Goal: Task Accomplishment & Management: Manage account settings

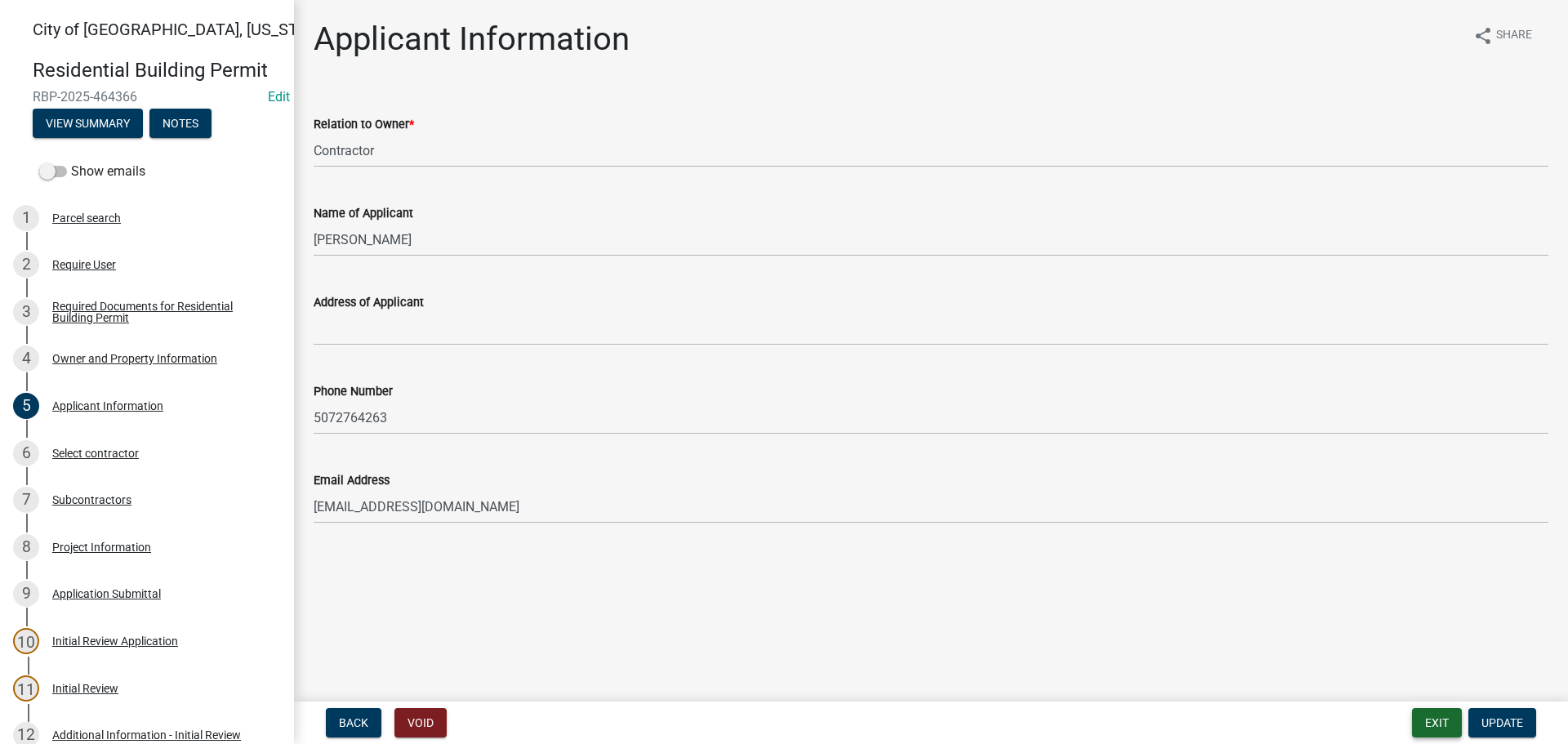
click at [1430, 722] on button "Exit" at bounding box center [1436, 723] width 50 height 29
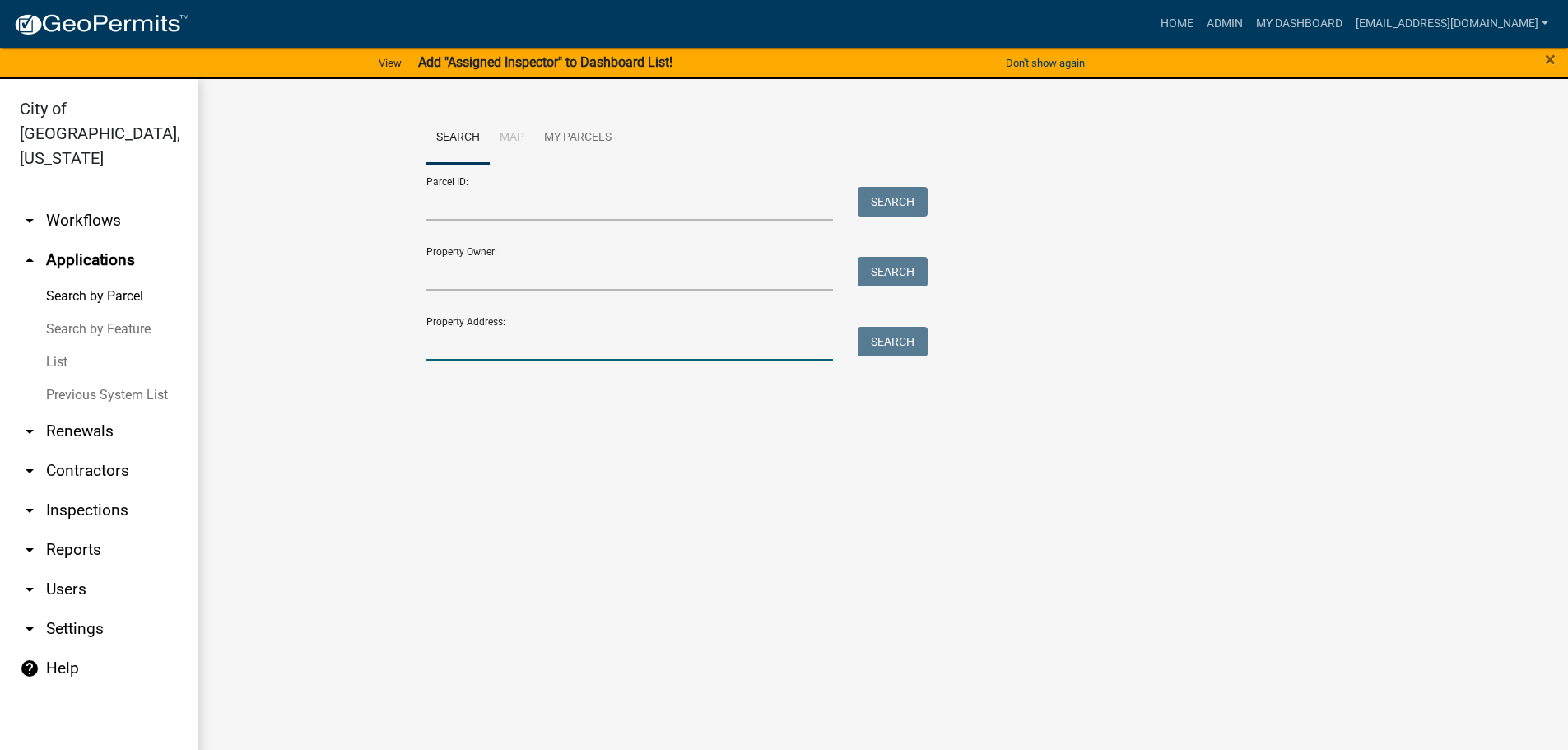
click at [453, 349] on input "Property Address:" at bounding box center [629, 344] width 407 height 34
type input "1"
type input "[STREET_ADDRESS]"
click at [890, 335] on button "Search" at bounding box center [893, 342] width 70 height 30
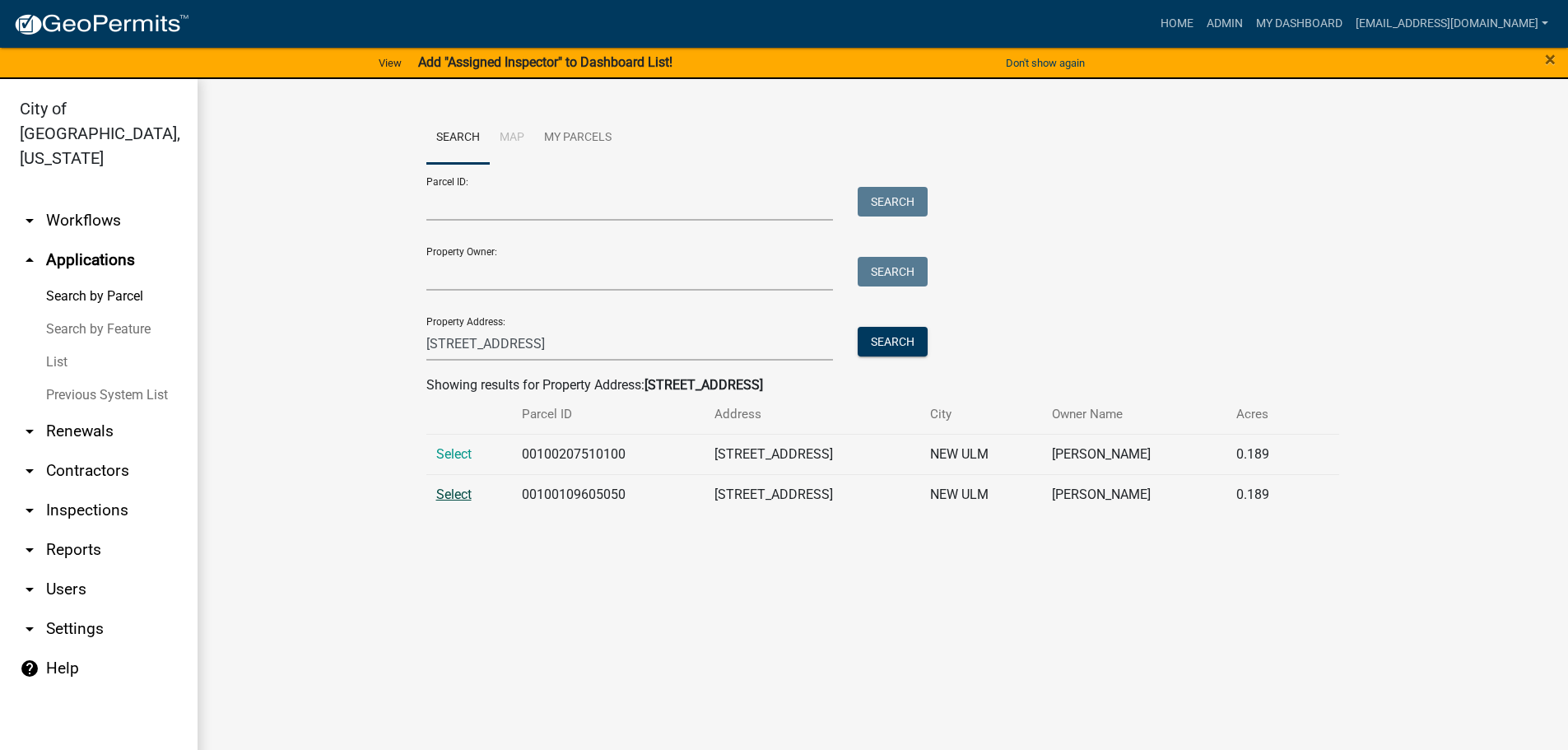
click at [455, 492] on span "Select" at bounding box center [453, 494] width 36 height 16
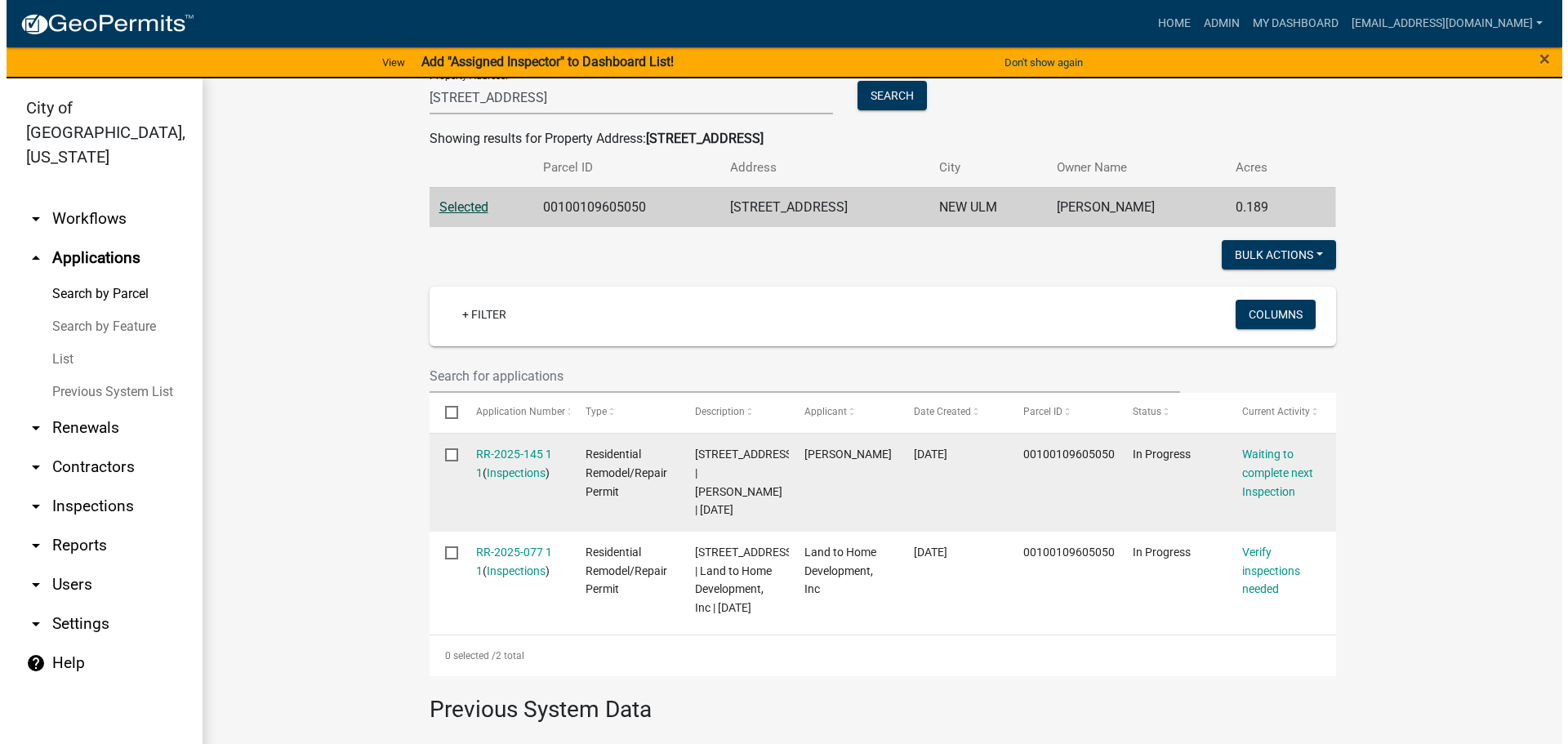
scroll to position [245, 0]
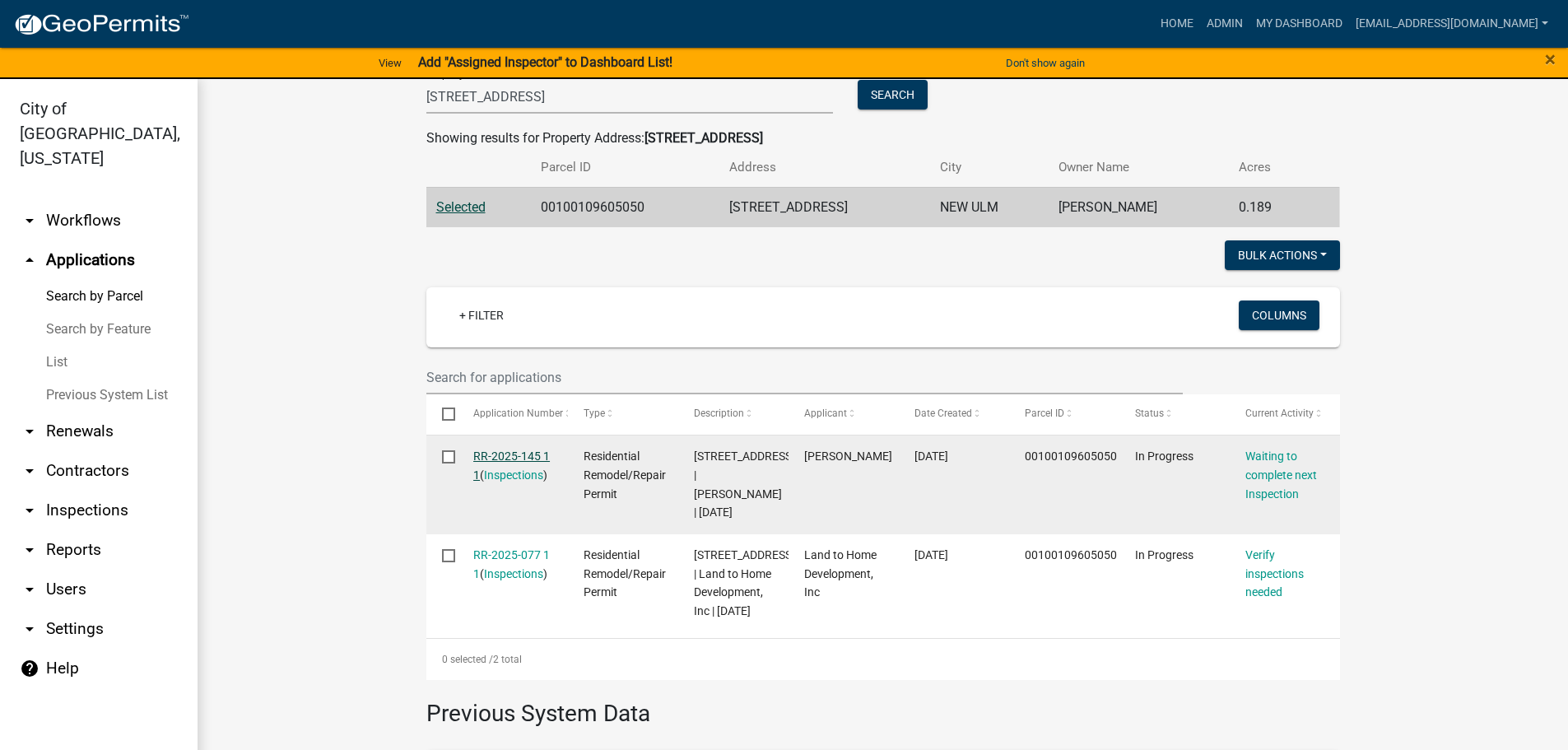
click at [503, 457] on link "RR-2025-145 1 1" at bounding box center [511, 465] width 77 height 32
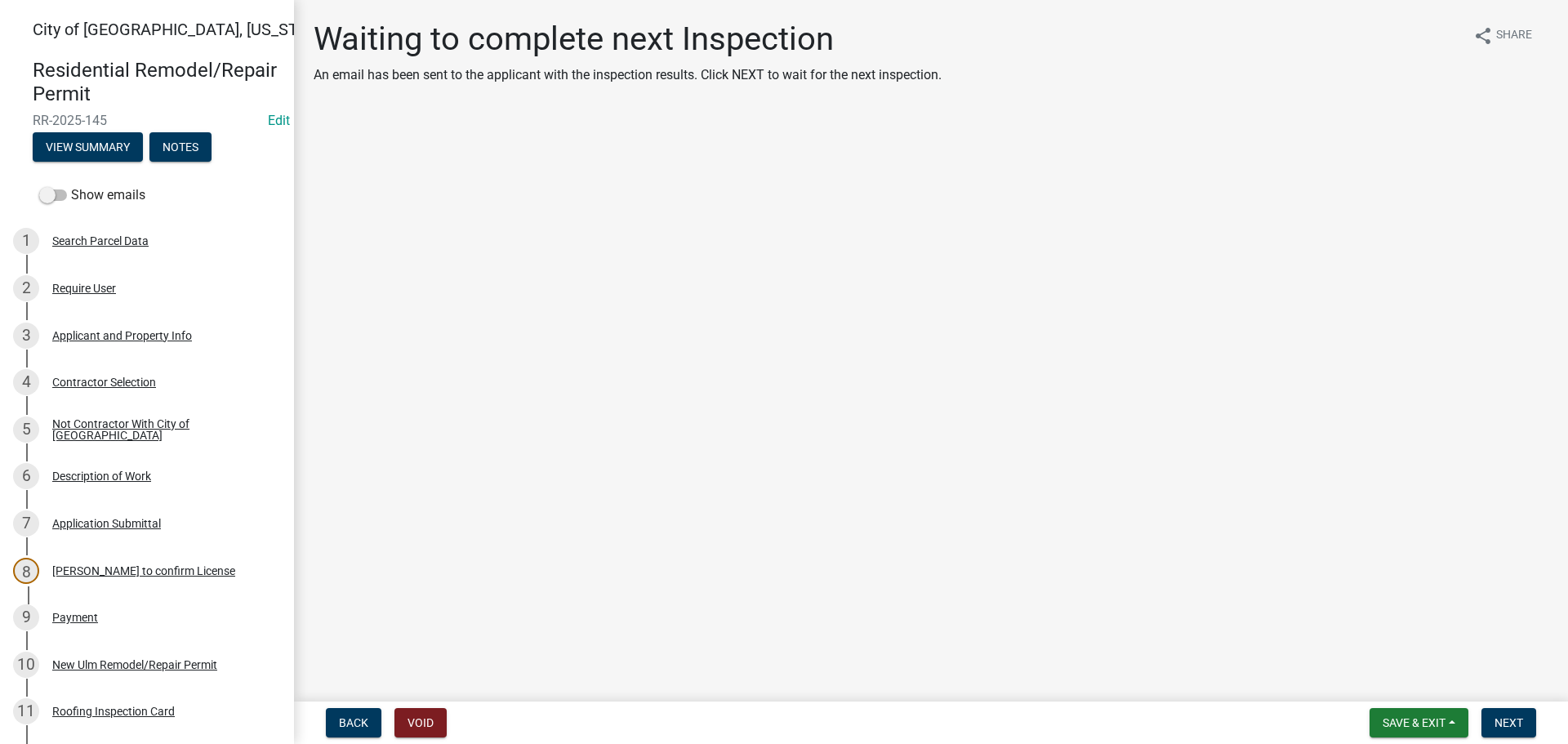
click at [197, 164] on div "Residential Remodel/Repair Permit RR-2025-145 Edit View Summary Notes" at bounding box center [147, 106] width 268 height 120
click at [190, 152] on button "Notes" at bounding box center [180, 147] width 62 height 29
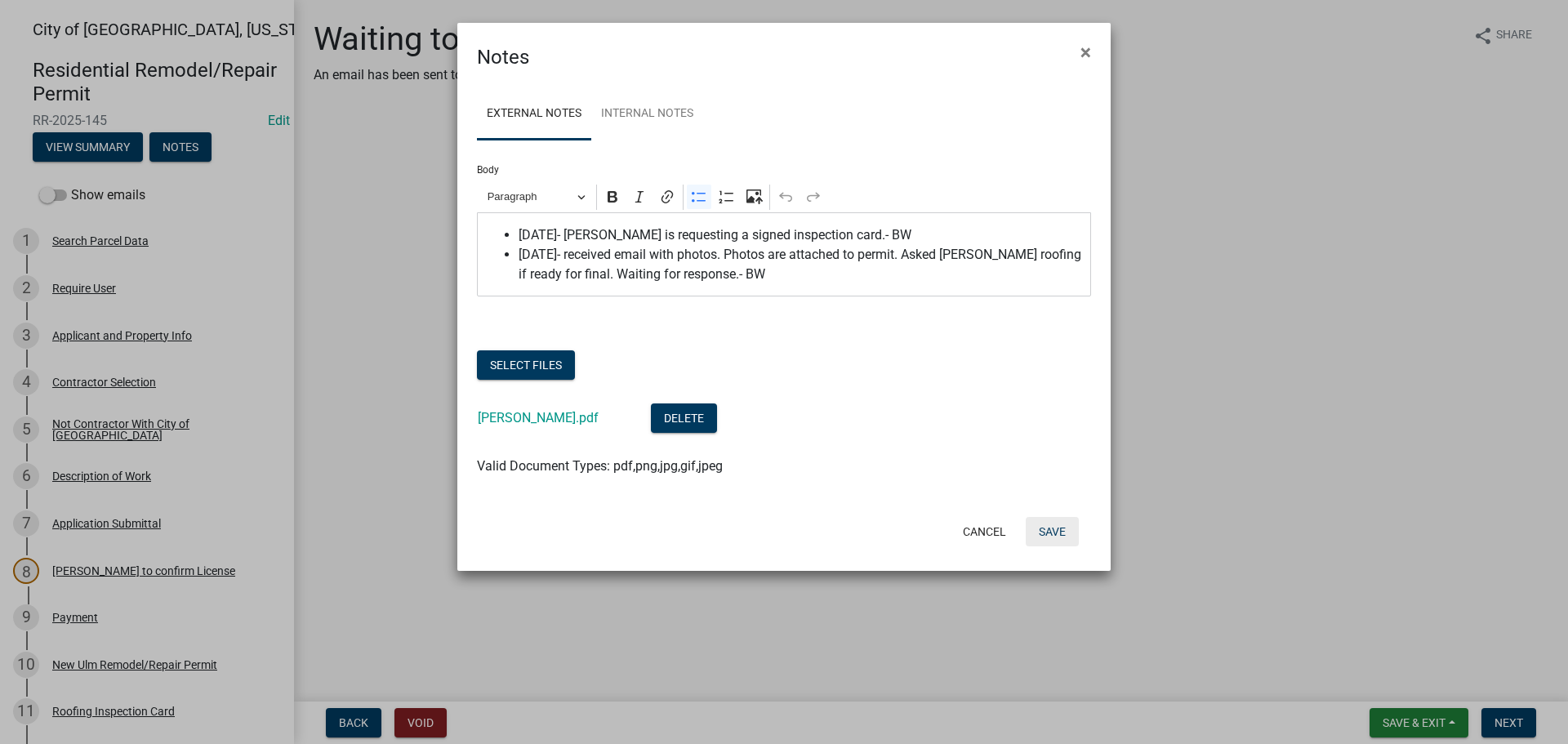
click at [1058, 532] on button "Save" at bounding box center [1052, 532] width 53 height 29
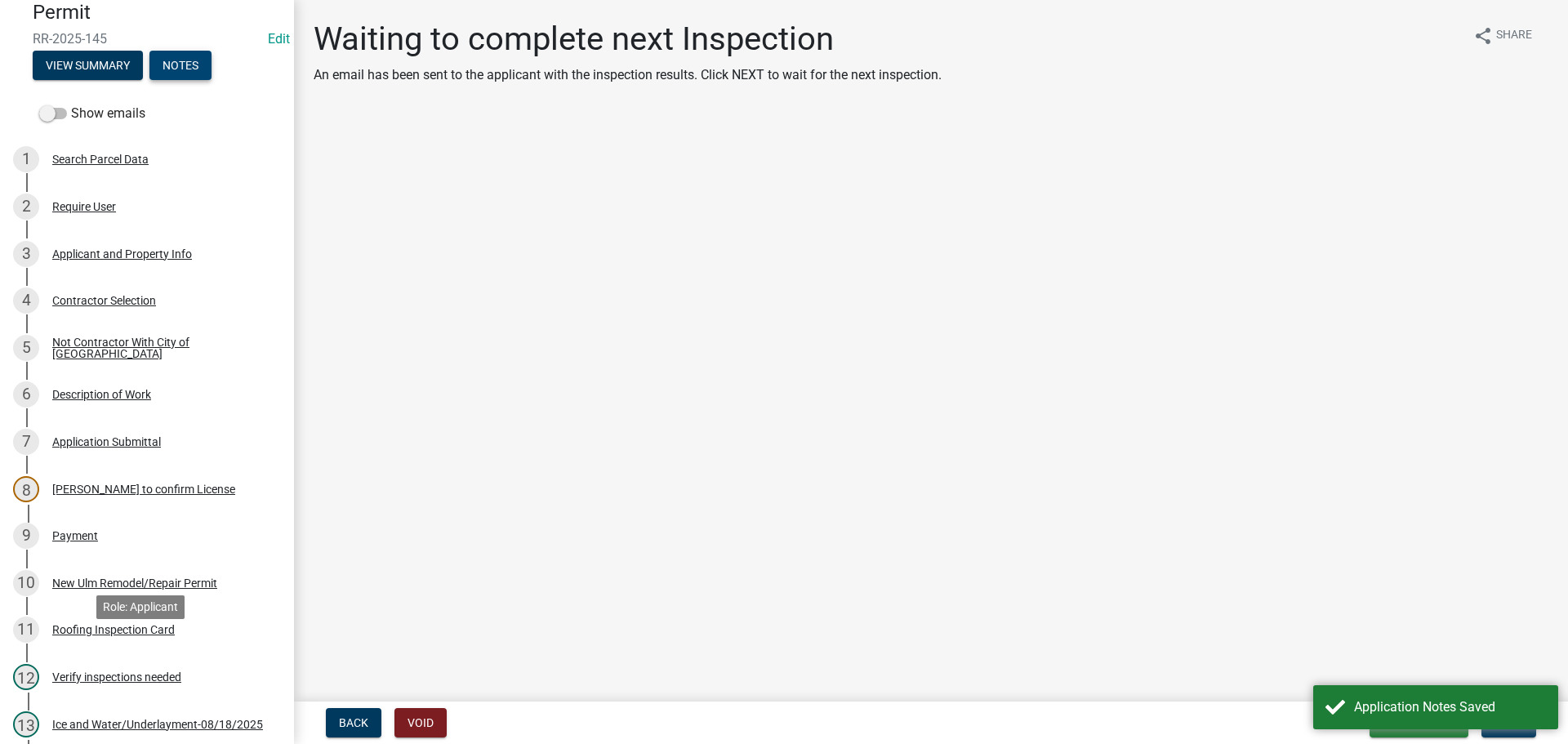
scroll to position [245, 0]
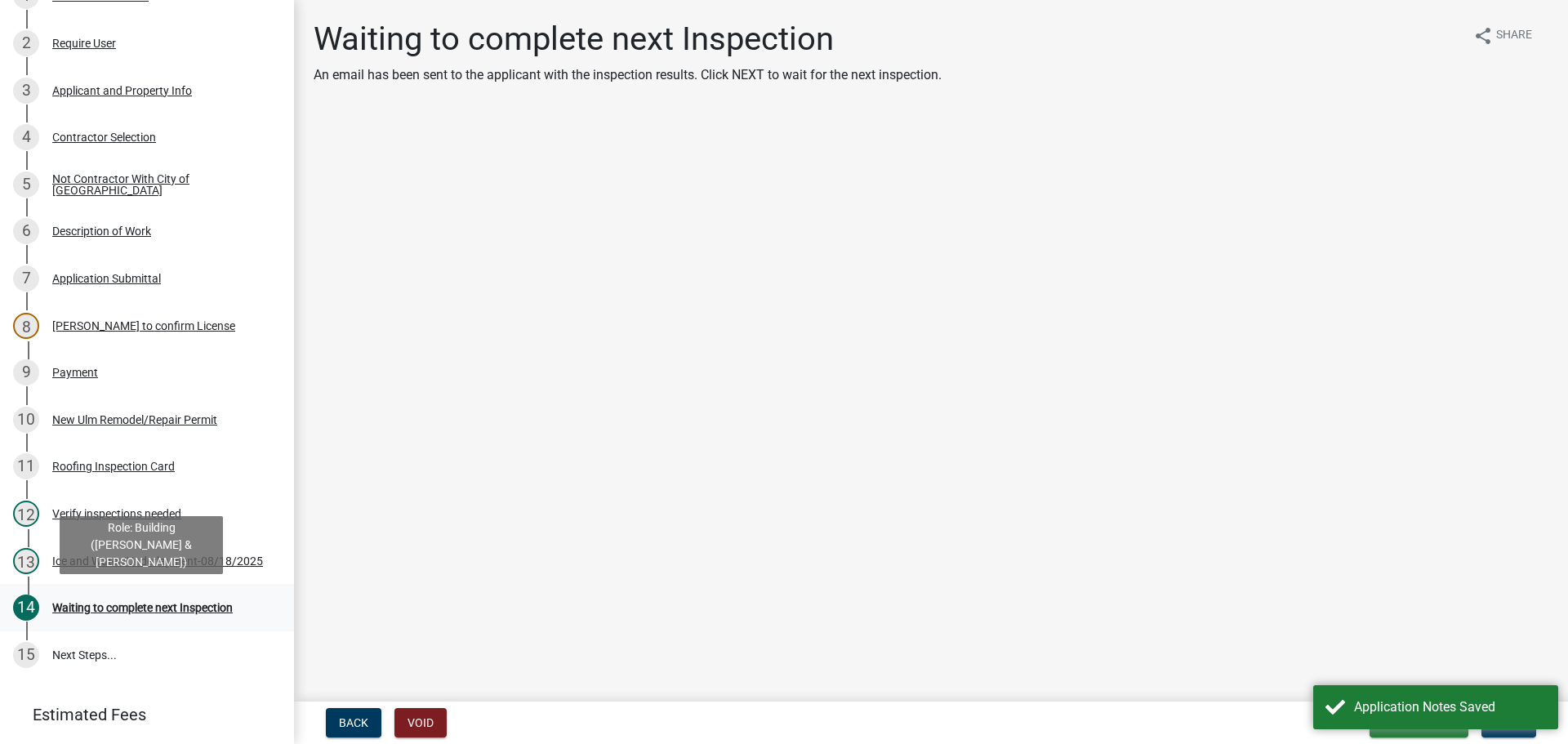
click at [97, 599] on div "14 Waiting to complete next Inspection" at bounding box center [140, 608] width 255 height 26
click at [1508, 733] on button "Next" at bounding box center [1508, 723] width 55 height 29
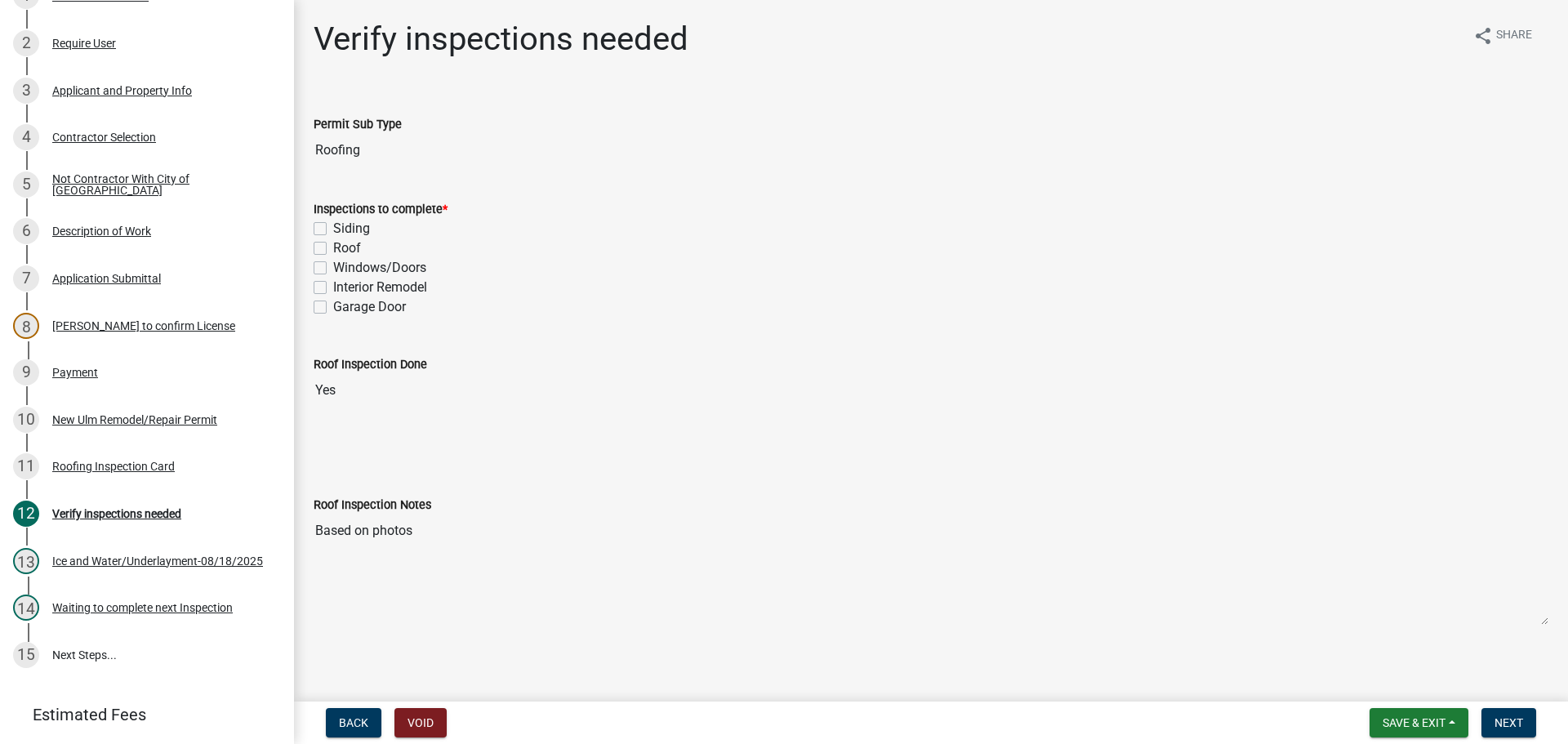
click at [333, 250] on label "Roof" at bounding box center [347, 248] width 28 height 20
click at [333, 249] on input "Roof" at bounding box center [338, 243] width 11 height 11
checkbox input "true"
checkbox input "false"
checkbox input "true"
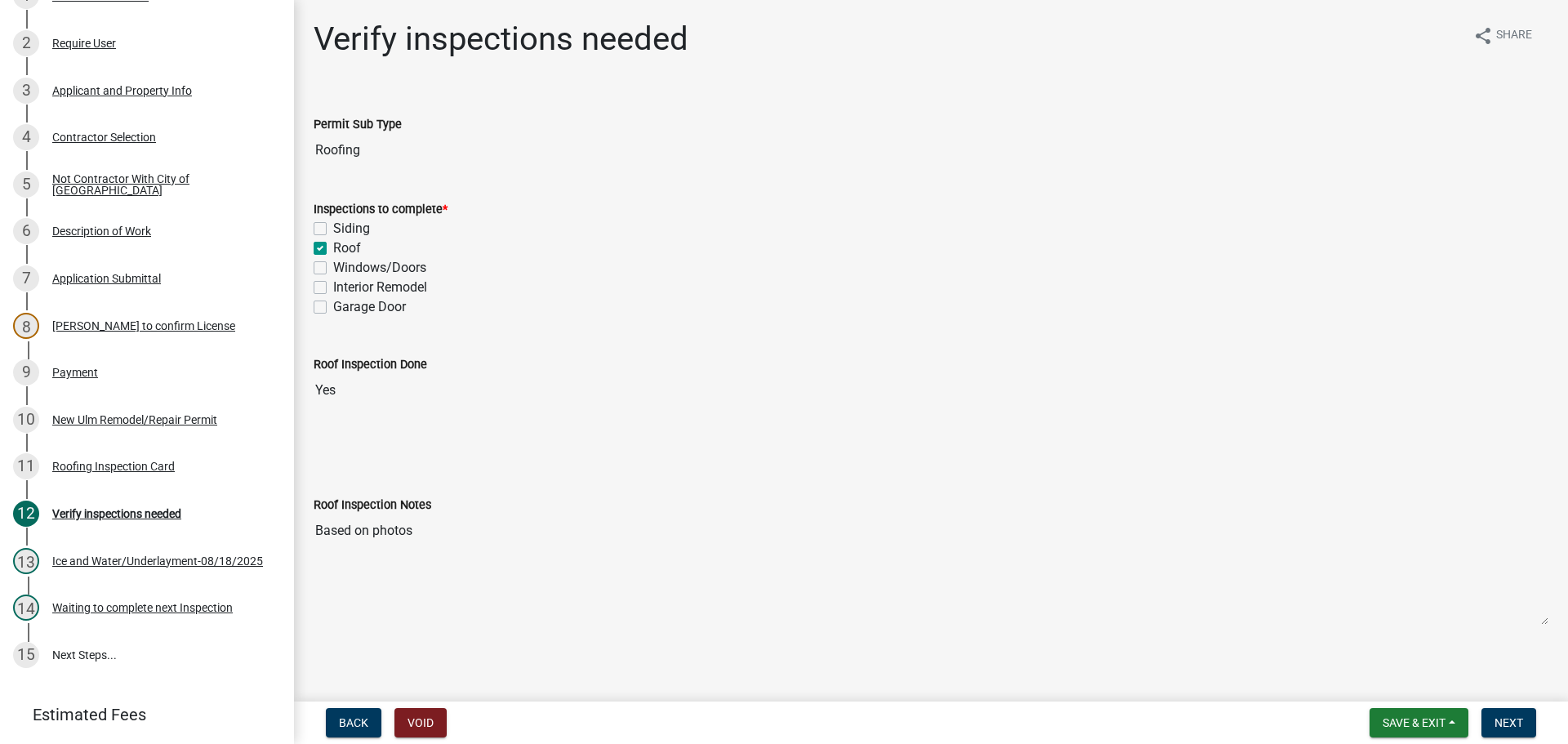
checkbox input "false"
click at [1519, 722] on span "Next" at bounding box center [1508, 723] width 29 height 13
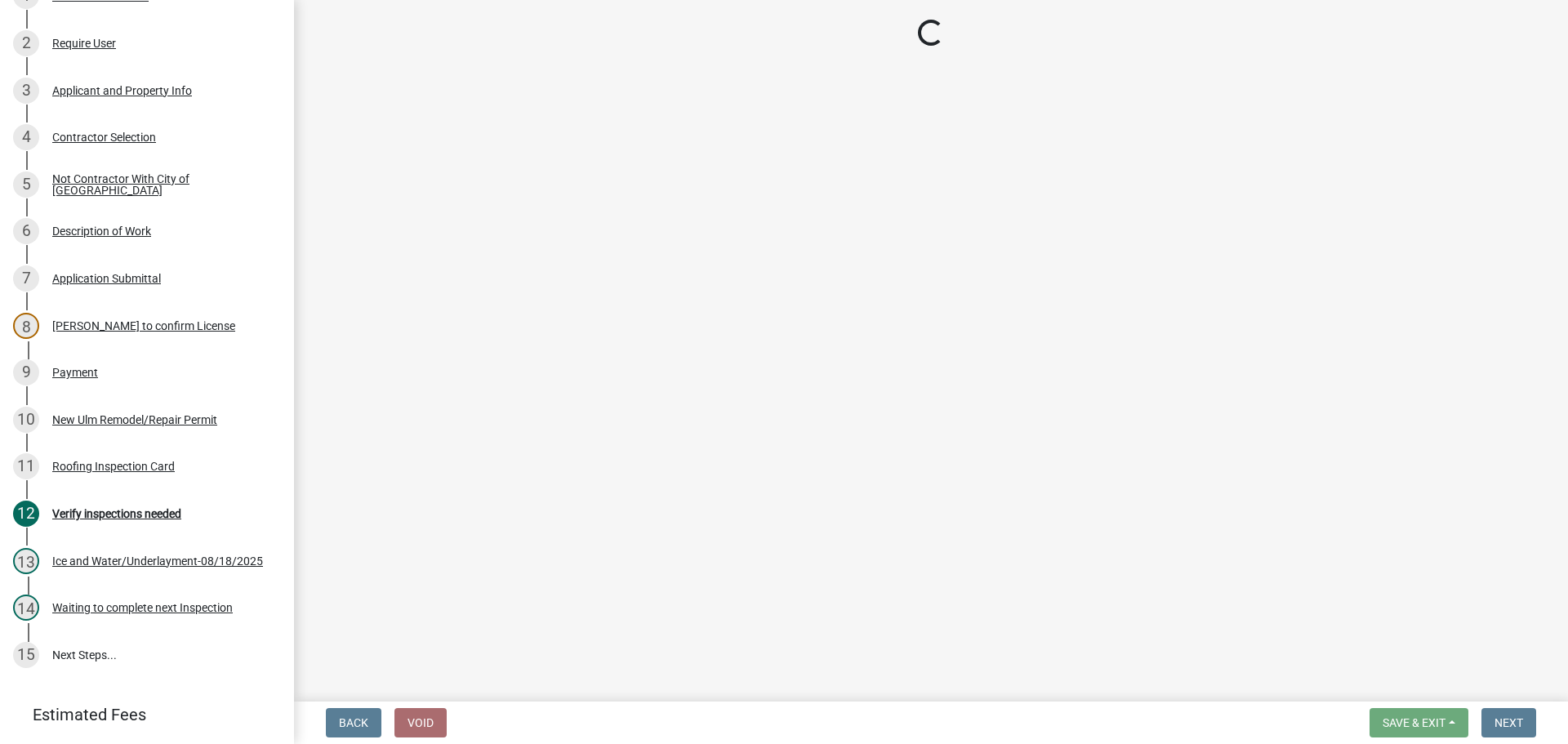
select select "805d55ac-e238-4e04-8f8e-acc067f36c3e"
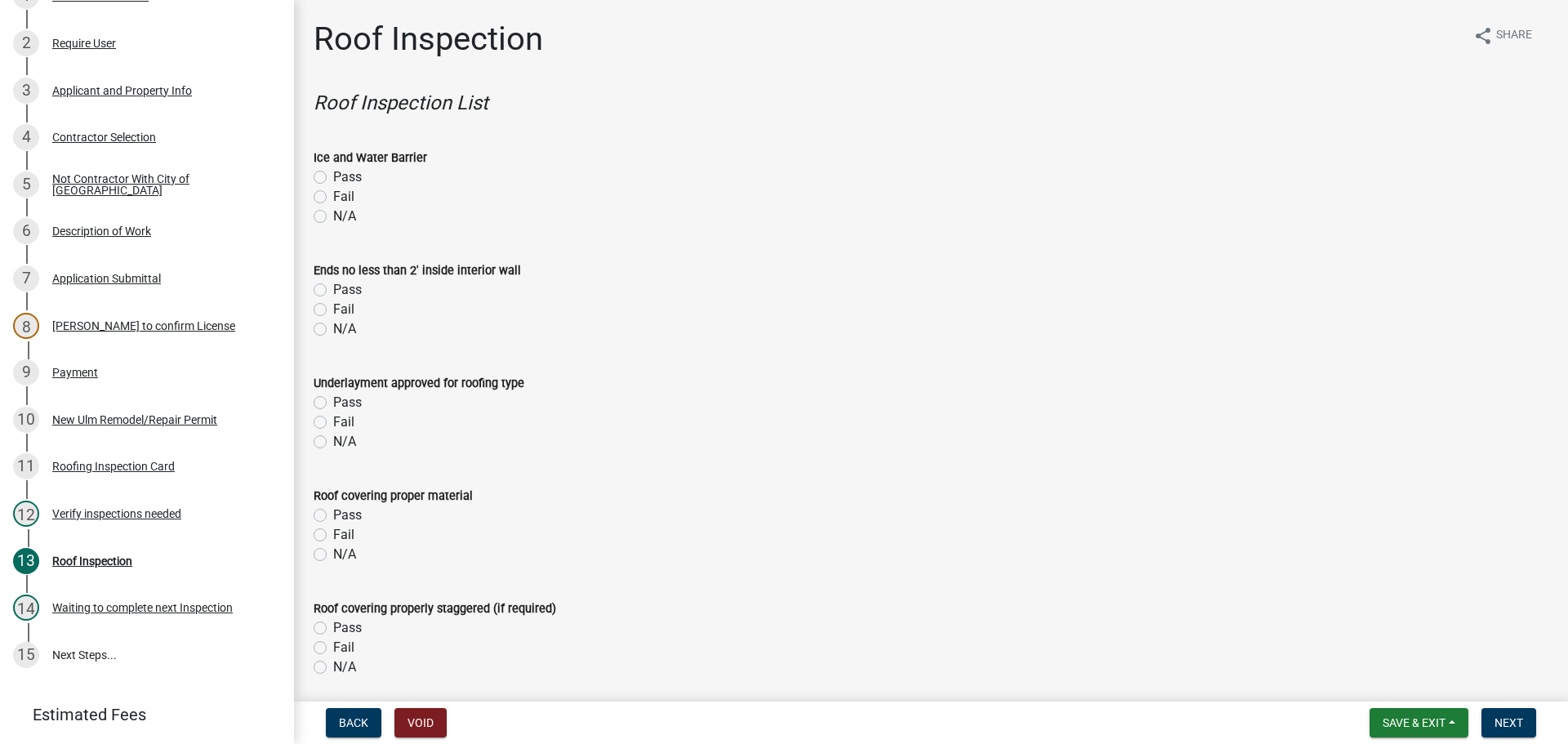
click at [333, 212] on label "N/A" at bounding box center [345, 216] width 23 height 20
click at [333, 212] on input "N/A" at bounding box center [338, 211] width 11 height 11
radio input "true"
click at [333, 324] on label "N/A" at bounding box center [345, 329] width 23 height 20
click at [333, 324] on input "N/A" at bounding box center [338, 324] width 11 height 11
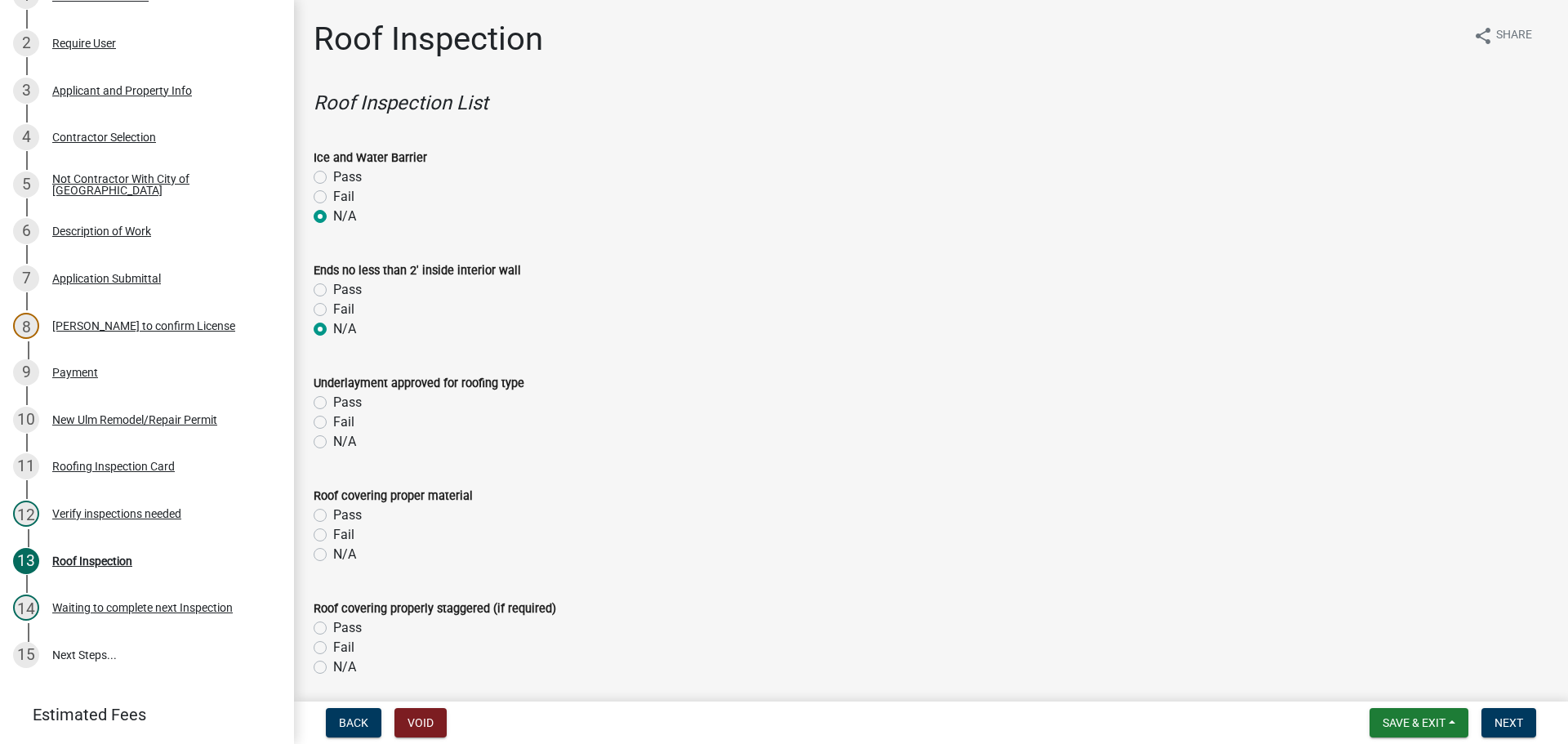
radio input "true"
click at [333, 437] on label "N/A" at bounding box center [345, 442] width 23 height 20
click at [333, 437] on input "N/A" at bounding box center [338, 437] width 11 height 11
radio input "true"
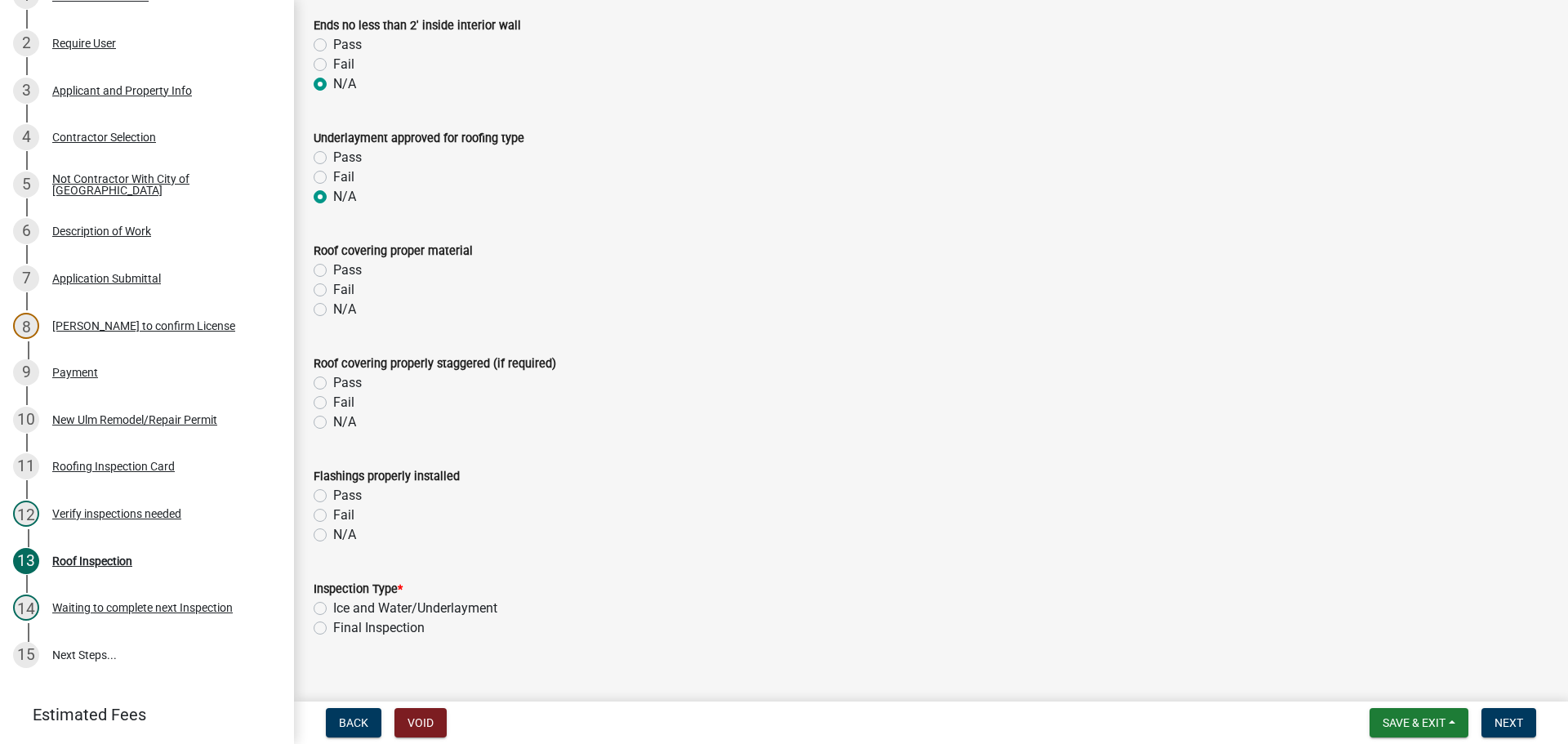
click at [333, 269] on label "Pass" at bounding box center [347, 270] width 29 height 20
click at [333, 269] on input "Pass" at bounding box center [338, 265] width 11 height 11
radio input "true"
click at [333, 383] on label "Pass" at bounding box center [347, 383] width 29 height 20
click at [333, 383] on input "Pass" at bounding box center [338, 379] width 11 height 11
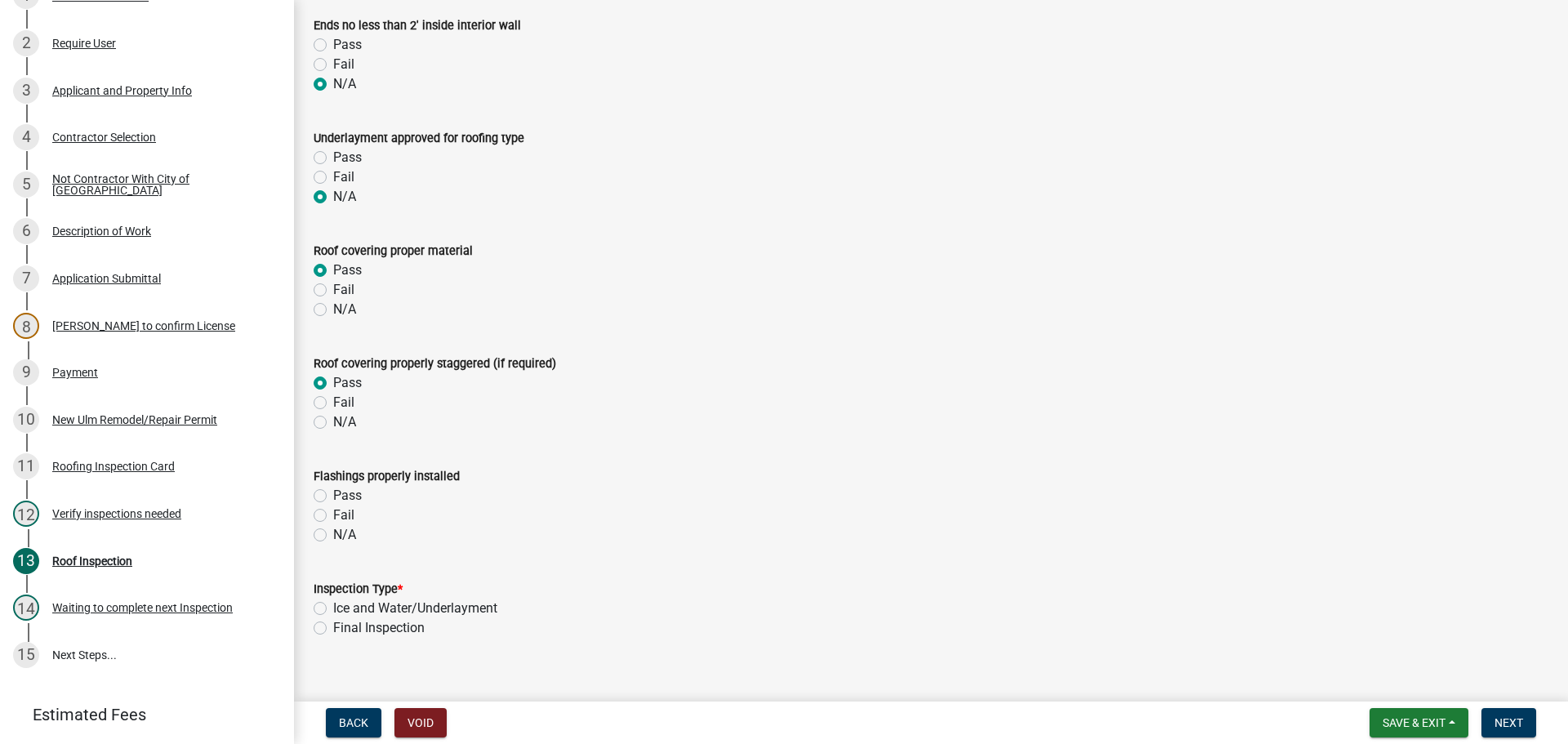
radio input "true"
click at [333, 497] on label "Pass" at bounding box center [347, 496] width 29 height 20
click at [333, 497] on input "Pass" at bounding box center [338, 491] width 11 height 11
radio input "true"
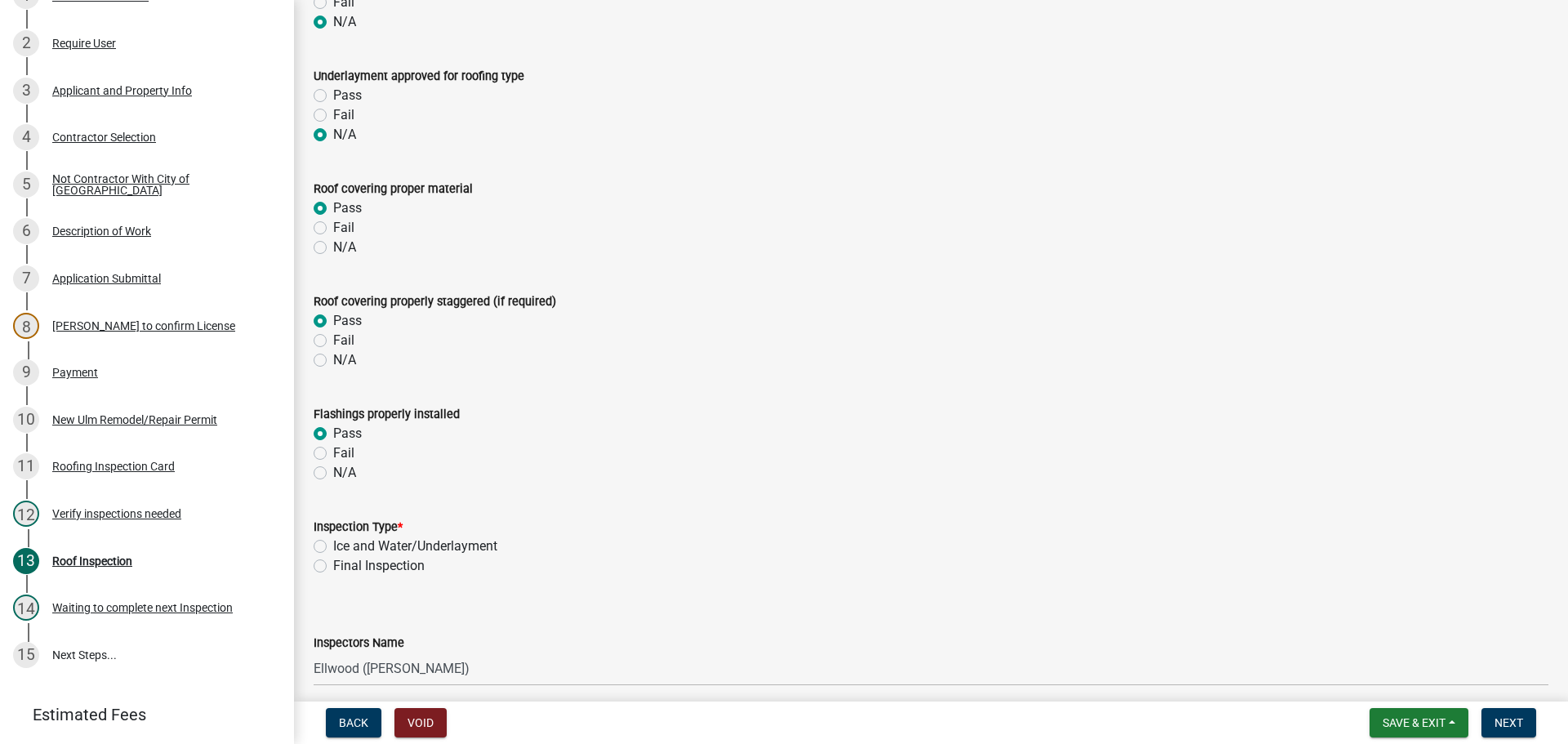
scroll to position [408, 0]
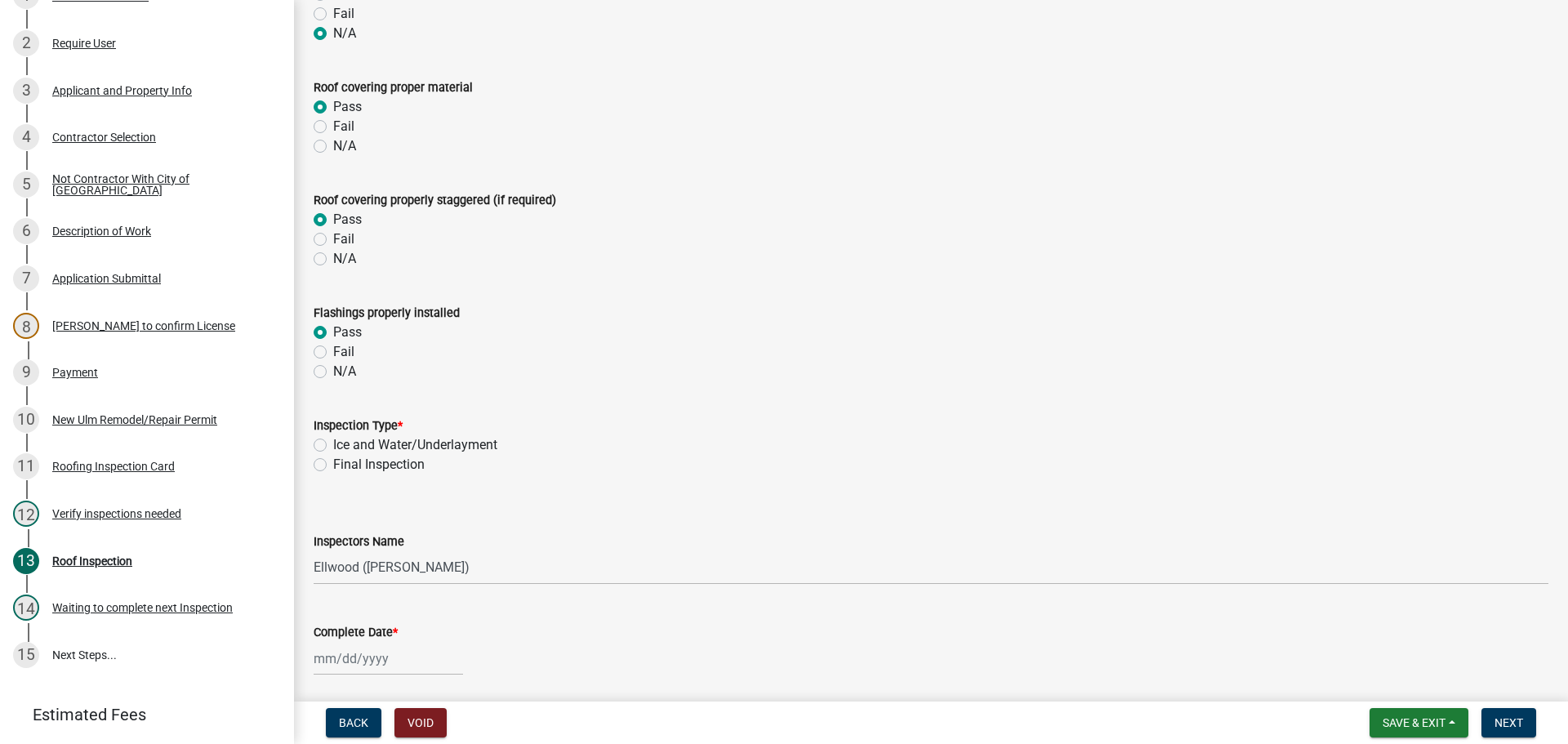
click at [333, 463] on label "Final Inspection" at bounding box center [379, 465] width 92 height 20
click at [333, 463] on input "Final Inspection" at bounding box center [338, 460] width 11 height 11
radio input "true"
click at [357, 573] on select "Select Item... Ellwood ([PERSON_NAME]) [EMAIL_ADDRESS][DOMAIN_NAME] ([PERSON_NA…" at bounding box center [931, 568] width 1235 height 34
select select "cd72df13-1819-4c17-818e-bd68a66556fb"
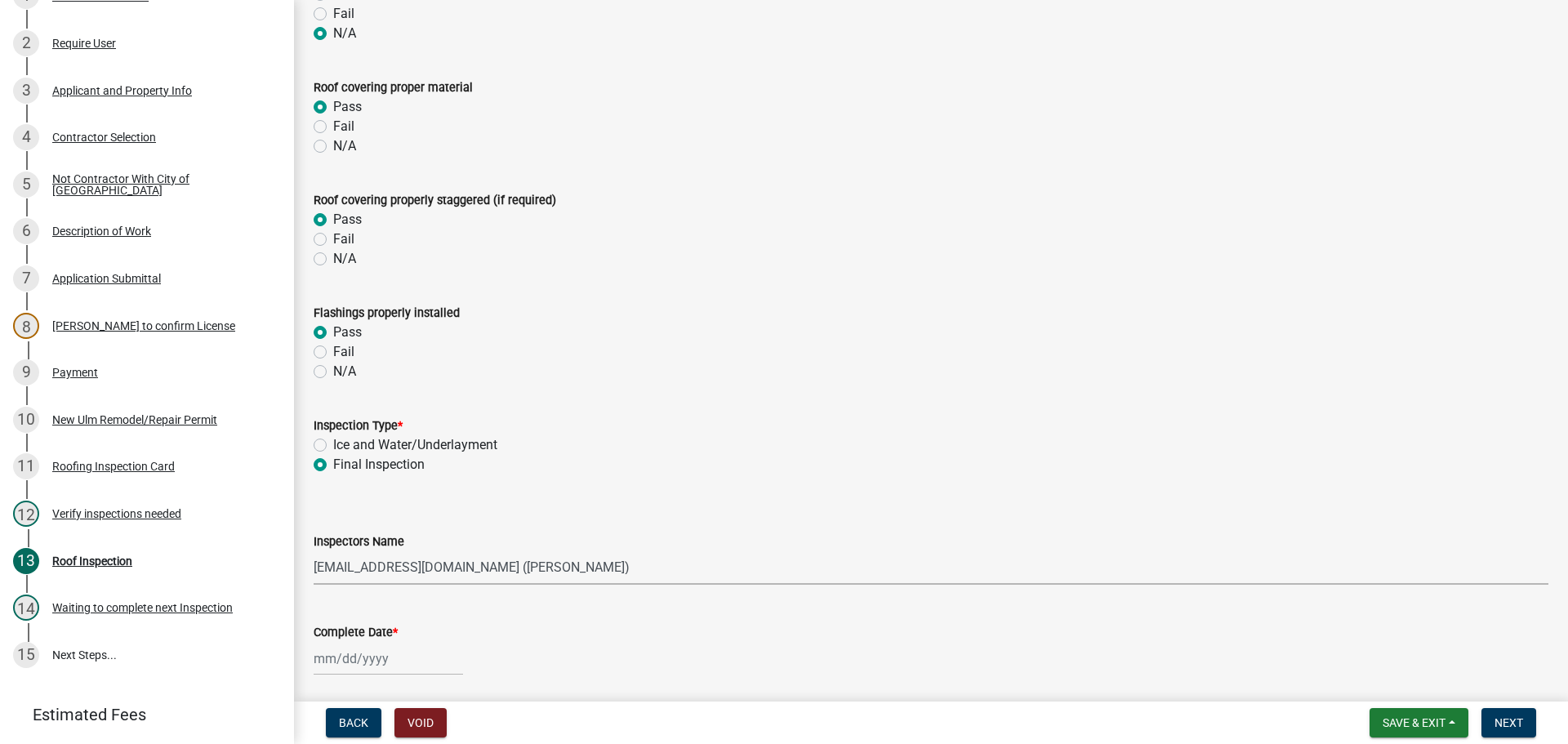
click at [314, 551] on select "Select Item... Ellwood ([PERSON_NAME]) [EMAIL_ADDRESS][DOMAIN_NAME] ([PERSON_NA…" at bounding box center [931, 568] width 1235 height 34
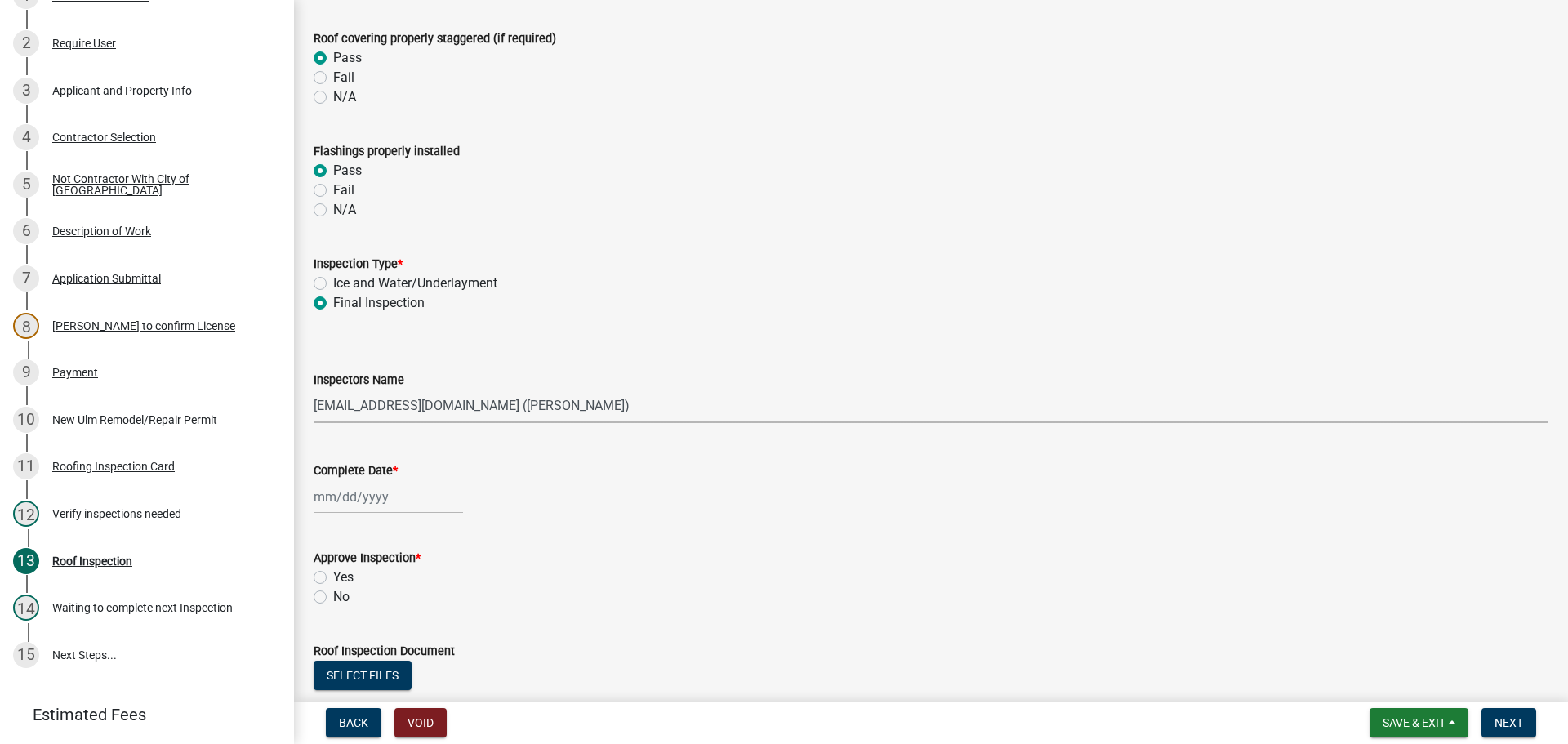
scroll to position [572, 0]
click at [351, 498] on div at bounding box center [388, 495] width 149 height 34
select select "8"
select select "2025"
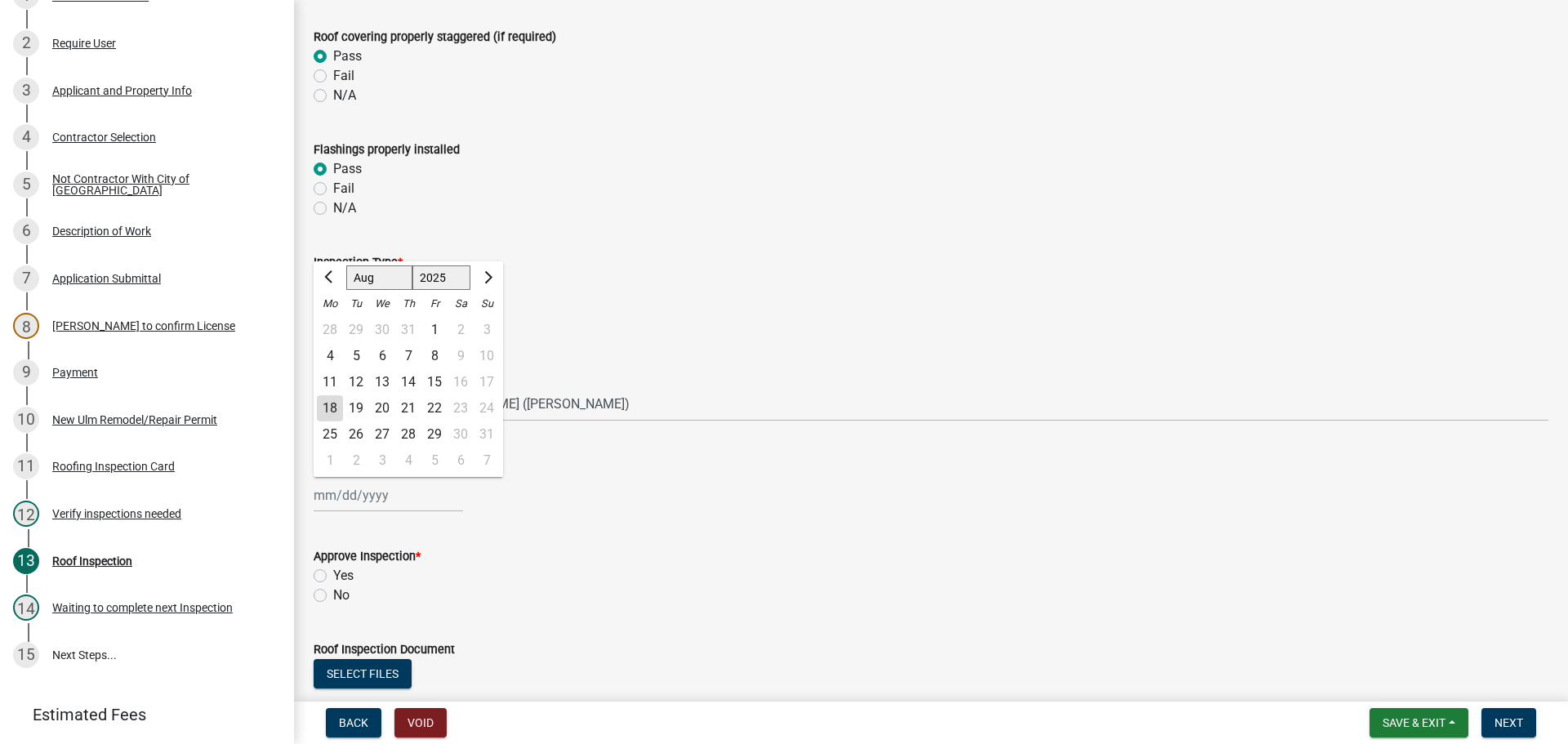
click at [329, 405] on div "18" at bounding box center [330, 408] width 26 height 26
type input "[DATE]"
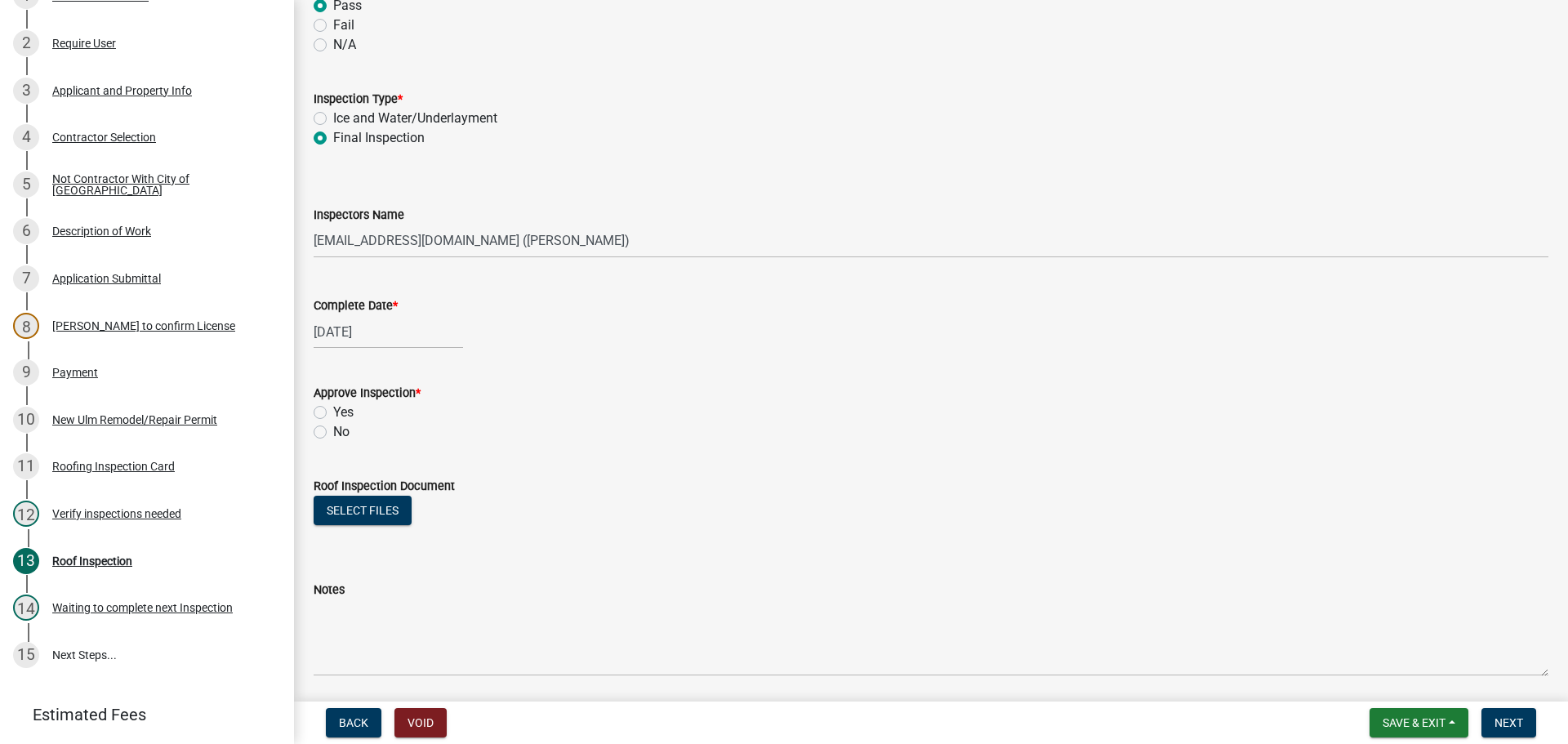
click at [333, 411] on label "Yes" at bounding box center [343, 412] width 20 height 20
click at [333, 411] on input "Yes" at bounding box center [338, 407] width 11 height 11
radio input "true"
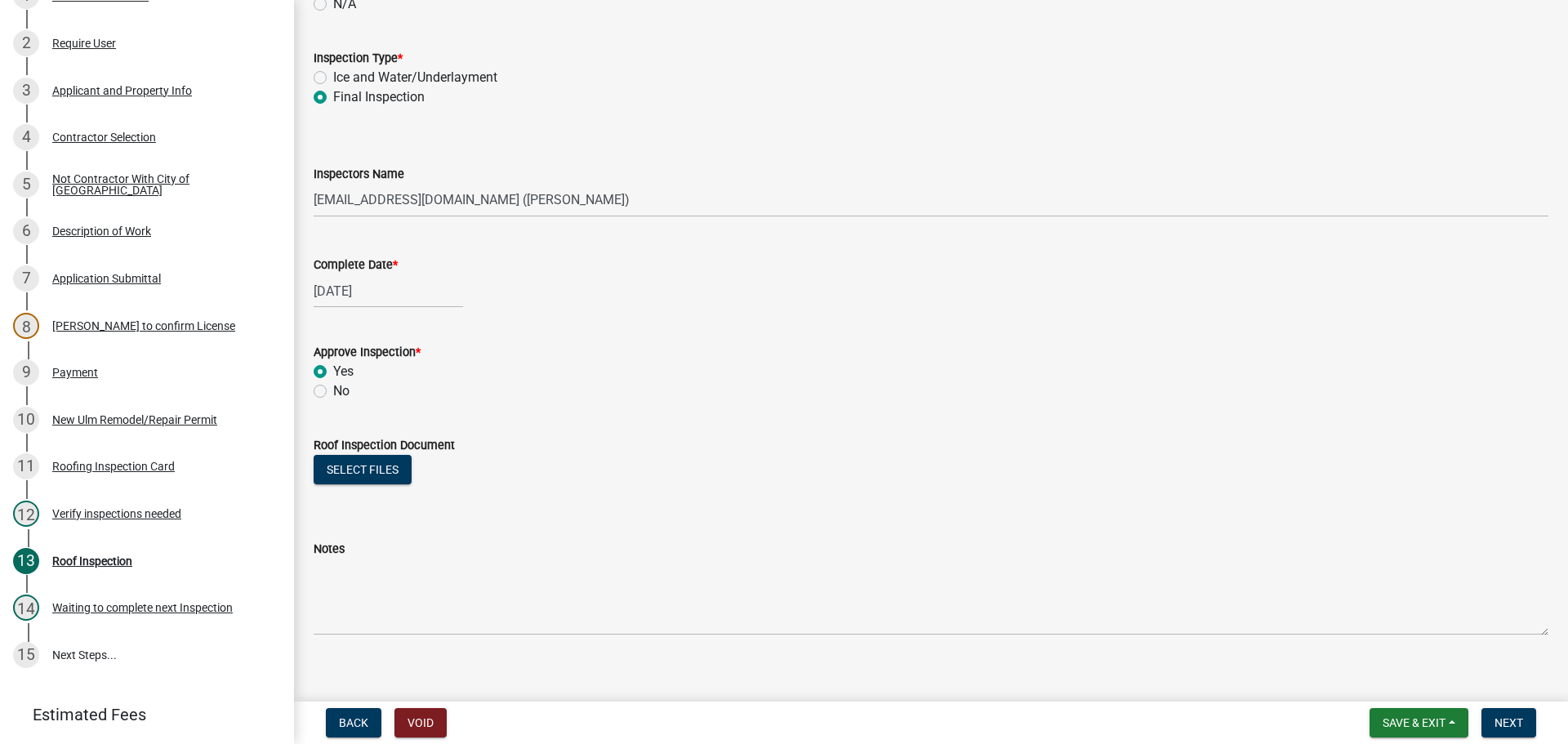
scroll to position [793, 0]
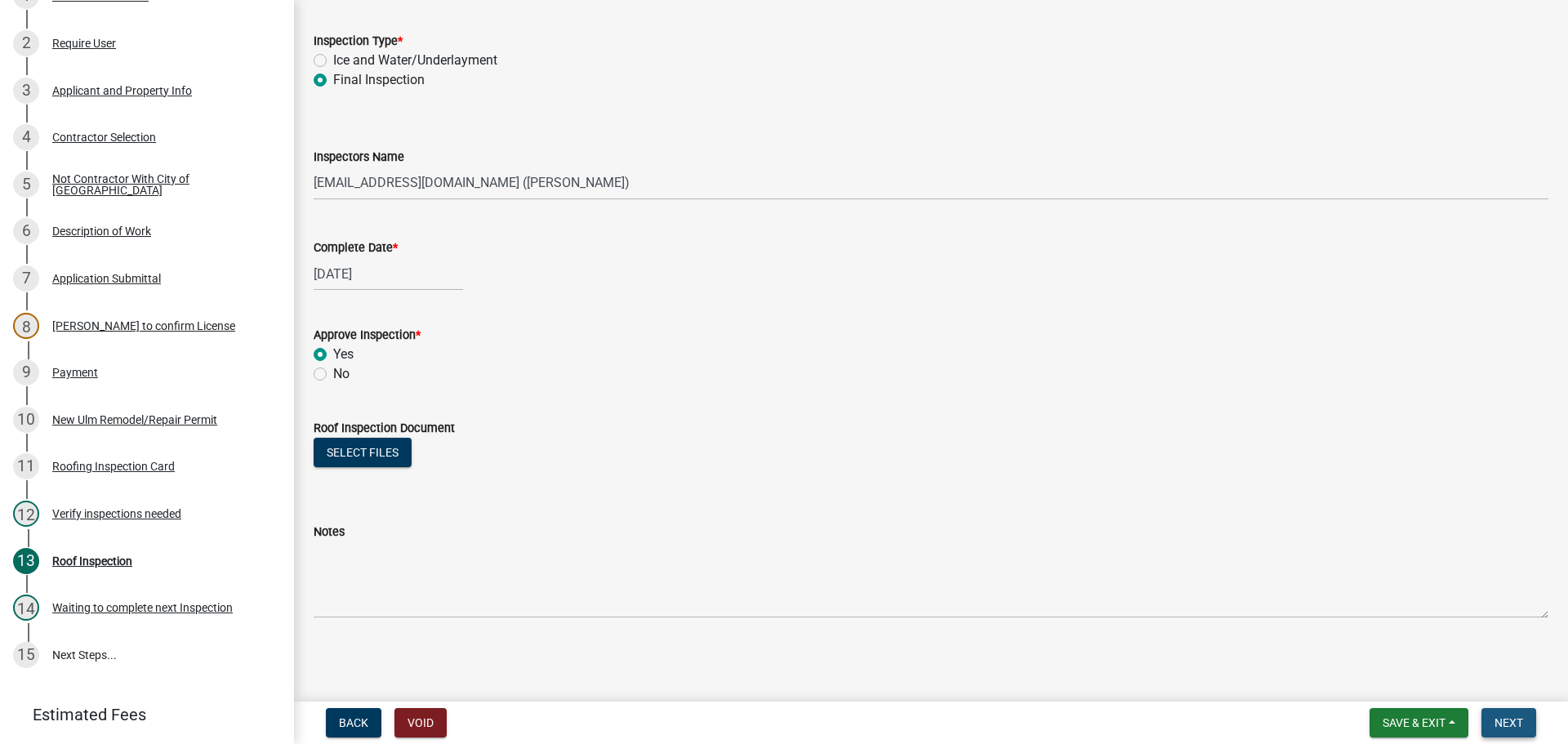
click at [1496, 713] on button "Next" at bounding box center [1508, 723] width 55 height 29
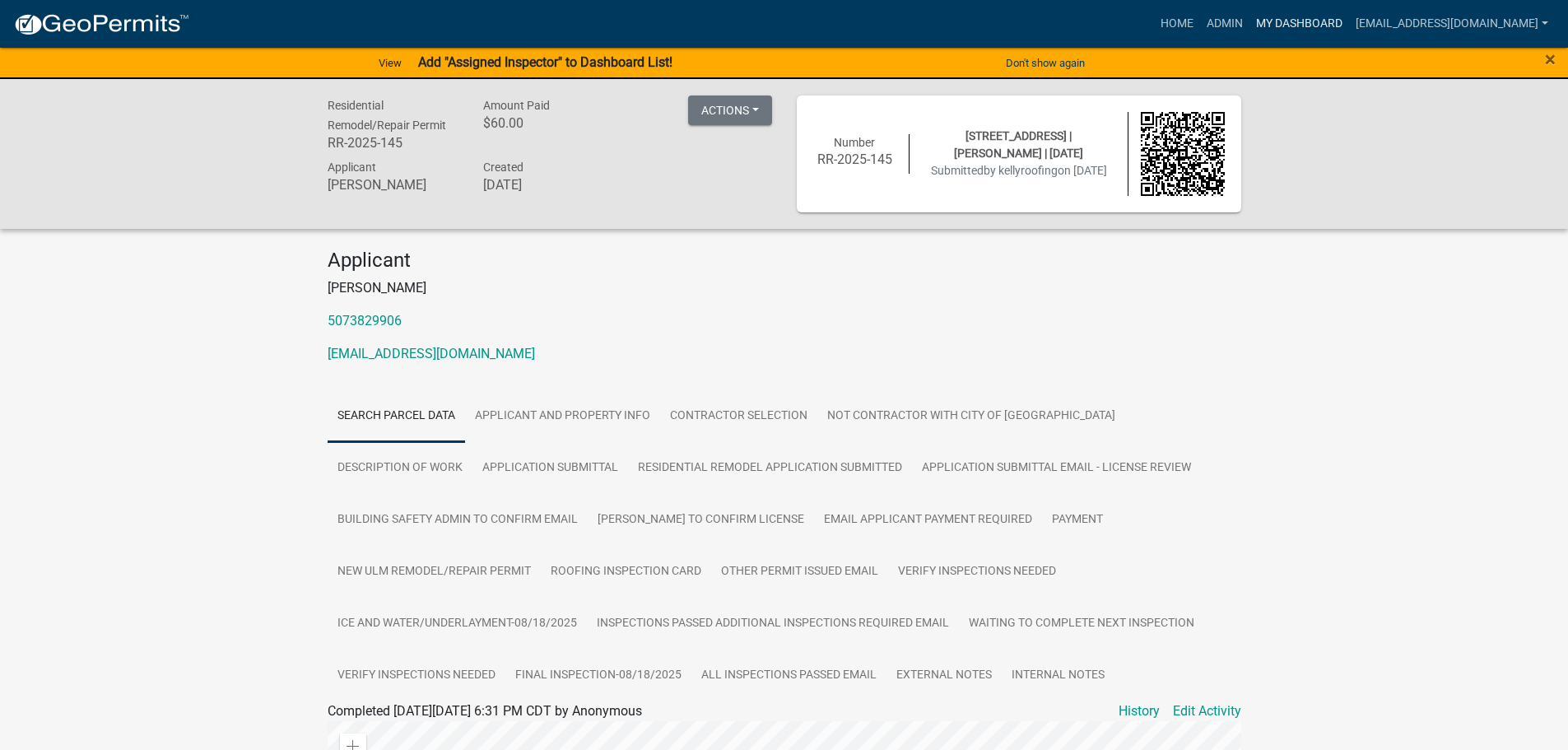
click at [1315, 20] on link "My Dashboard" at bounding box center [1299, 24] width 100 height 31
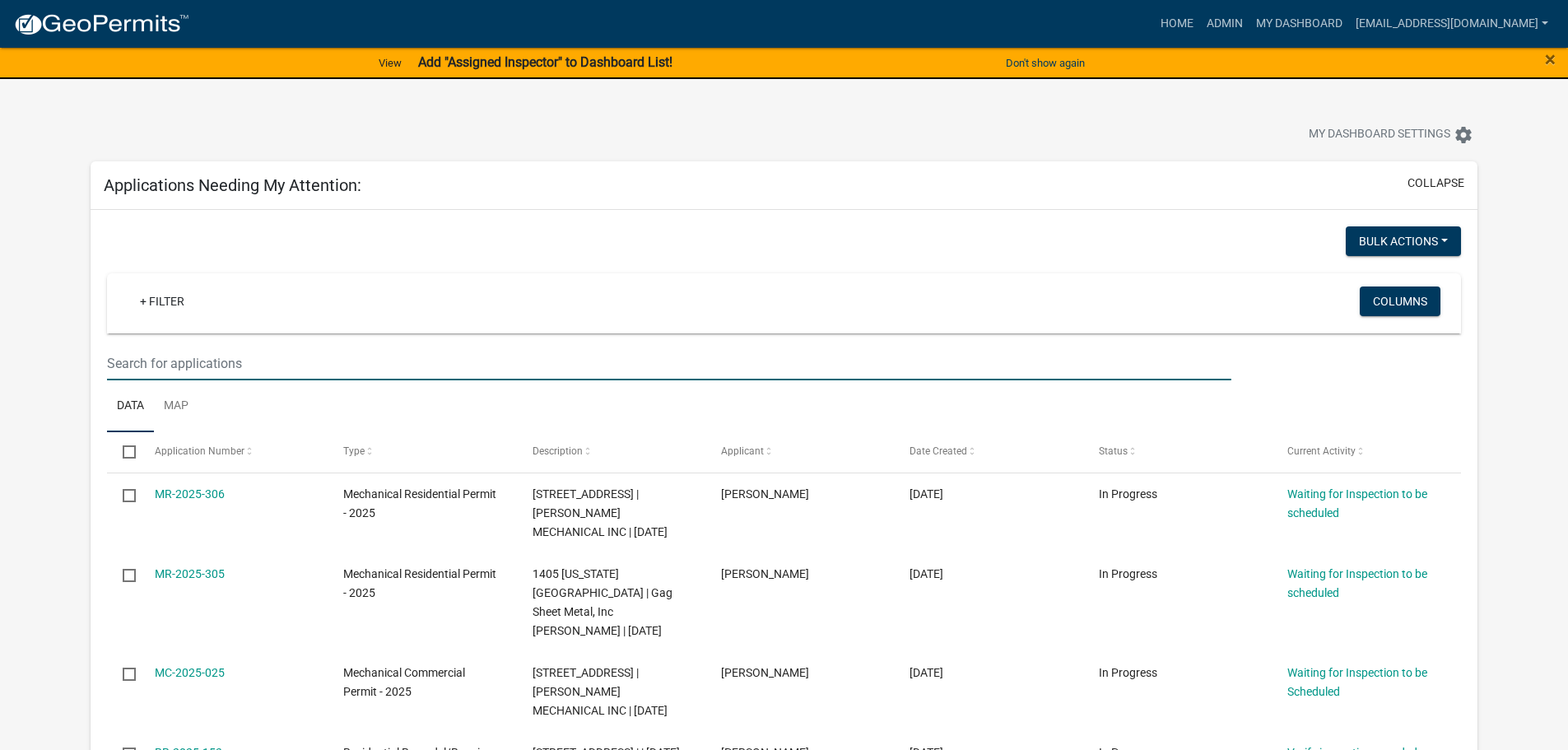
click at [200, 368] on input "text" at bounding box center [669, 363] width 1124 height 34
type input "1722"
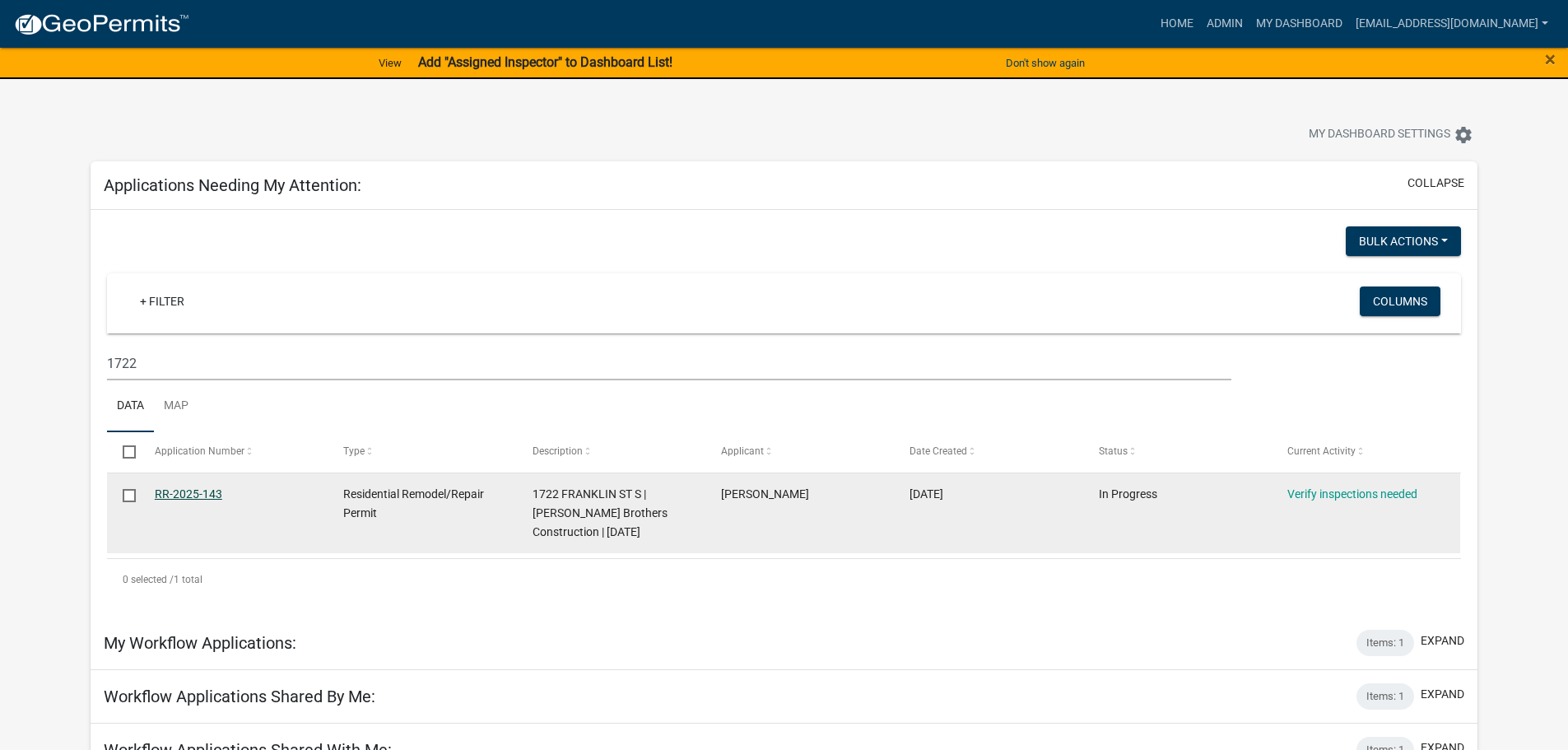
click at [174, 488] on link "RR-2025-143" at bounding box center [188, 494] width 68 height 13
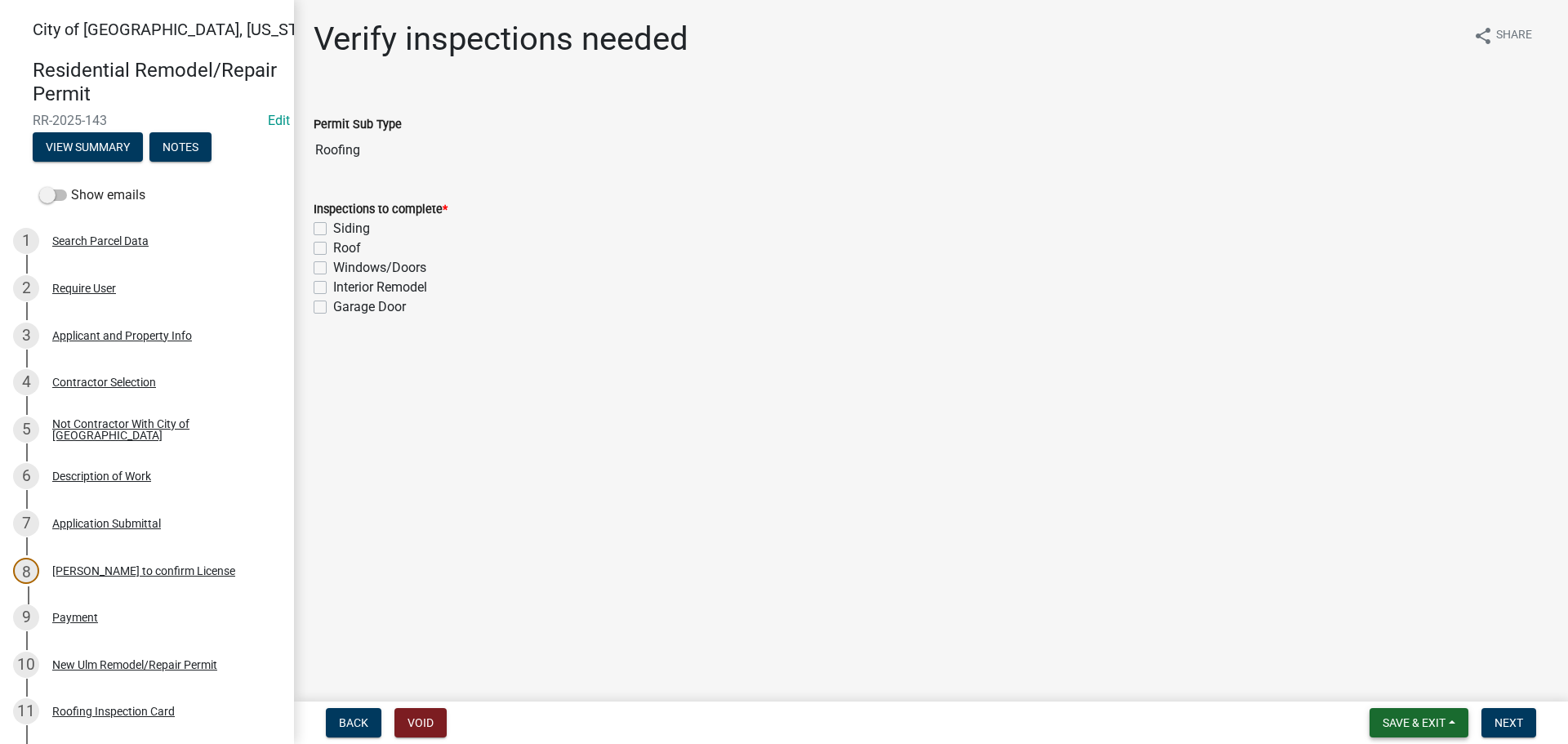
click at [1442, 714] on button "Save & Exit" at bounding box center [1419, 723] width 99 height 29
click at [1406, 692] on button "Save & Exit" at bounding box center [1403, 680] width 130 height 39
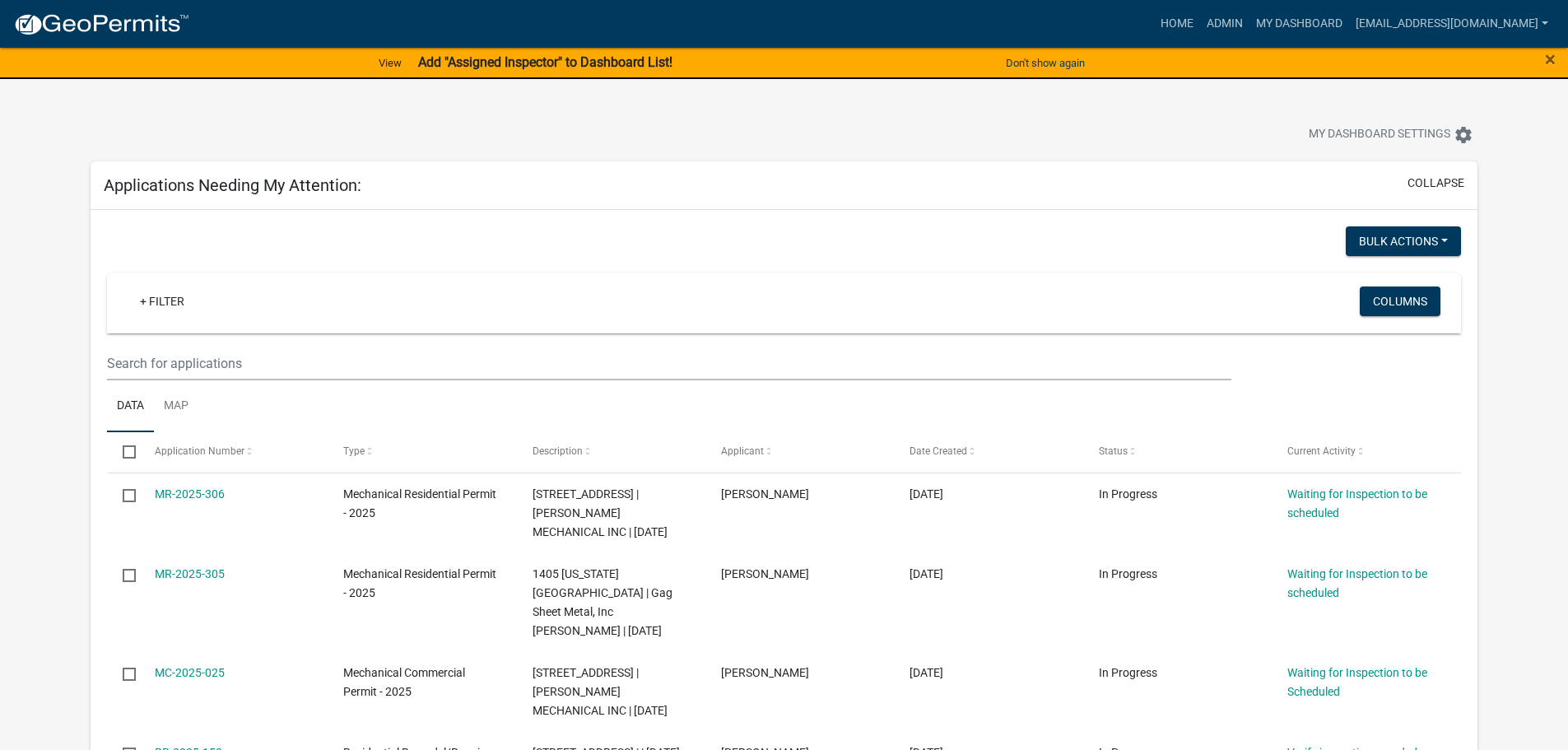
click at [202, 342] on wm-filter-builder "+ Filter Columns" at bounding box center [784, 327] width 1354 height 107
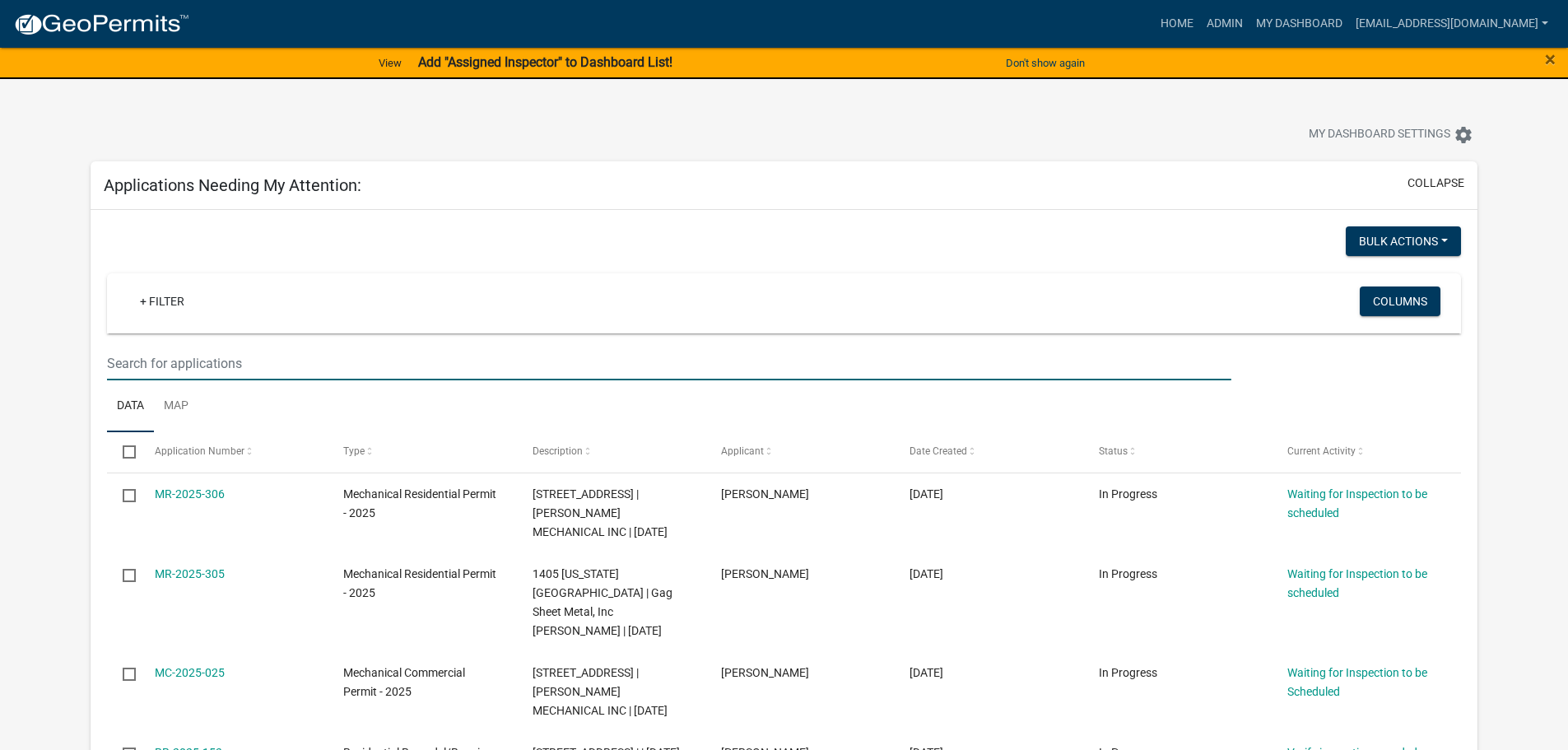
click at [198, 368] on input "text" at bounding box center [669, 363] width 1124 height 34
type input "812"
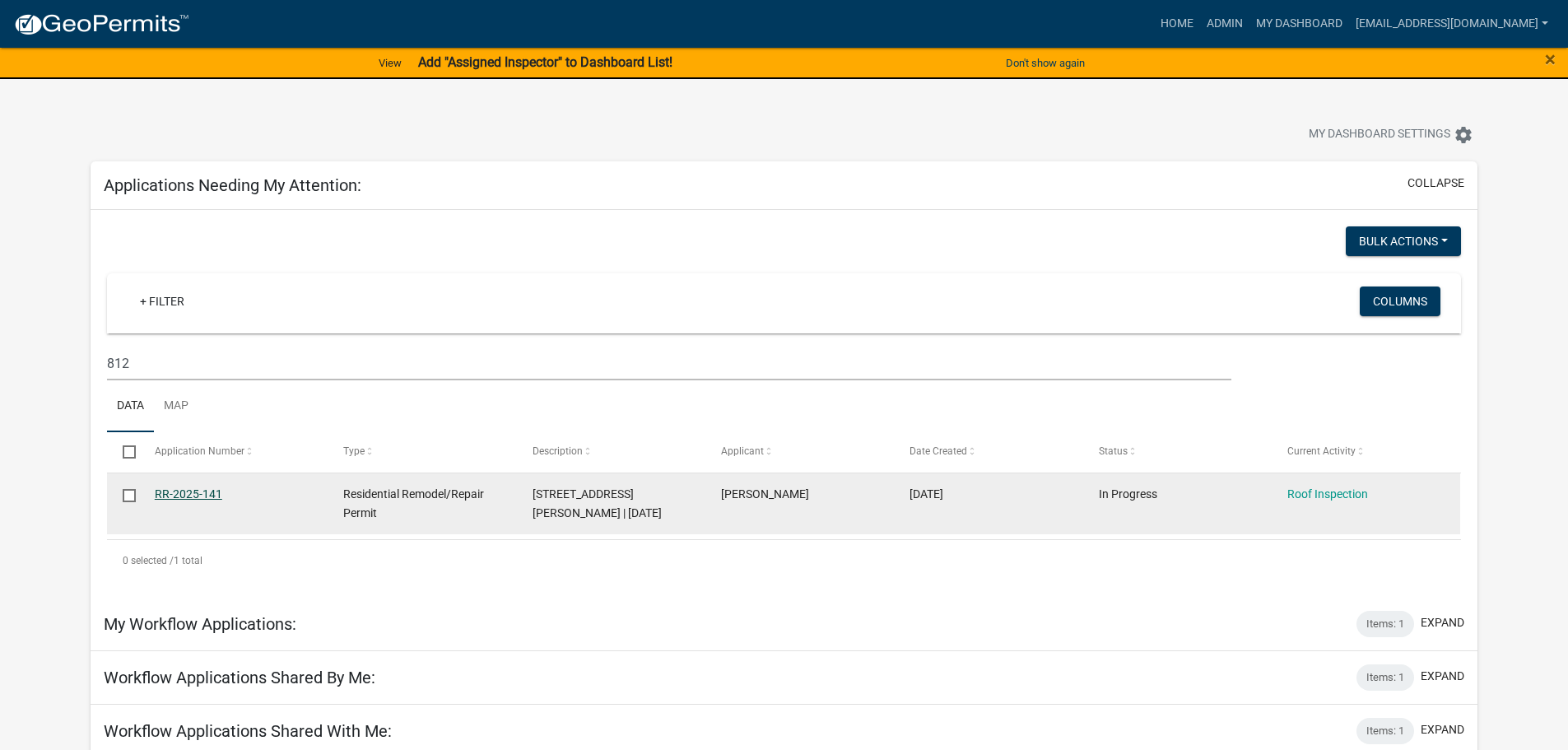
click at [202, 491] on link "RR-2025-141" at bounding box center [188, 494] width 68 height 13
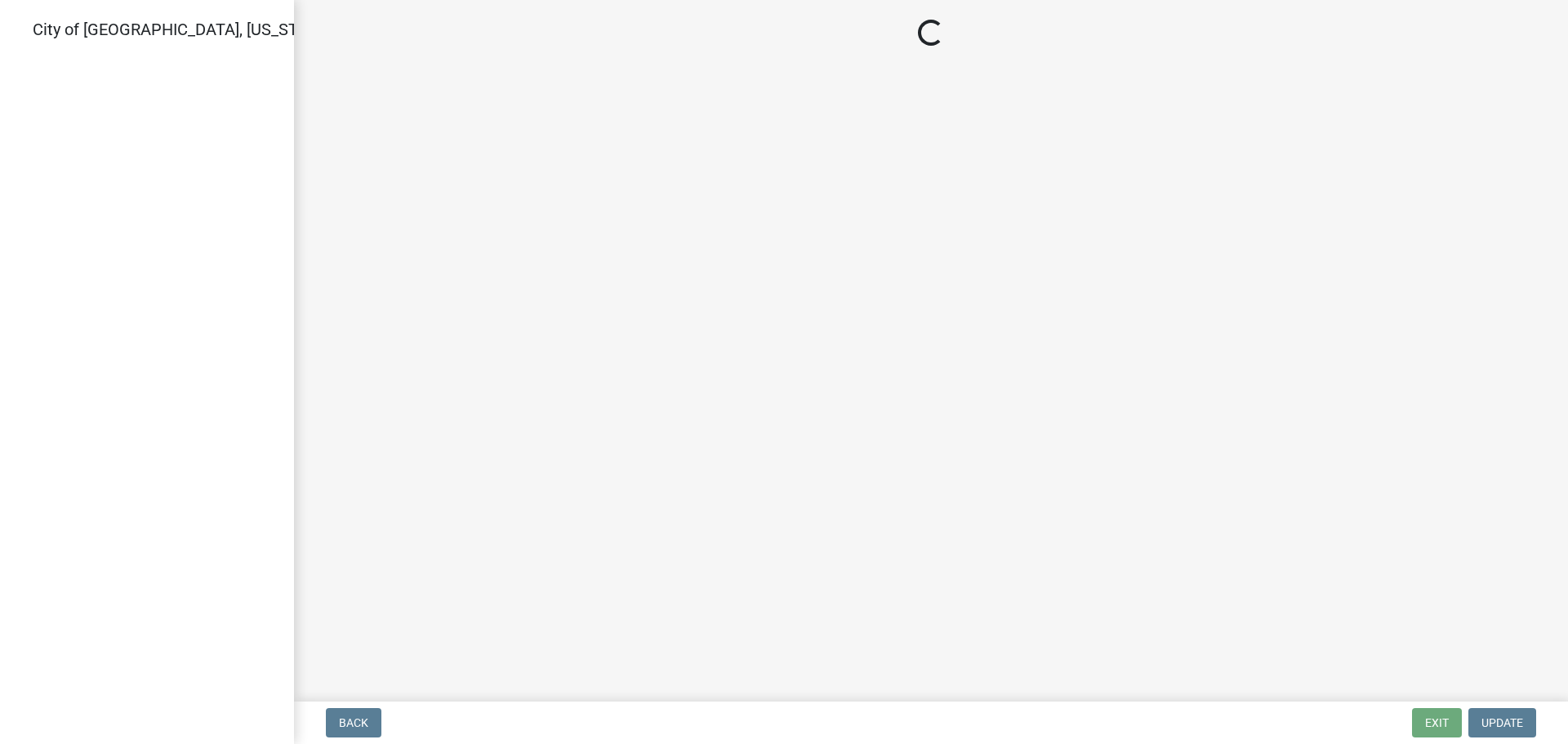
select select "805d55ac-e238-4e04-8f8e-acc067f36c3e"
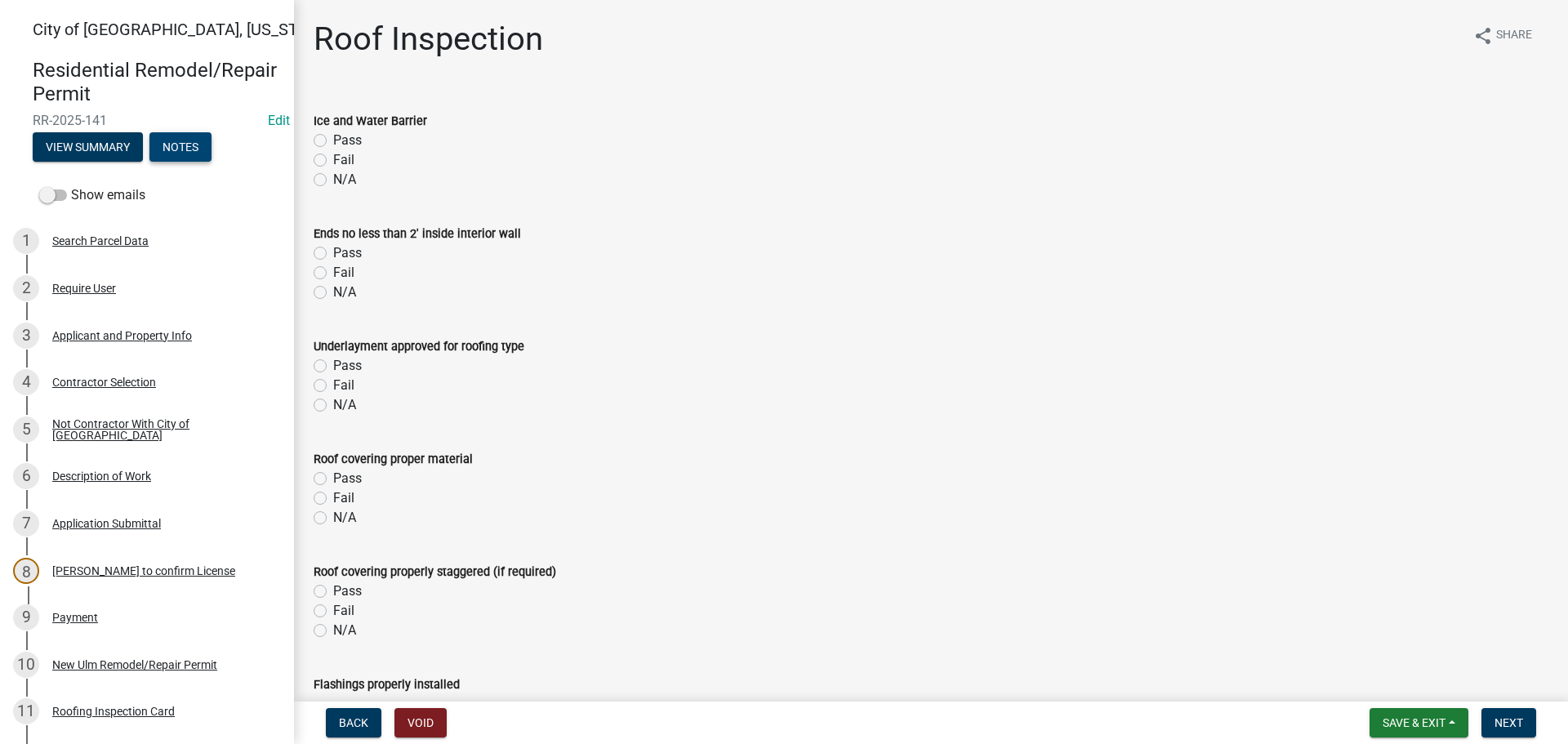
click at [188, 147] on button "Notes" at bounding box center [180, 147] width 62 height 29
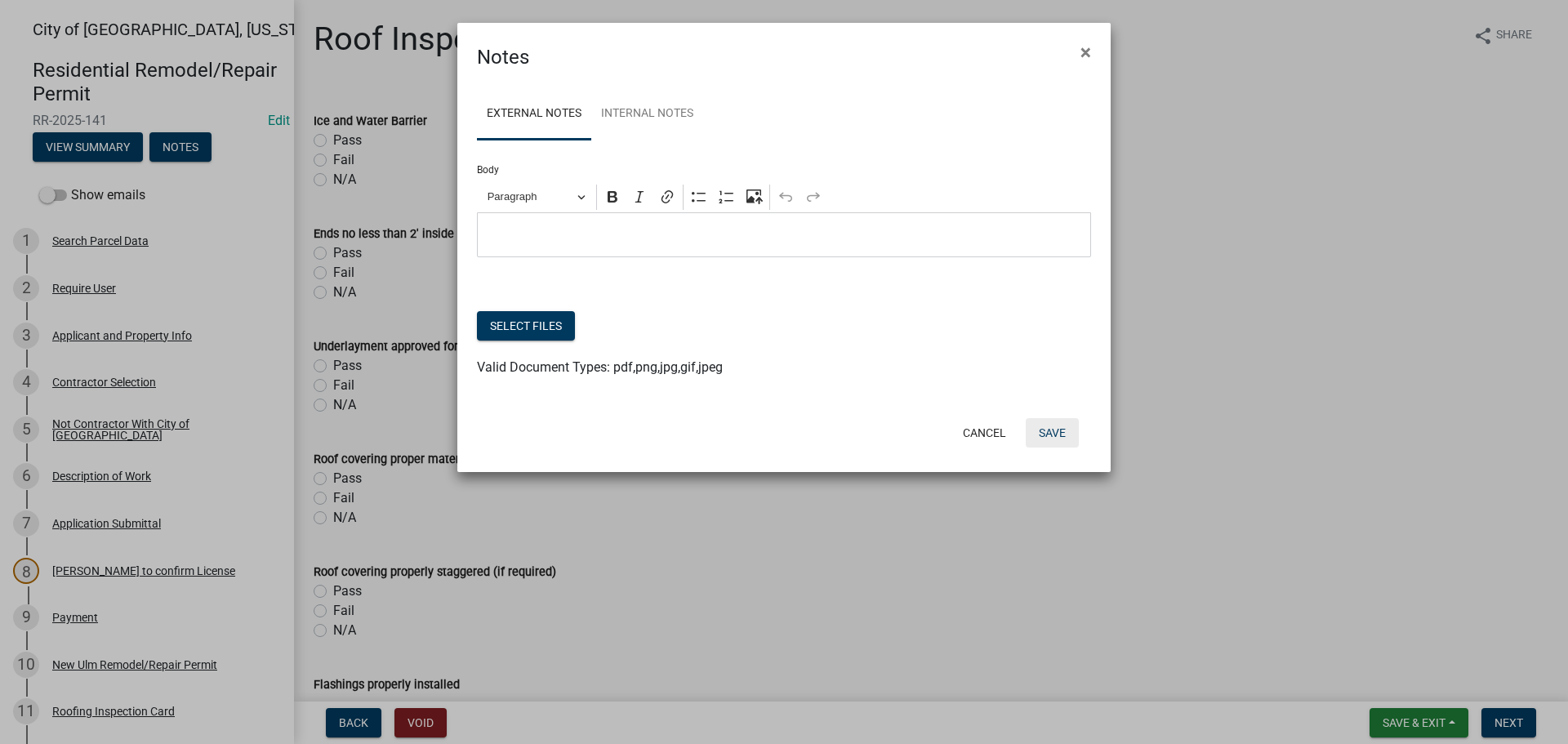
click at [1054, 439] on button "Save" at bounding box center [1052, 433] width 53 height 29
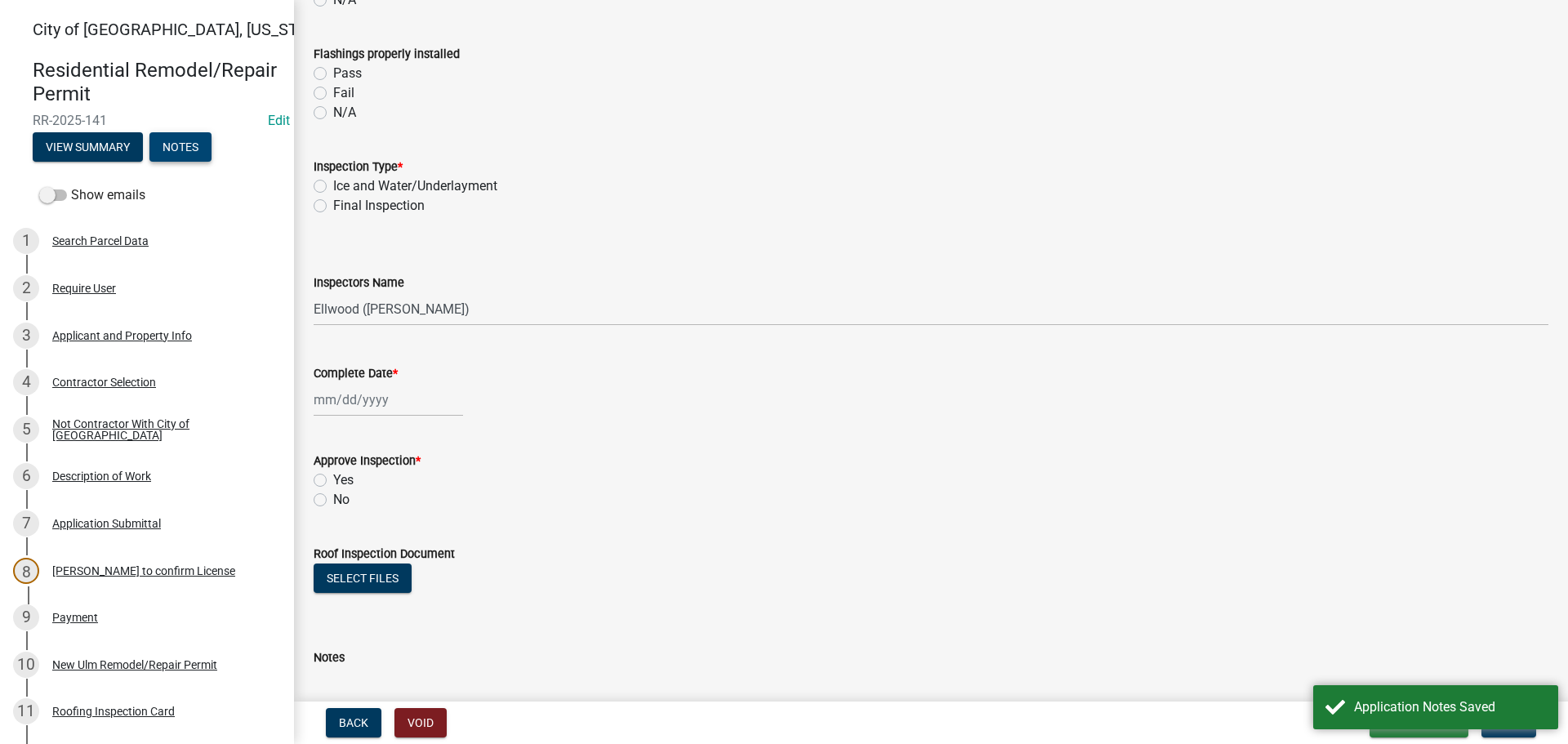
scroll to position [490, 0]
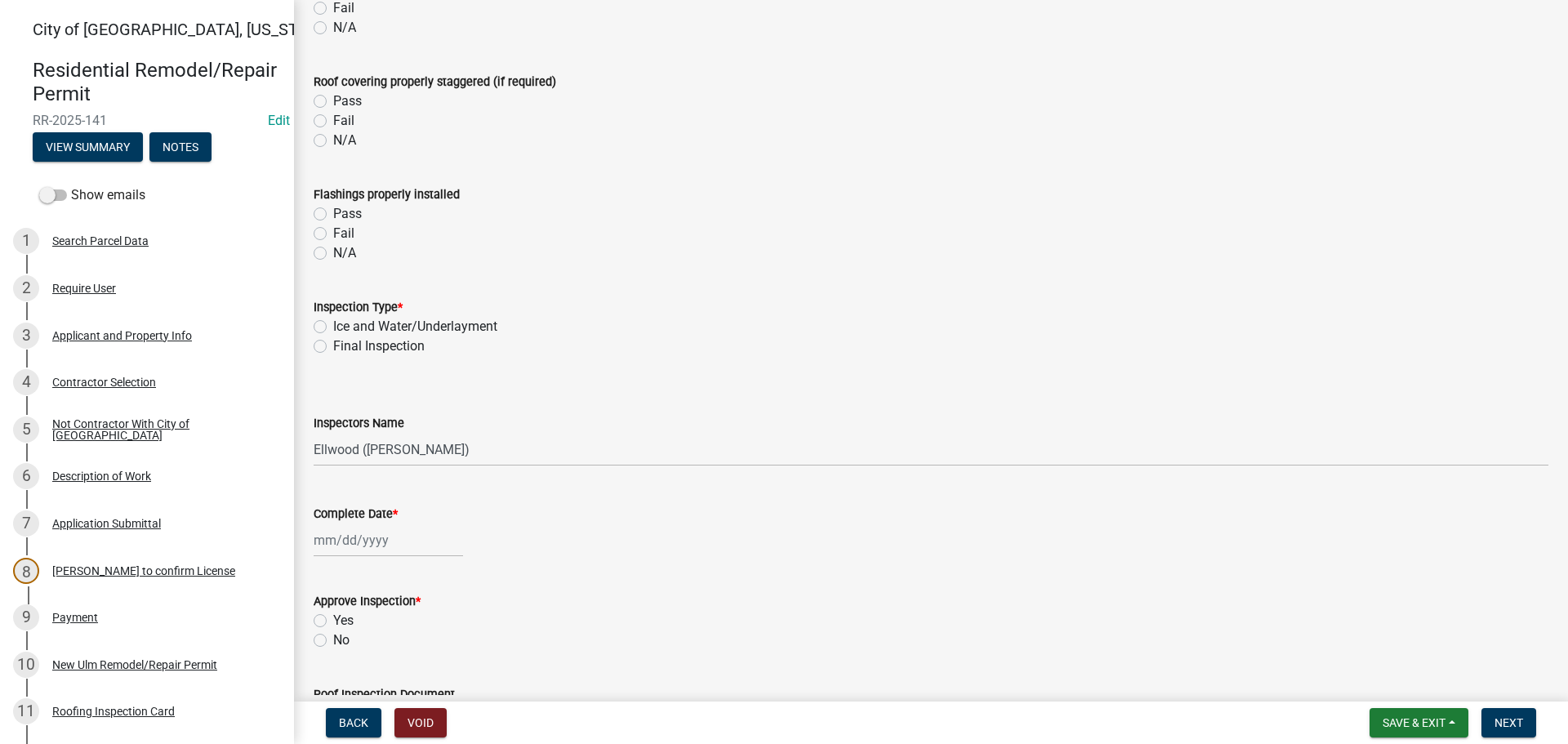
click at [333, 347] on label "Final Inspection" at bounding box center [379, 347] width 92 height 20
click at [333, 347] on input "Final Inspection" at bounding box center [338, 342] width 11 height 11
radio input "true"
click at [365, 457] on select "Select Item... Ellwood ([PERSON_NAME]) [EMAIL_ADDRESS][DOMAIN_NAME] ([PERSON_NA…" at bounding box center [931, 449] width 1235 height 34
select select "cd72df13-1819-4c17-818e-bd68a66556fb"
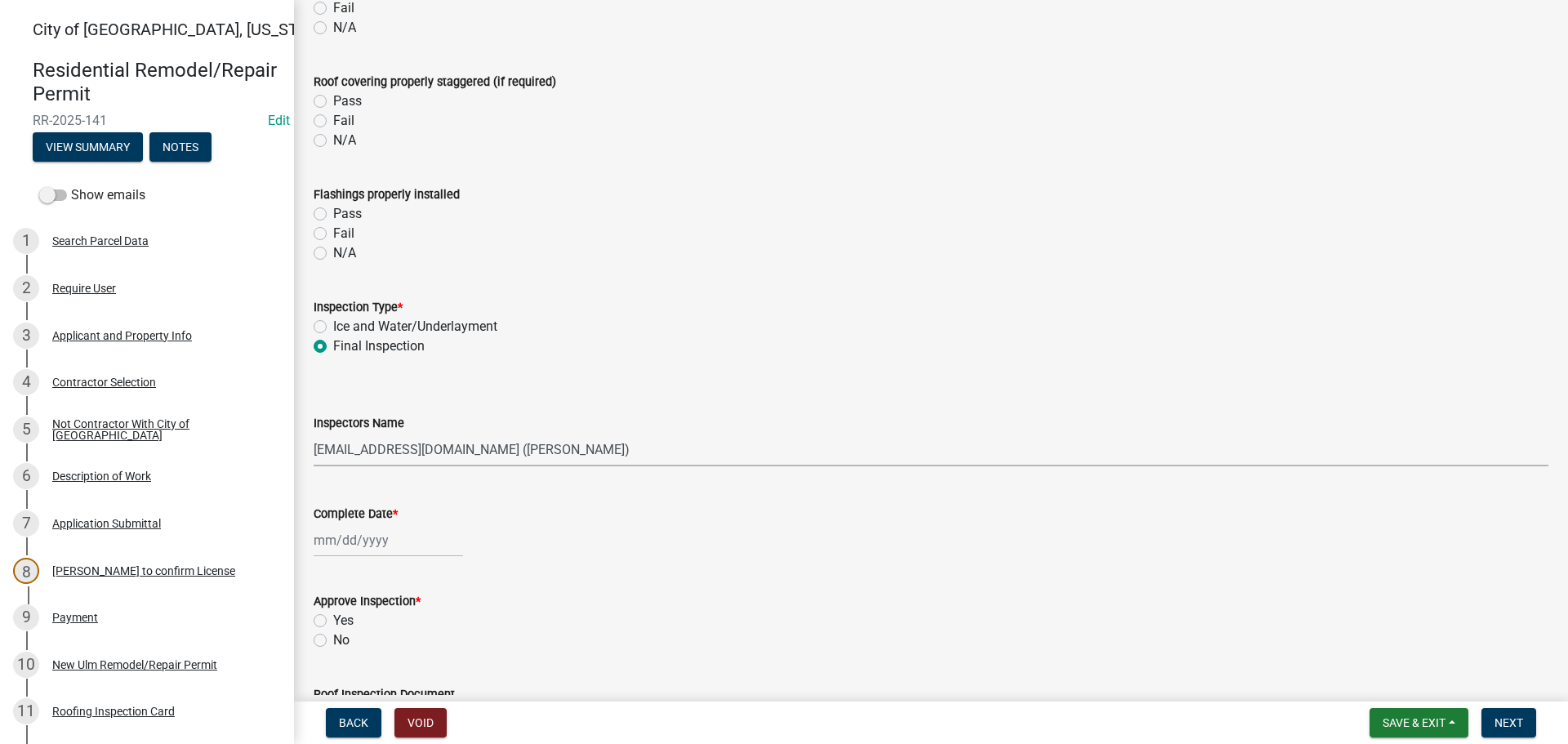
click at [314, 433] on select "Select Item... Ellwood ([PERSON_NAME]) [EMAIL_ADDRESS][DOMAIN_NAME] ([PERSON_NA…" at bounding box center [931, 449] width 1235 height 34
click at [363, 537] on div at bounding box center [388, 540] width 149 height 34
select select "8"
select select "2025"
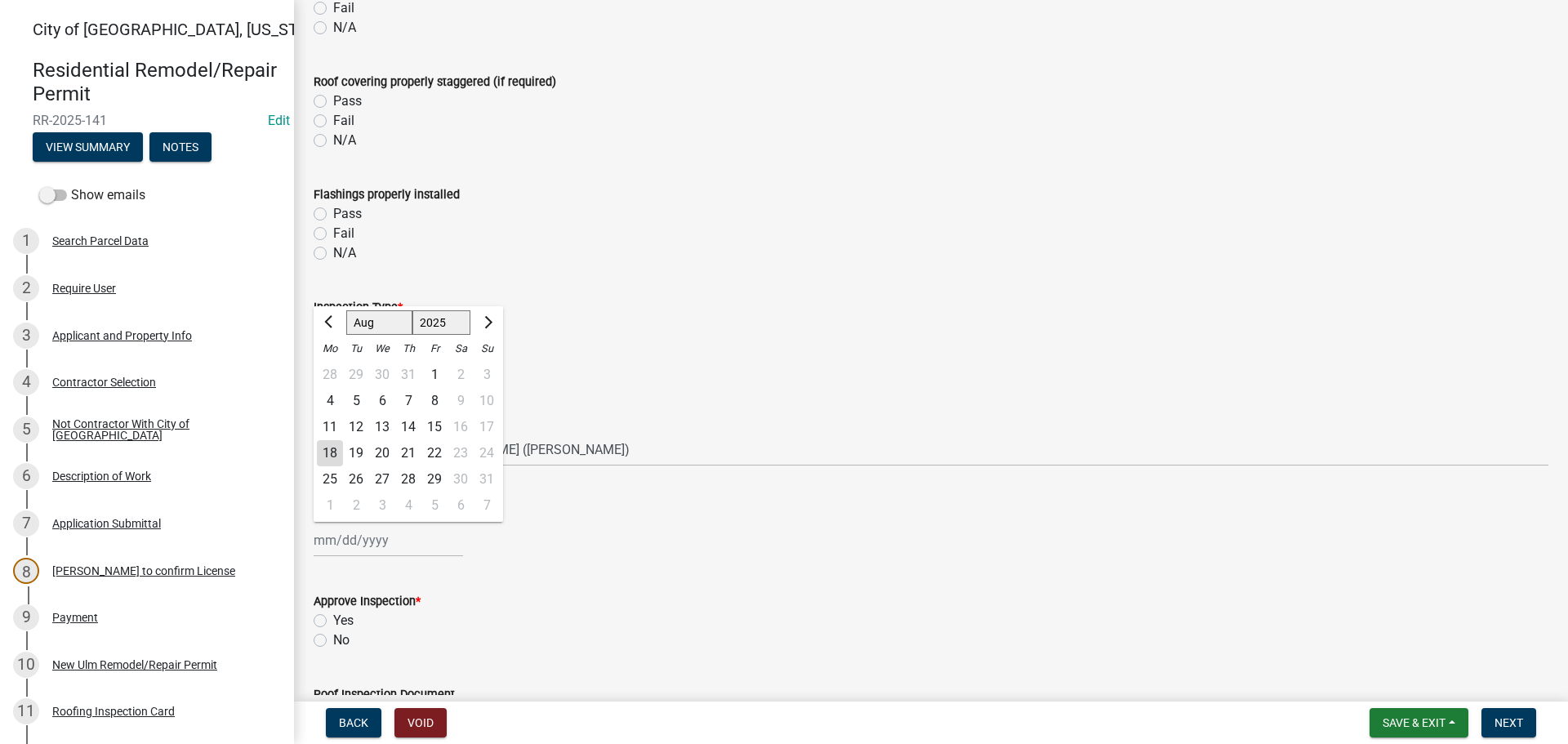
click at [329, 451] on div "18" at bounding box center [330, 453] width 26 height 26
type input "[DATE]"
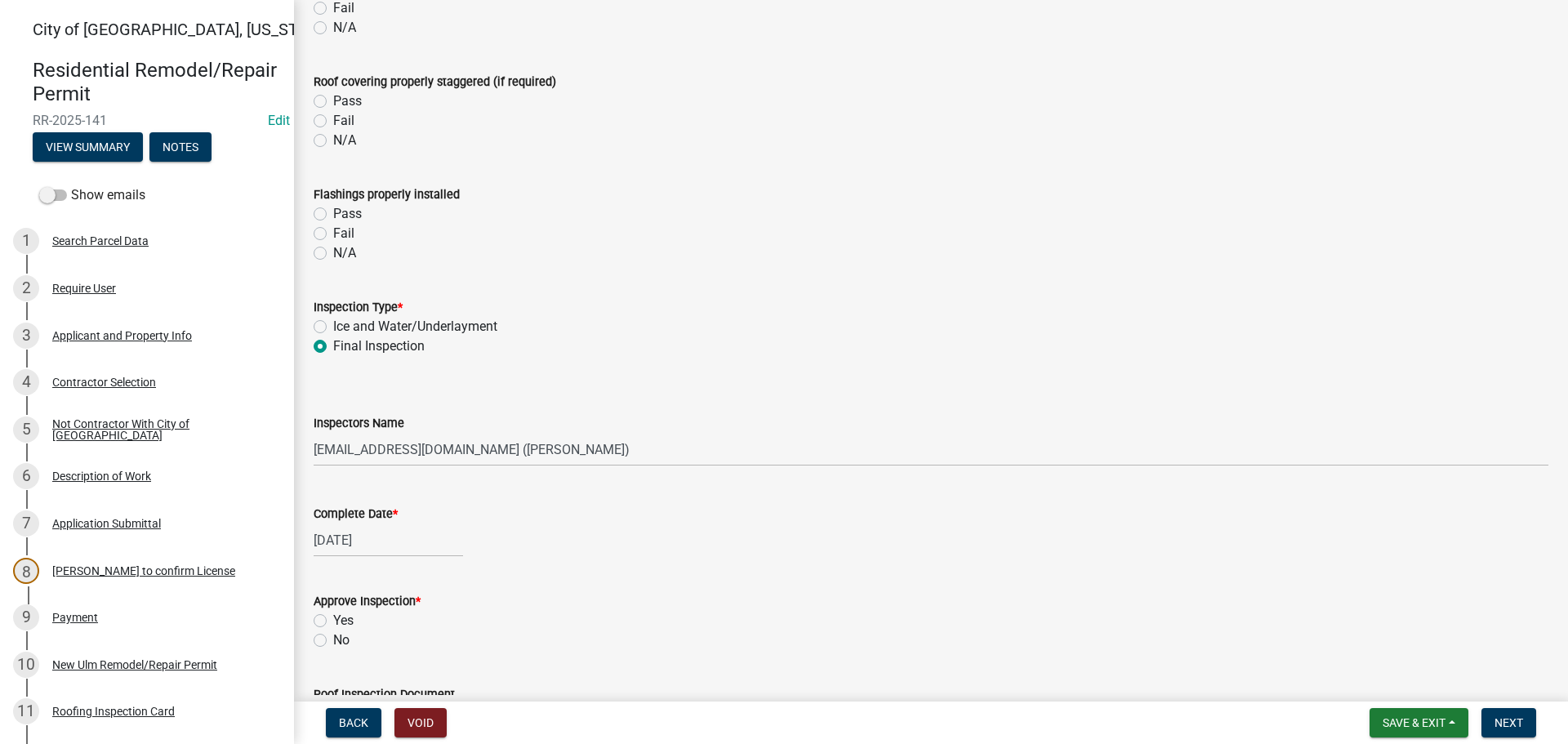
scroll to position [653, 0]
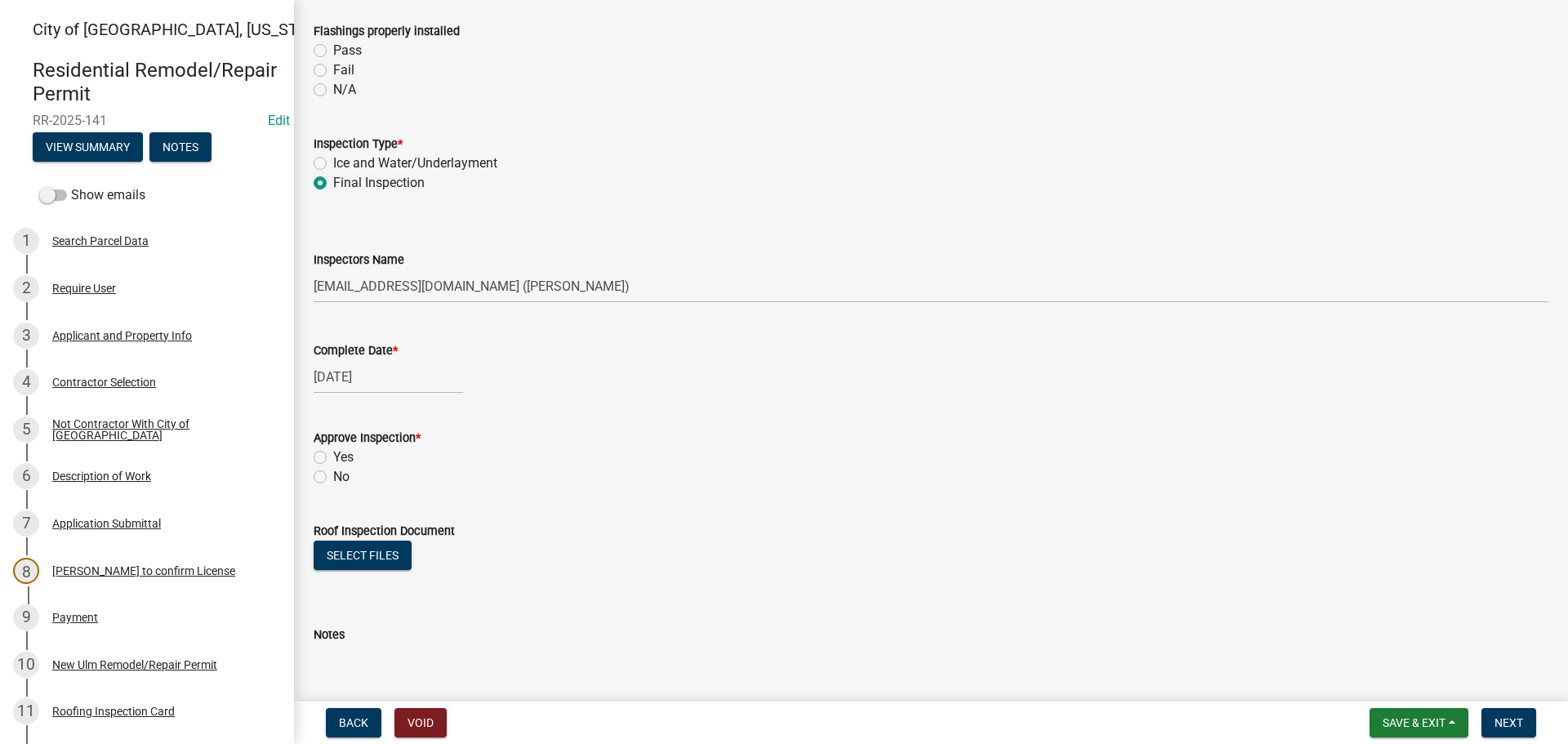
click at [333, 457] on label "Yes" at bounding box center [343, 457] width 20 height 20
click at [333, 457] on input "Yes" at bounding box center [338, 452] width 11 height 11
radio input "true"
click at [1492, 714] on button "Next" at bounding box center [1508, 723] width 55 height 29
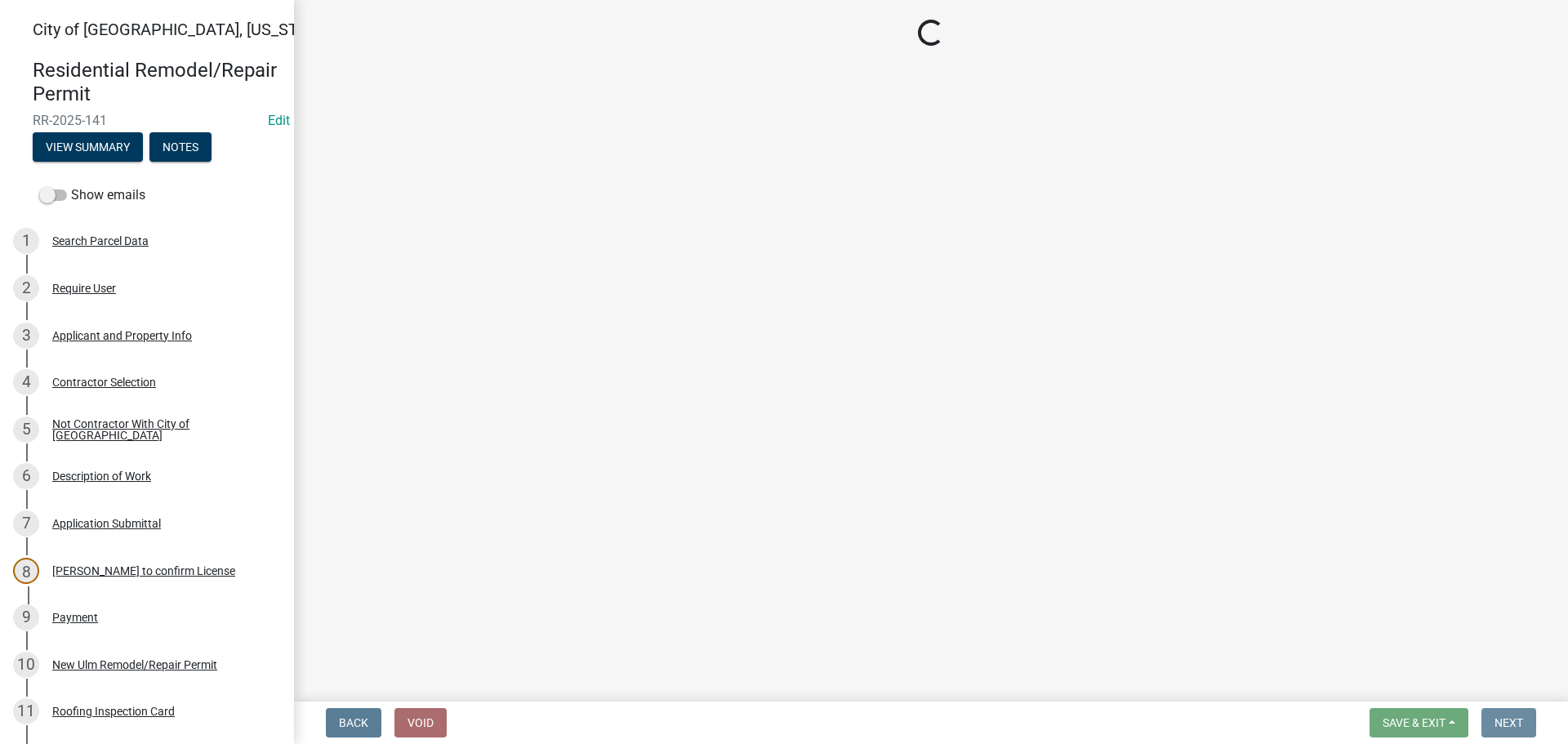
scroll to position [0, 0]
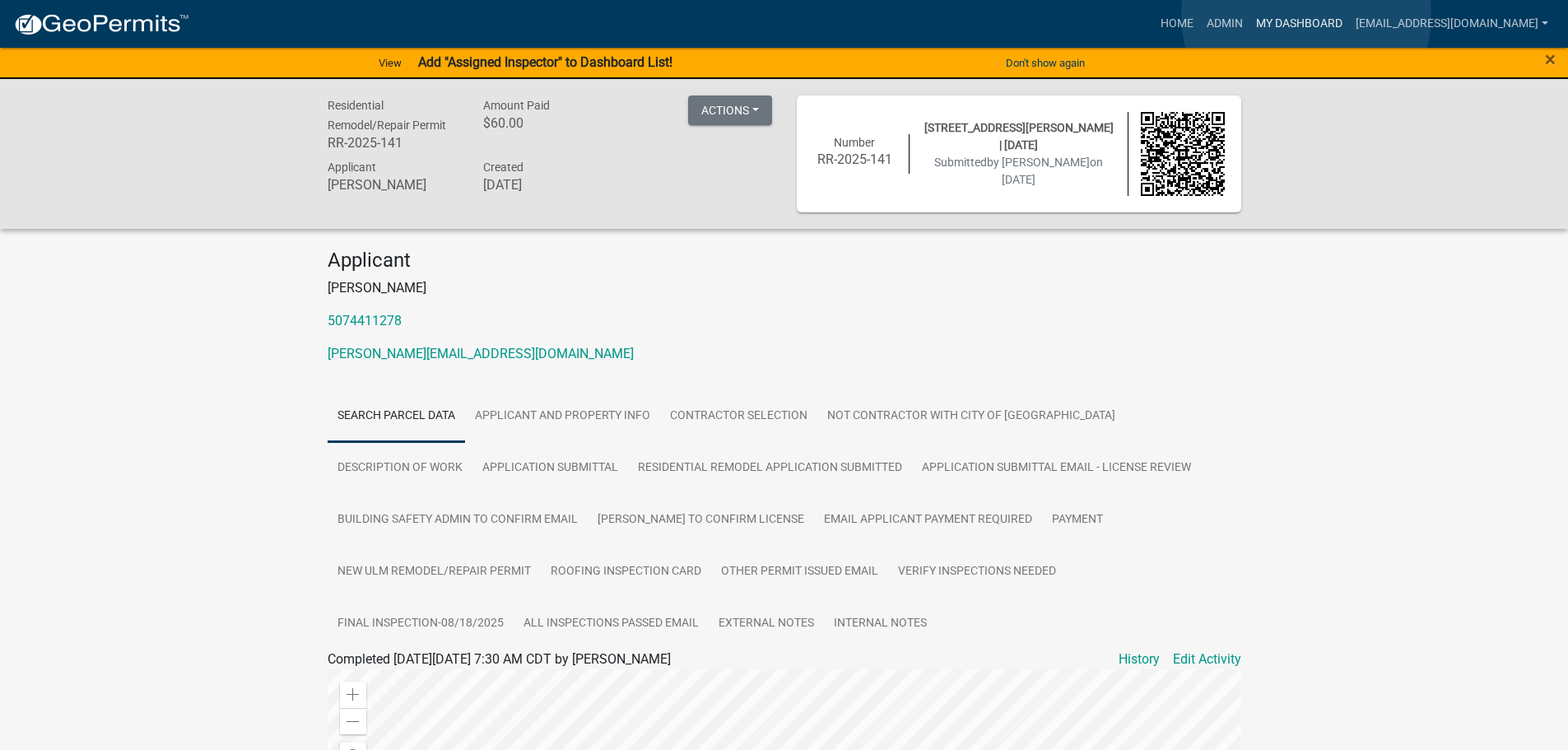
click at [1306, 16] on link "My Dashboard" at bounding box center [1299, 24] width 100 height 31
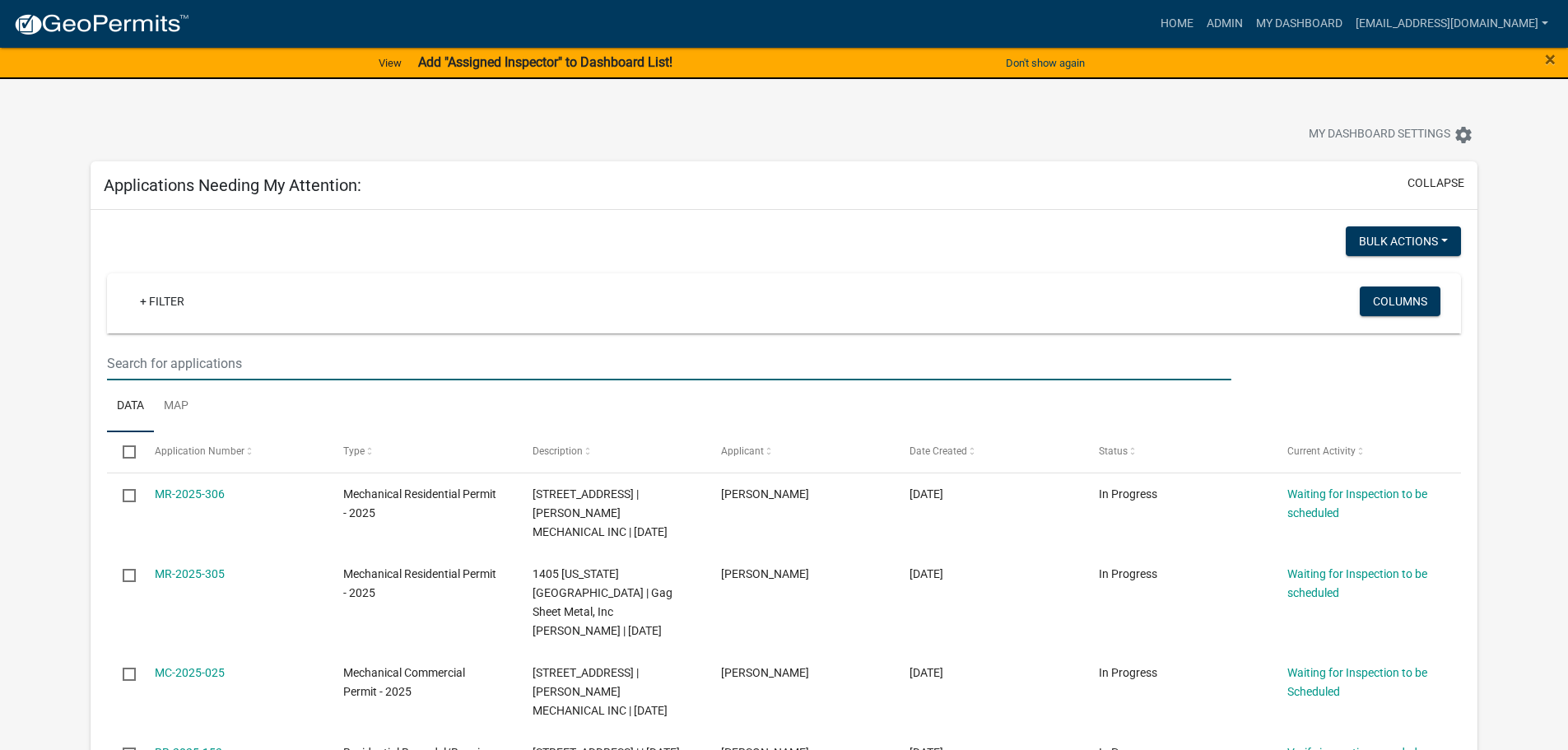
click at [268, 358] on input "text" at bounding box center [669, 363] width 1124 height 34
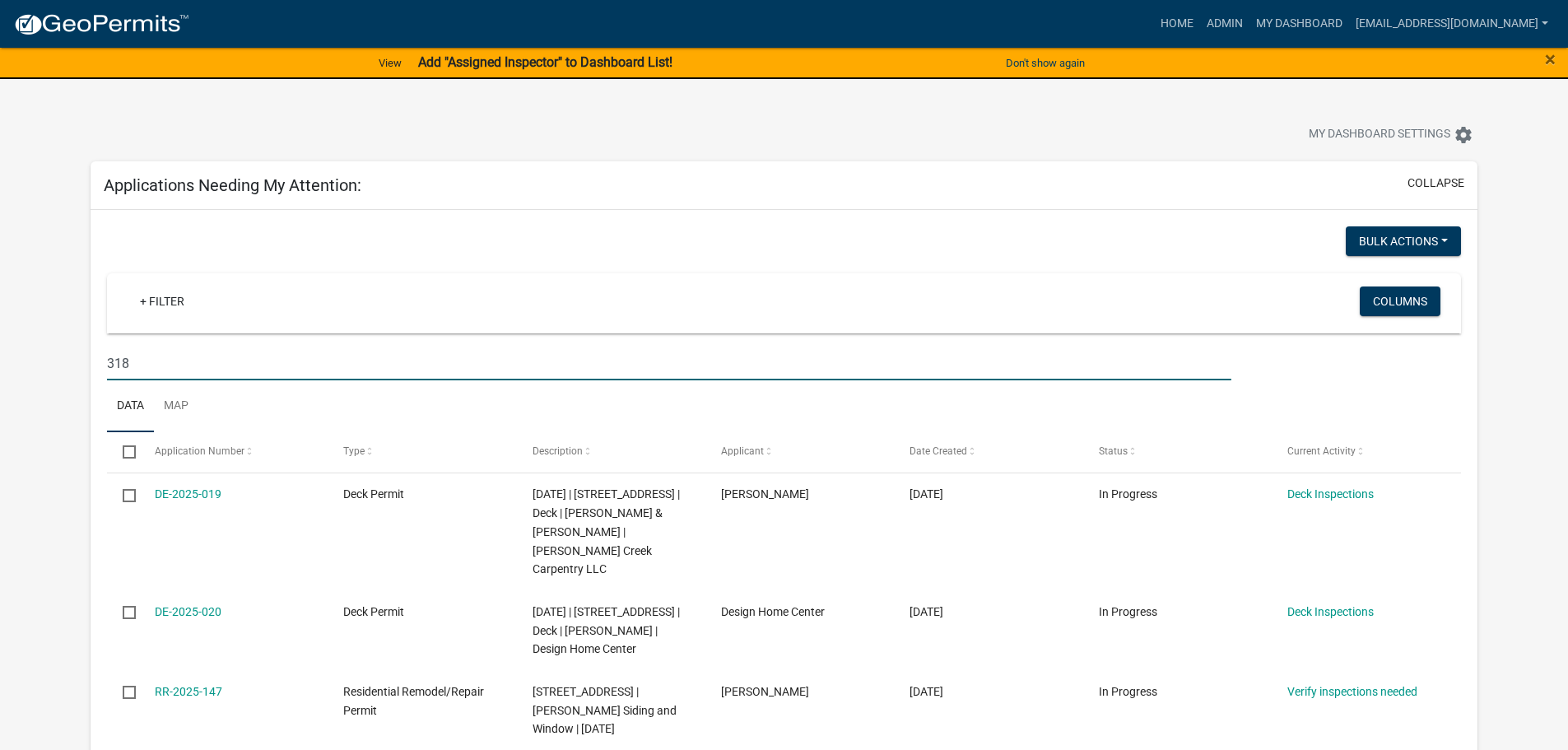
type input "318"
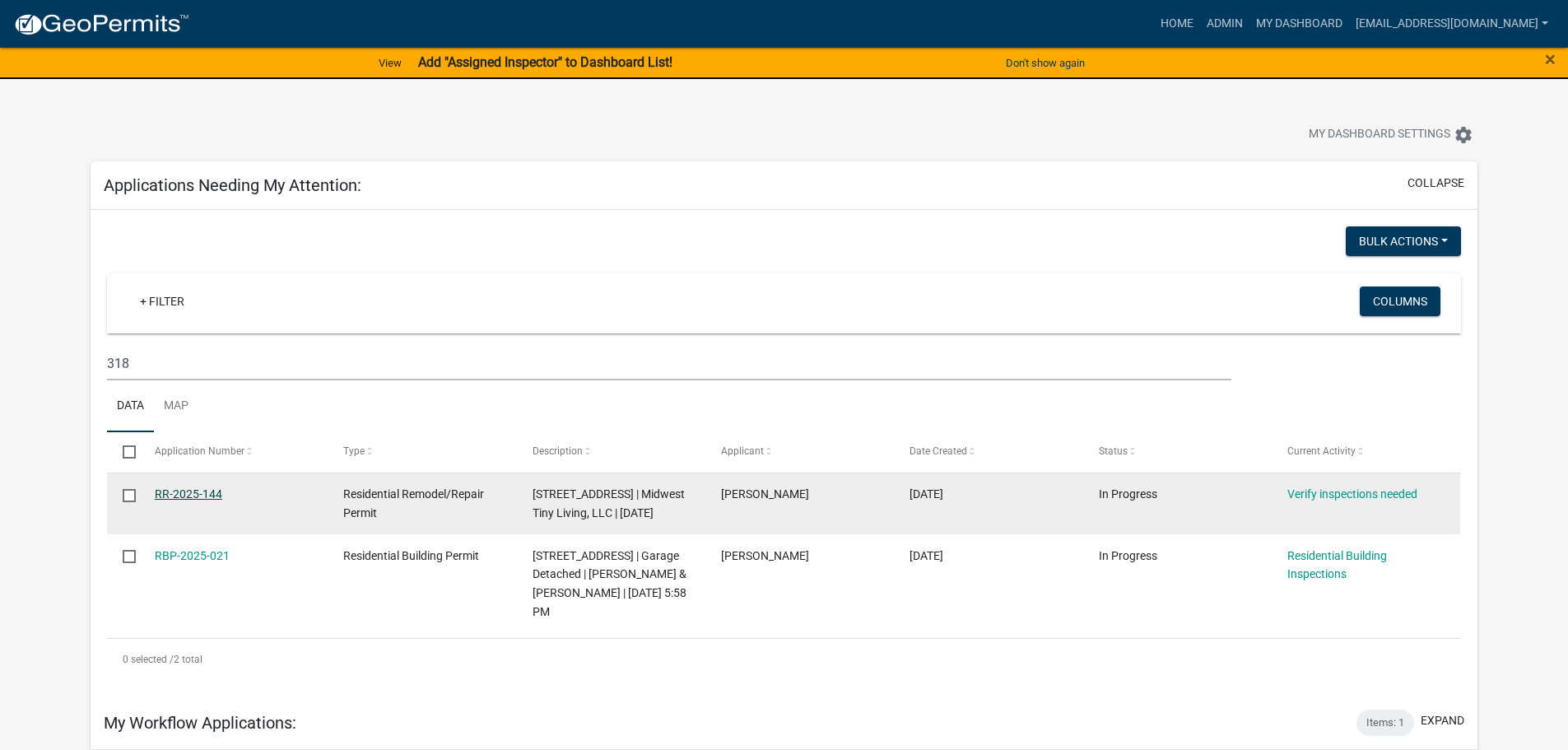
click at [189, 495] on link "RR-2025-144" at bounding box center [188, 494] width 68 height 13
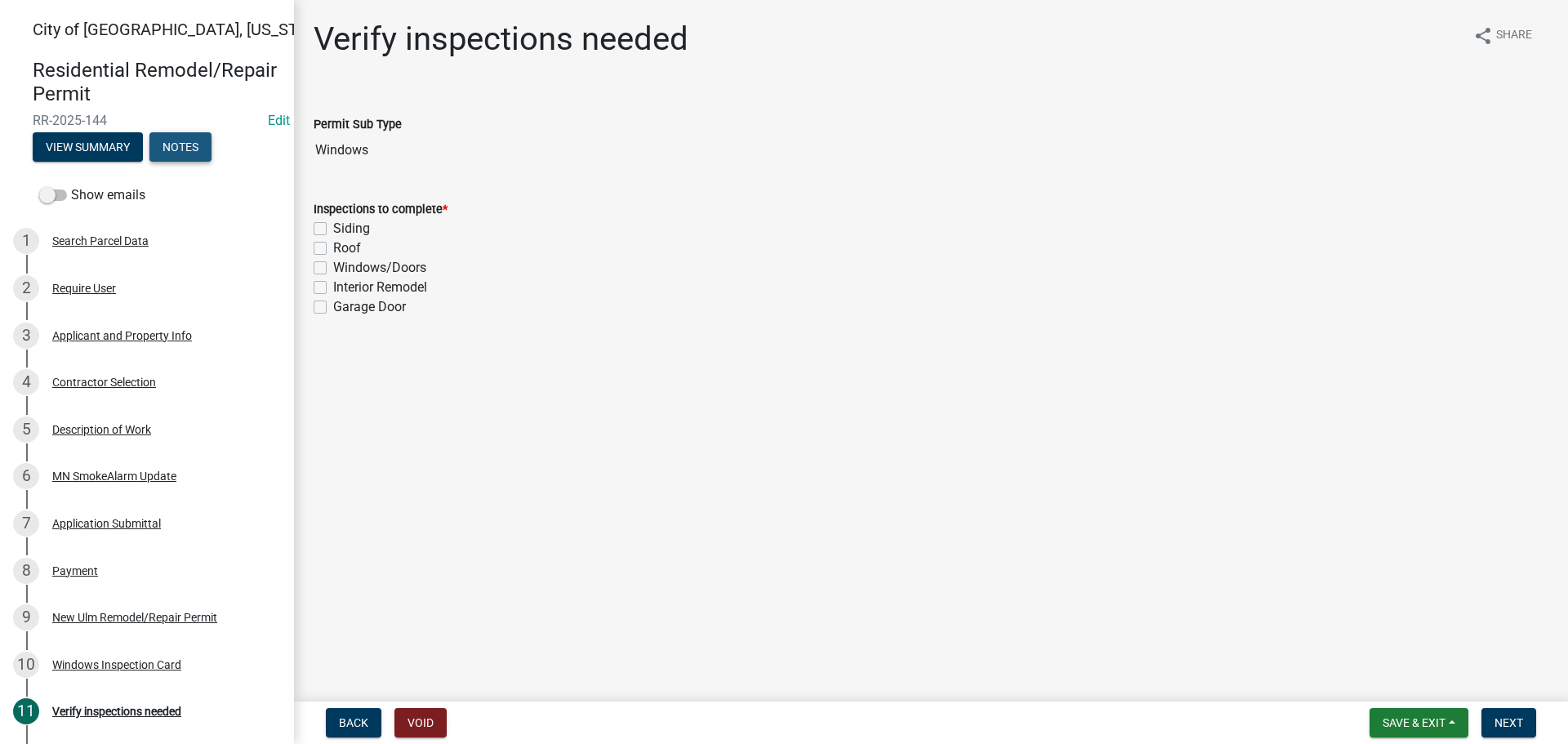
click at [200, 148] on button "Notes" at bounding box center [180, 147] width 62 height 29
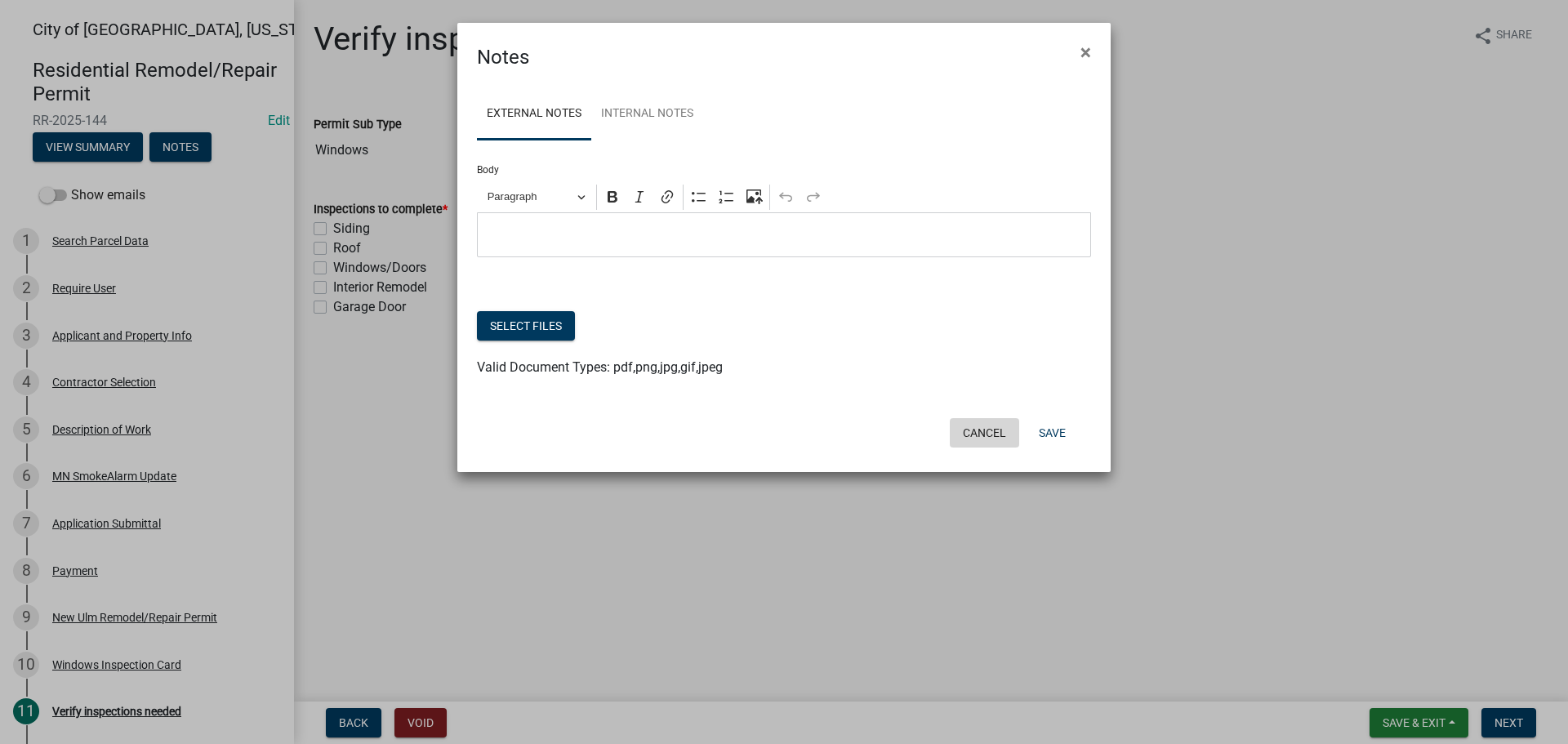
click at [999, 438] on button "Cancel" at bounding box center [984, 433] width 70 height 29
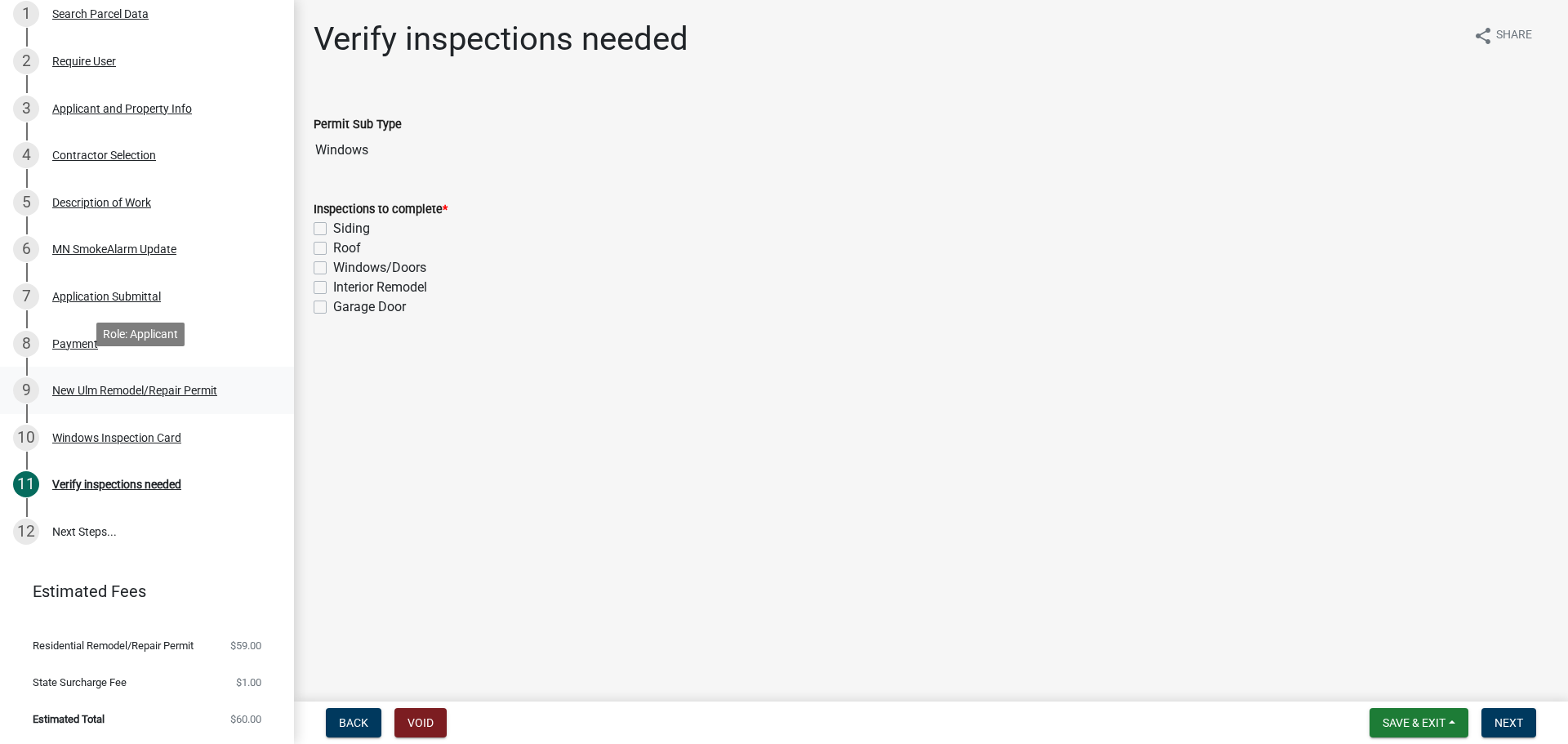
scroll to position [238, 0]
click at [333, 248] on label "Roof" at bounding box center [347, 248] width 28 height 20
click at [333, 248] on input "Roof" at bounding box center [338, 243] width 11 height 11
checkbox input "true"
checkbox input "false"
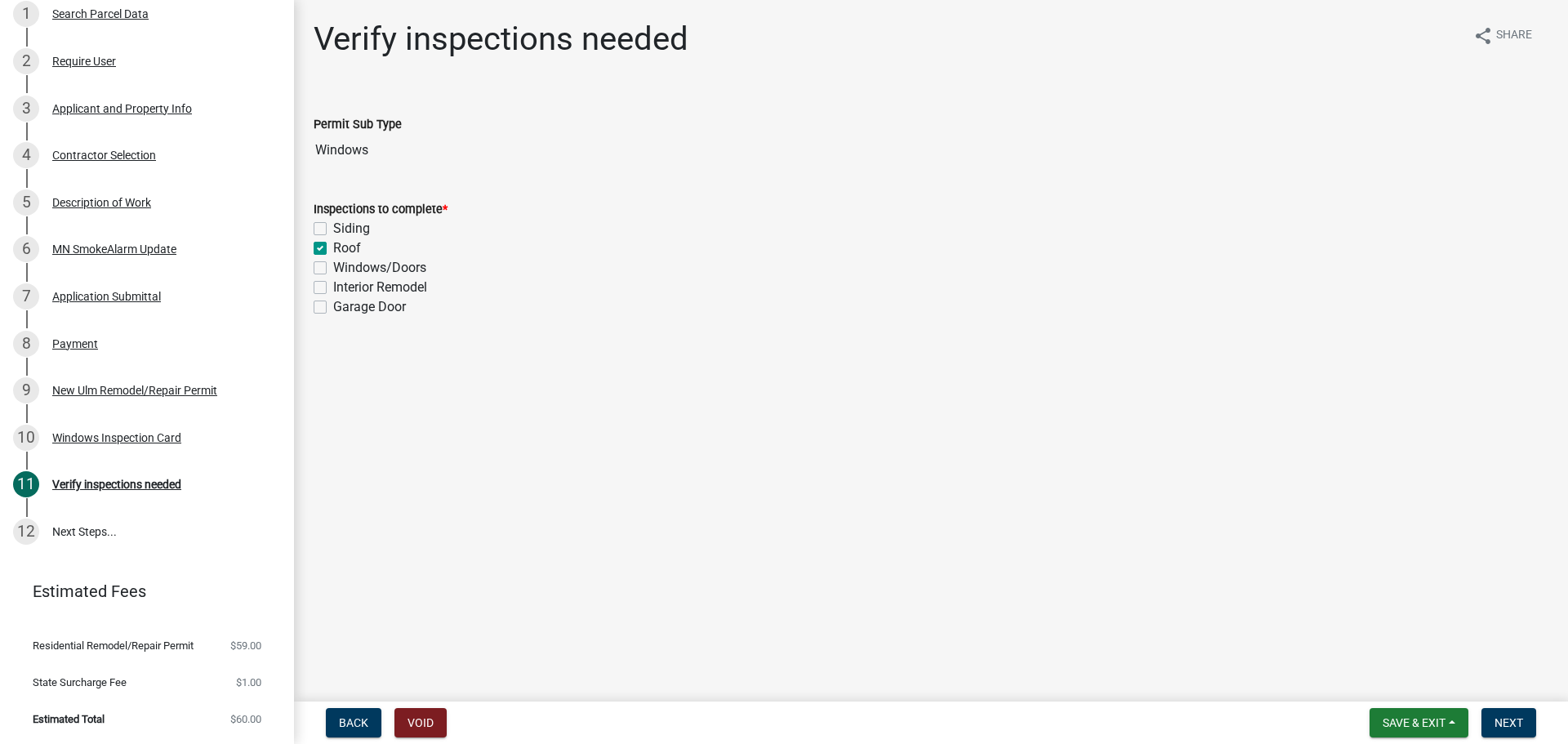
checkbox input "true"
checkbox input "false"
click at [1513, 719] on span "Next" at bounding box center [1508, 723] width 29 height 13
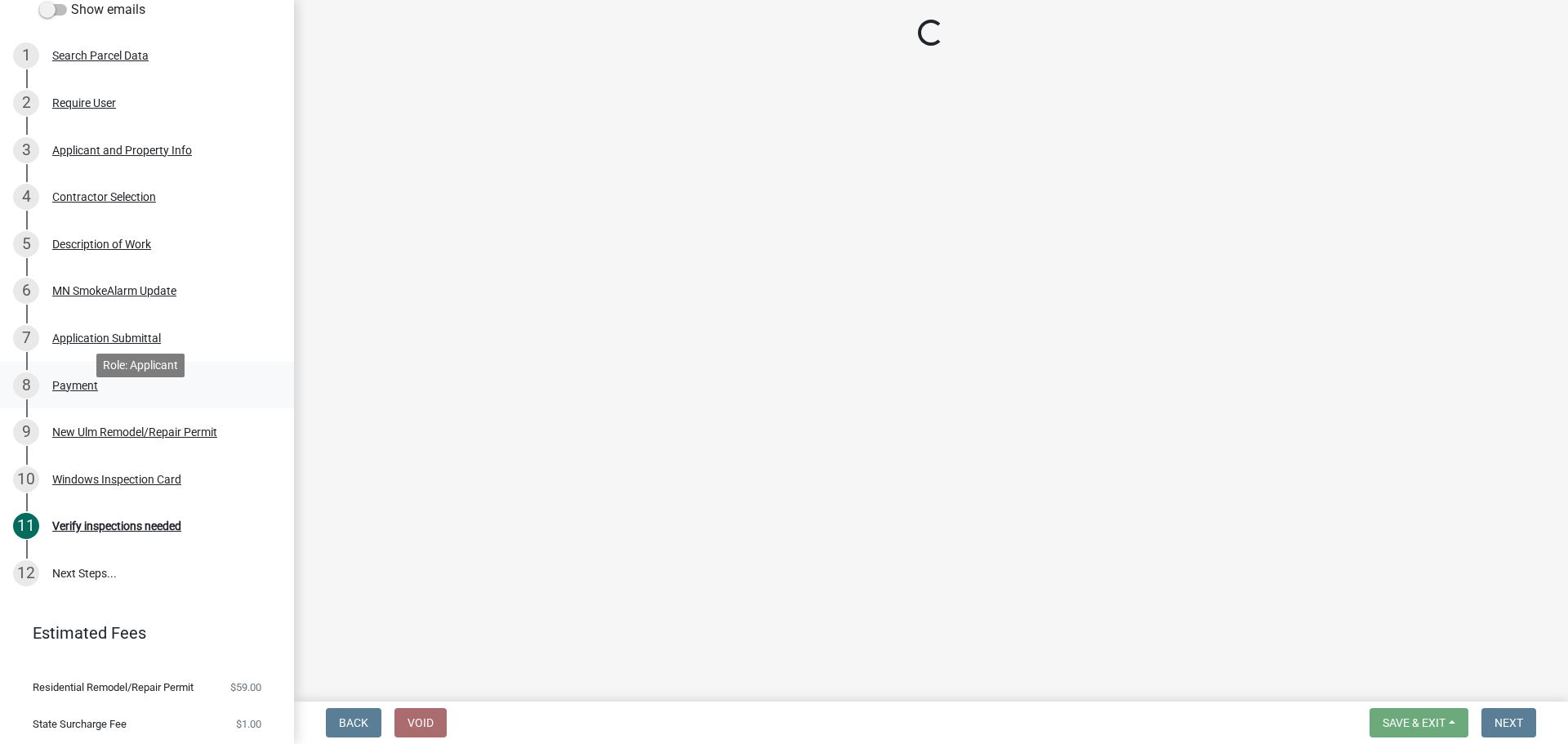
scroll to position [156, 0]
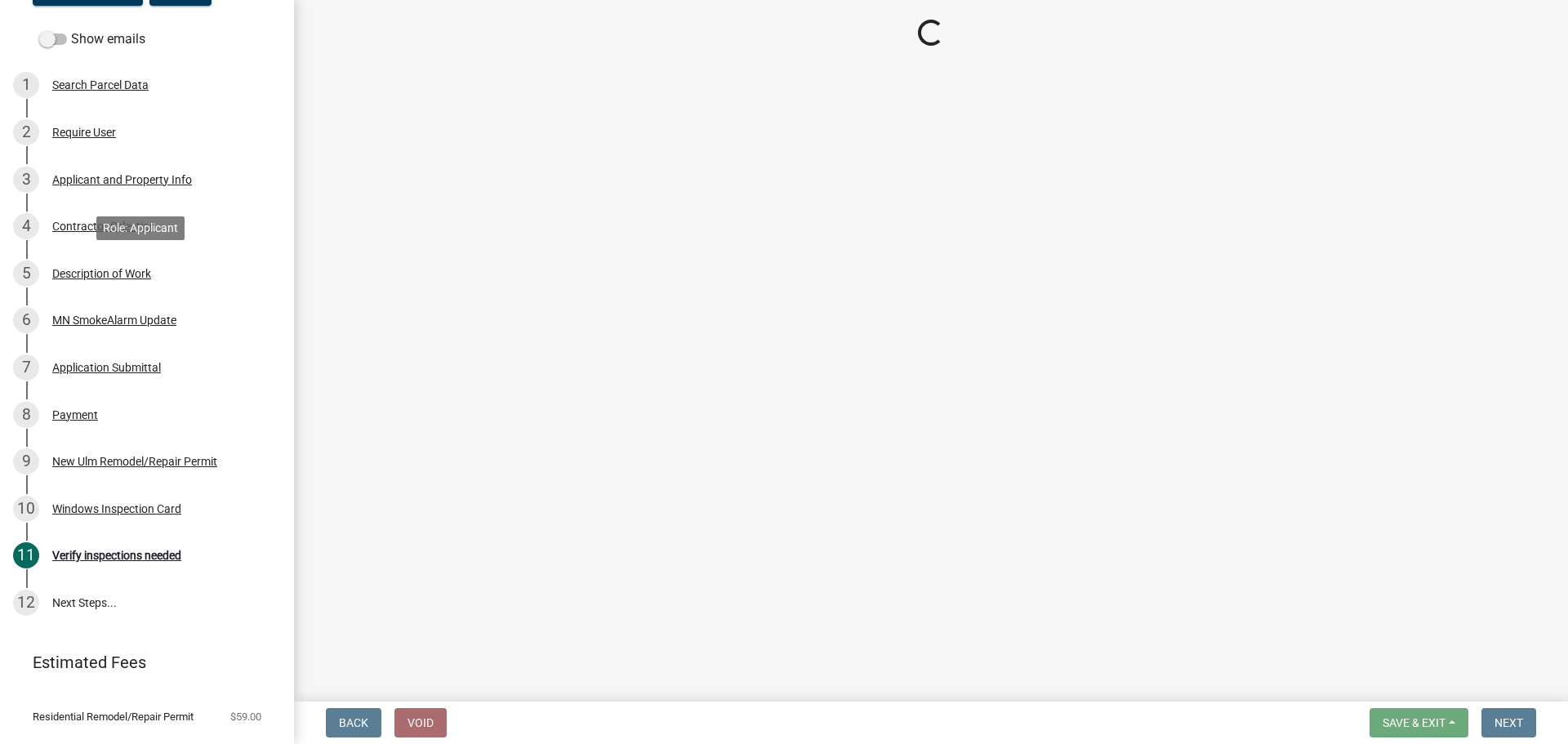
select select "805d55ac-e238-4e04-8f8e-acc067f36c3e"
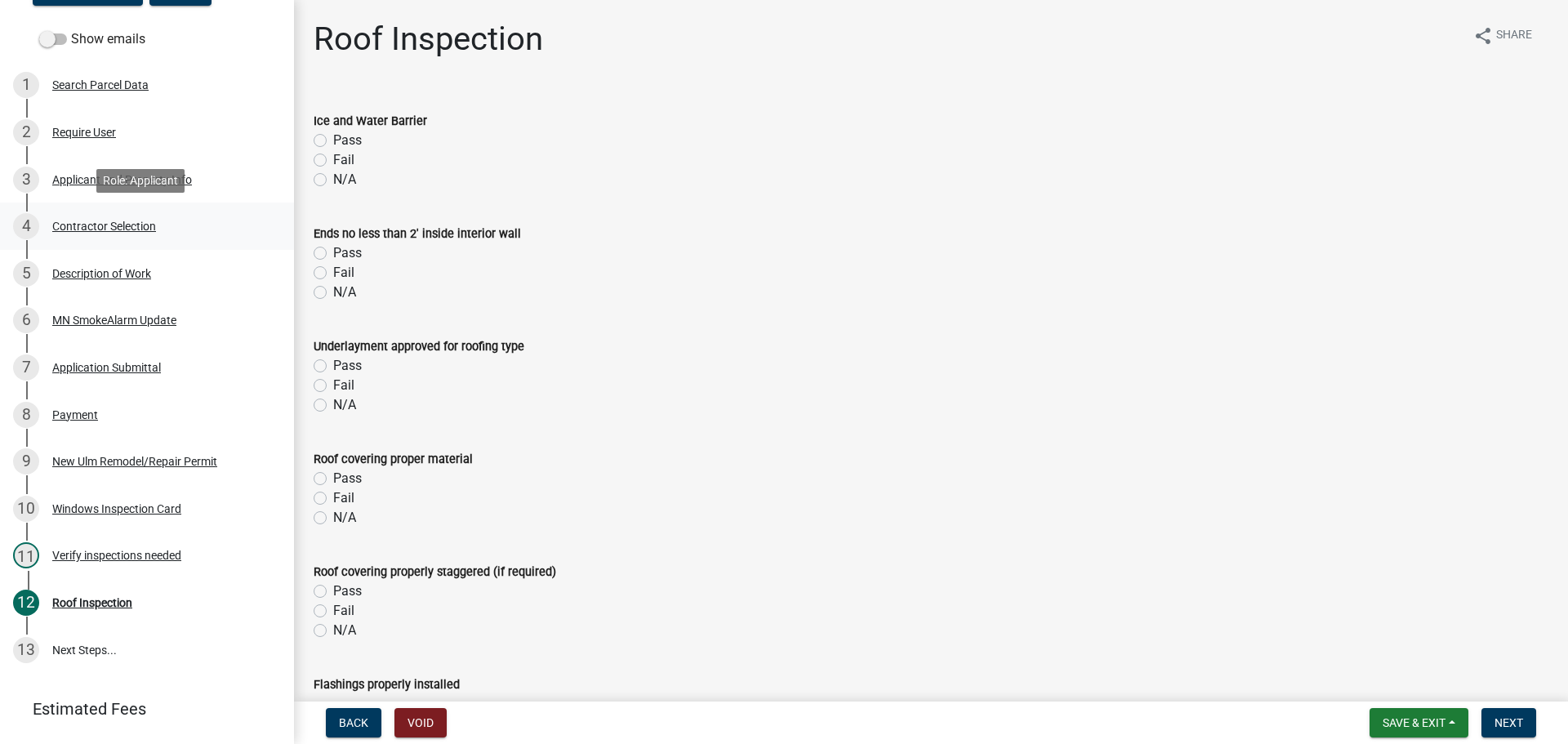
click at [106, 225] on div "Contractor Selection" at bounding box center [104, 226] width 104 height 11
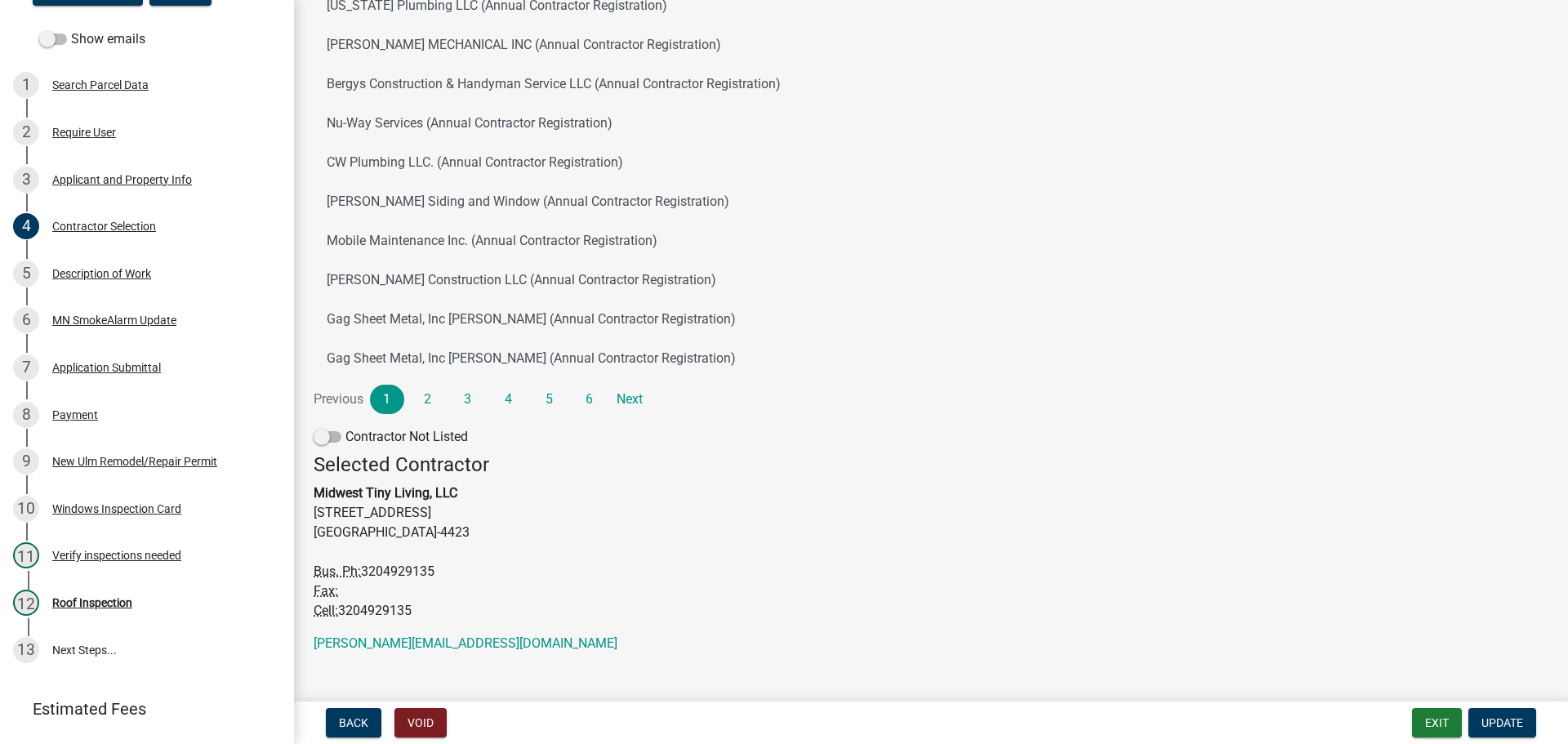
scroll to position [229, 0]
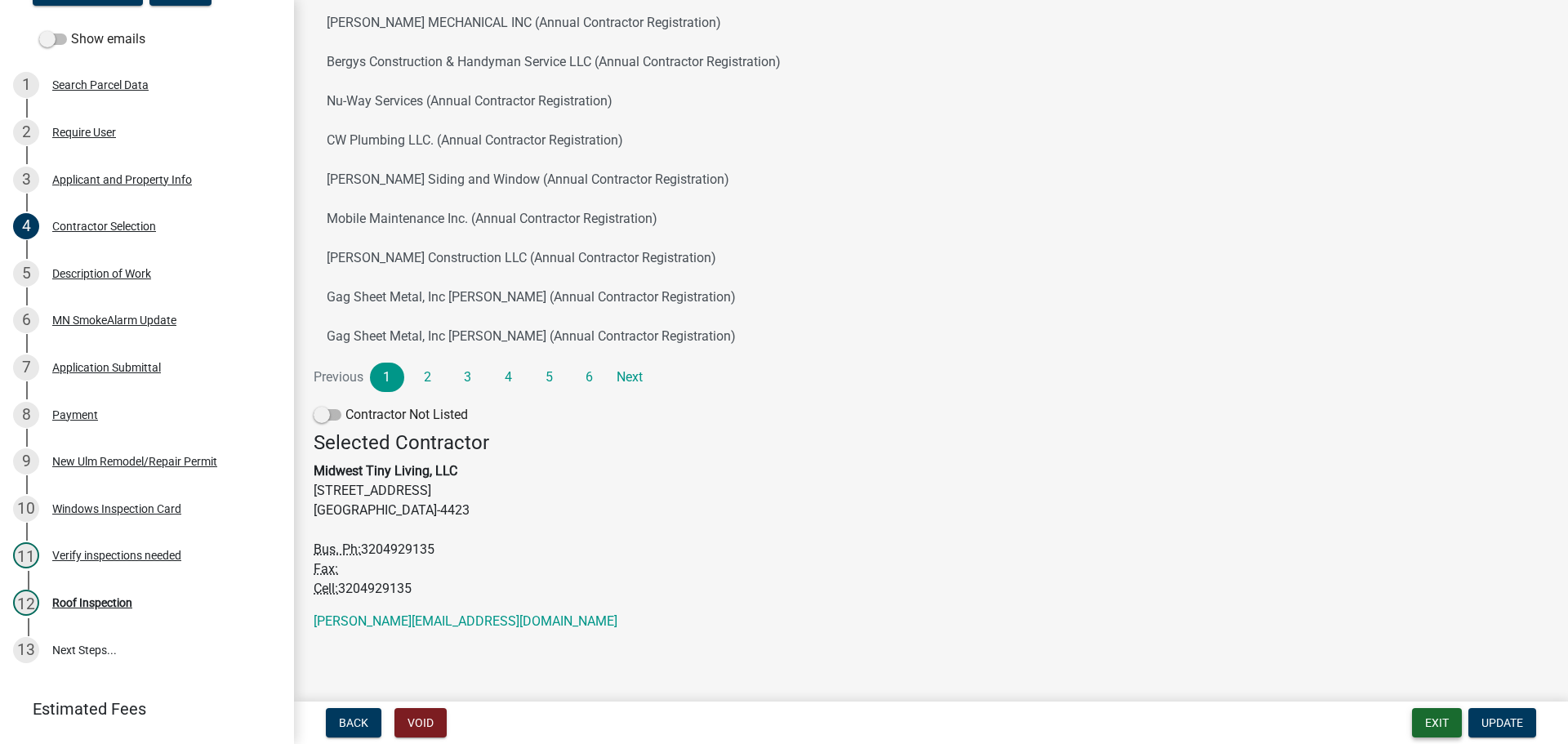
click at [1431, 737] on button "Exit" at bounding box center [1436, 723] width 50 height 29
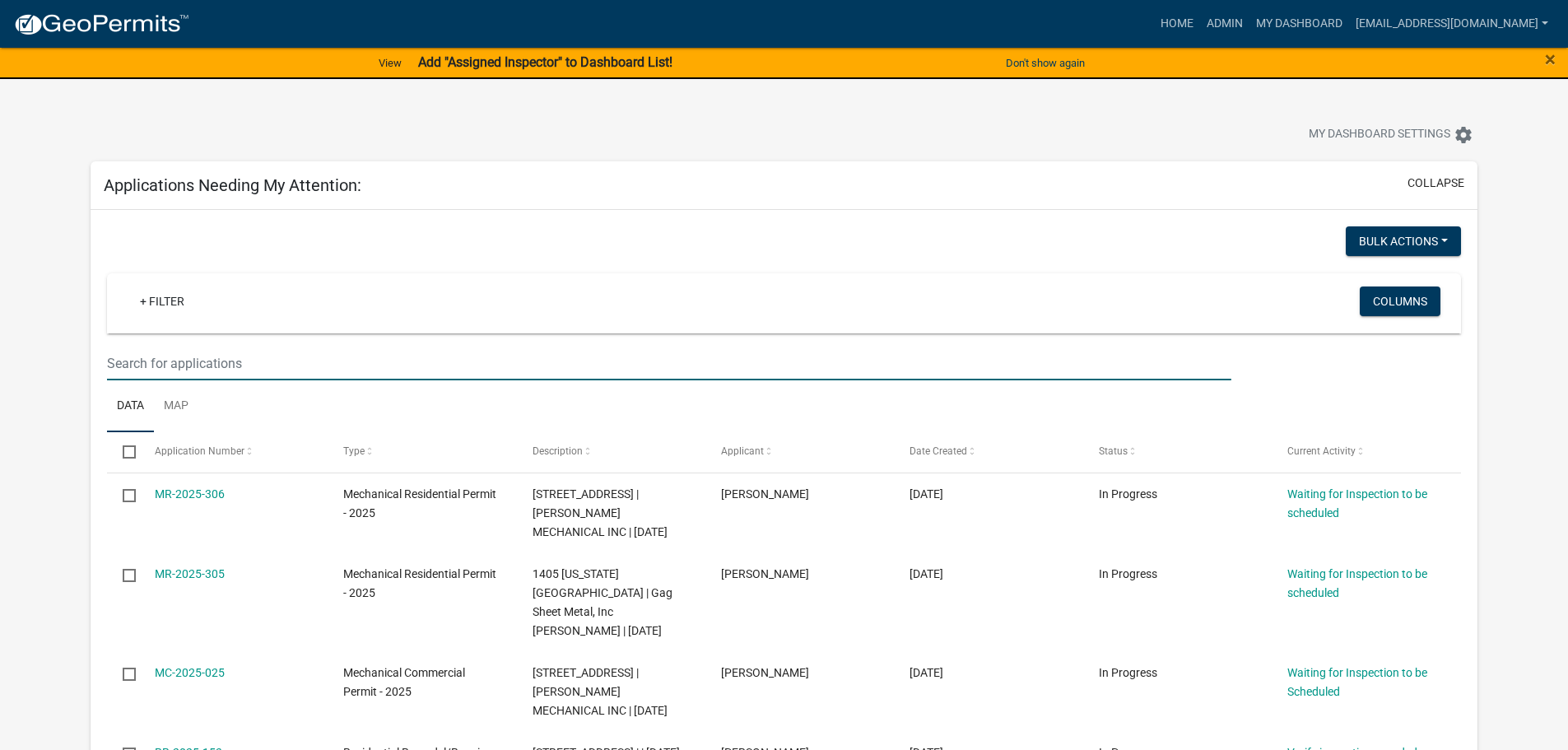
click at [171, 366] on input "text" at bounding box center [669, 363] width 1124 height 34
type input "bianchi"
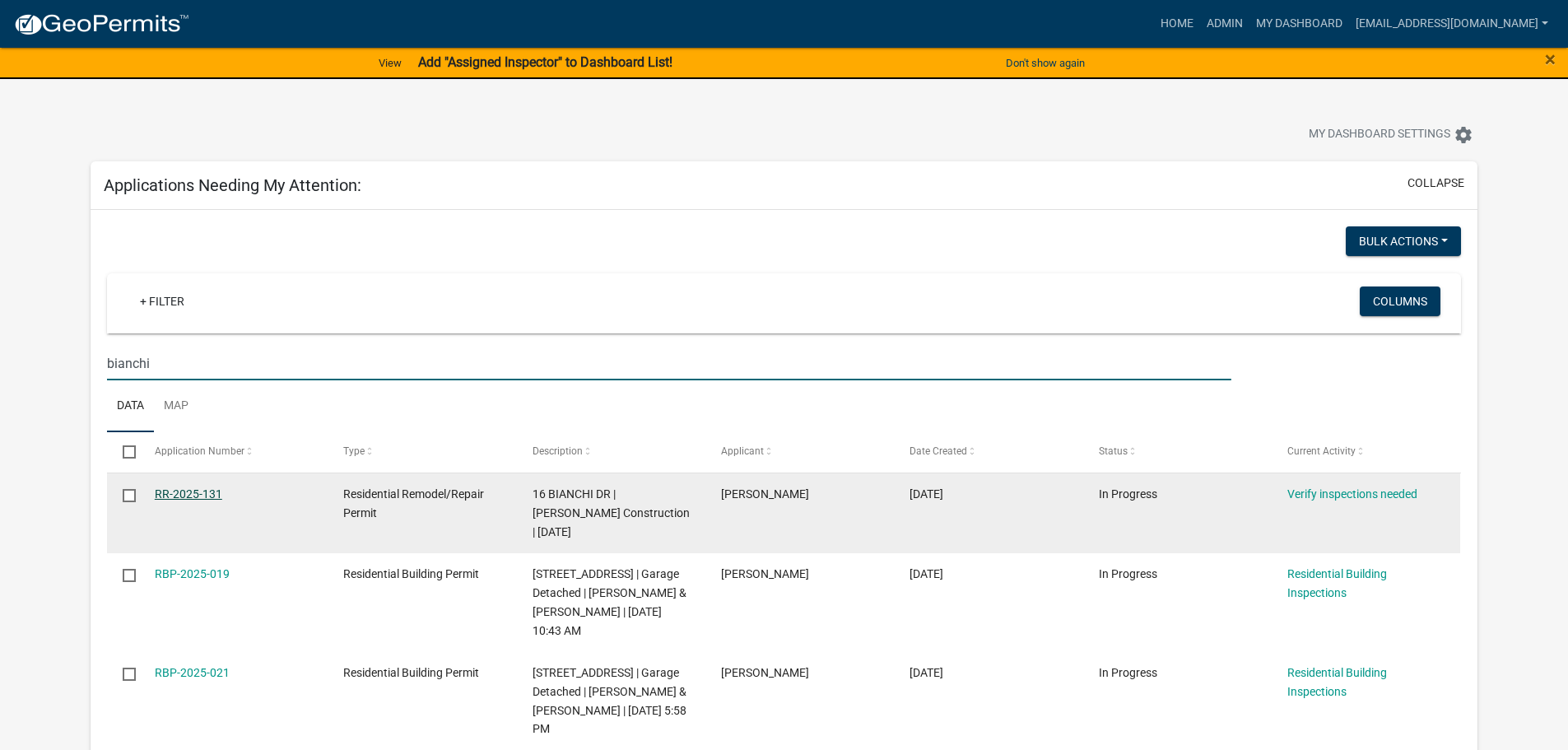
click at [202, 492] on link "RR-2025-131" at bounding box center [188, 494] width 68 height 13
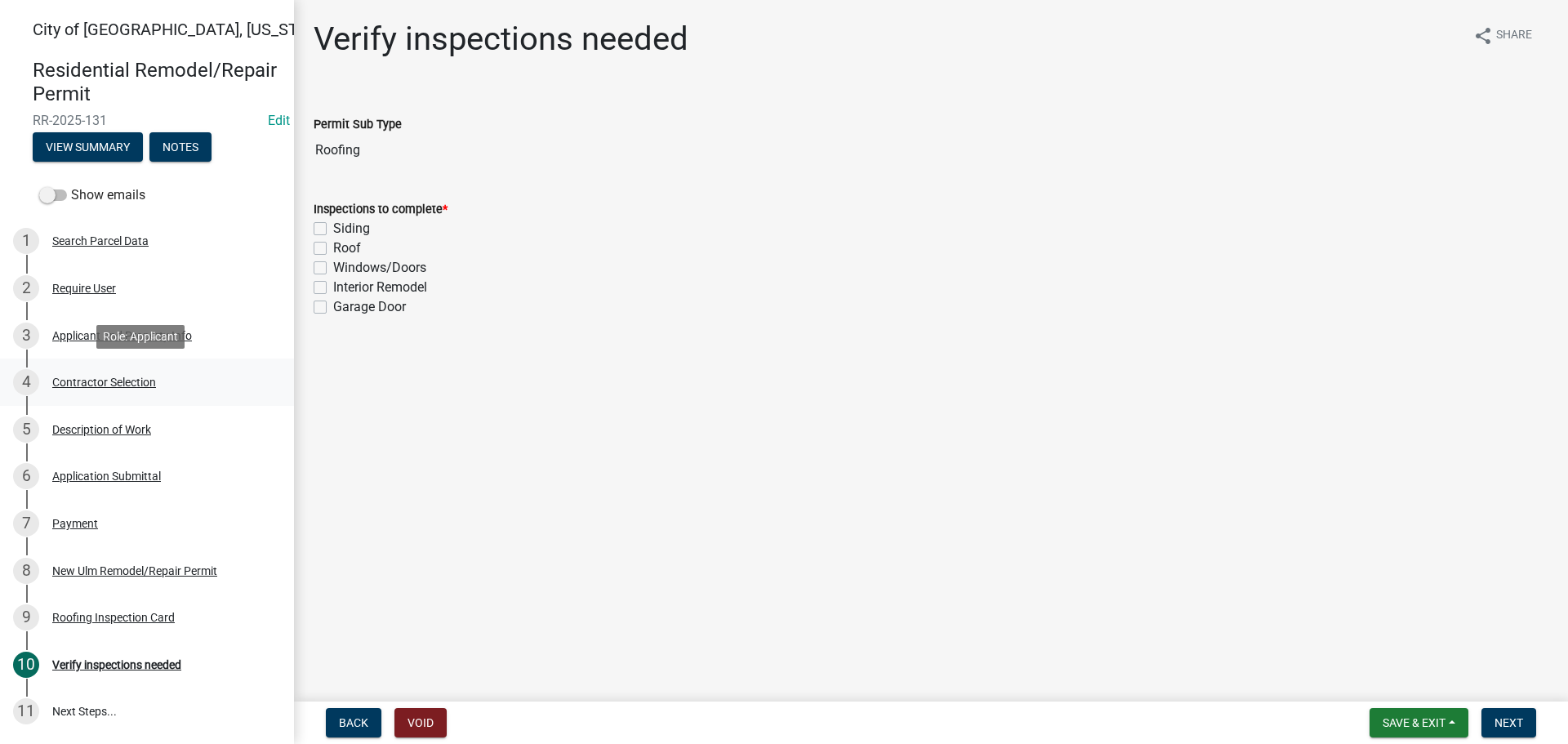
click at [99, 389] on div "4 Contractor Selection" at bounding box center [140, 383] width 255 height 26
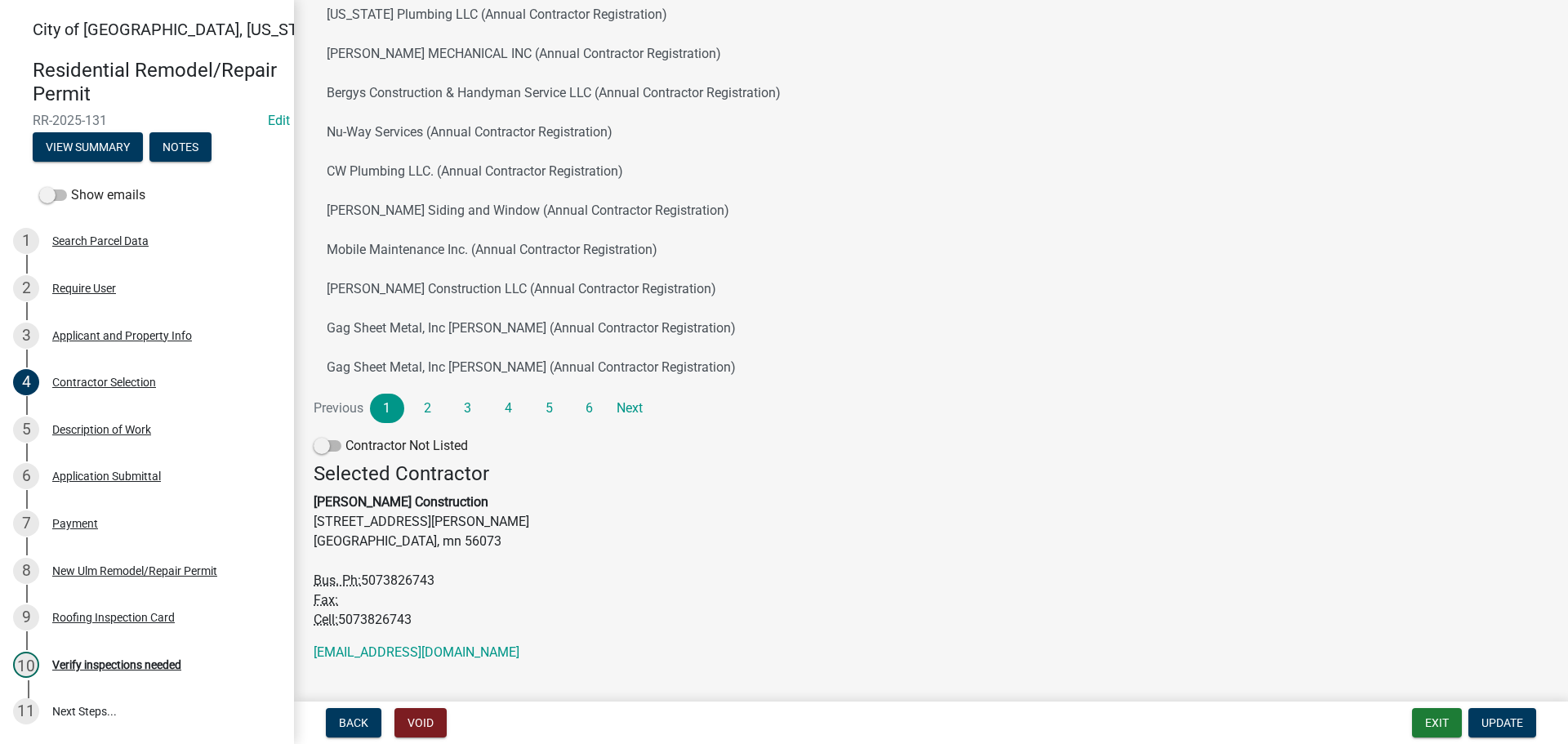
scroll to position [229, 0]
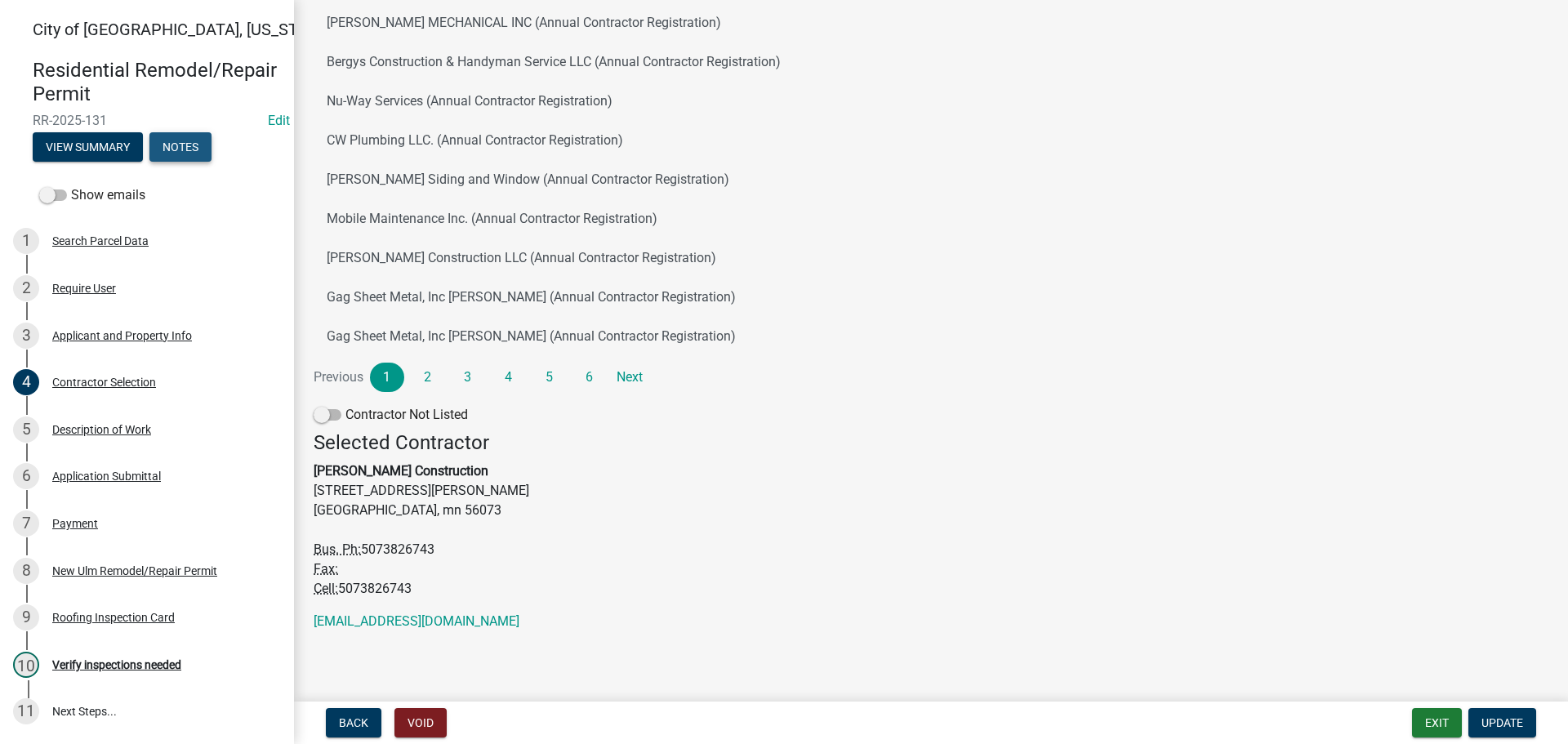
click at [191, 154] on button "Notes" at bounding box center [180, 147] width 62 height 29
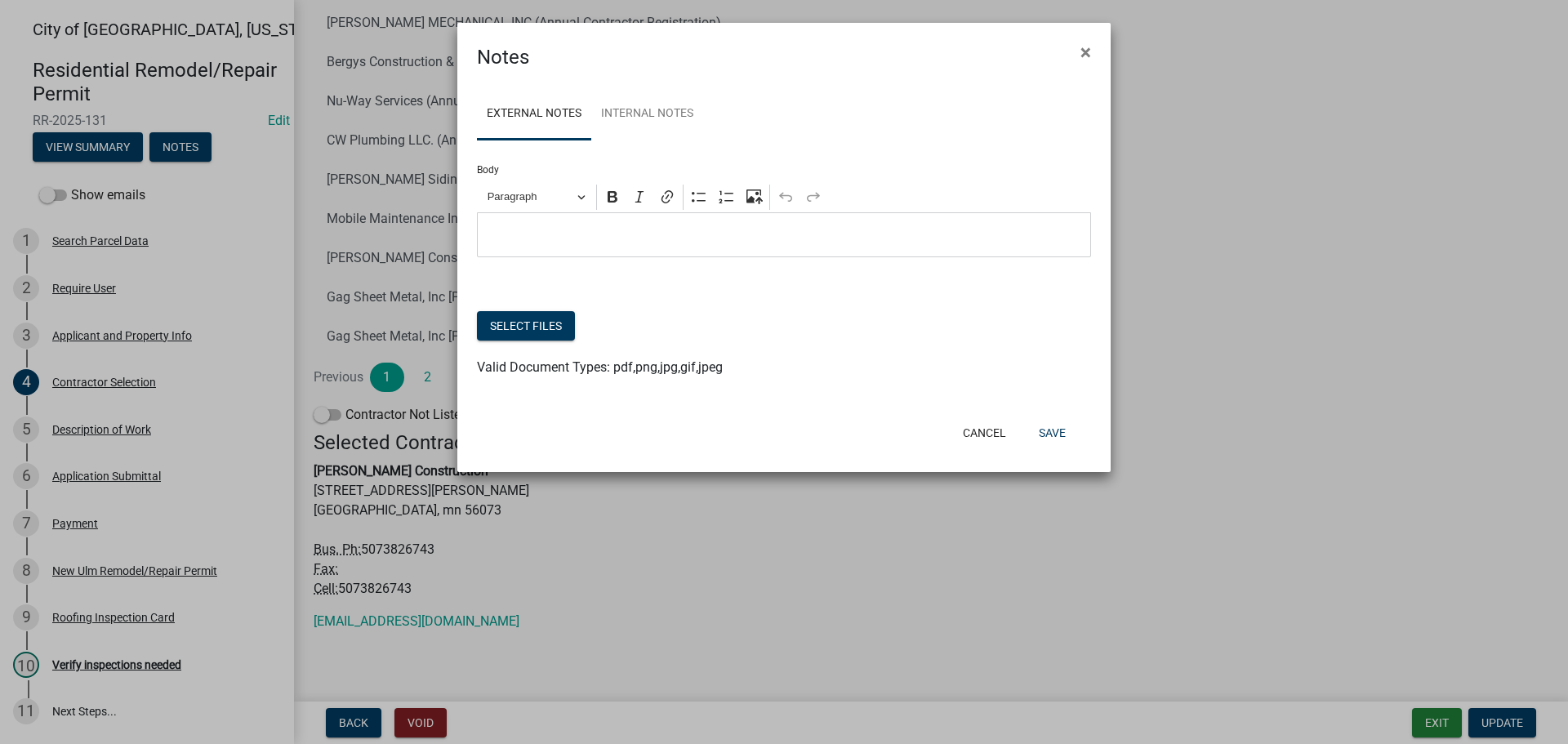
click at [755, 512] on ngb-modal-window "Notes × External Notes Internal Notes Body Rich Text Editor Paragraph Bold Ital…" at bounding box center [784, 372] width 1568 height 744
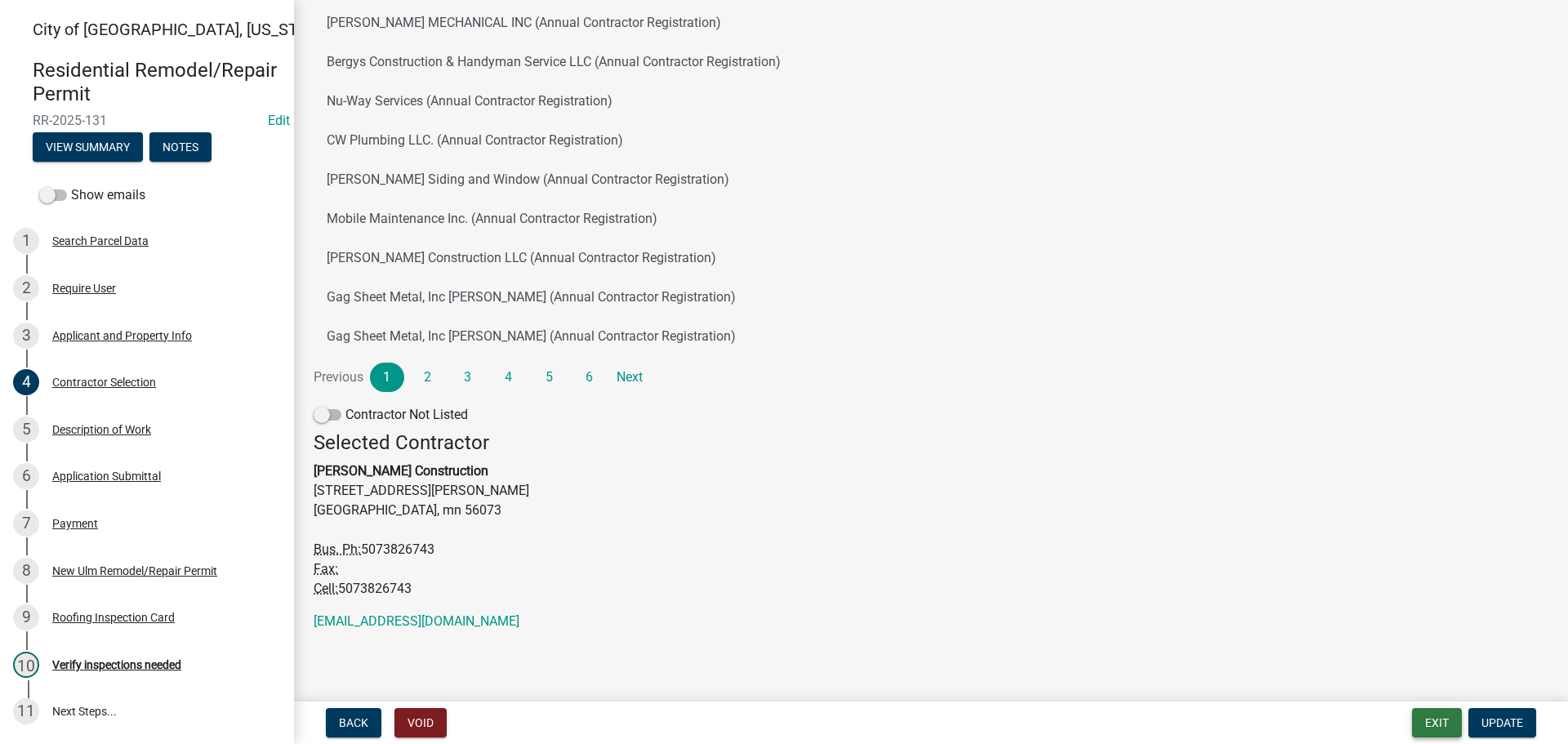
click at [1441, 720] on button "Exit" at bounding box center [1436, 723] width 50 height 29
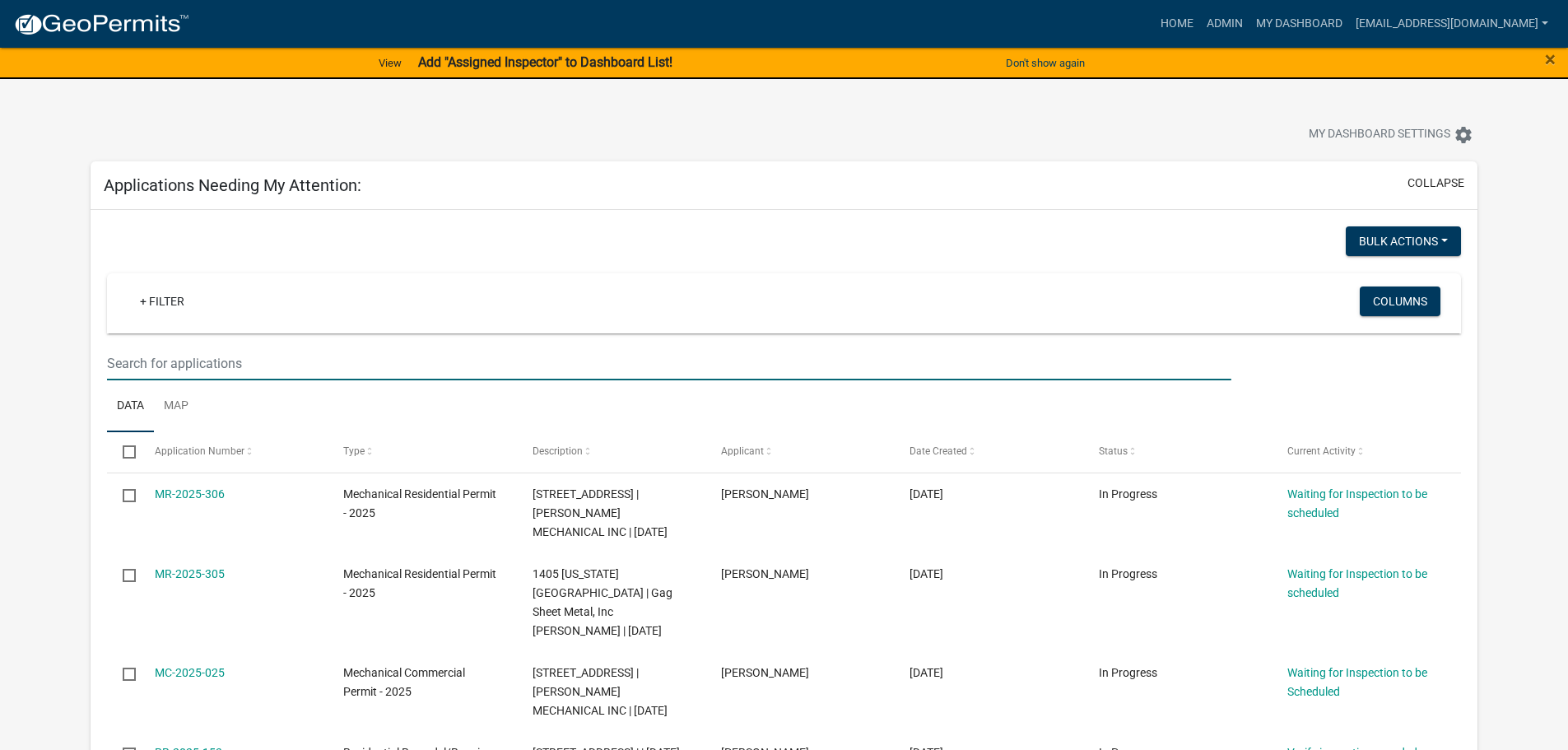
click at [192, 368] on input "text" at bounding box center [669, 363] width 1124 height 34
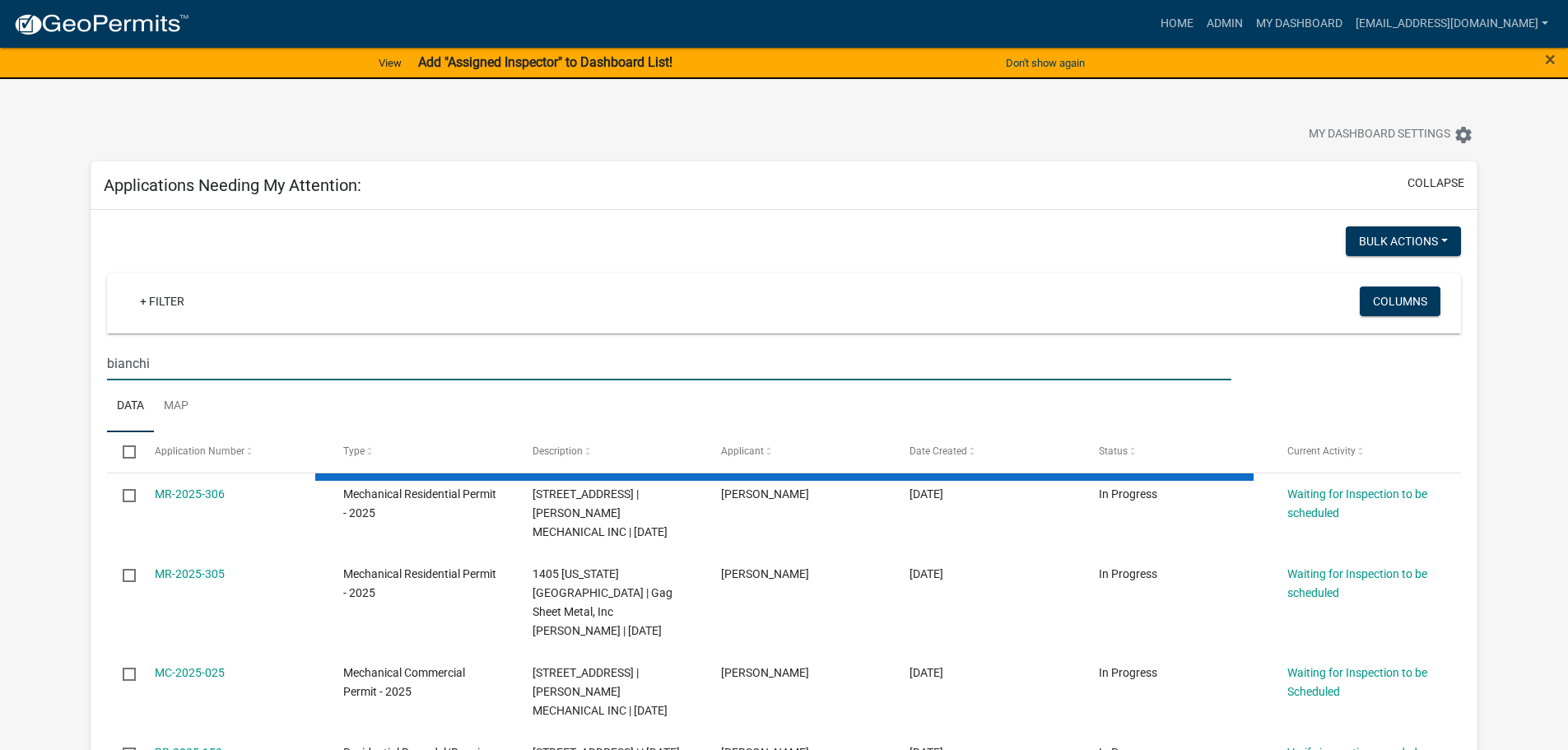
type input "bianchi"
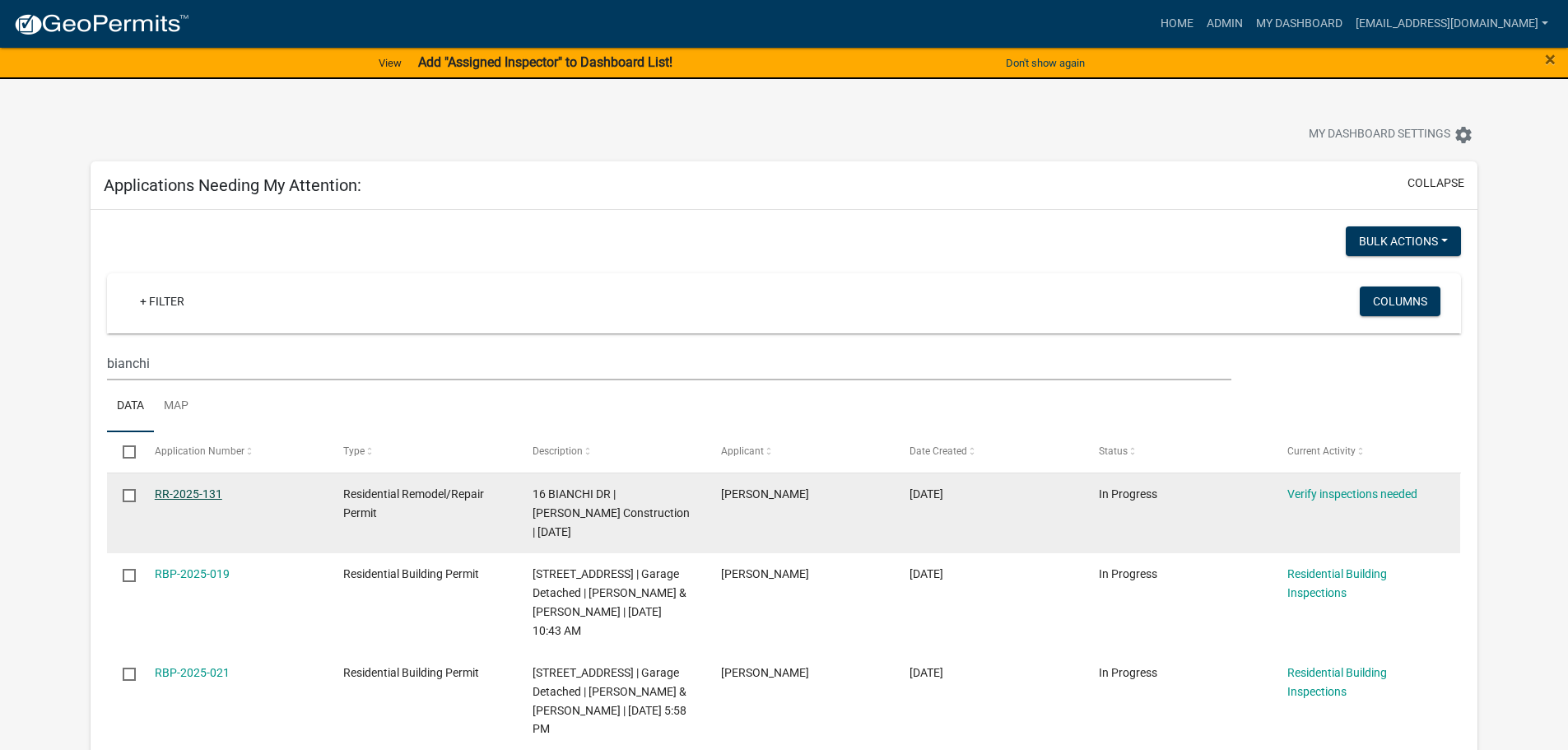
click at [192, 496] on link "RR-2025-131" at bounding box center [188, 494] width 68 height 13
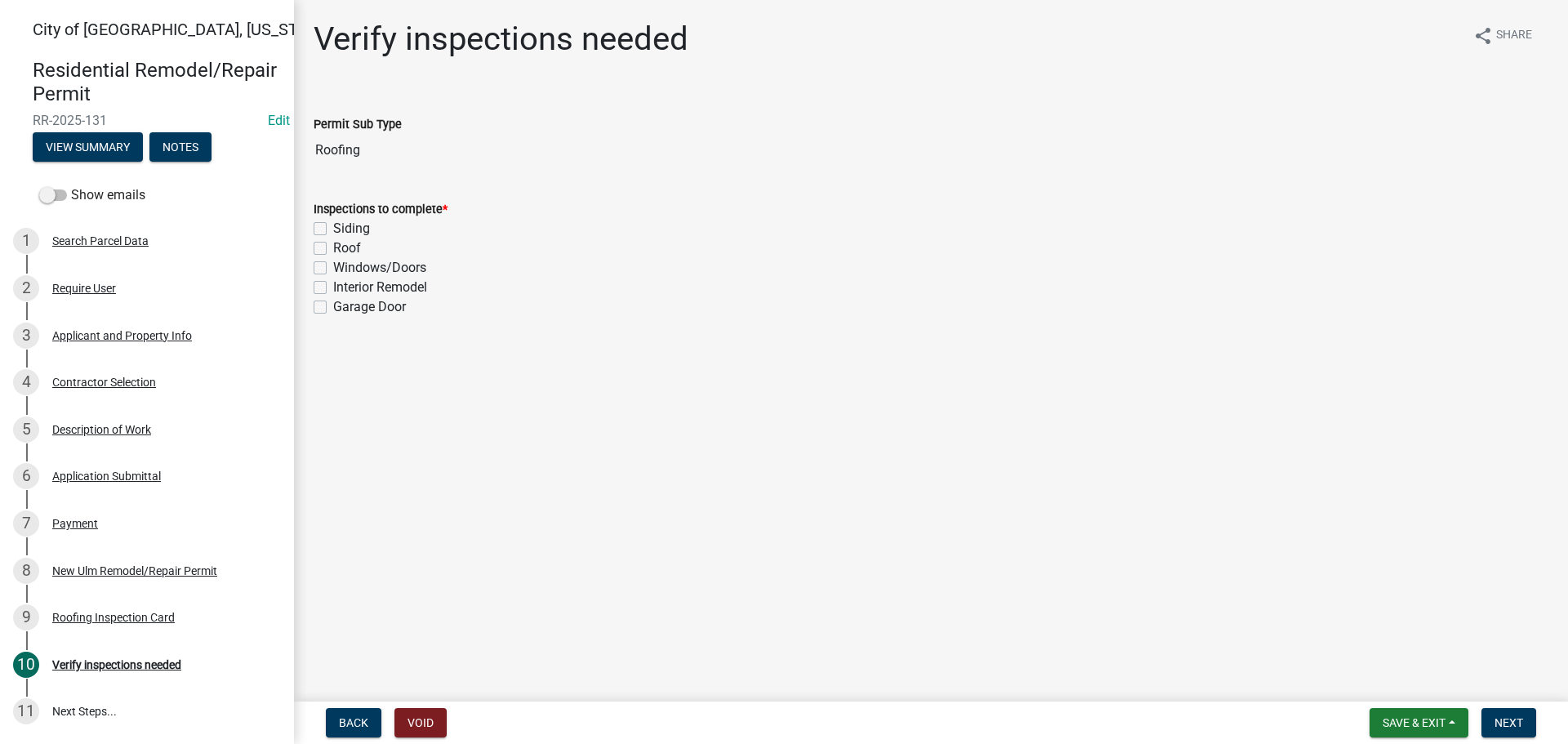
click at [333, 250] on label "Roof" at bounding box center [347, 248] width 28 height 20
click at [333, 249] on input "Roof" at bounding box center [338, 243] width 11 height 11
checkbox input "true"
checkbox input "false"
checkbox input "true"
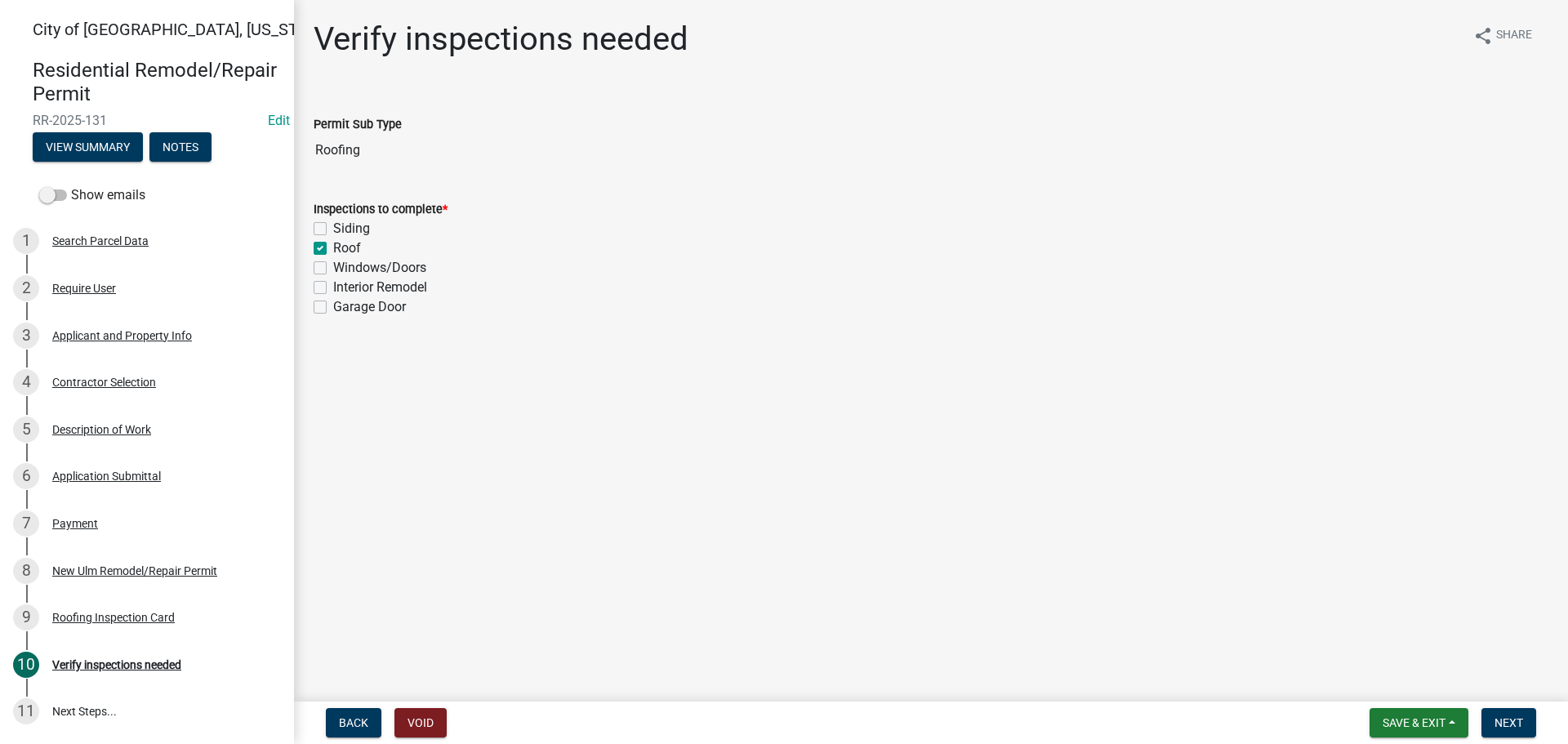
checkbox input "false"
click at [1494, 723] on span "Next" at bounding box center [1508, 723] width 29 height 13
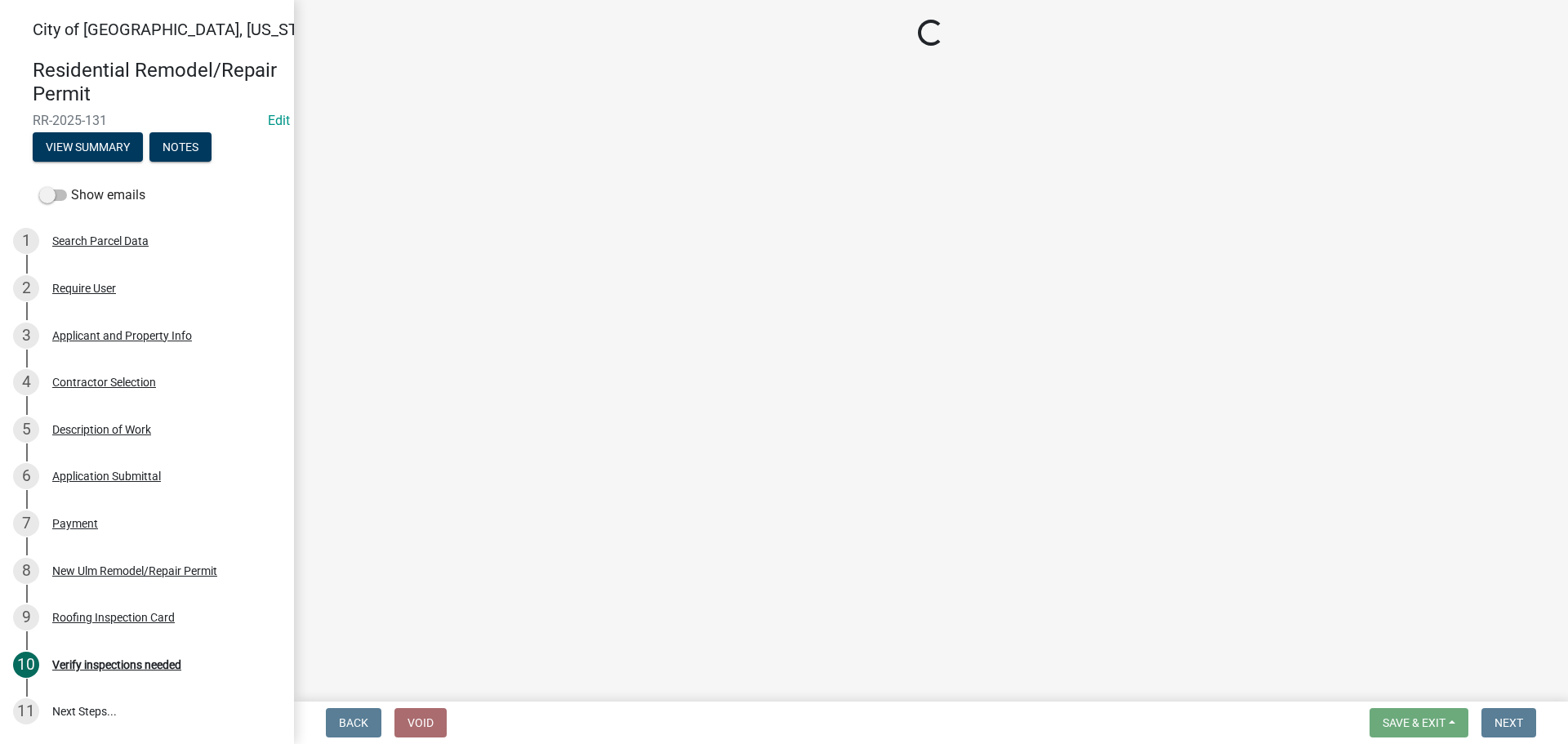
select select "805d55ac-e238-4e04-8f8e-acc067f36c3e"
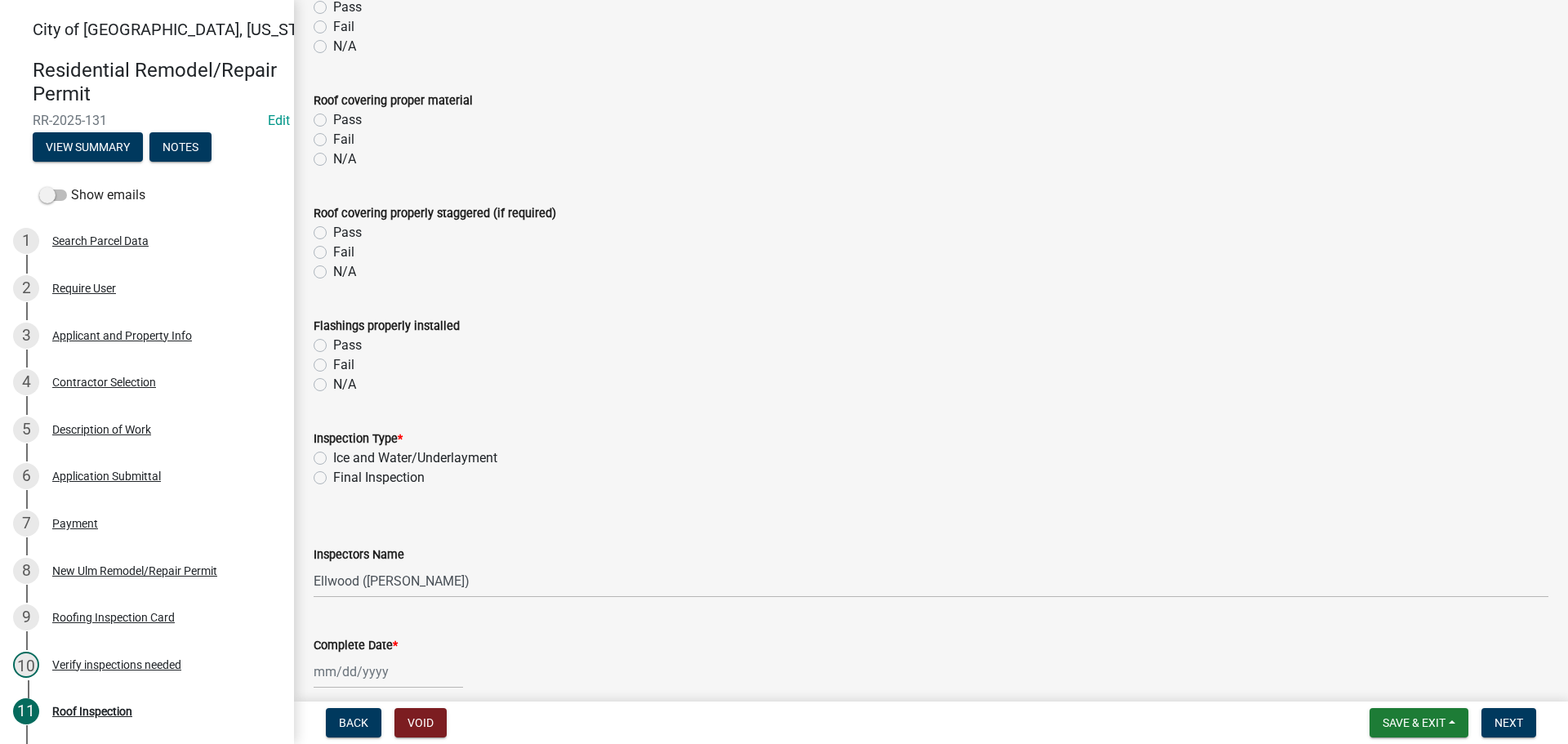
scroll to position [348, 0]
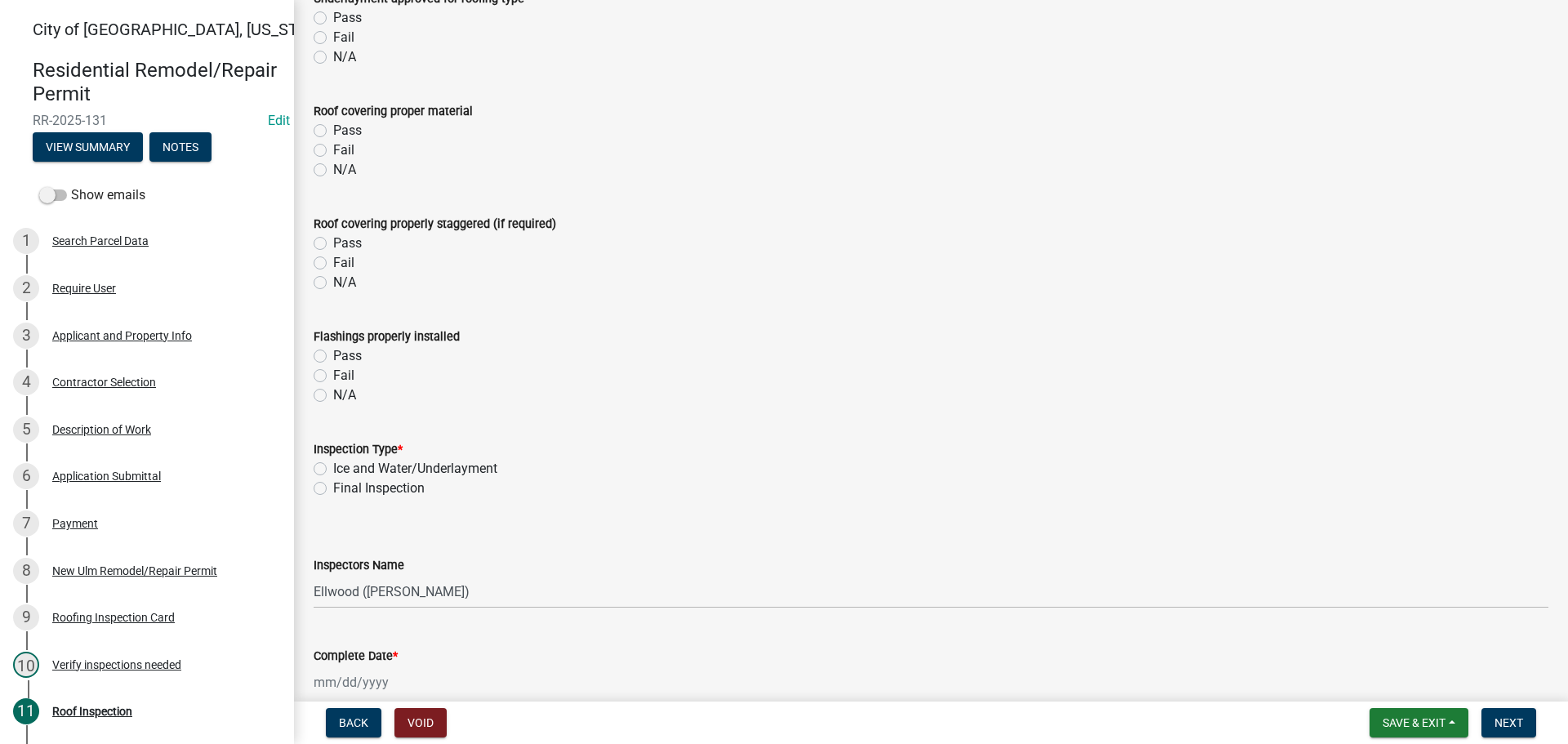
click at [333, 485] on label "Final Inspection" at bounding box center [379, 488] width 92 height 20
click at [333, 485] on input "Final Inspection" at bounding box center [338, 483] width 11 height 11
radio input "true"
click at [340, 585] on select "Select Item... Ellwood ([PERSON_NAME]) [EMAIL_ADDRESS][DOMAIN_NAME] ([PERSON_NA…" at bounding box center [931, 592] width 1235 height 34
select select "cd72df13-1819-4c17-818e-bd68a66556fb"
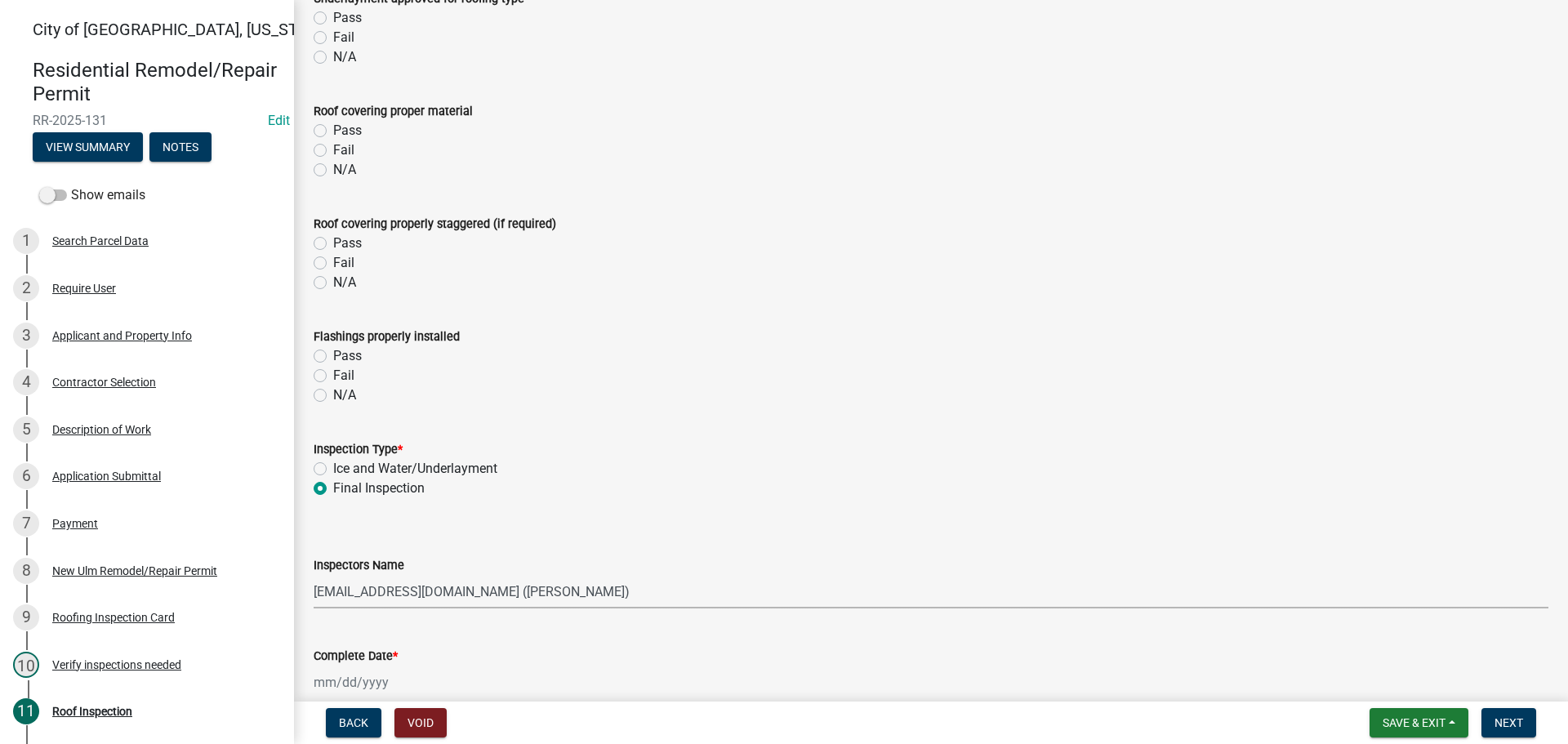
click at [314, 575] on select "Select Item... Ellwood ([PERSON_NAME]) [EMAIL_ADDRESS][DOMAIN_NAME] ([PERSON_NA…" at bounding box center [931, 592] width 1235 height 34
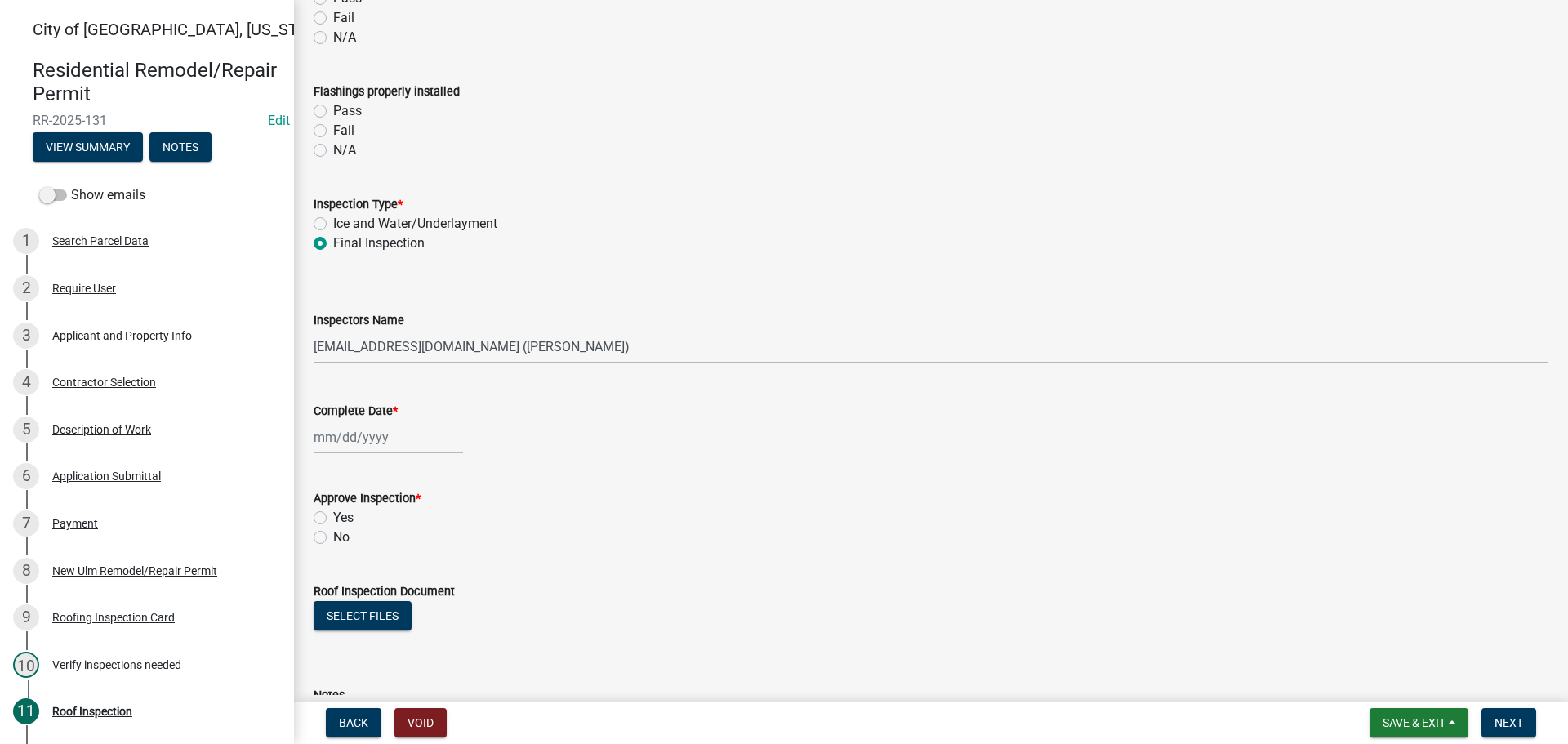
scroll to position [674, 0]
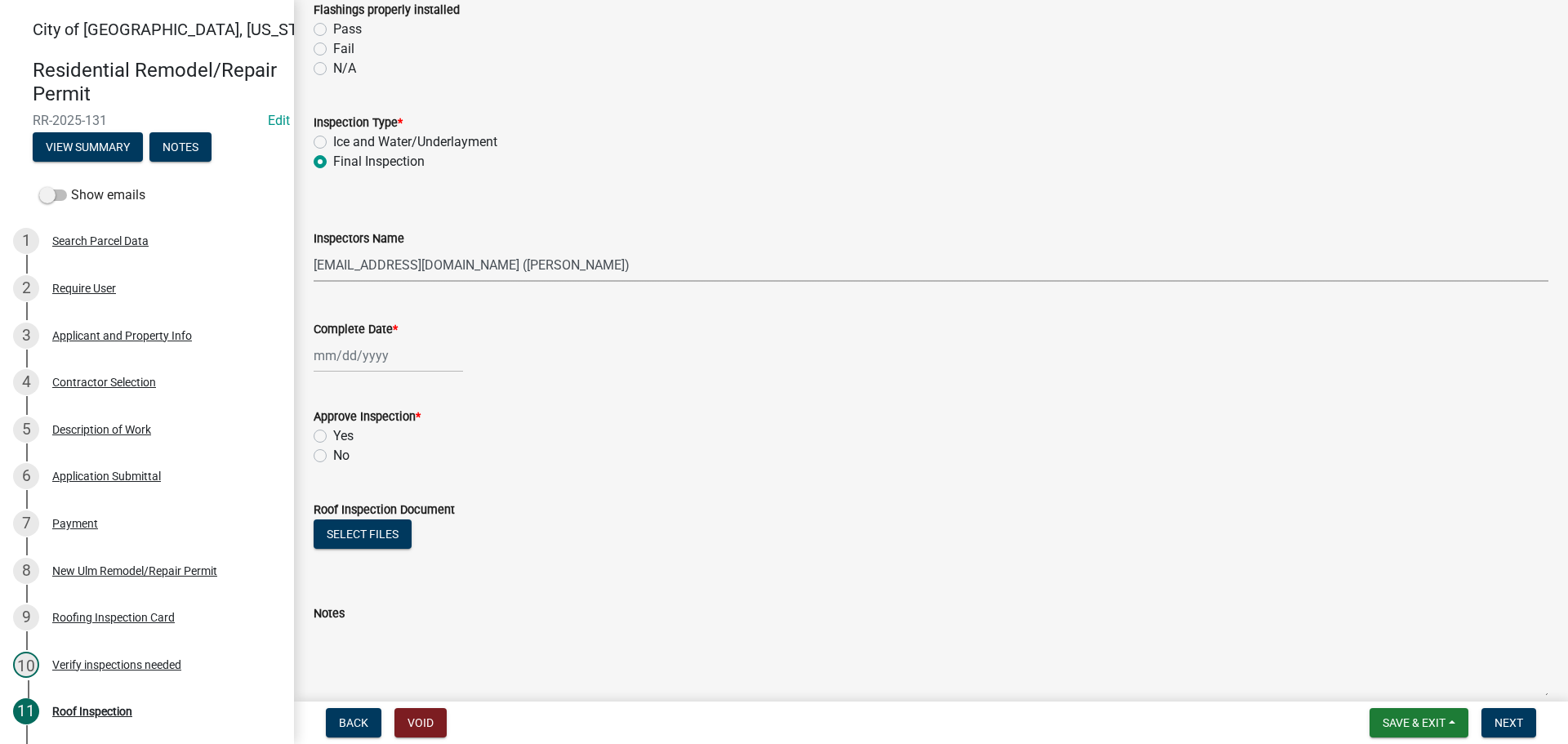
select select "8"
select select "2025"
click at [339, 360] on div "[PERSON_NAME] Feb Mar Apr [PERSON_NAME][DATE] Oct Nov [DATE] 1526 1527 1528 152…" at bounding box center [388, 356] width 149 height 34
click at [335, 527] on div "18" at bounding box center [330, 521] width 26 height 26
type input "[DATE]"
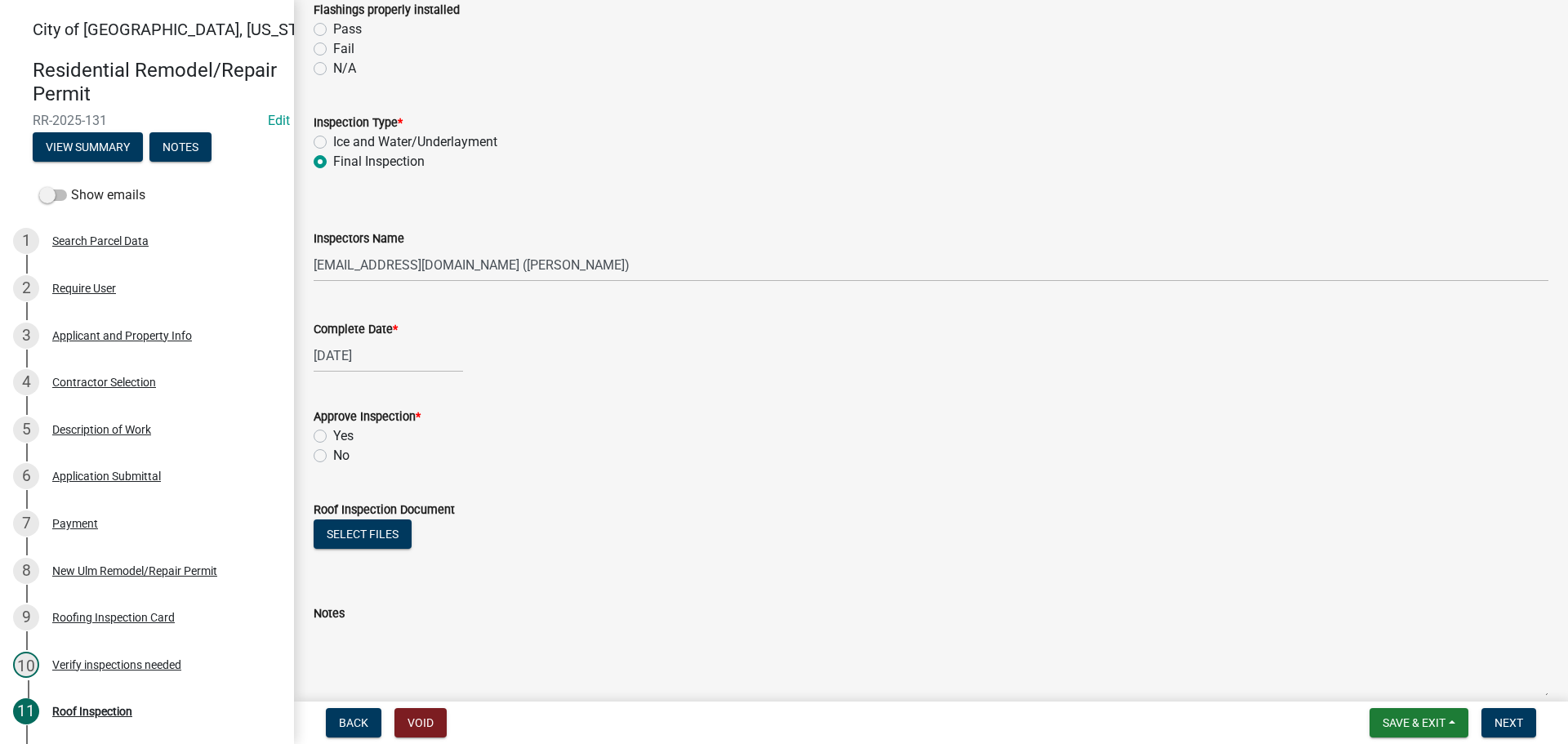
click at [333, 438] on label "Yes" at bounding box center [343, 436] width 20 height 20
click at [333, 437] on input "Yes" at bounding box center [338, 431] width 11 height 11
radio input "true"
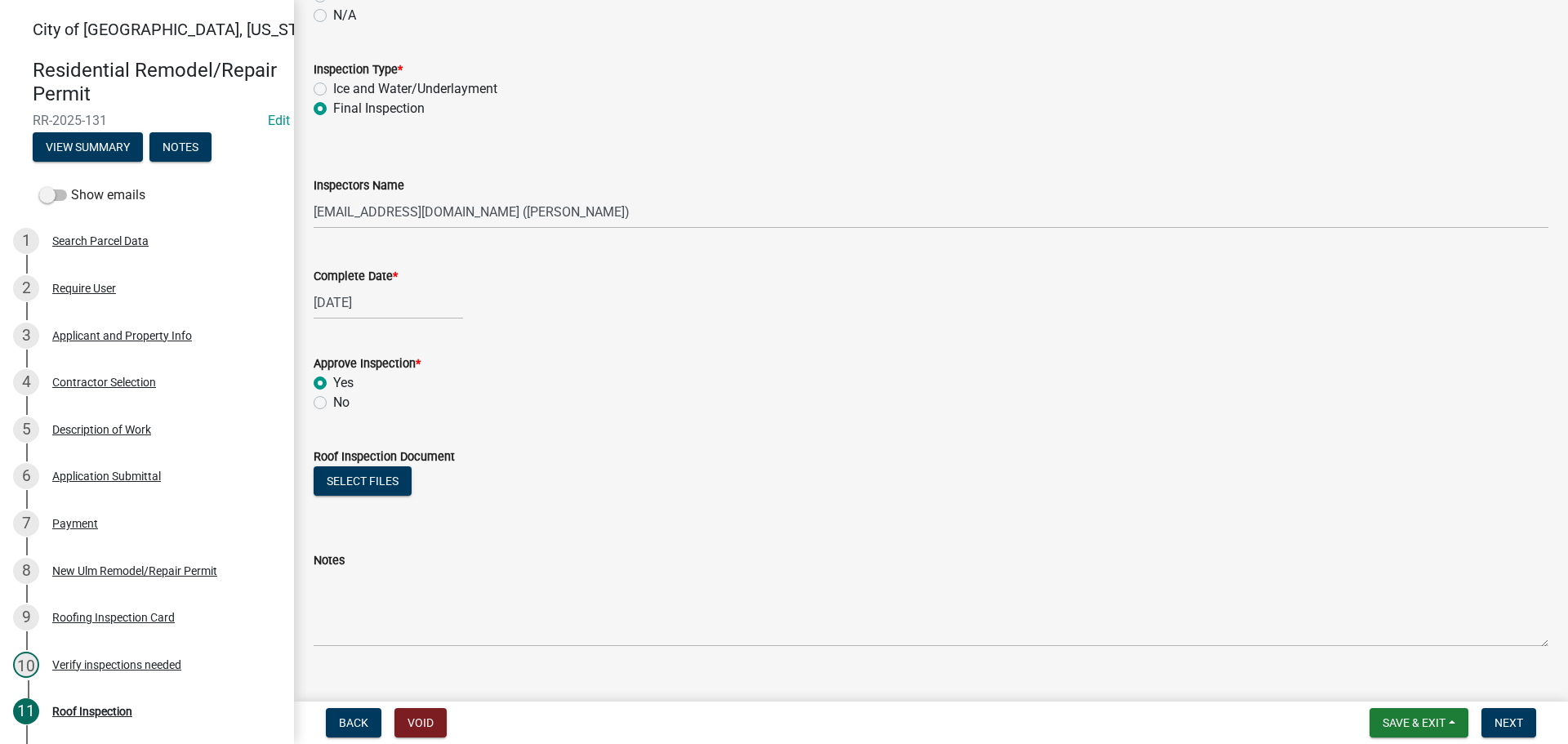
scroll to position [756, 0]
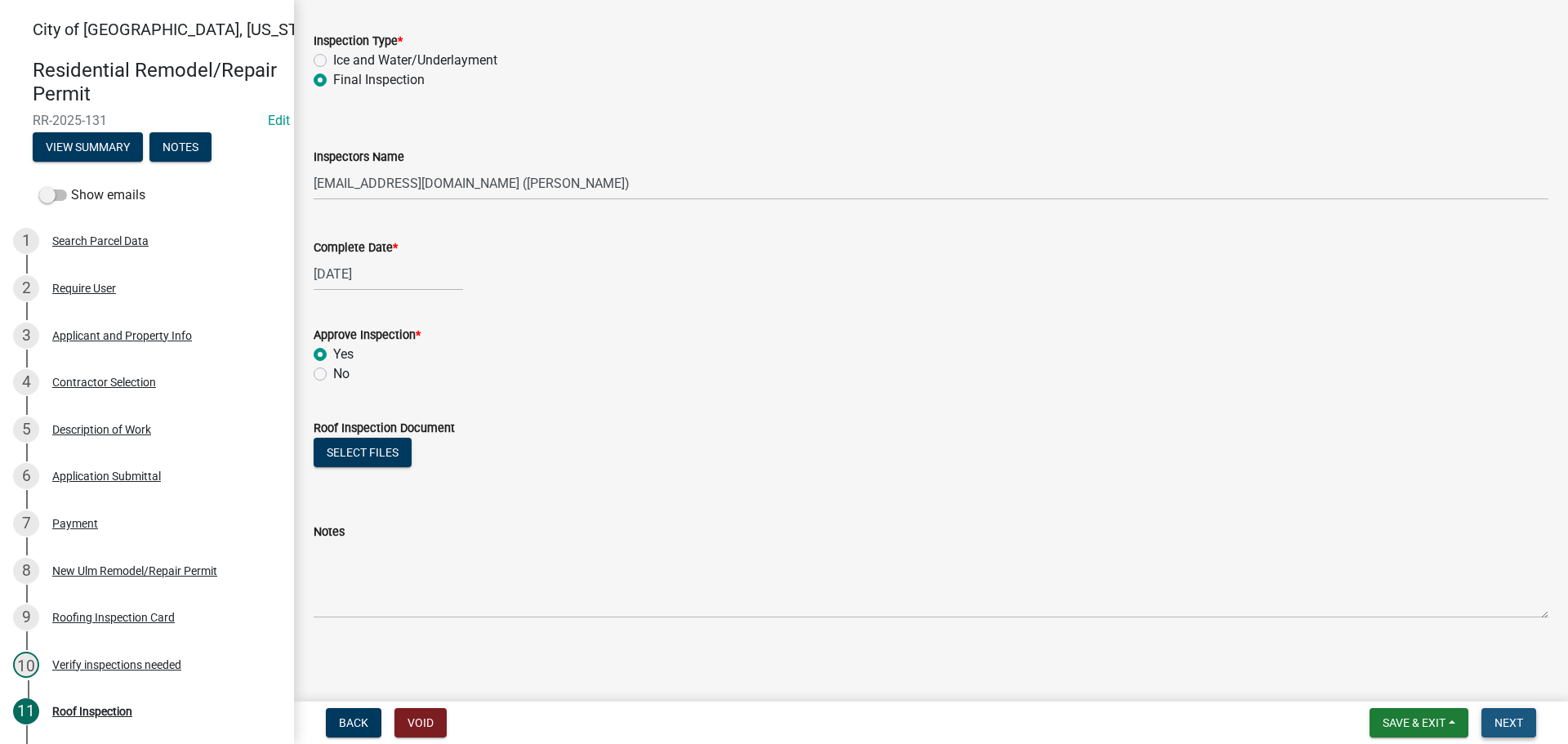
click at [1519, 719] on span "Next" at bounding box center [1508, 723] width 29 height 13
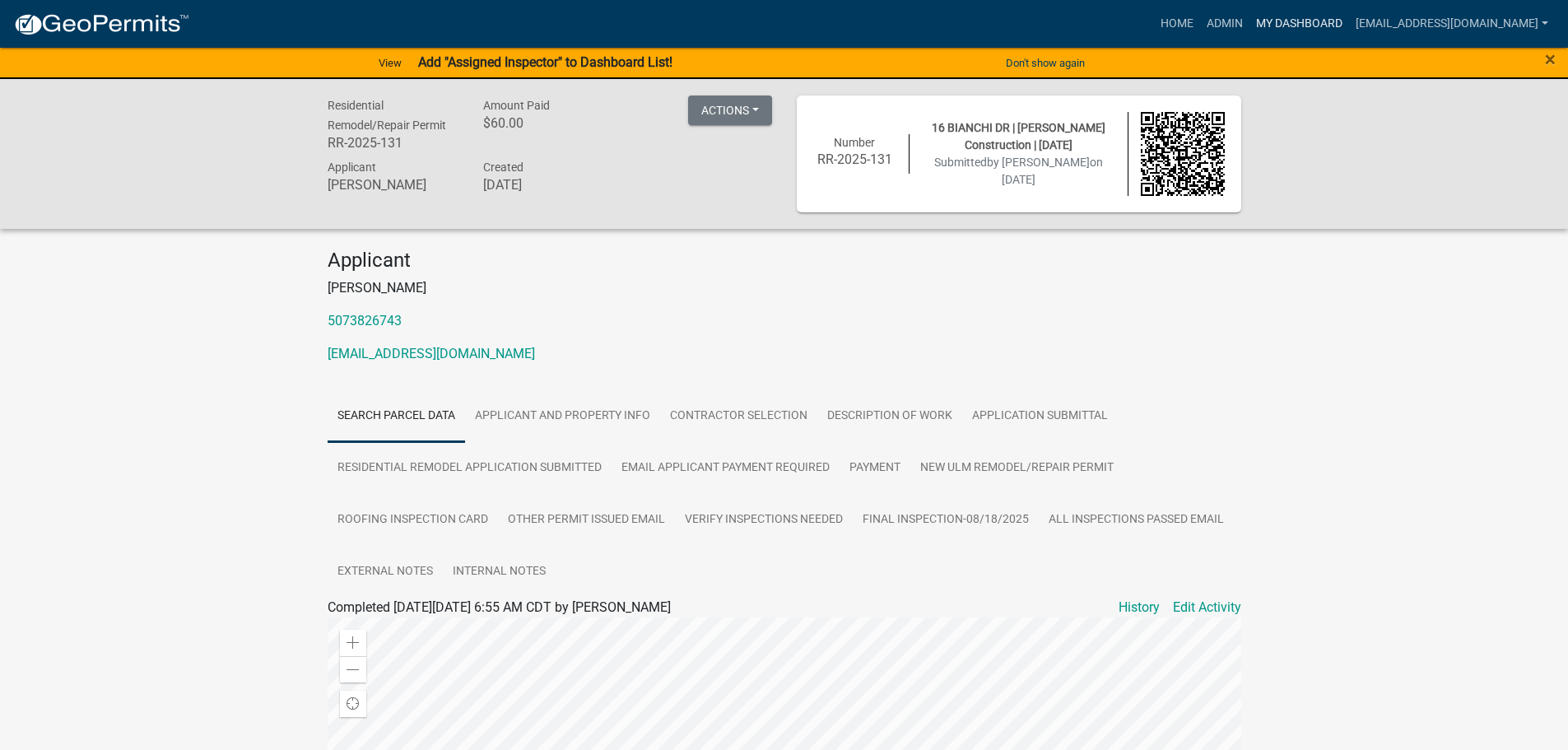
click at [1329, 23] on link "My Dashboard" at bounding box center [1299, 24] width 100 height 31
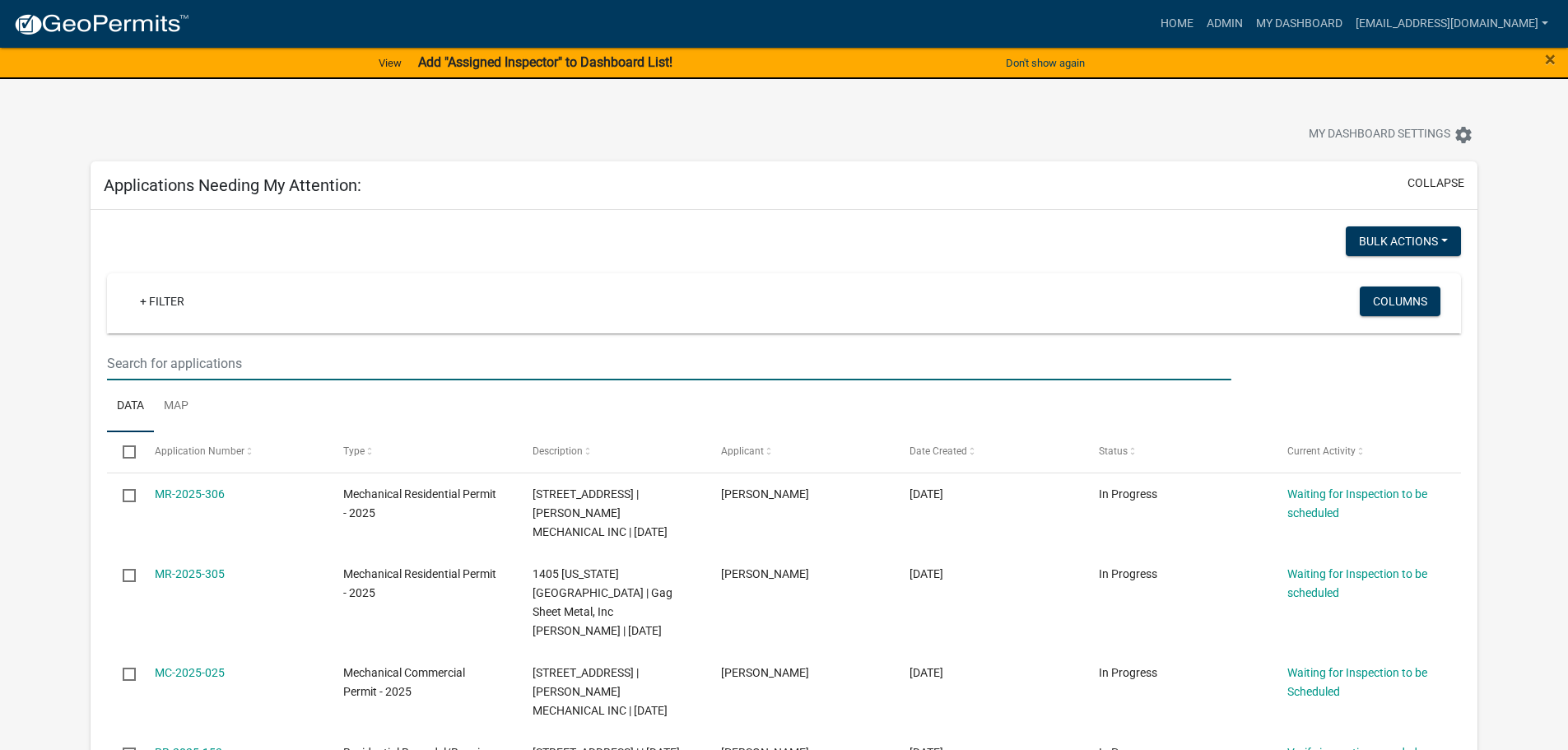
click at [206, 360] on input "text" at bounding box center [669, 363] width 1124 height 34
type input "920"
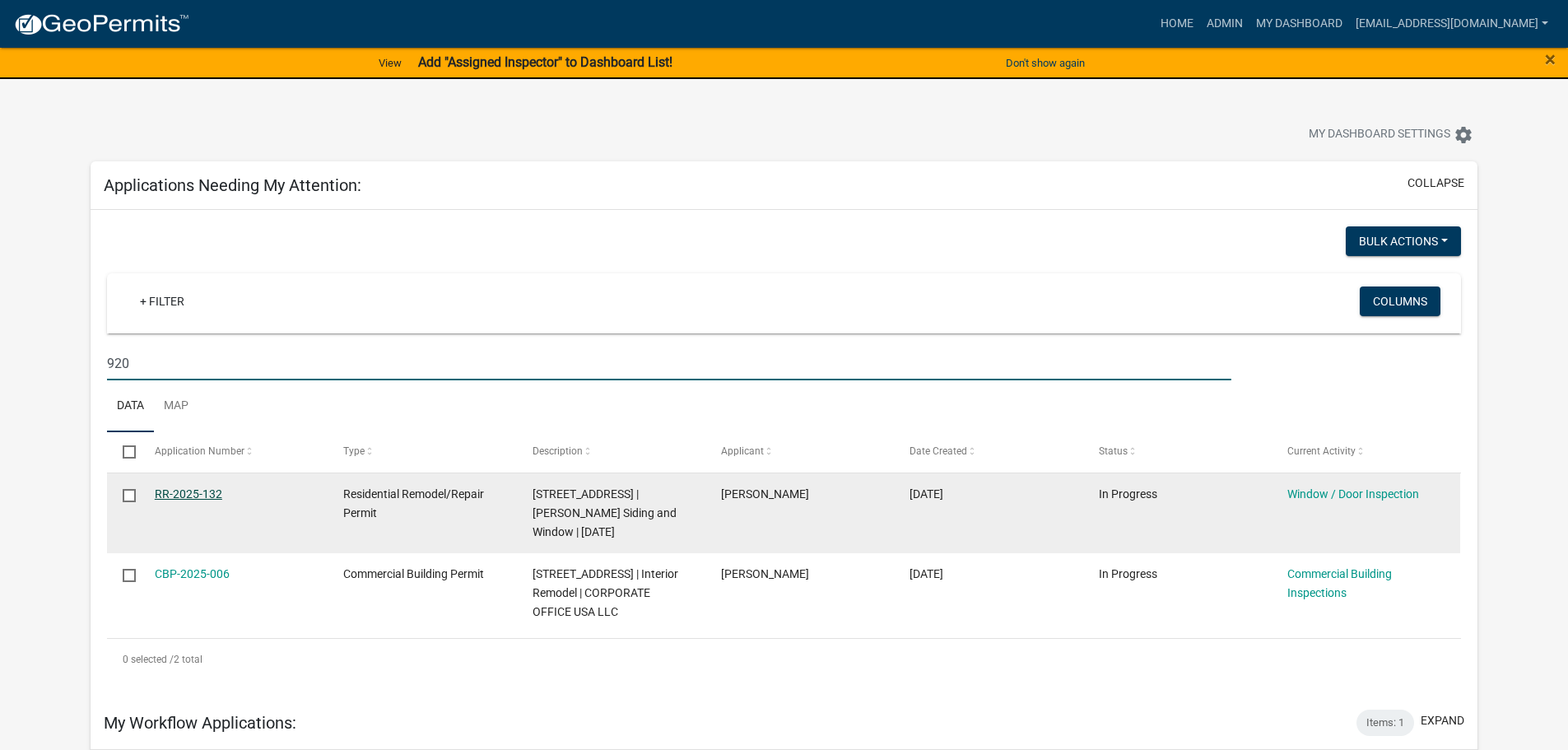
click at [192, 491] on link "RR-2025-132" at bounding box center [188, 494] width 68 height 13
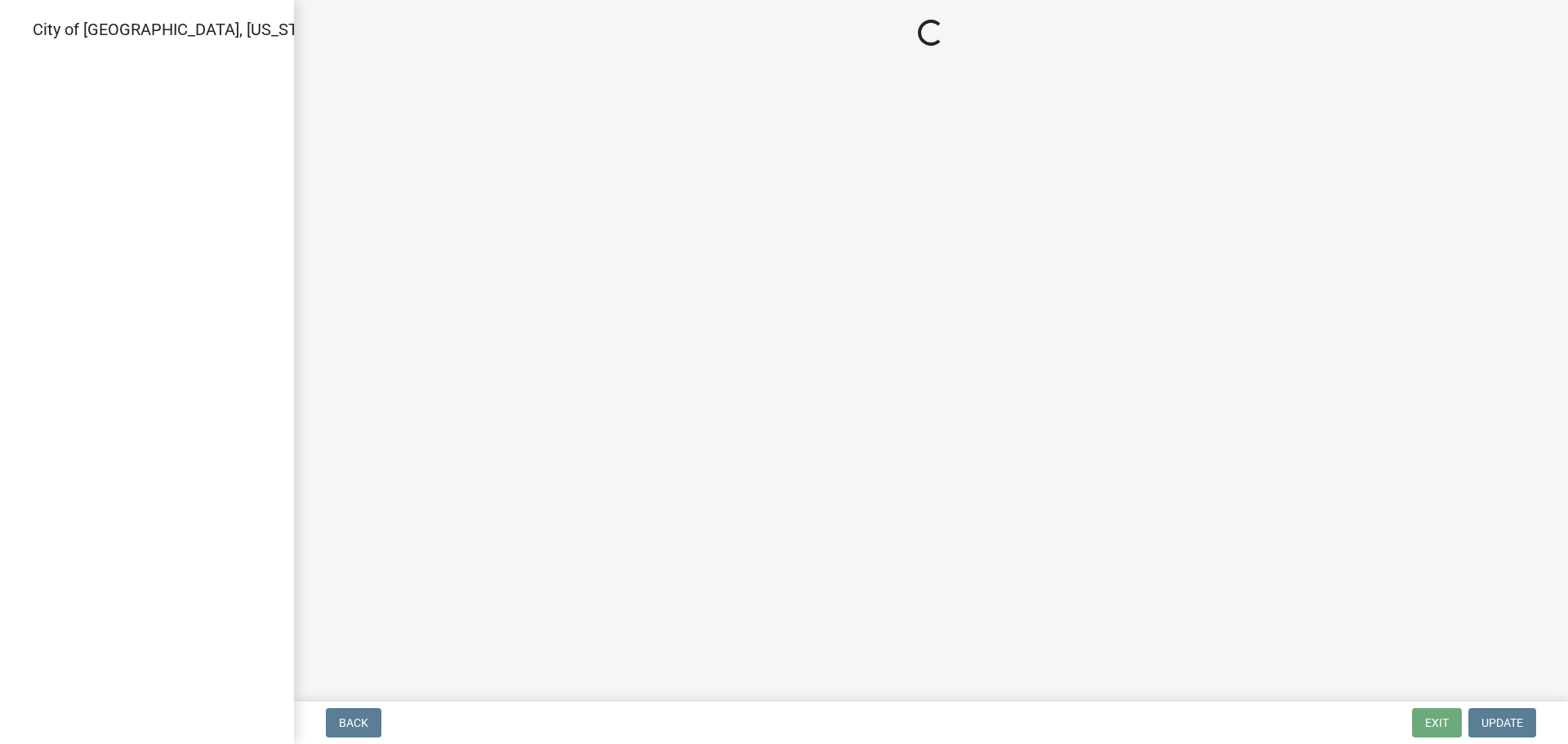
select select "805d55ac-e238-4e04-8f8e-acc067f36c3e"
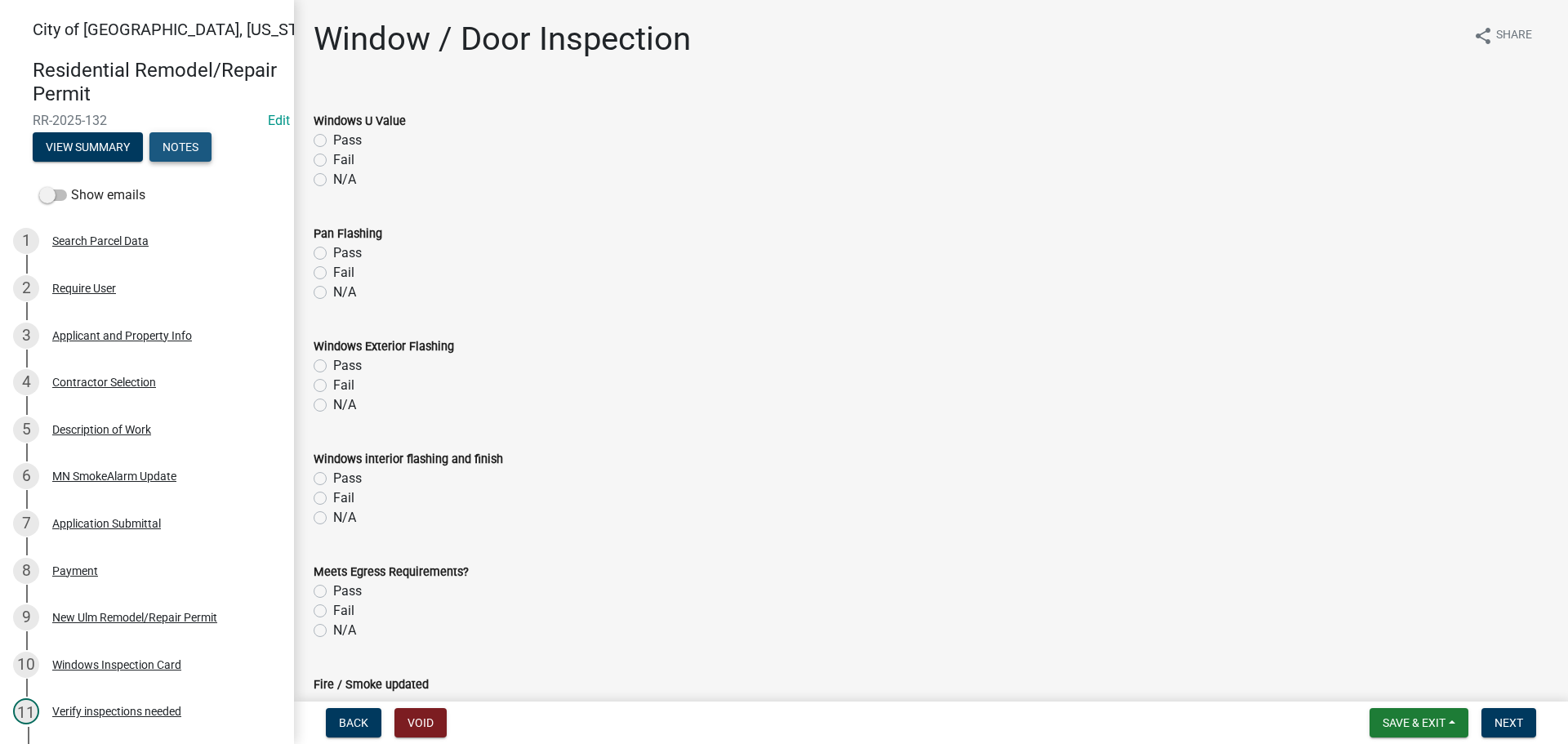
click at [170, 149] on button "Notes" at bounding box center [180, 147] width 62 height 29
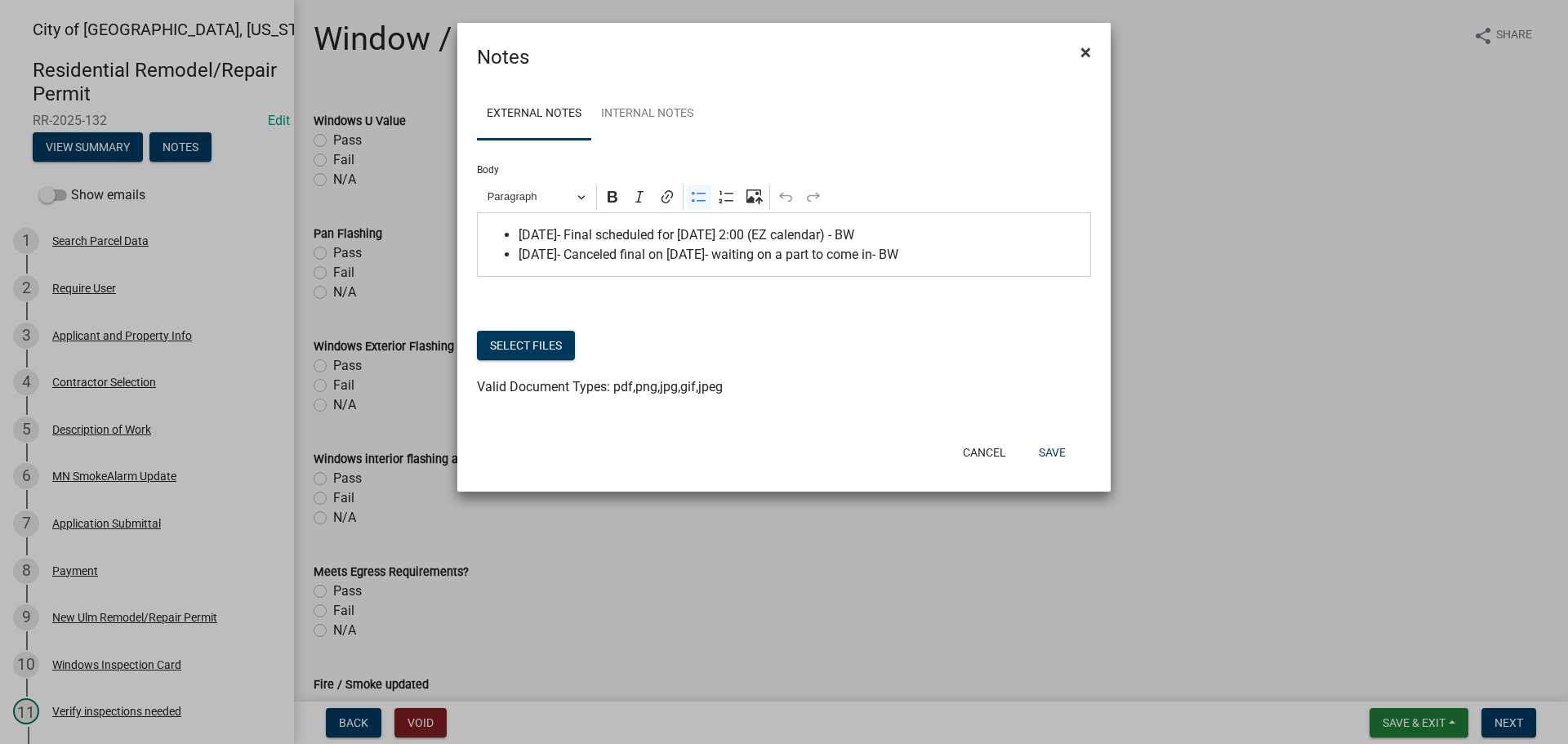
click at [1090, 49] on span "×" at bounding box center [1085, 52] width 11 height 23
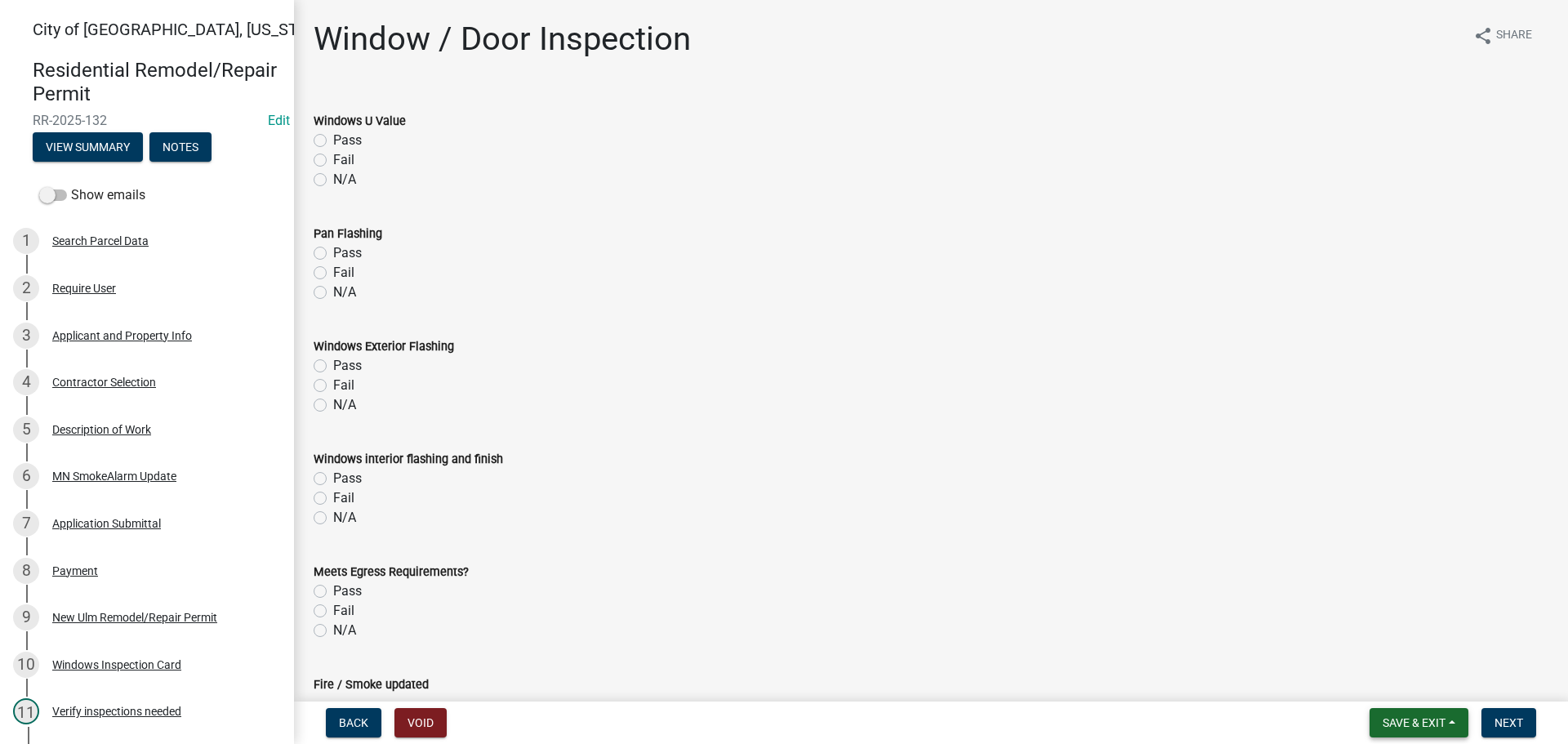
click at [1403, 728] on span "Save & Exit" at bounding box center [1414, 723] width 63 height 13
click at [1375, 684] on button "Save & Exit" at bounding box center [1403, 680] width 130 height 39
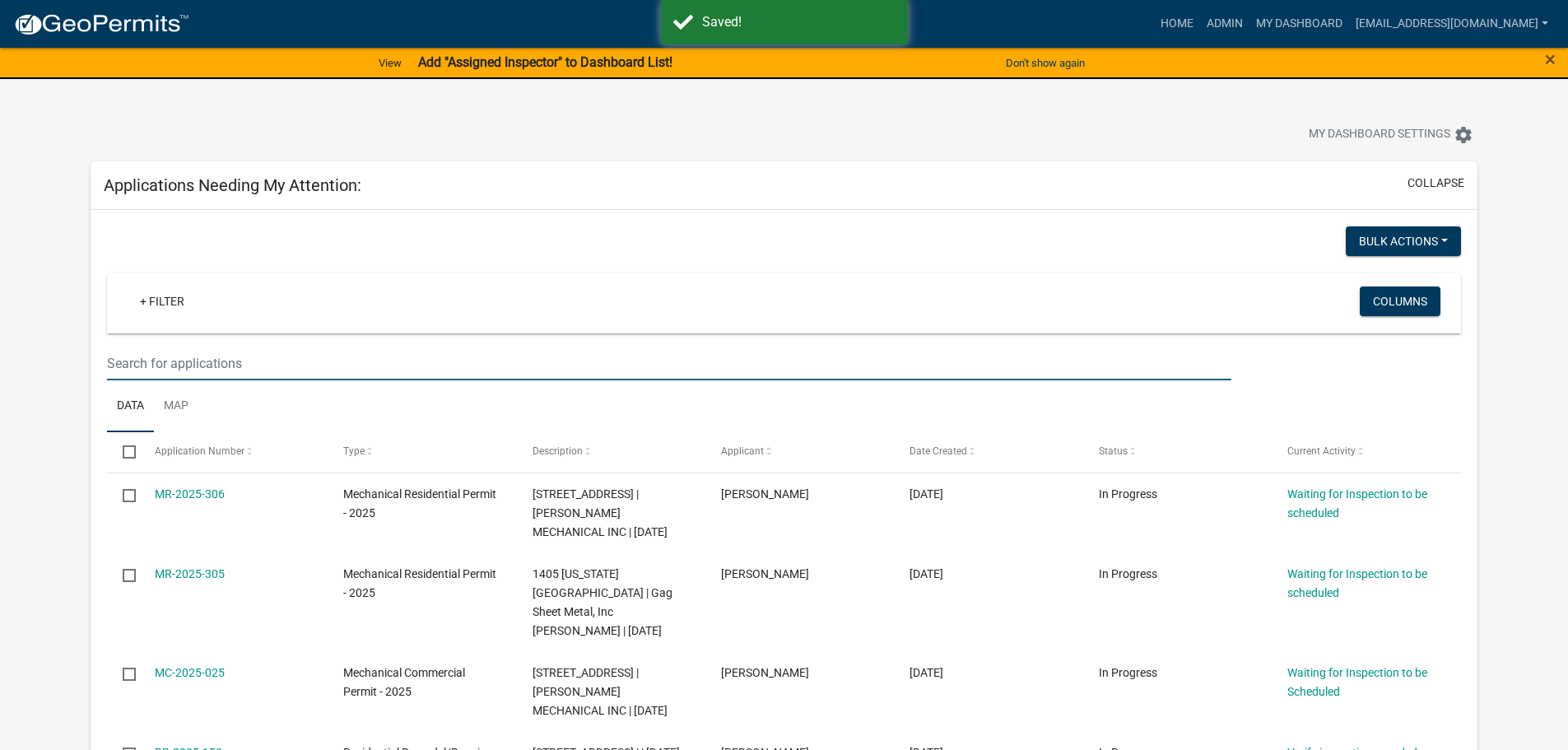
click at [153, 364] on input "text" at bounding box center [669, 363] width 1124 height 34
type input "1014"
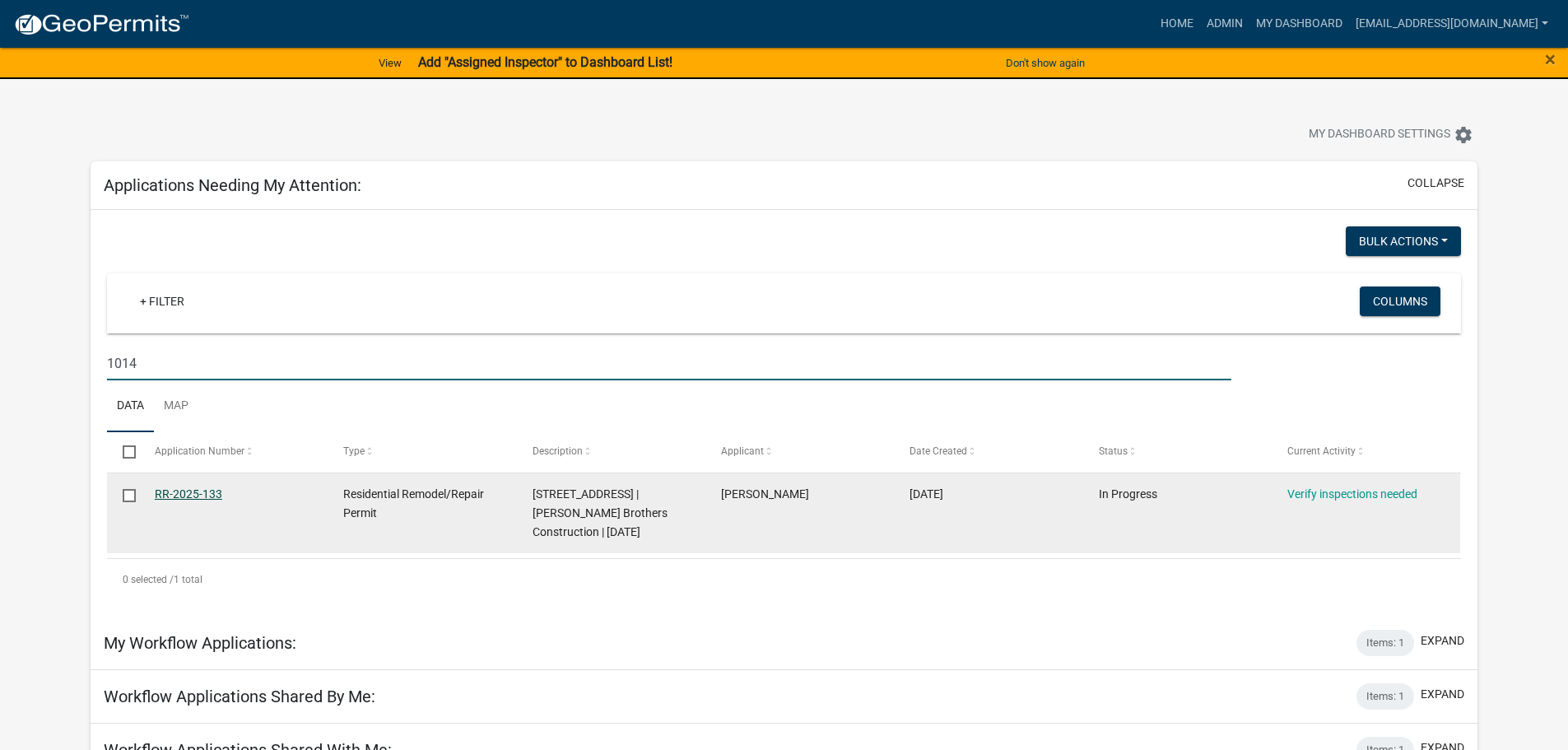
click at [197, 491] on link "RR-2025-133" at bounding box center [188, 494] width 68 height 13
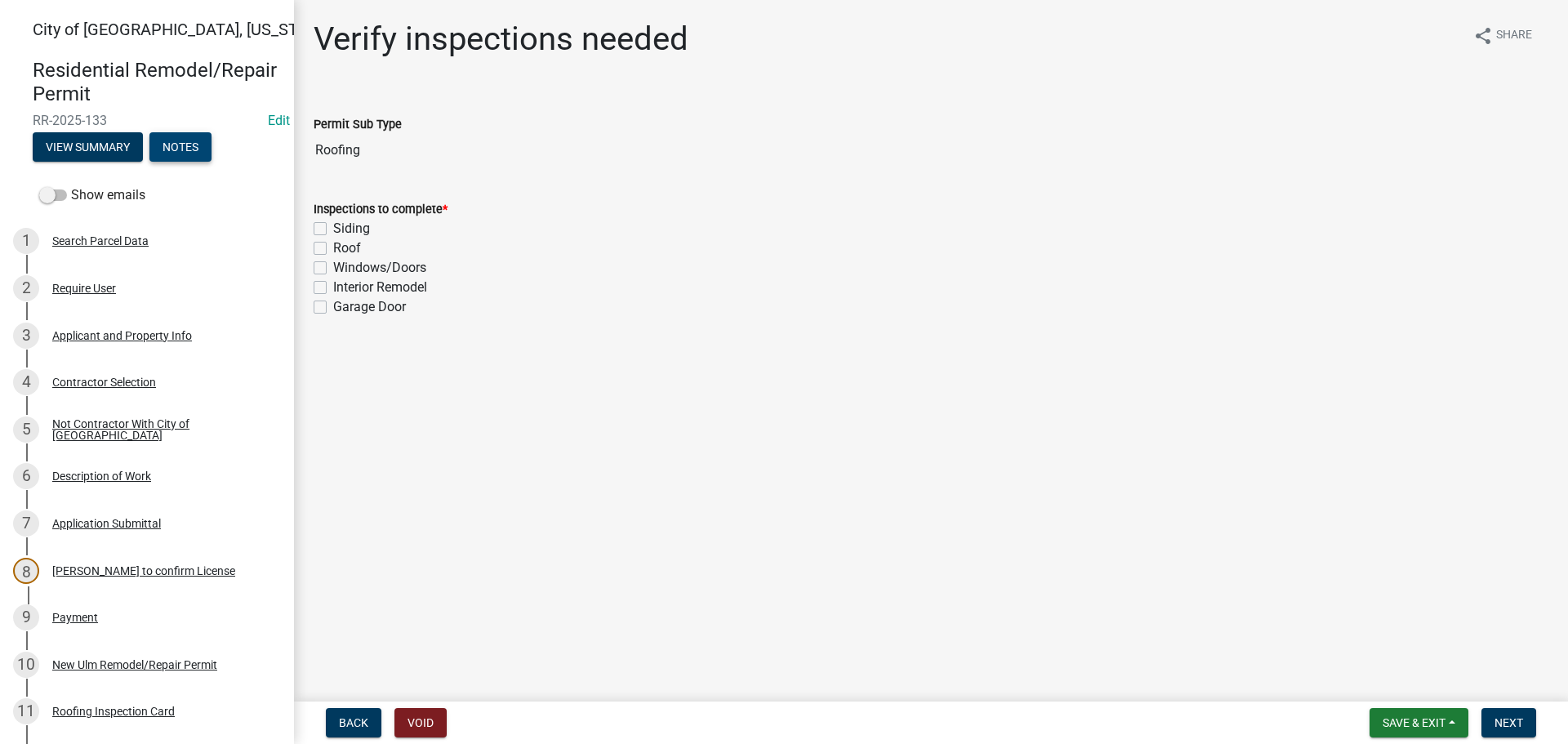
click at [197, 156] on button "Notes" at bounding box center [180, 147] width 62 height 29
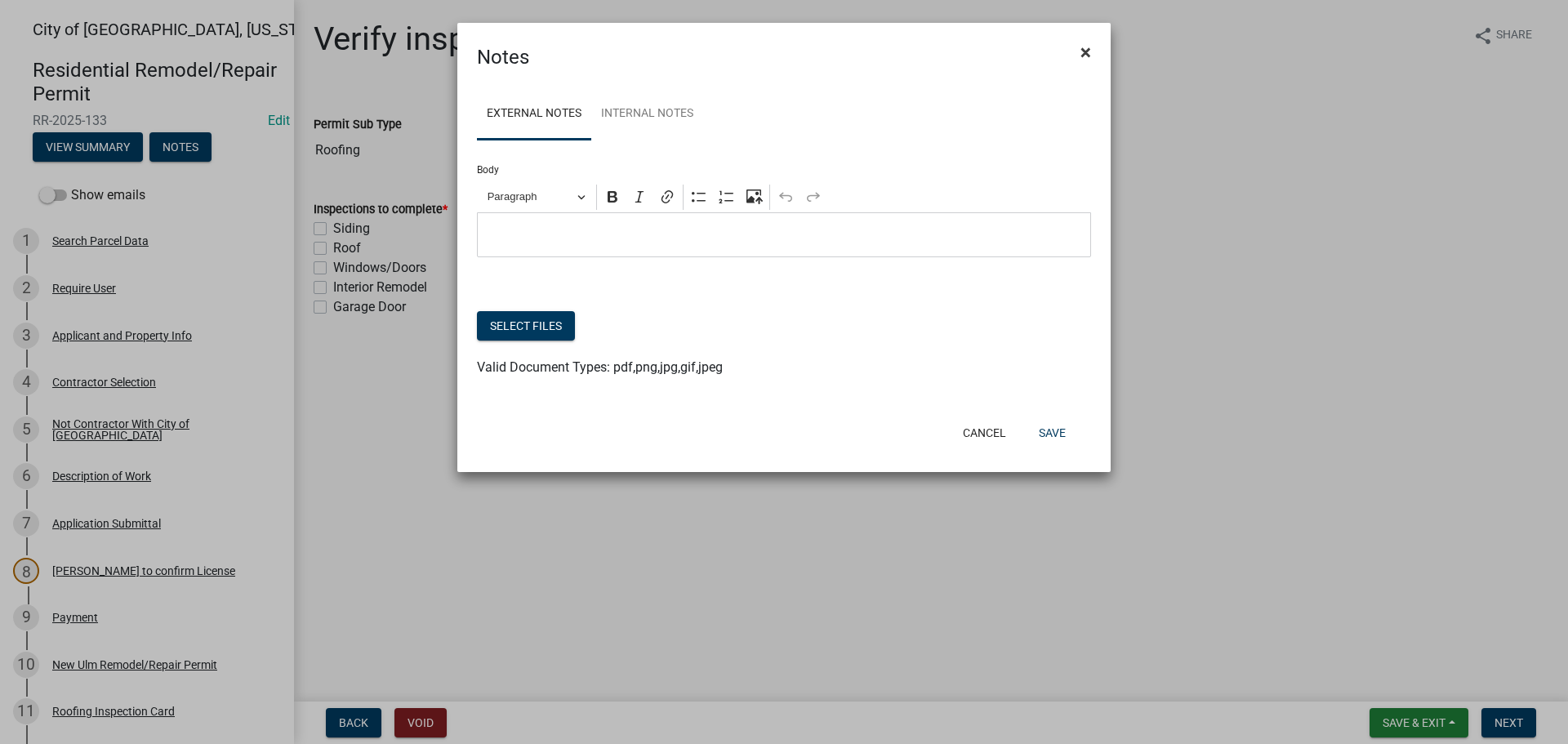
click at [1099, 45] on button "×" at bounding box center [1085, 52] width 37 height 46
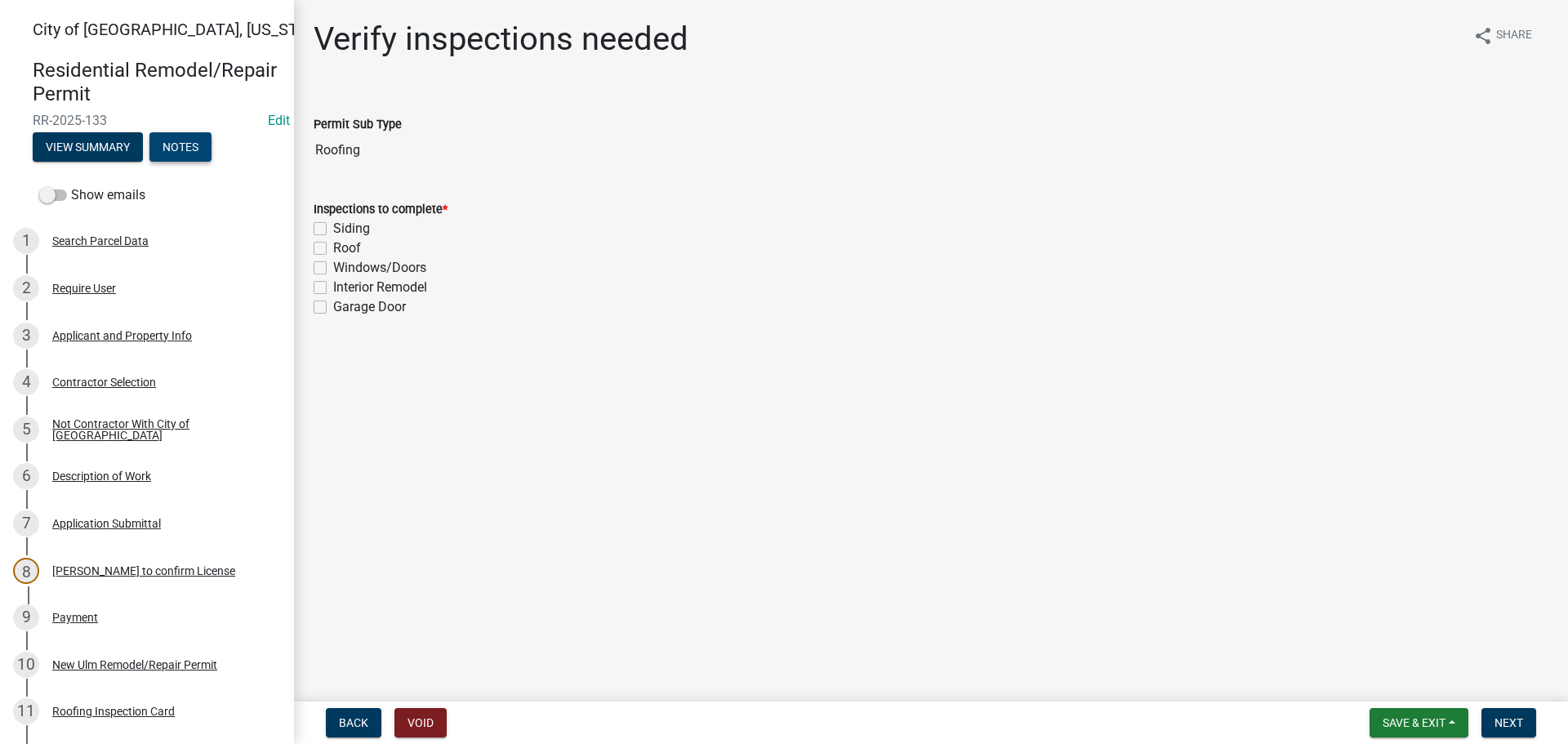
click at [182, 147] on button "Notes" at bounding box center [180, 147] width 62 height 29
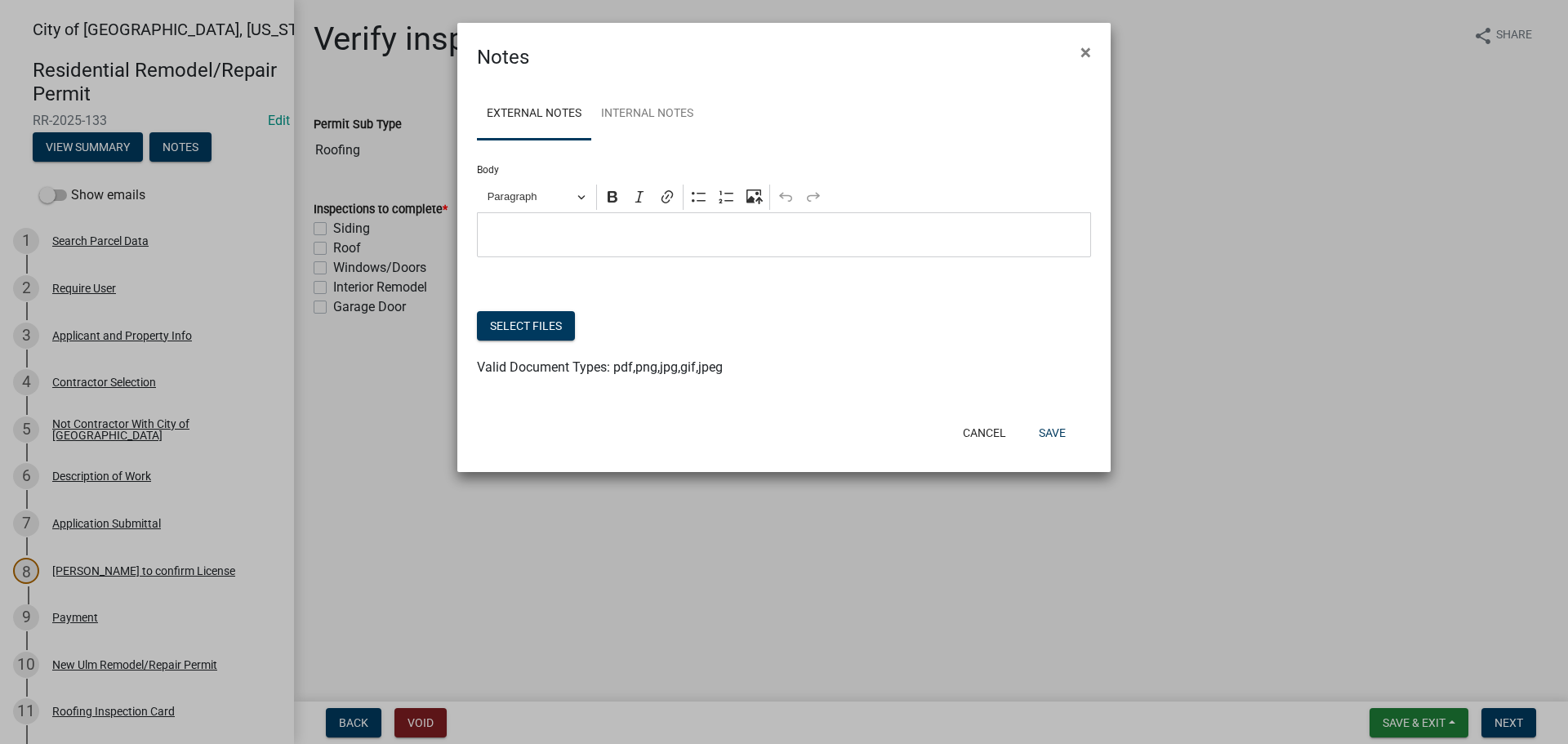
click at [383, 526] on ngb-modal-window "Notes × External Notes Internal Notes Body Rich Text Editor Paragraph Bold Ital…" at bounding box center [784, 372] width 1568 height 744
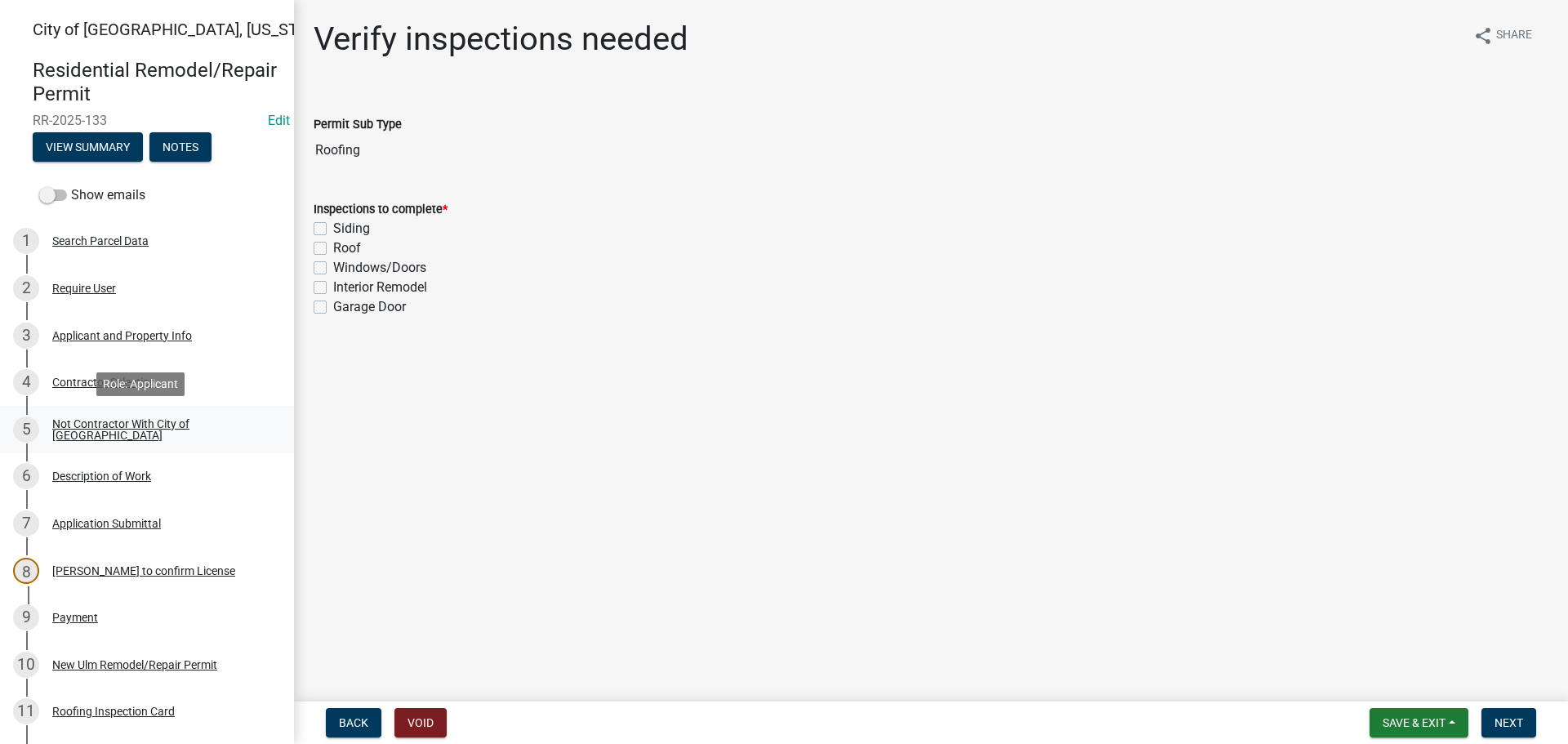
click at [106, 430] on div "Not Contractor With City of [GEOGRAPHIC_DATA]" at bounding box center [160, 429] width 215 height 23
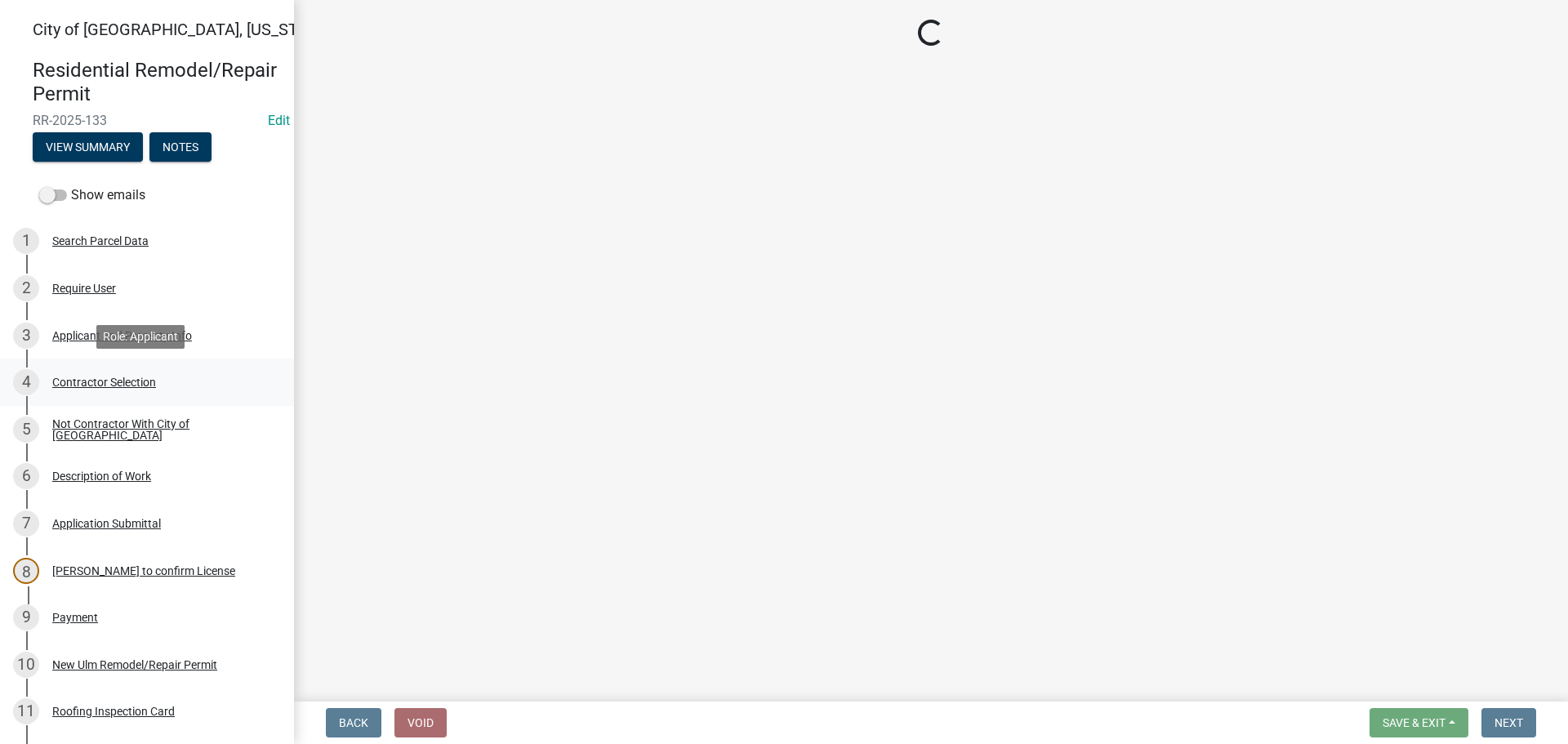
click at [105, 374] on div "4 Contractor Selection" at bounding box center [140, 383] width 255 height 26
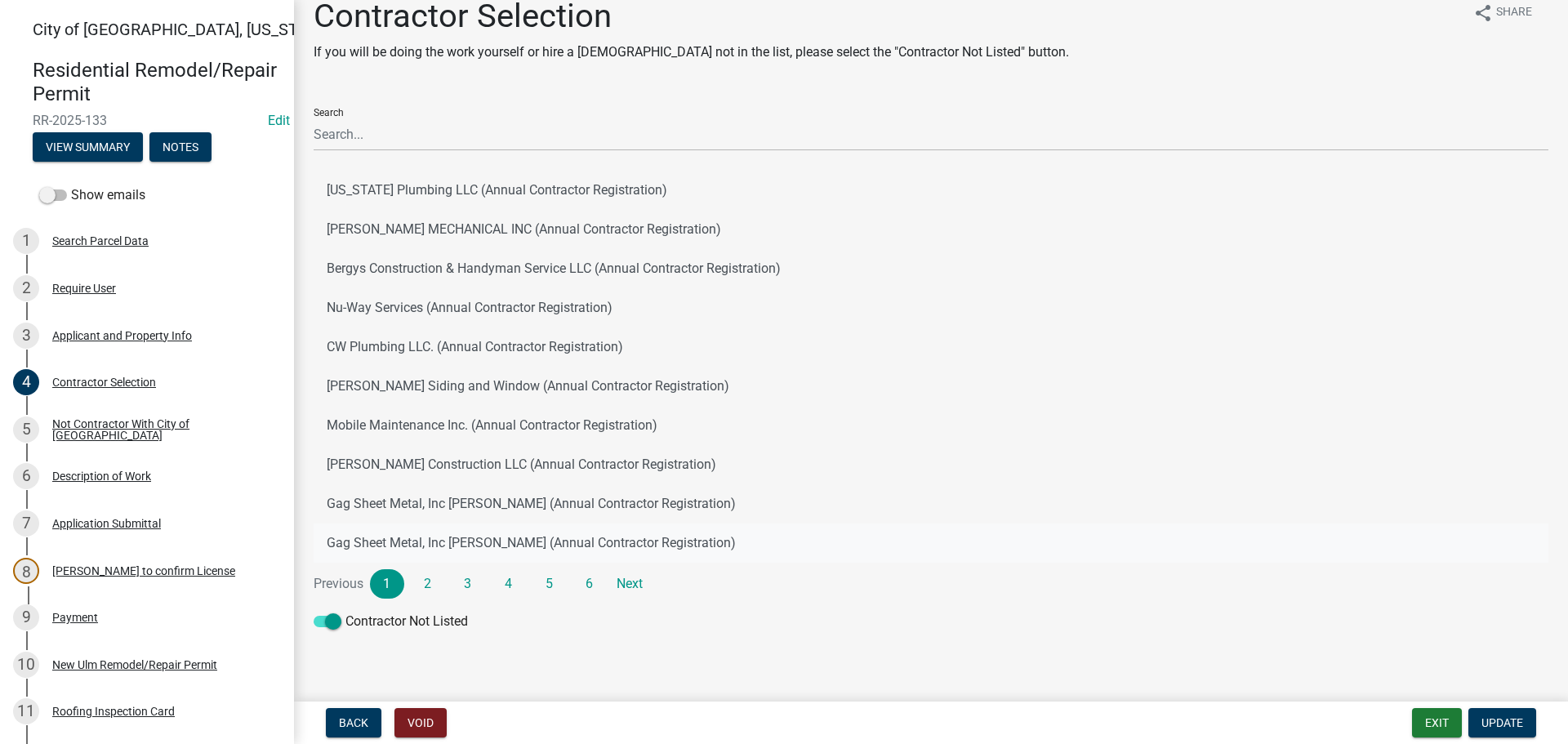
scroll to position [29, 0]
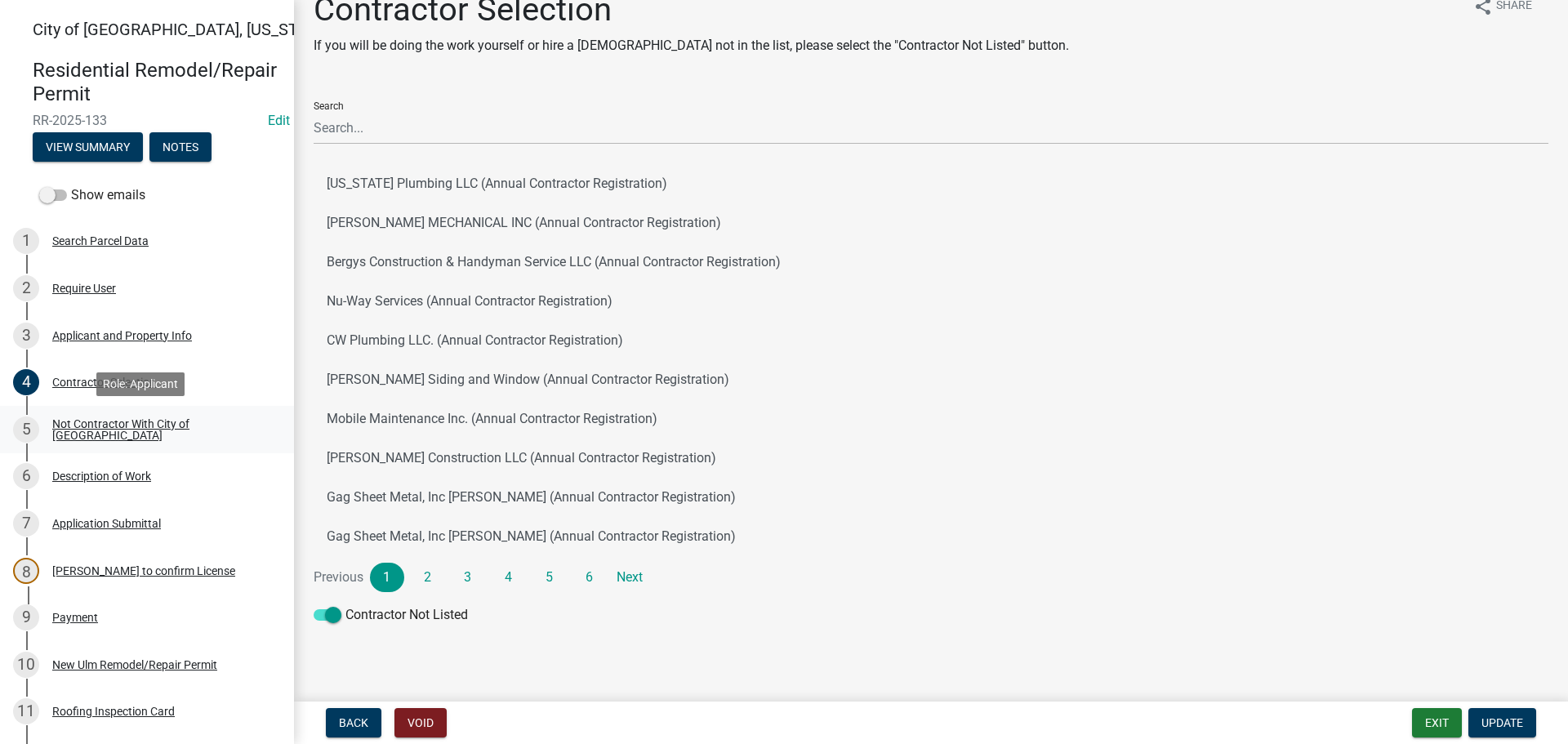
click at [88, 427] on div "Not Contractor With City of [GEOGRAPHIC_DATA]" at bounding box center [160, 429] width 215 height 23
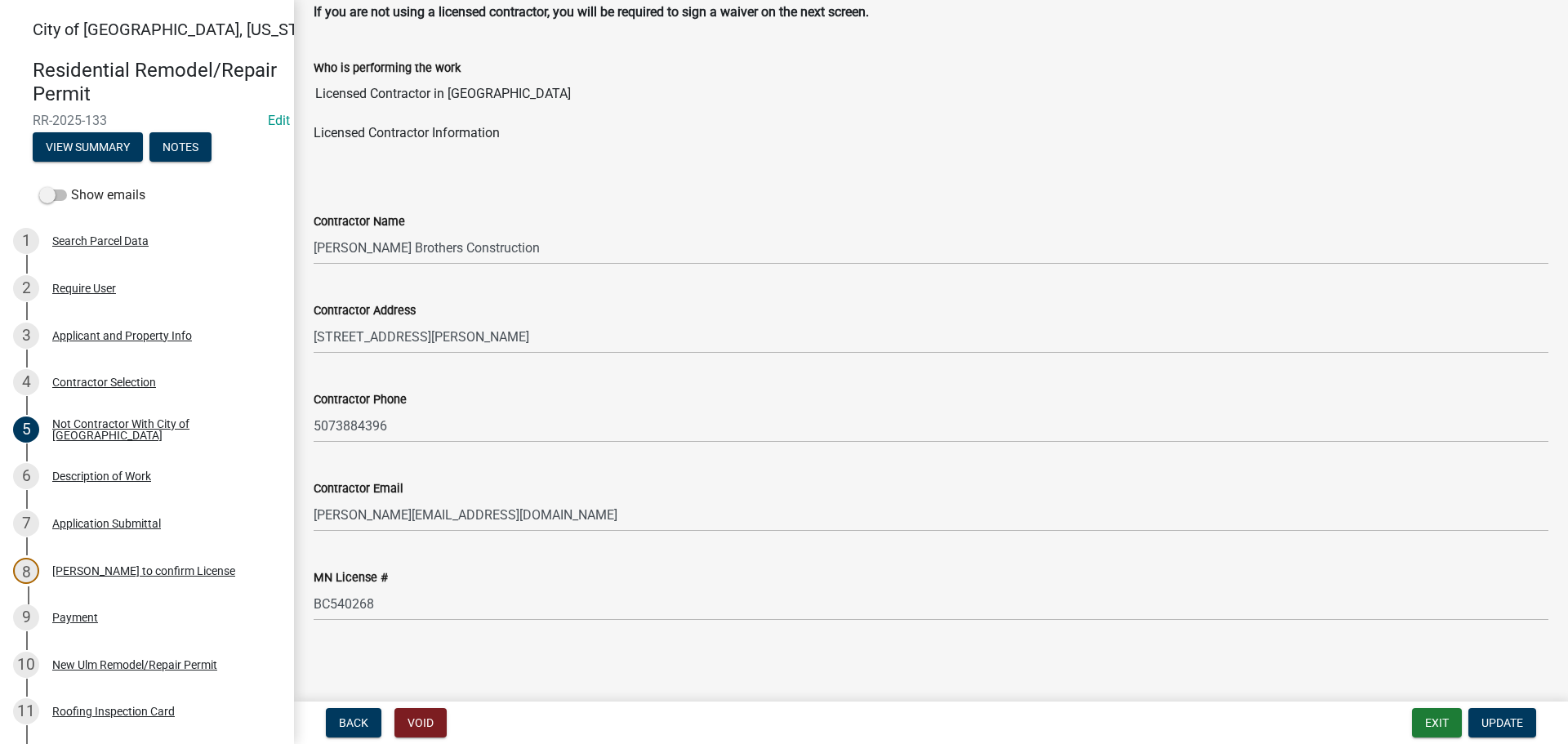
scroll to position [92, 0]
click at [161, 336] on div "Applicant and Property Info" at bounding box center [122, 336] width 139 height 11
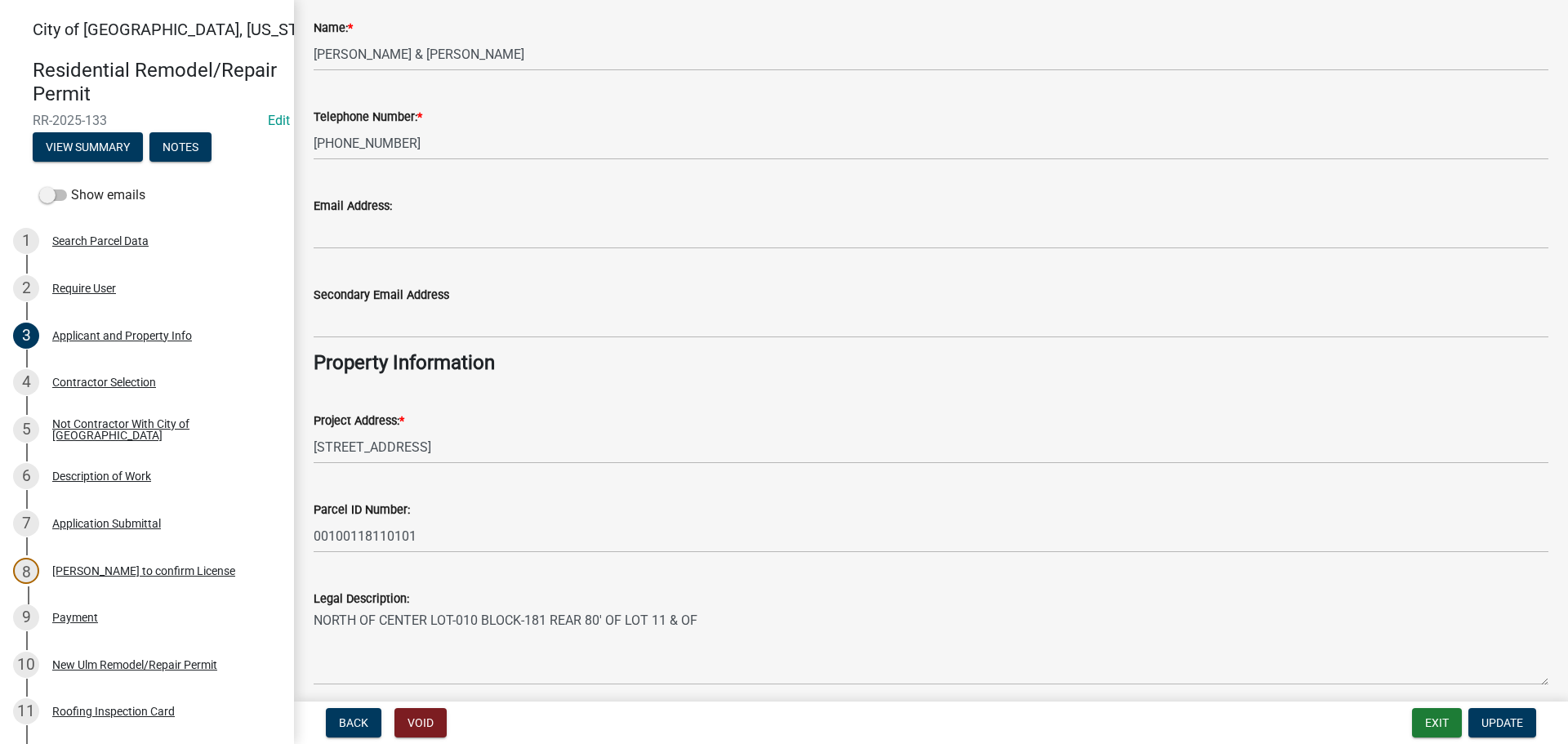
scroll to position [163, 0]
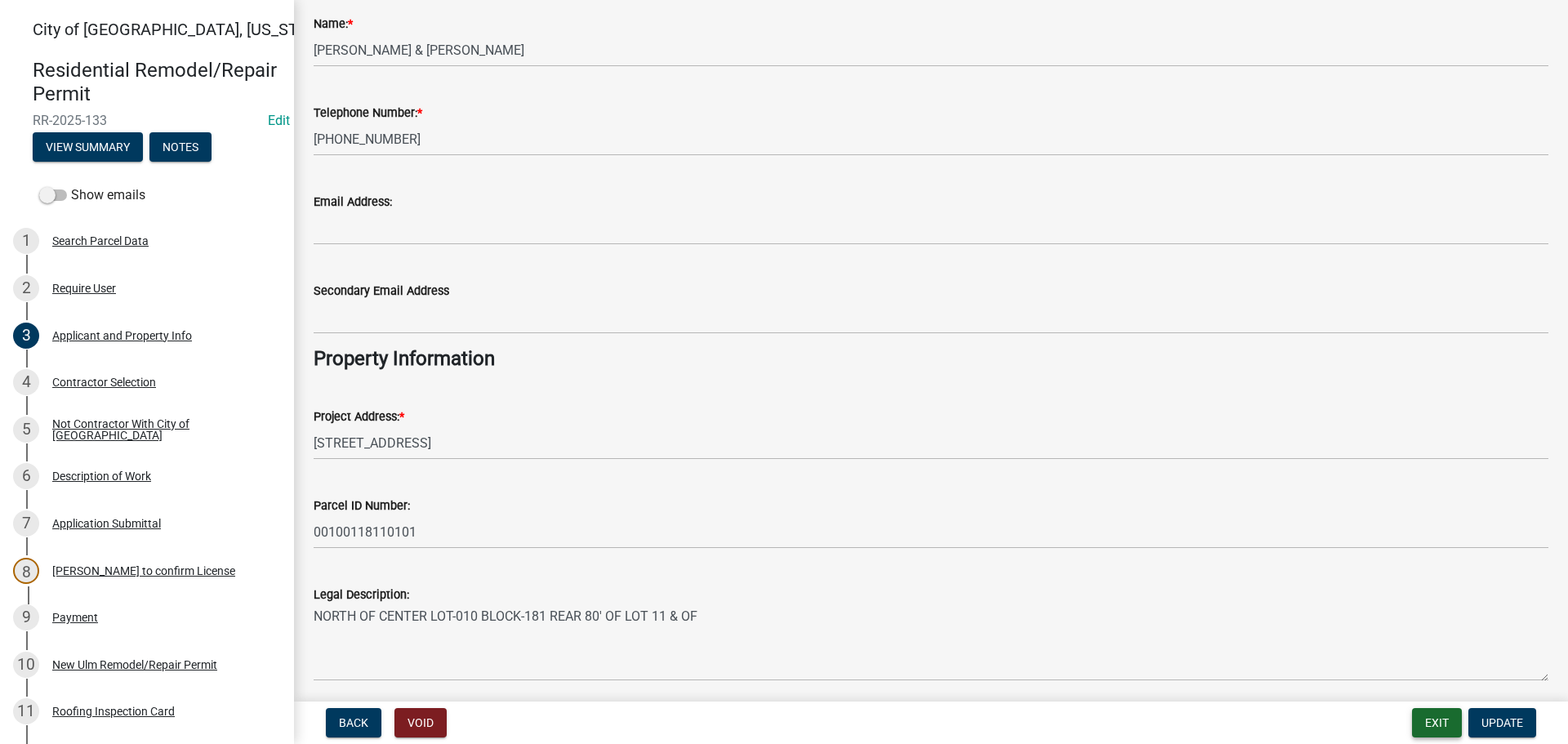
click at [1423, 728] on button "Exit" at bounding box center [1436, 723] width 50 height 29
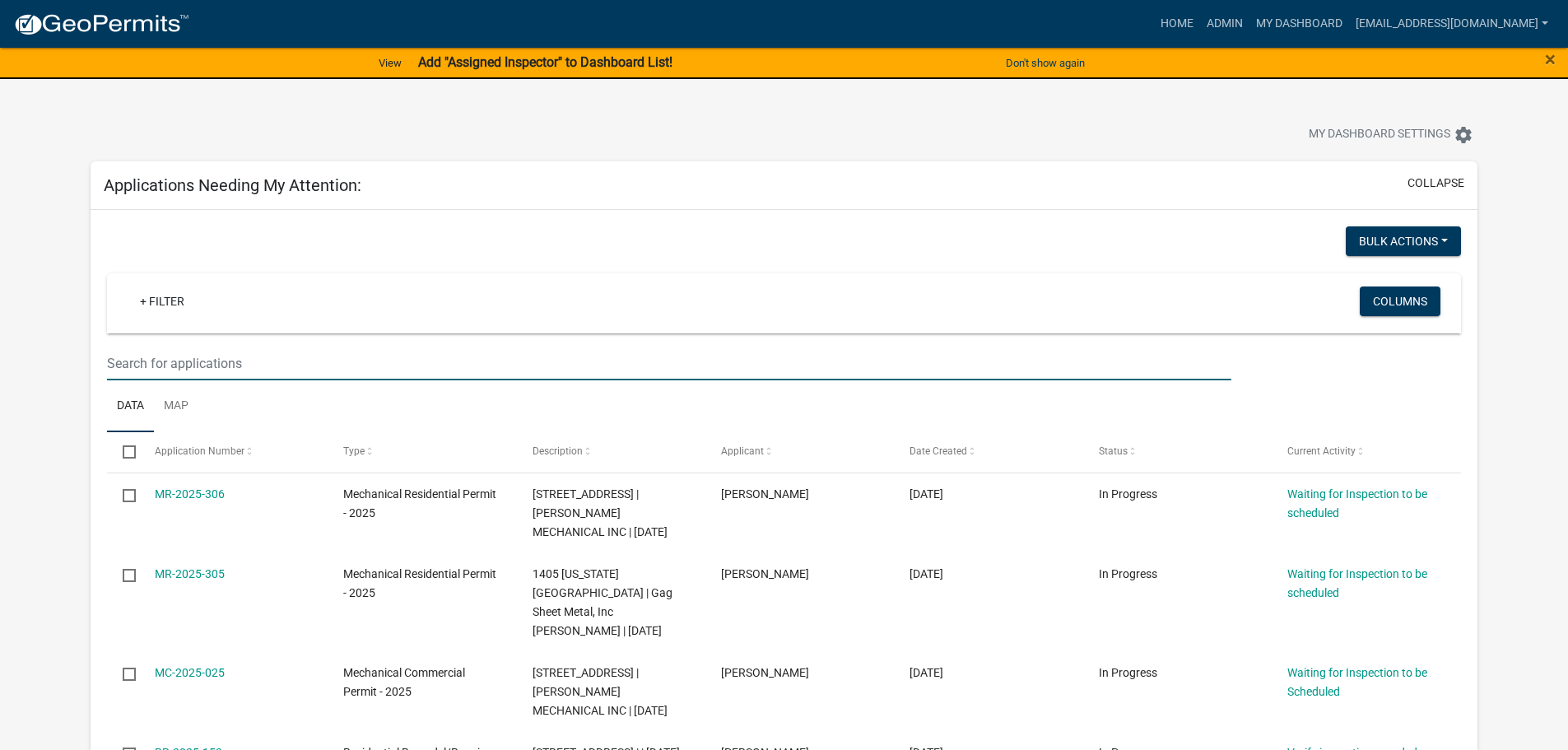
click at [127, 359] on input "text" at bounding box center [669, 363] width 1124 height 34
type input "405"
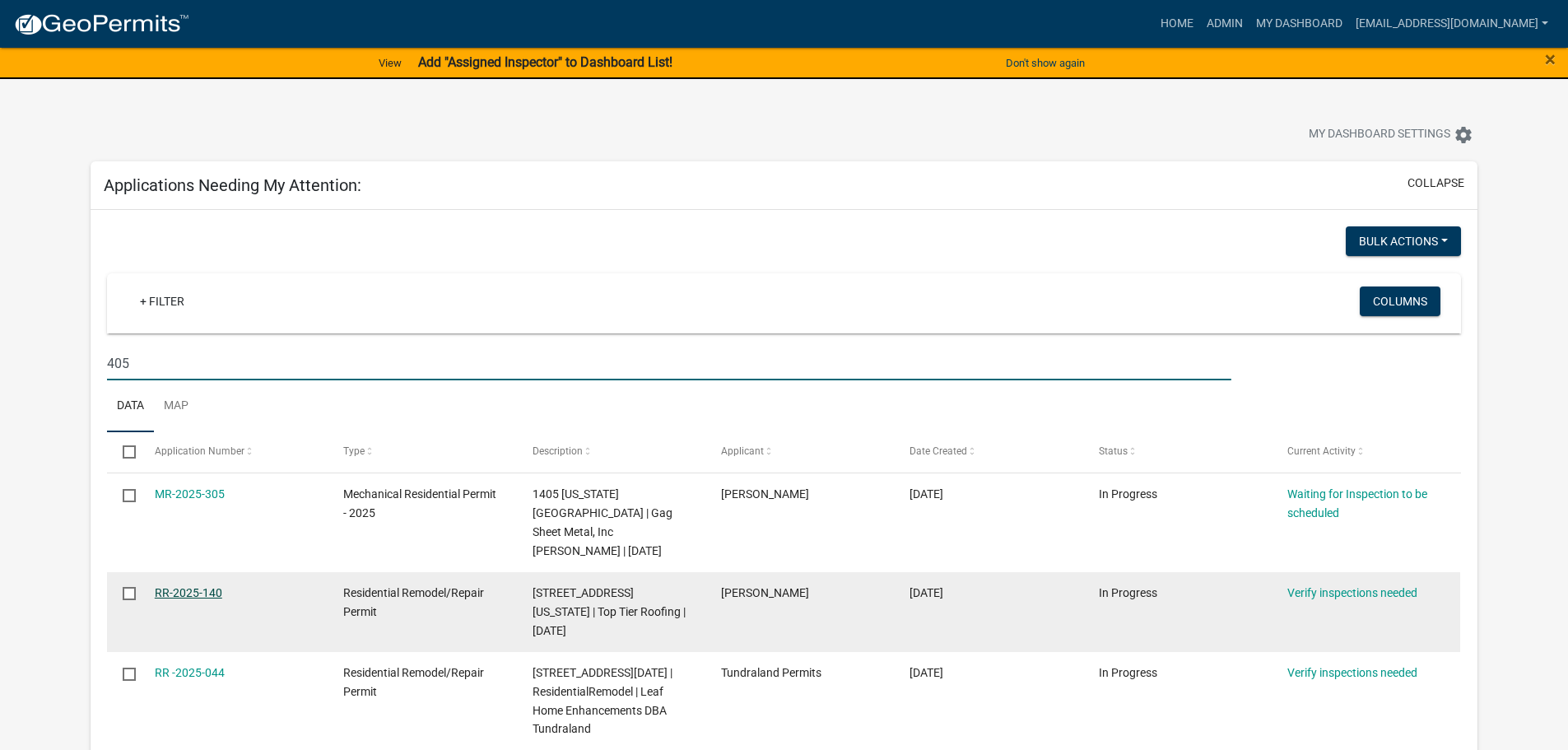
click at [200, 586] on link "RR-2025-140" at bounding box center [188, 593] width 68 height 13
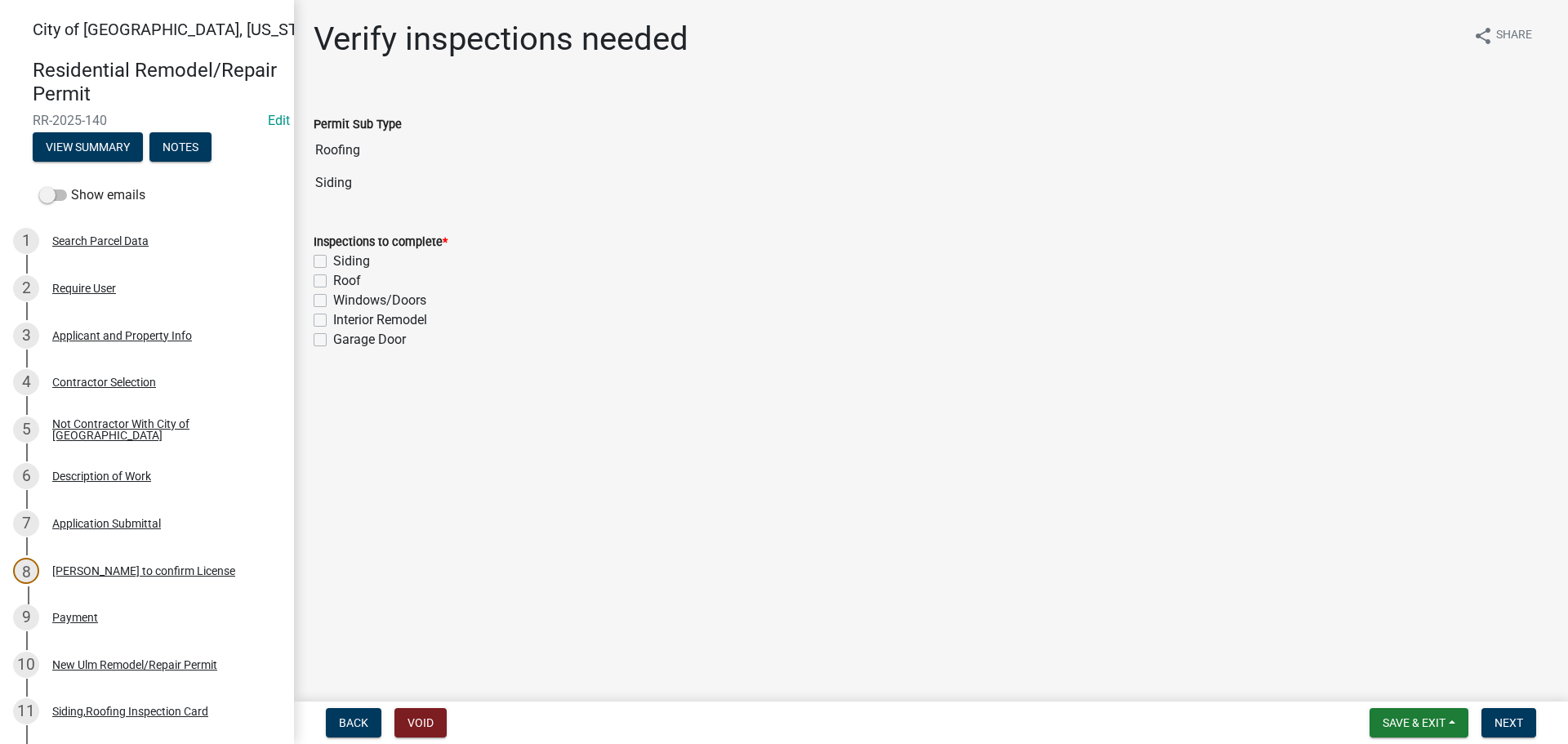
click at [333, 279] on label "Roof" at bounding box center [347, 281] width 28 height 20
click at [333, 279] on input "Roof" at bounding box center [338, 276] width 11 height 11
checkbox input "true"
checkbox input "false"
checkbox input "true"
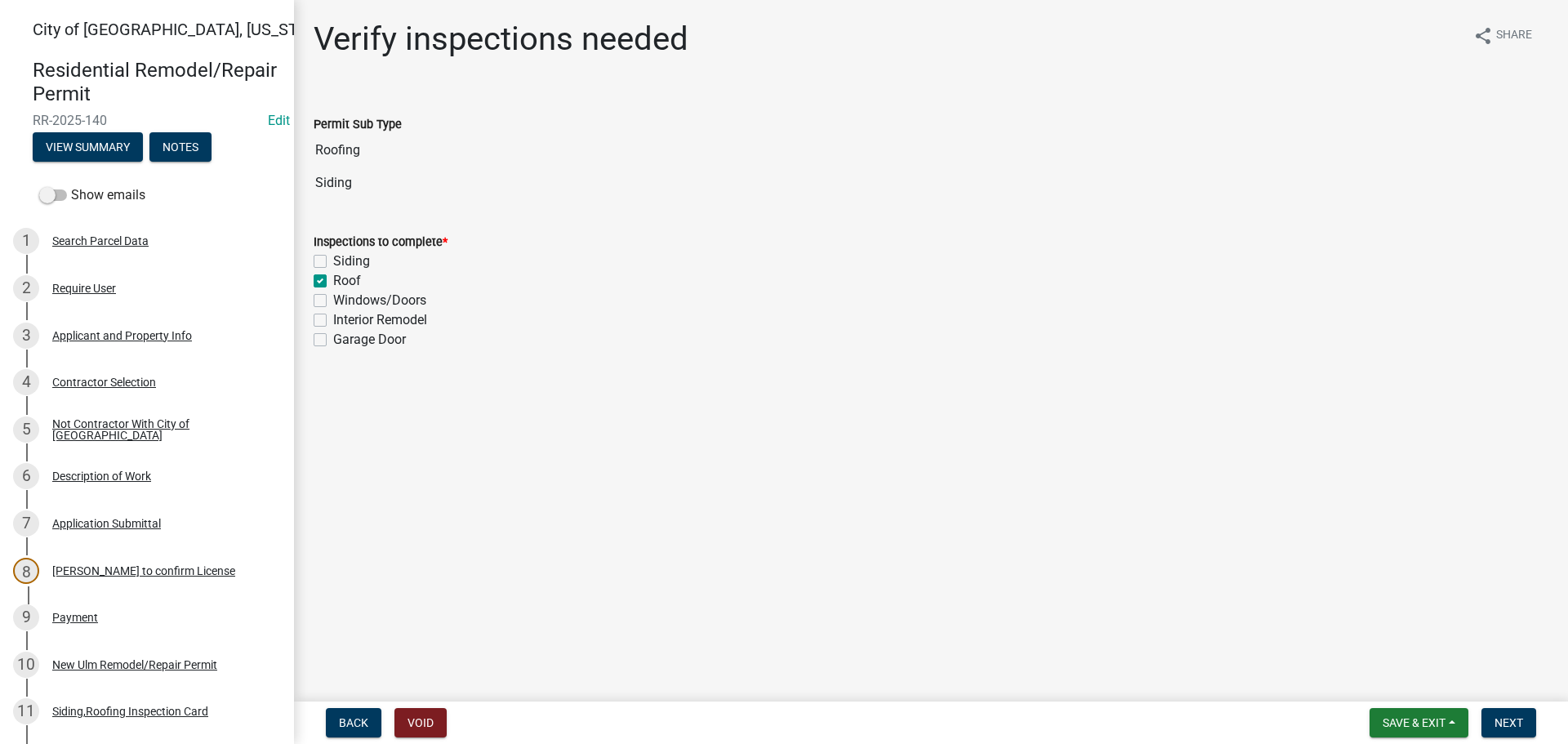
checkbox input "false"
click at [1508, 726] on span "Next" at bounding box center [1508, 723] width 29 height 13
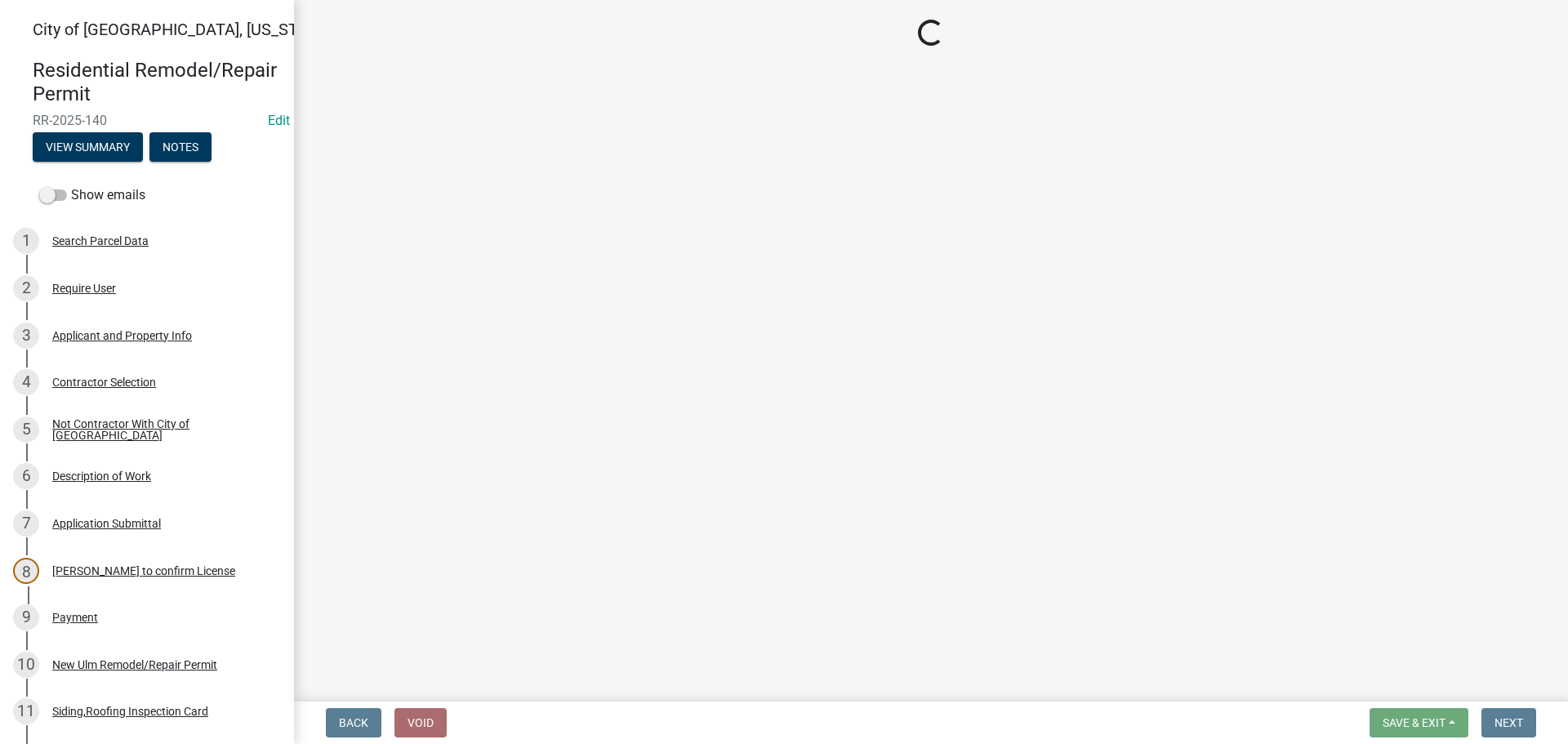
select select "805d55ac-e238-4e04-8f8e-acc067f36c3e"
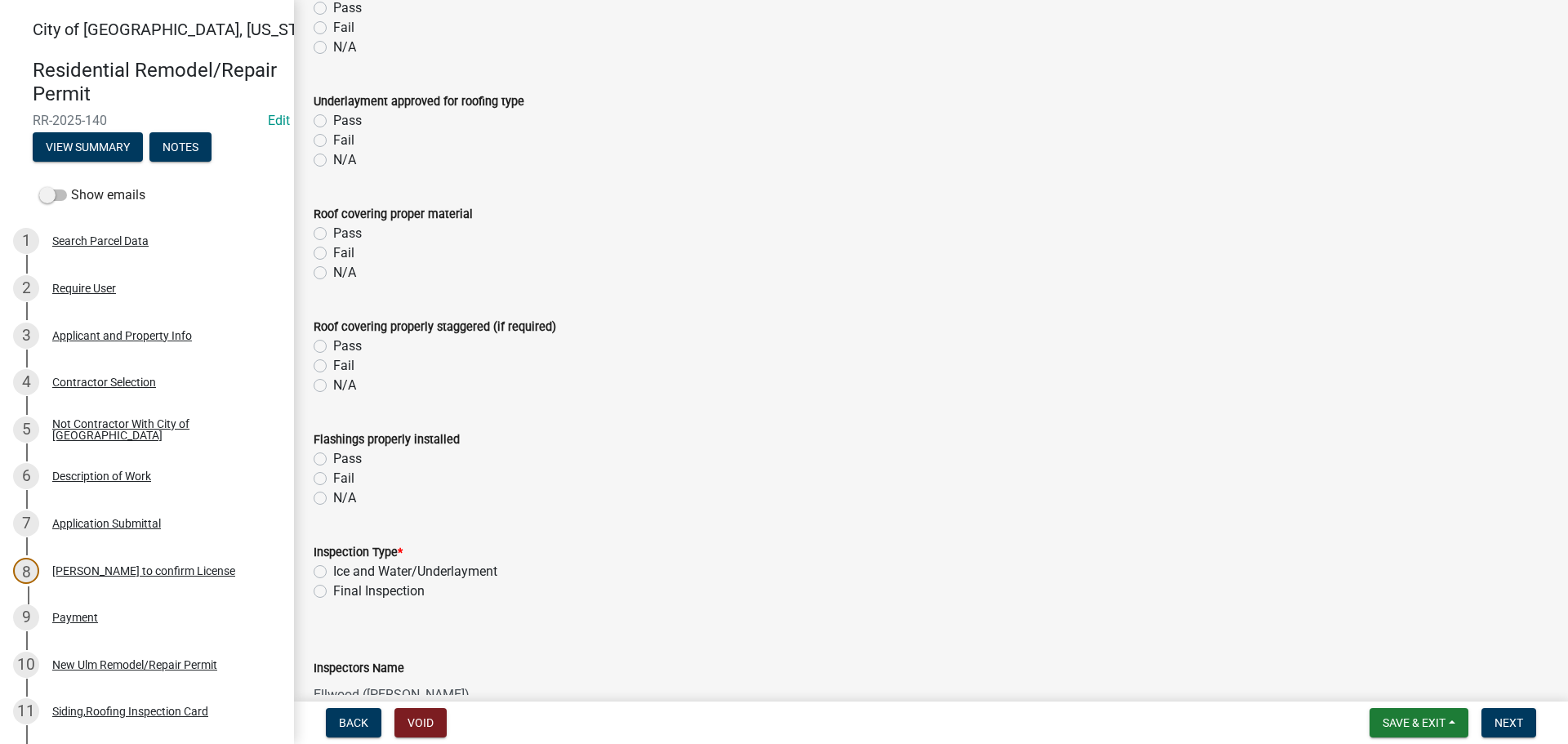
scroll to position [572, 0]
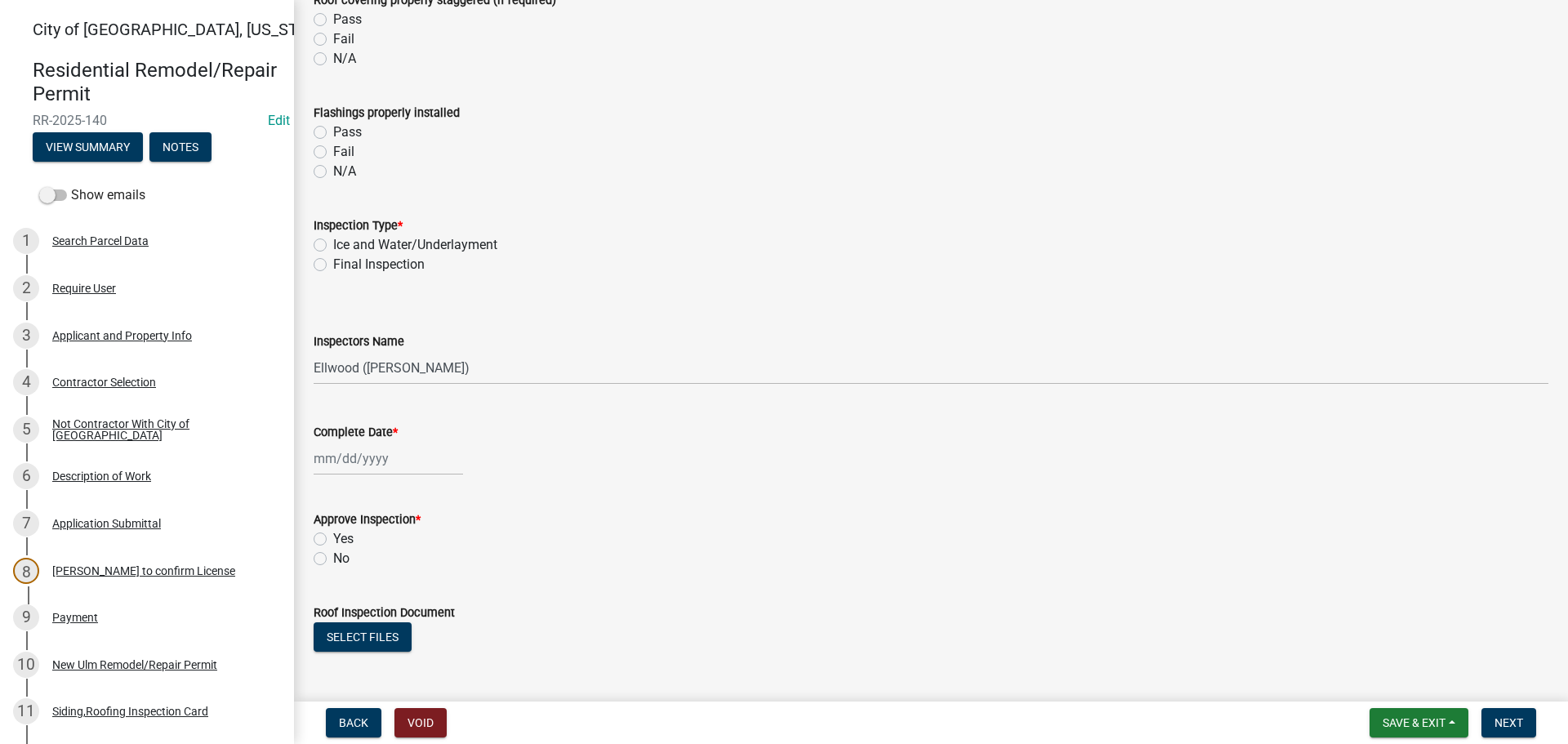
click at [333, 263] on label "Final Inspection" at bounding box center [379, 265] width 92 height 20
click at [333, 263] on input "Final Inspection" at bounding box center [338, 260] width 11 height 11
radio input "true"
click at [339, 359] on select "Select Item... Ellwood ([PERSON_NAME]) [EMAIL_ADDRESS][DOMAIN_NAME] ([PERSON_NA…" at bounding box center [931, 368] width 1235 height 34
select select "cd72df13-1819-4c17-818e-bd68a66556fb"
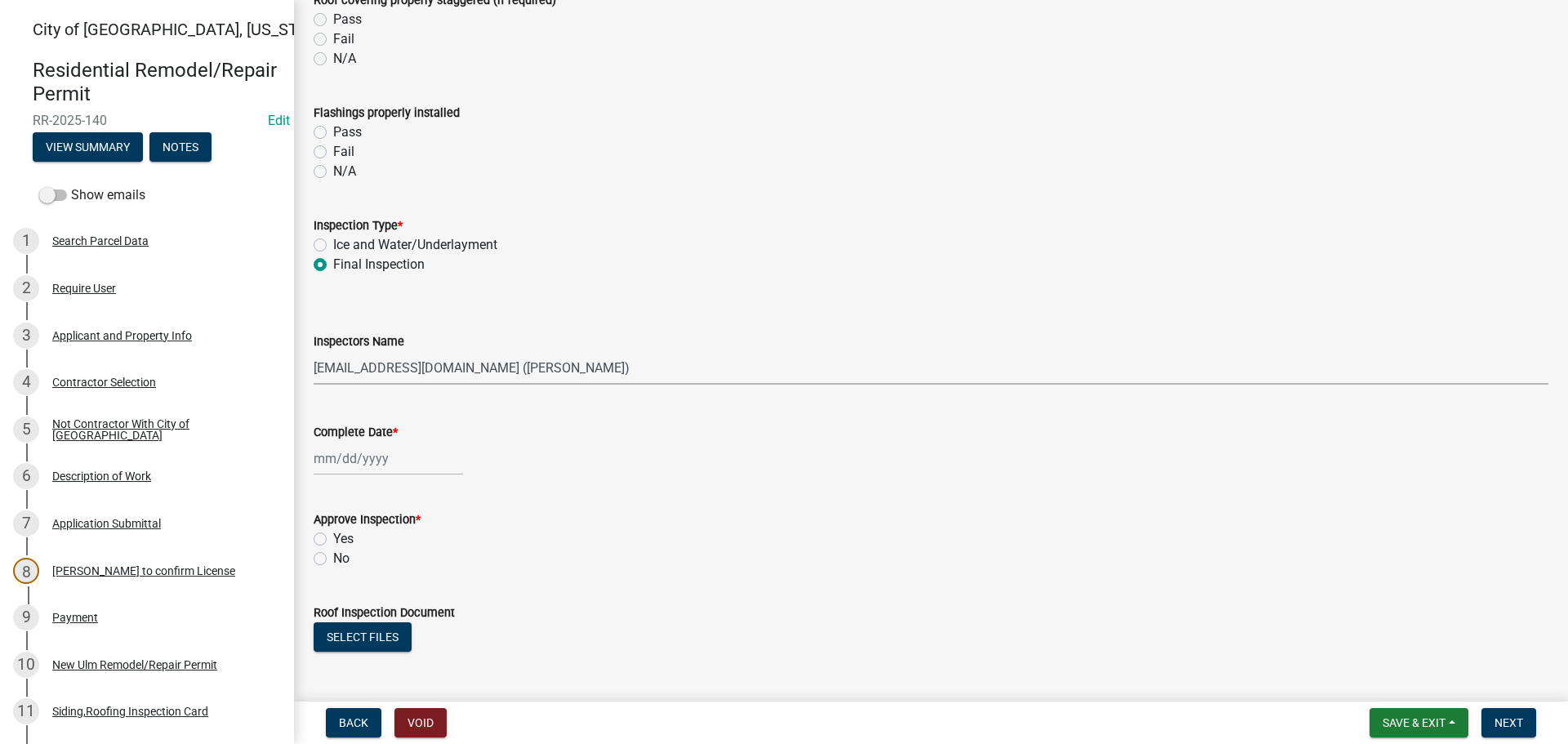
click at [314, 352] on select "Select Item... Ellwood ([PERSON_NAME]) [EMAIL_ADDRESS][DOMAIN_NAME] ([PERSON_NA…" at bounding box center [931, 368] width 1235 height 34
click at [355, 456] on div at bounding box center [388, 458] width 149 height 34
select select "8"
select select "2025"
click at [335, 624] on div "18" at bounding box center [330, 624] width 26 height 26
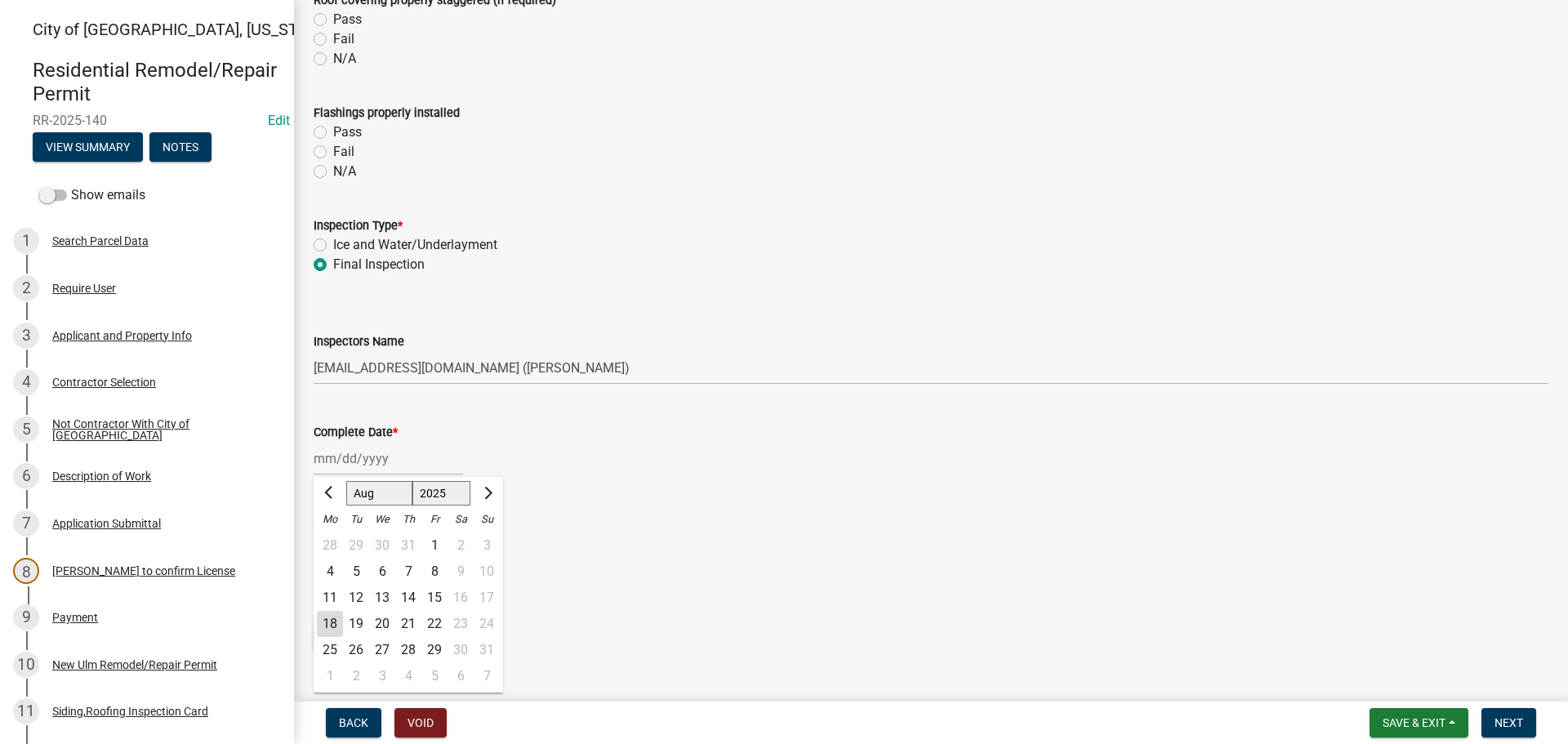
type input "[DATE]"
click at [333, 539] on label "Yes" at bounding box center [343, 539] width 20 height 20
click at [333, 539] on input "Yes" at bounding box center [338, 534] width 11 height 11
radio input "true"
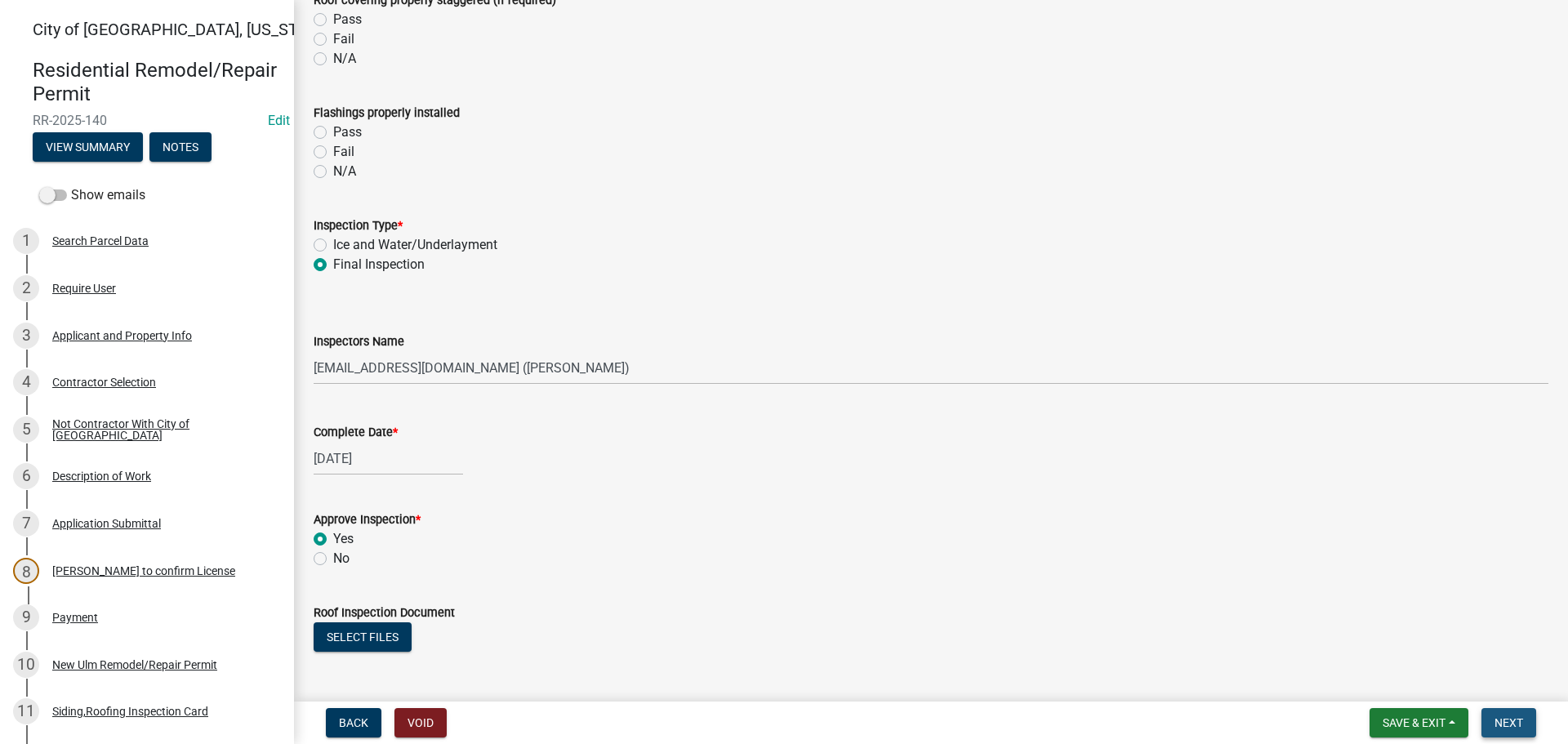
click at [1507, 723] on span "Next" at bounding box center [1508, 723] width 29 height 13
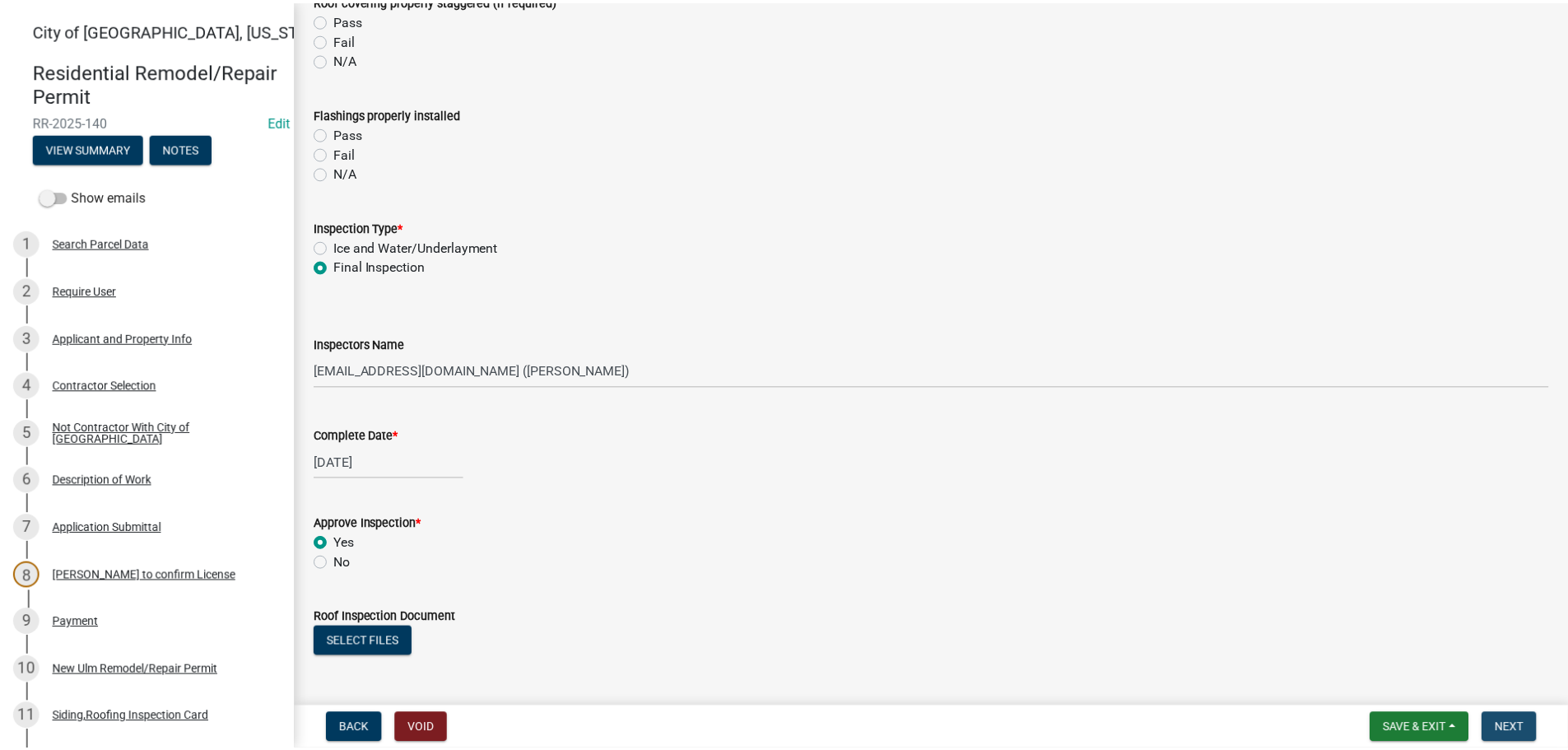
scroll to position [0, 0]
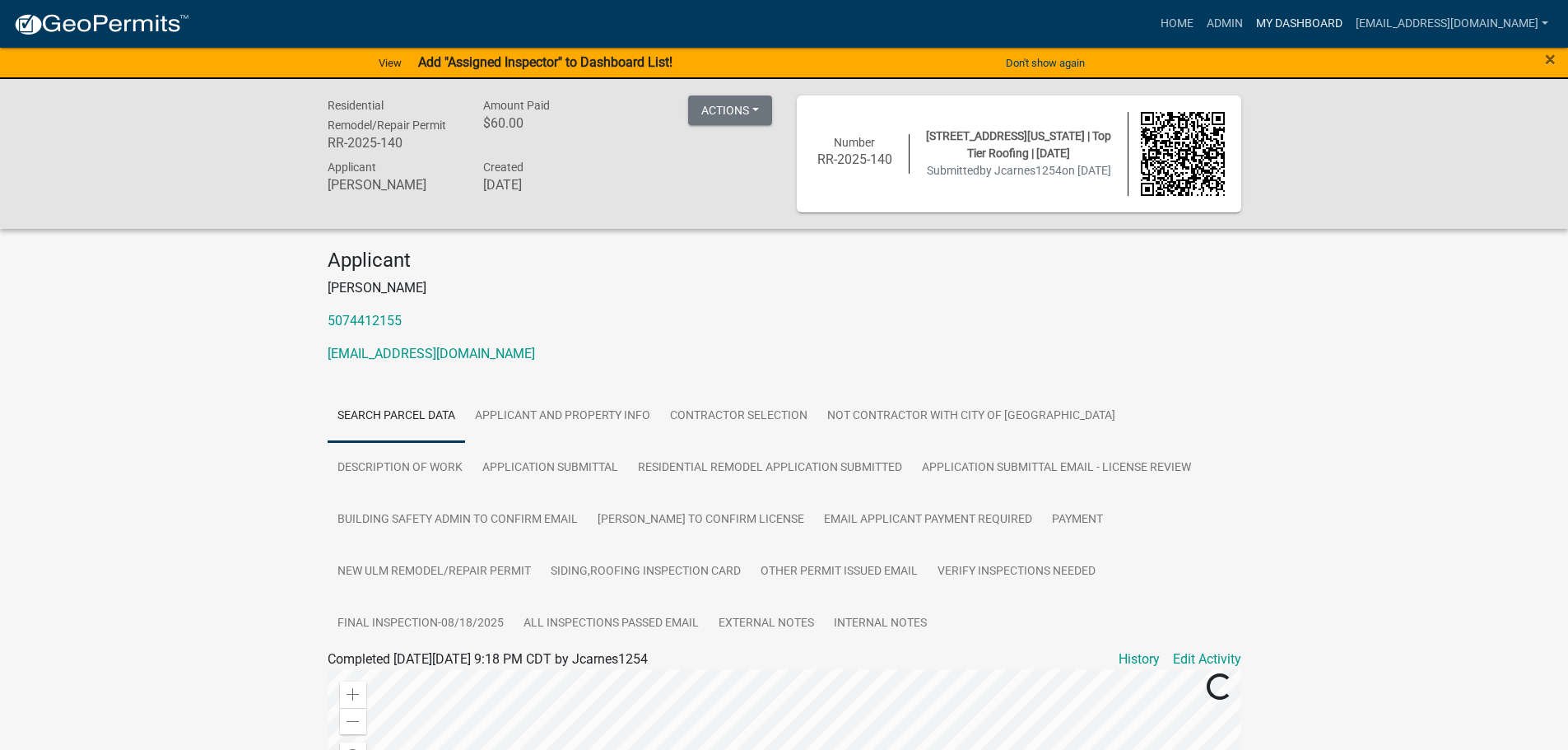
click at [1349, 16] on link "My Dashboard" at bounding box center [1299, 24] width 100 height 31
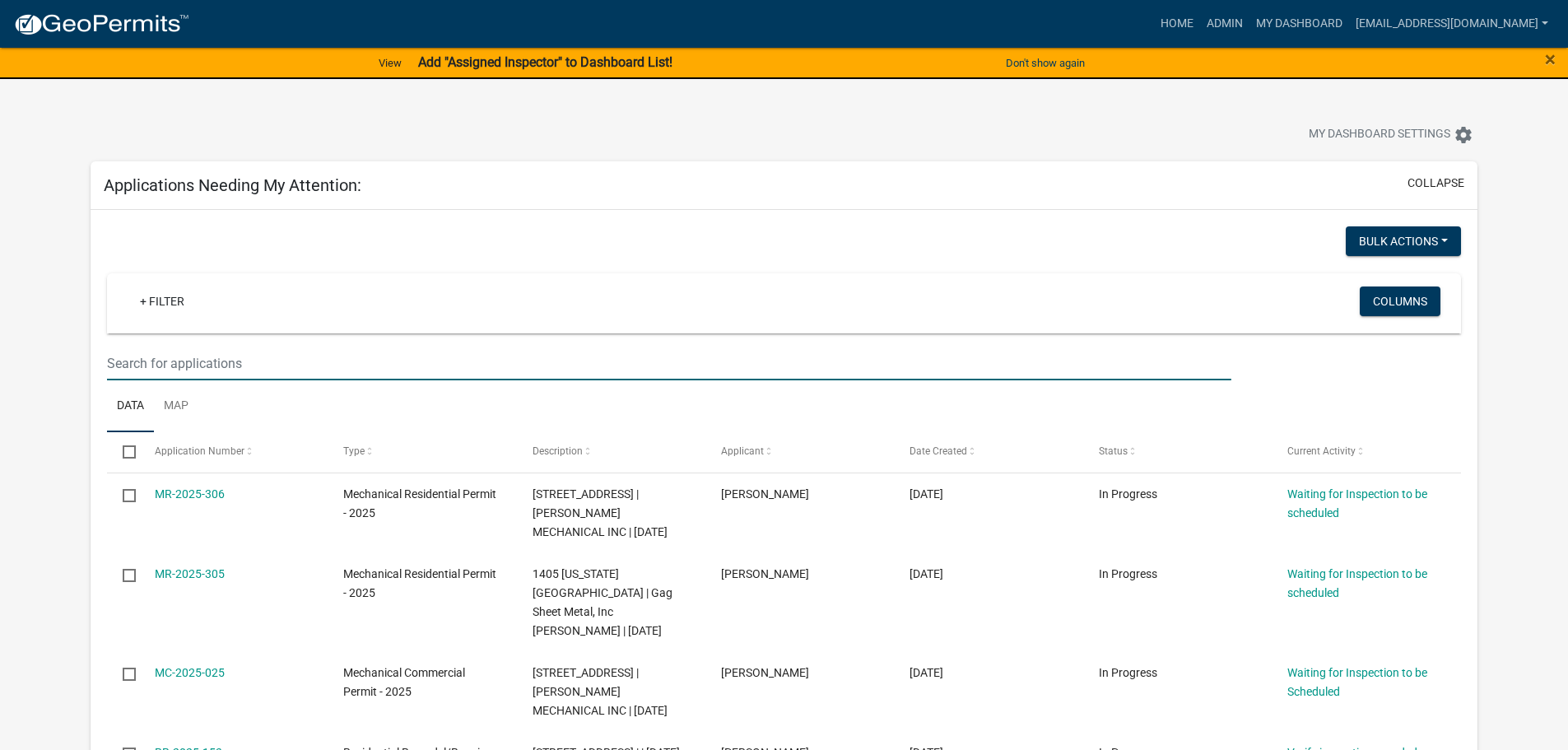
click at [230, 366] on input "text" at bounding box center [669, 363] width 1124 height 34
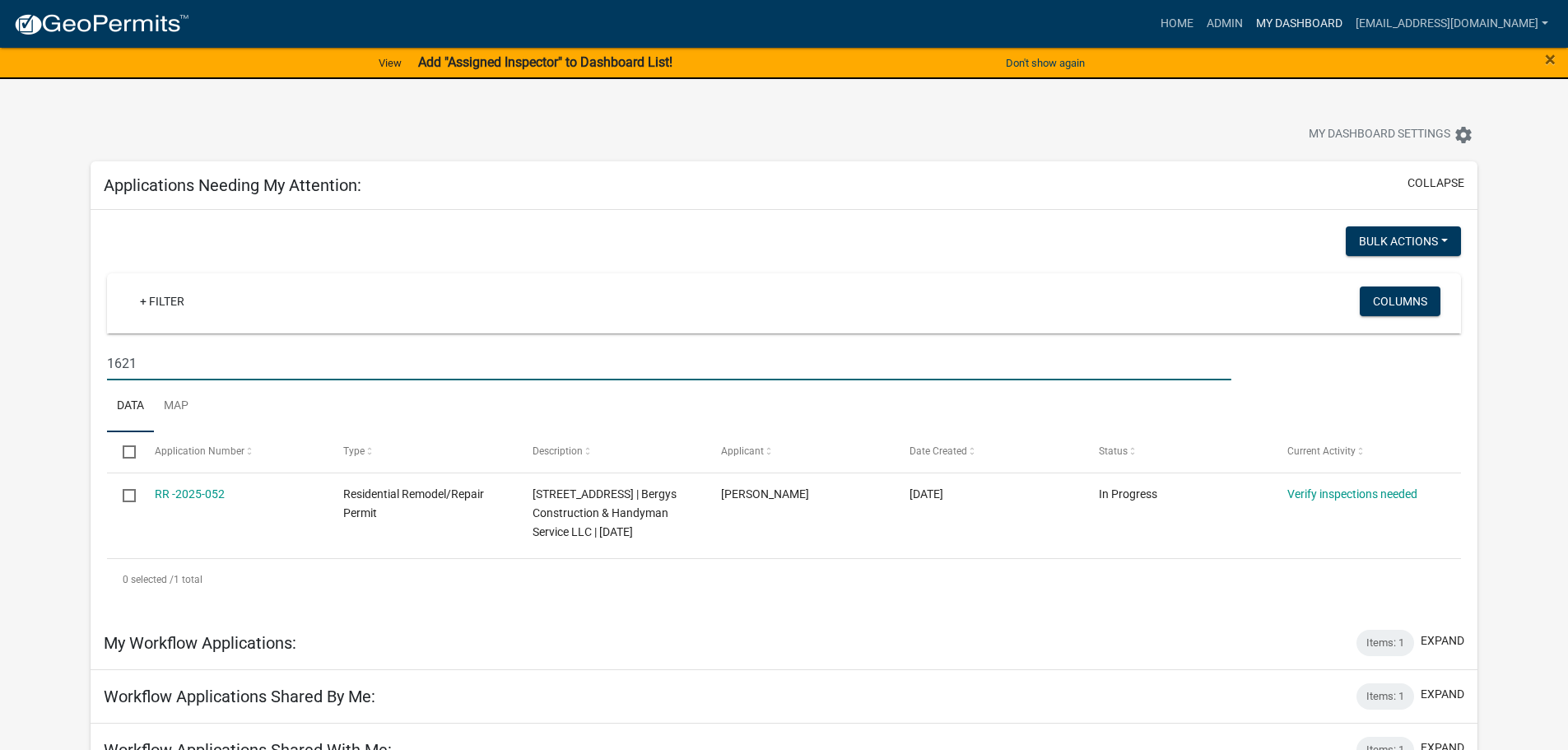
type input "1621"
click at [1341, 35] on link "My Dashboard" at bounding box center [1299, 24] width 100 height 31
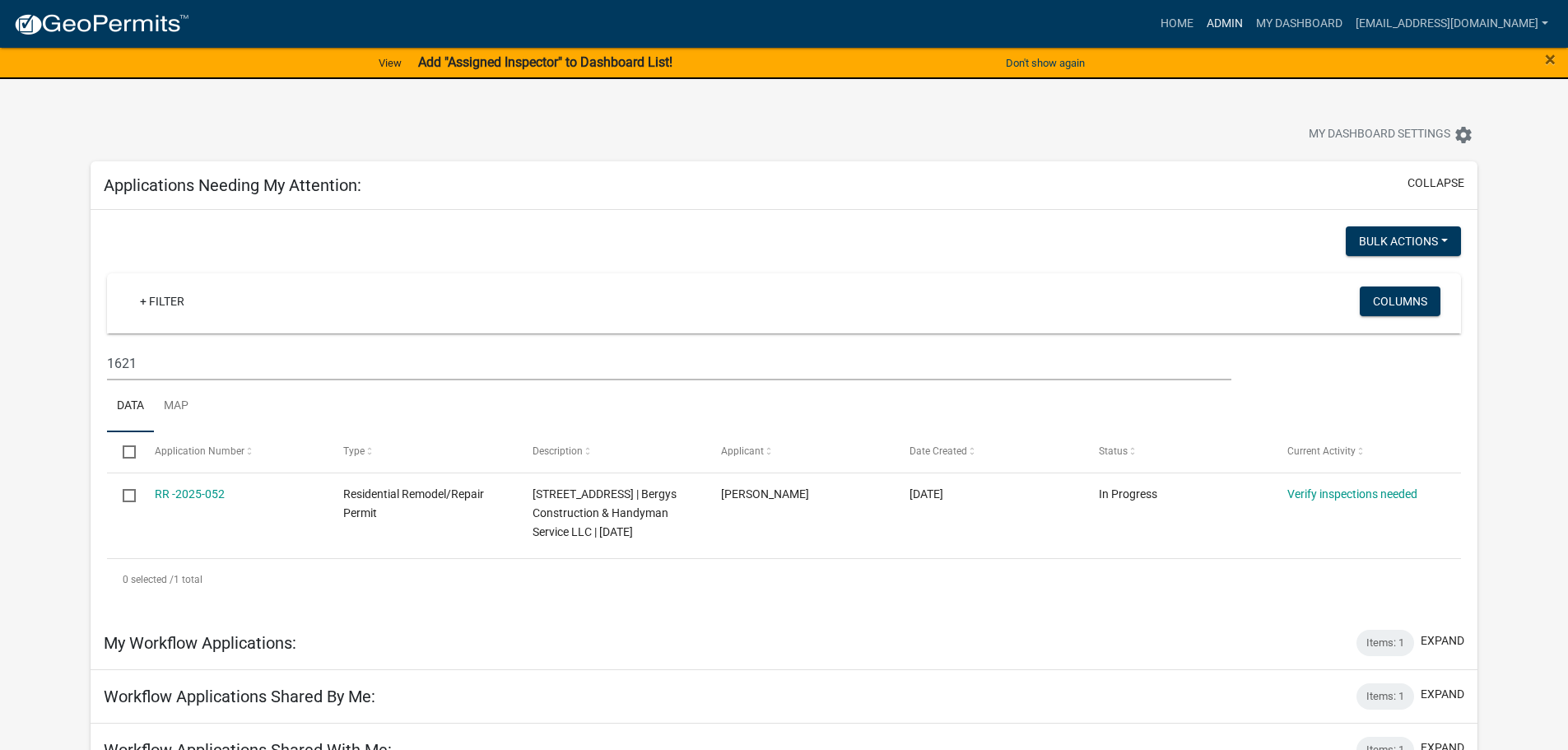
click at [1249, 26] on link "Admin" at bounding box center [1225, 24] width 50 height 31
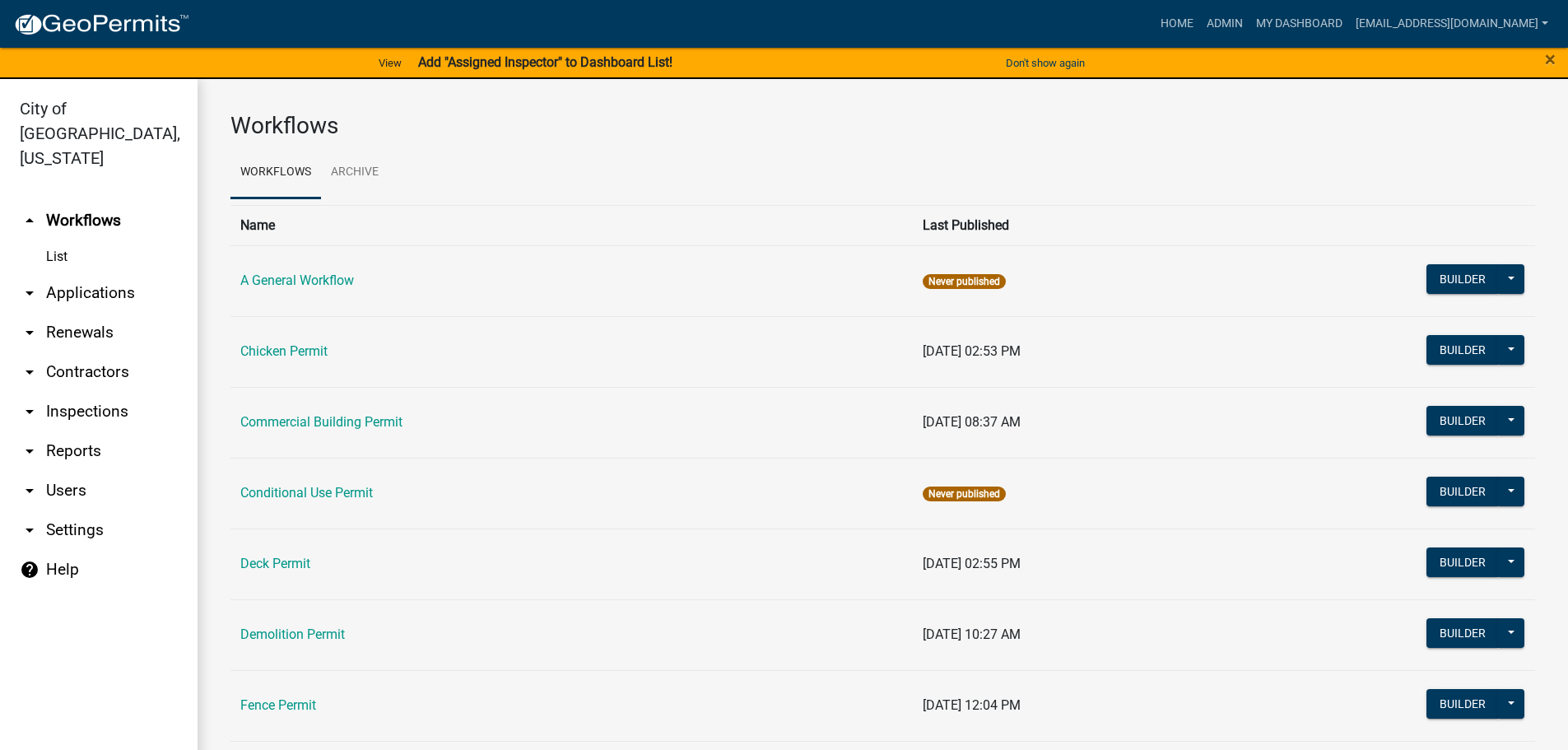
click at [88, 279] on link "arrow_drop_down Applications" at bounding box center [98, 293] width 197 height 40
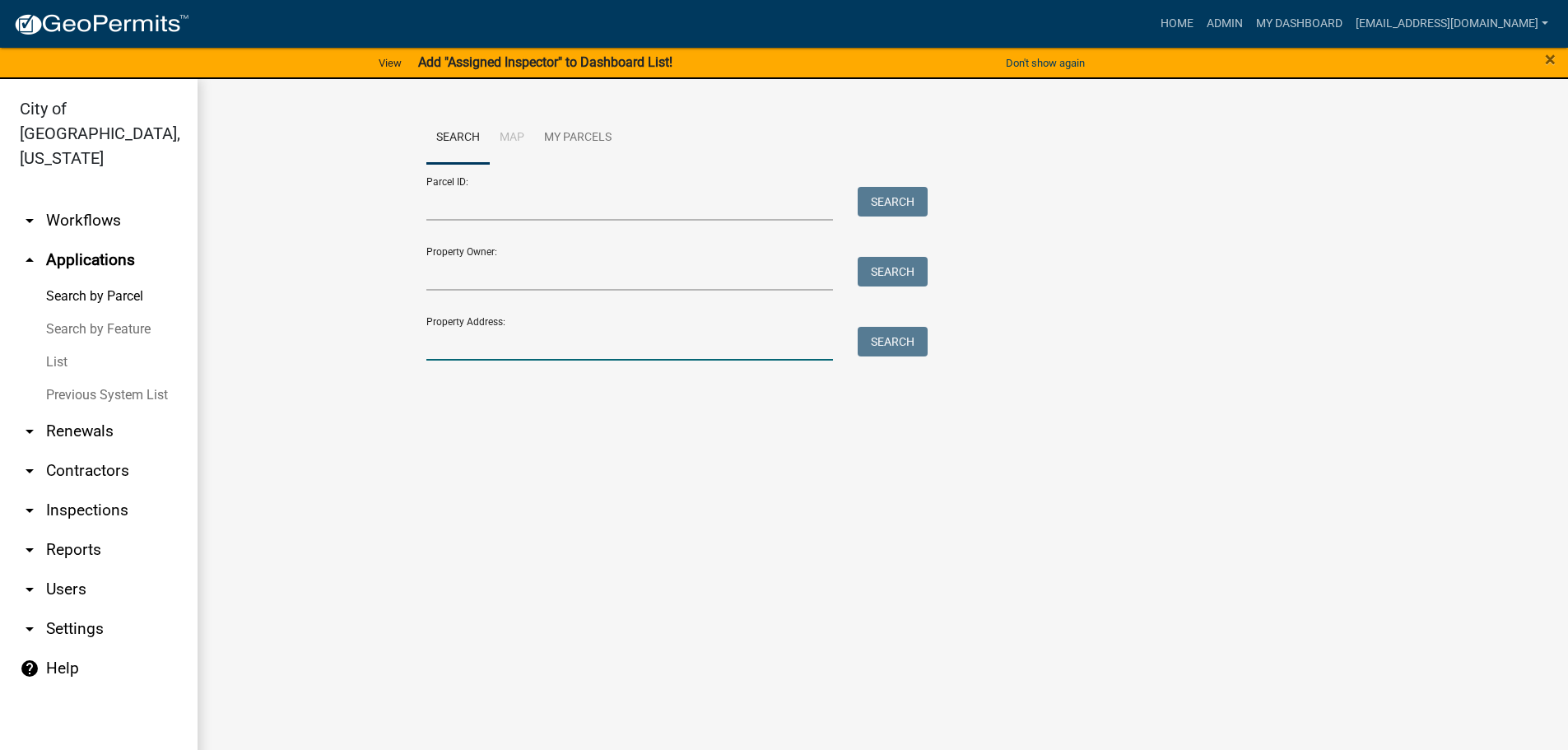
click at [456, 342] on input "Property Address:" at bounding box center [629, 344] width 407 height 34
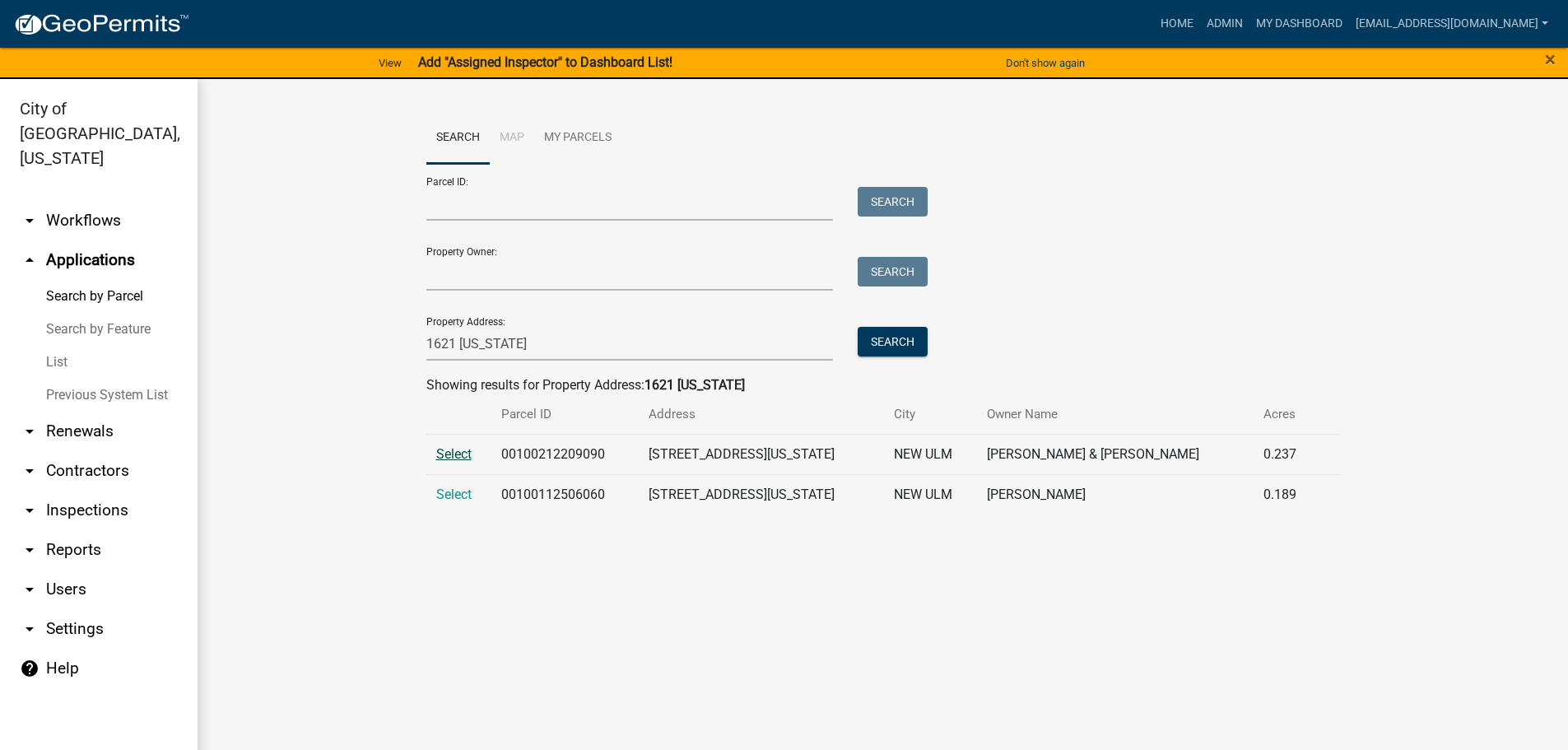
click at [457, 458] on span "Select" at bounding box center [453, 453] width 36 height 16
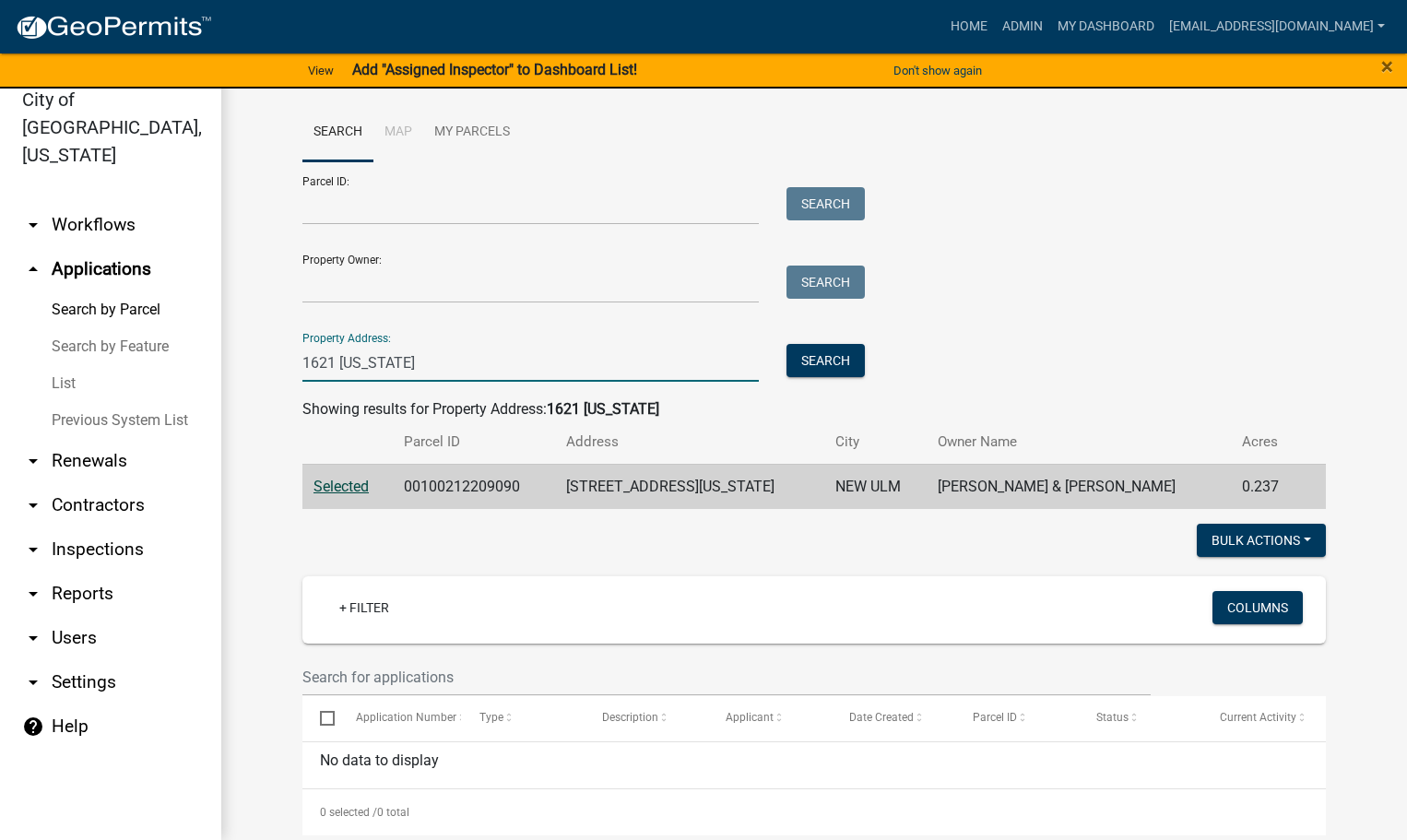
drag, startPoint x: 445, startPoint y: 373, endPoint x: 191, endPoint y: 417, distance: 257.8
click at [191, 417] on div "City of [GEOGRAPHIC_DATA], [US_STATE] arrow_drop_down Workflows List arrow_drop…" at bounding box center [703, 453] width 1407 height 773
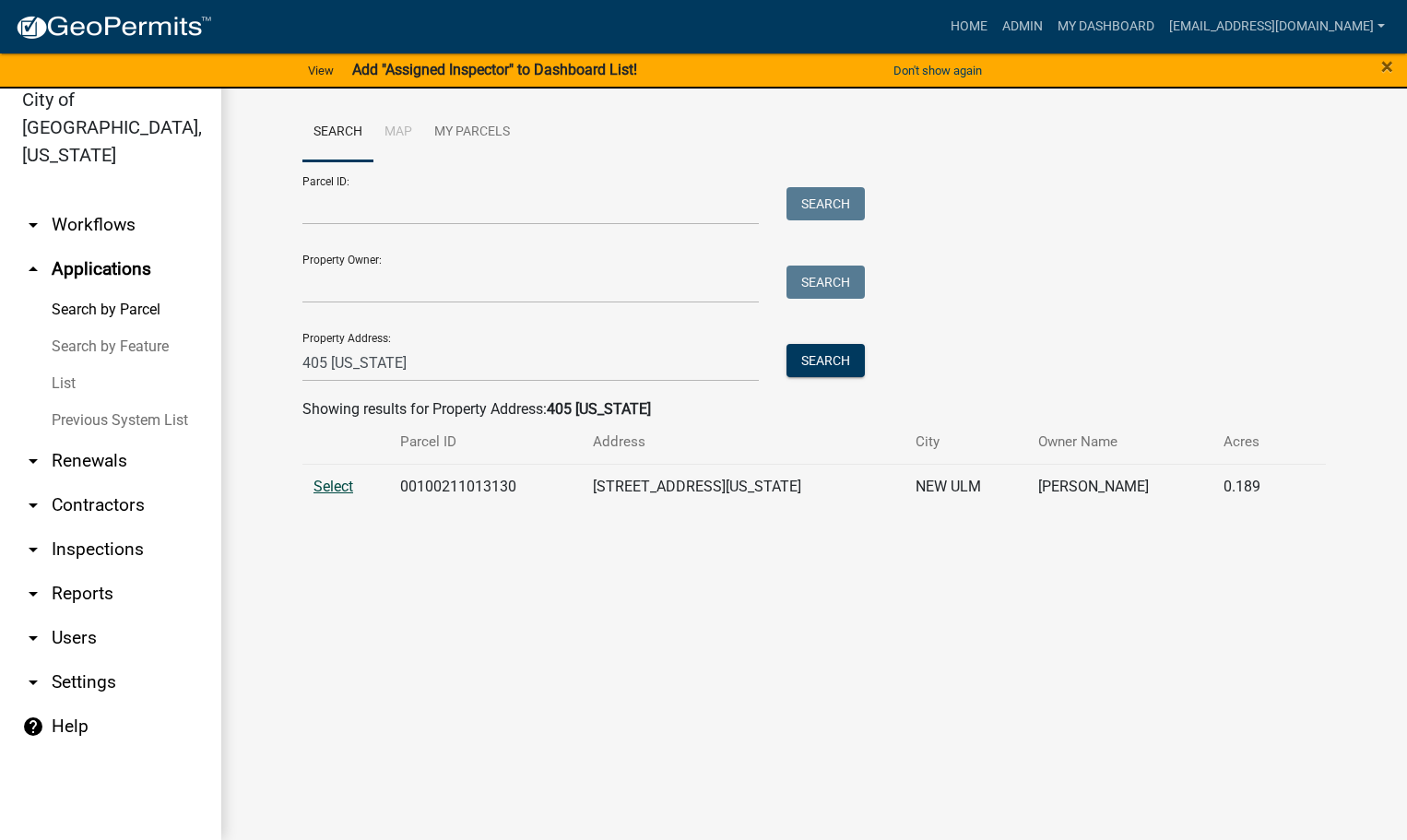
click at [315, 485] on span "Select" at bounding box center [333, 486] width 40 height 18
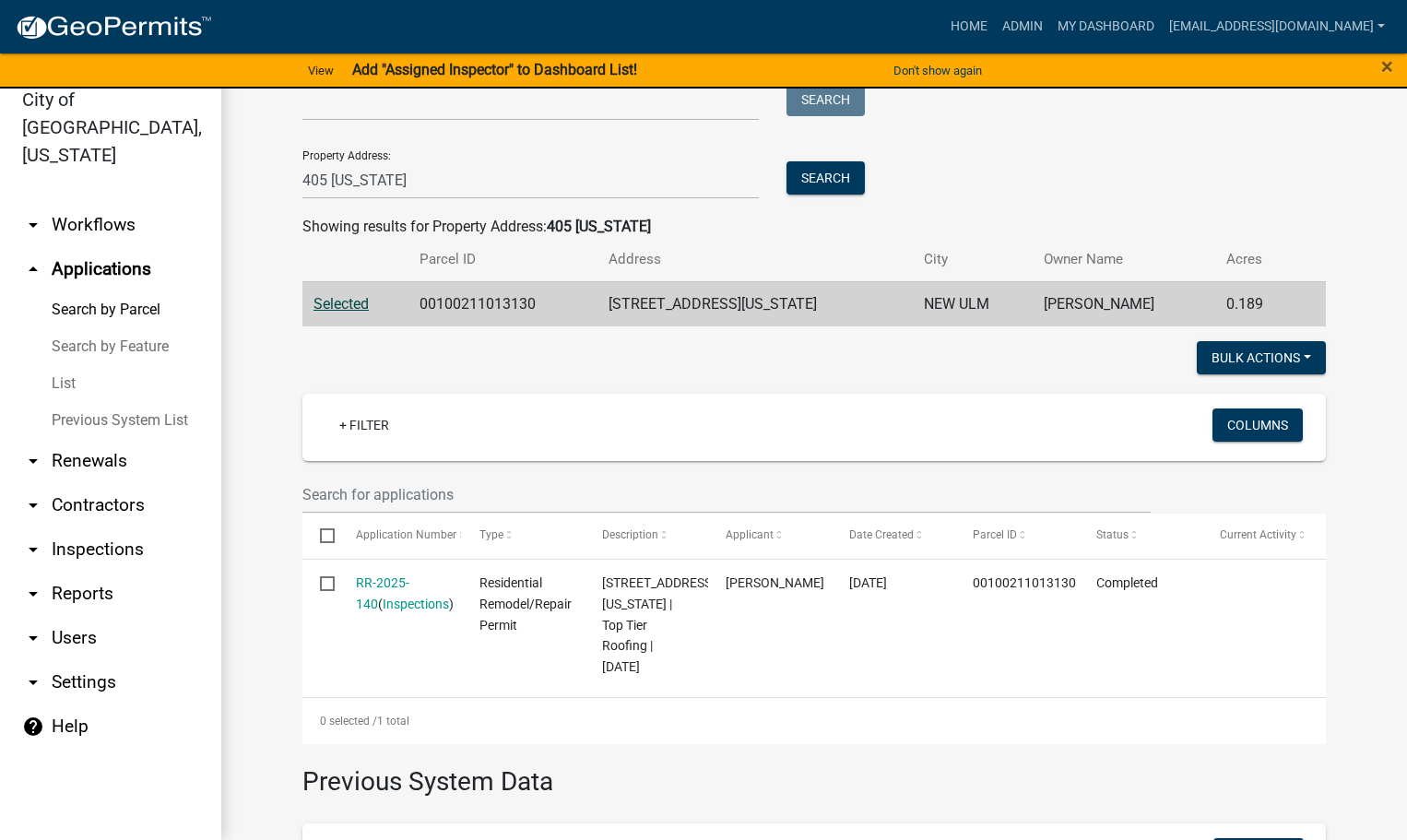
scroll to position [184, 0]
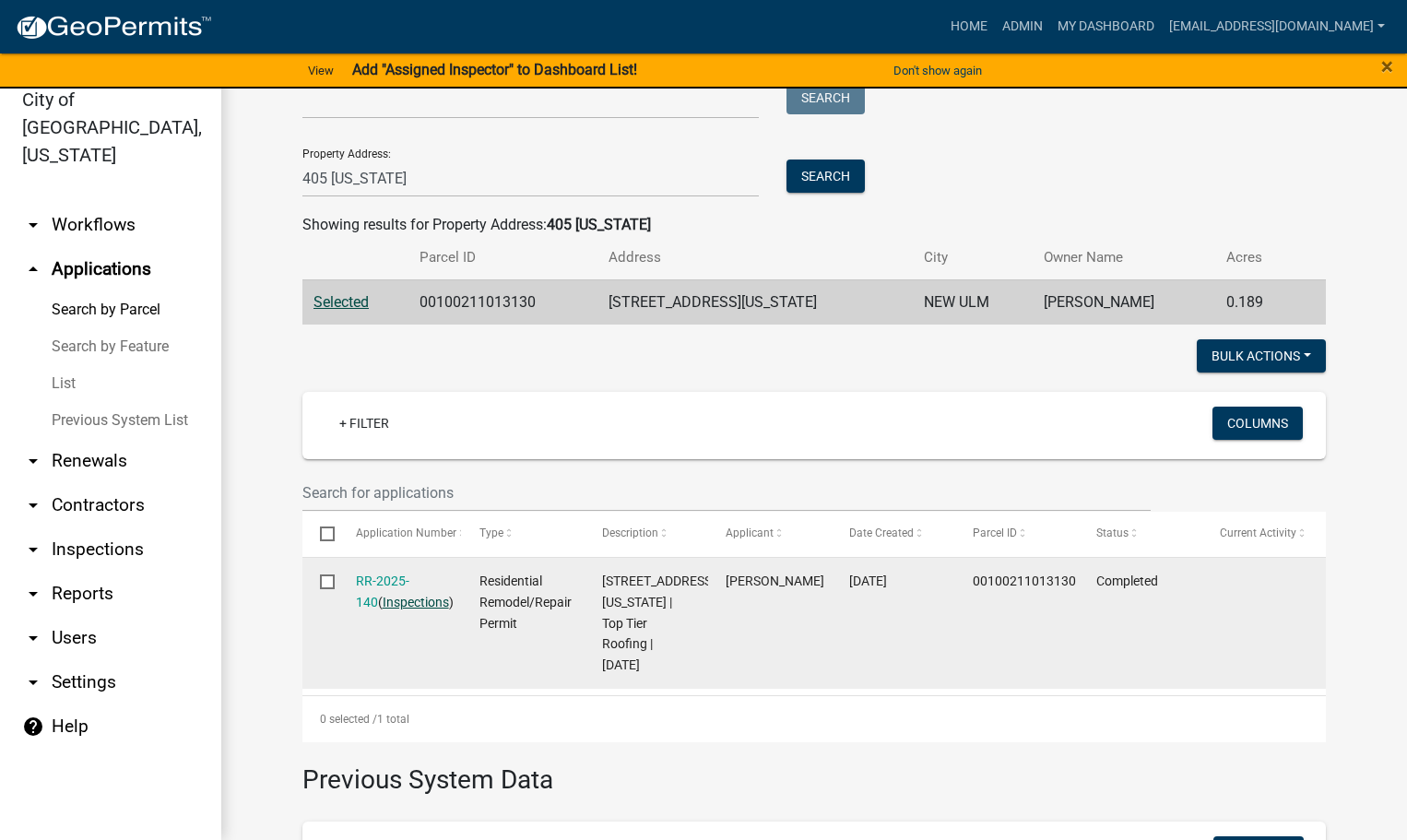
click at [403, 605] on link "Inspections" at bounding box center [416, 602] width 67 height 15
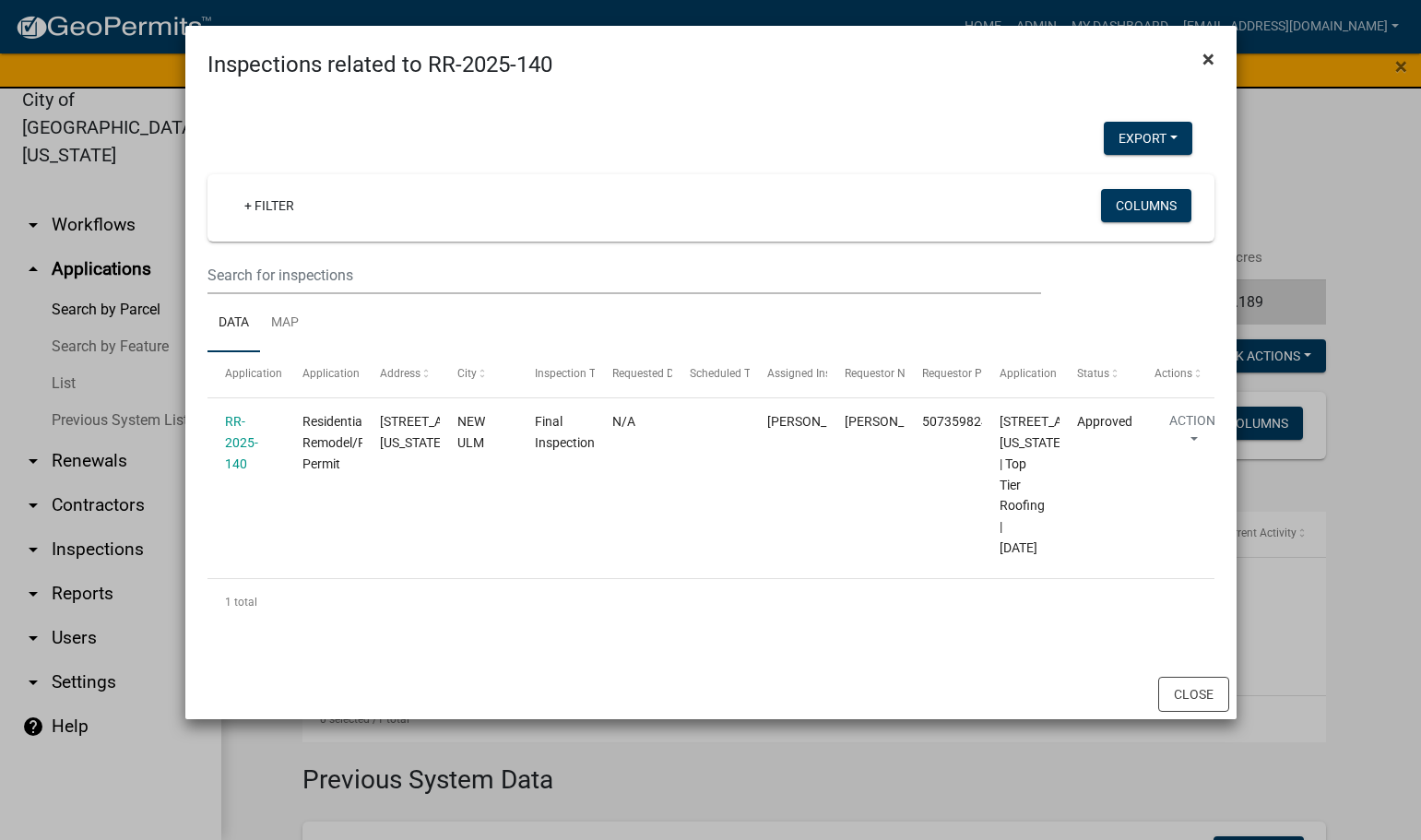
click at [1219, 56] on button "×" at bounding box center [1208, 59] width 42 height 52
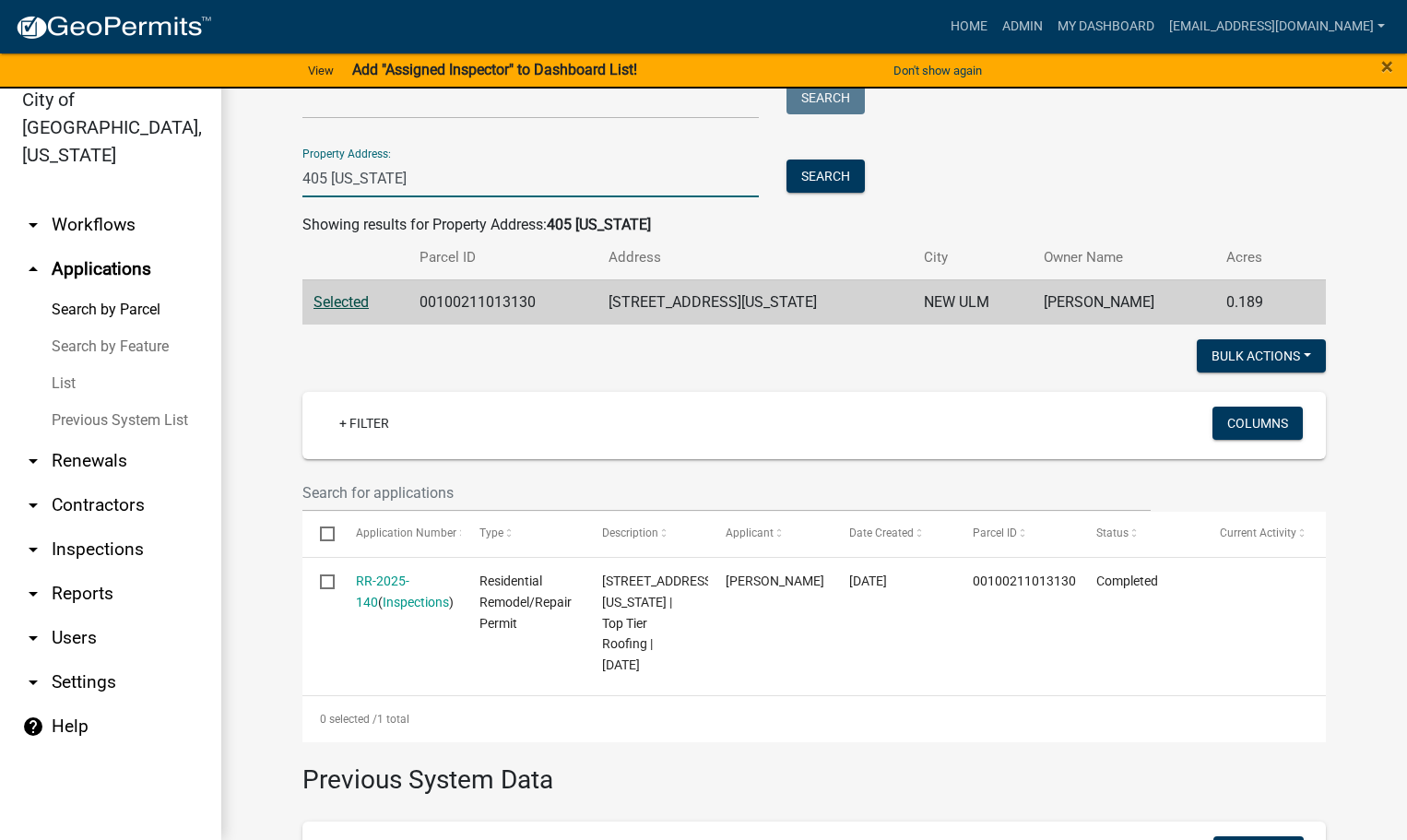
drag, startPoint x: 400, startPoint y: 172, endPoint x: 248, endPoint y: 194, distance: 153.6
click at [248, 194] on div "Search Map My Parcels Parcel ID: Search Property Owner: Search Property Address…" at bounding box center [814, 524] width 1186 height 1285
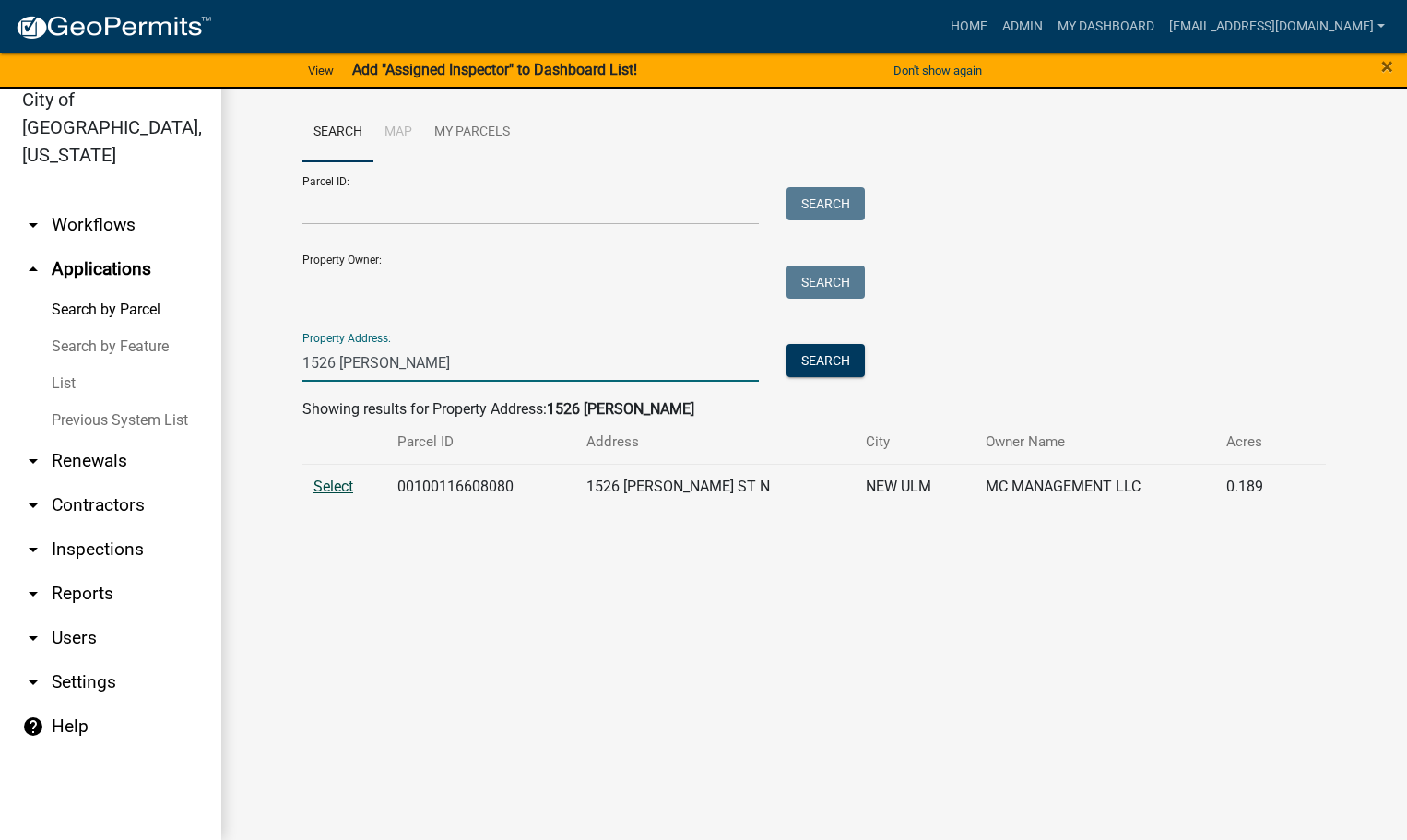
type input "1526 [PERSON_NAME]"
click at [332, 493] on span "Select" at bounding box center [333, 486] width 40 height 18
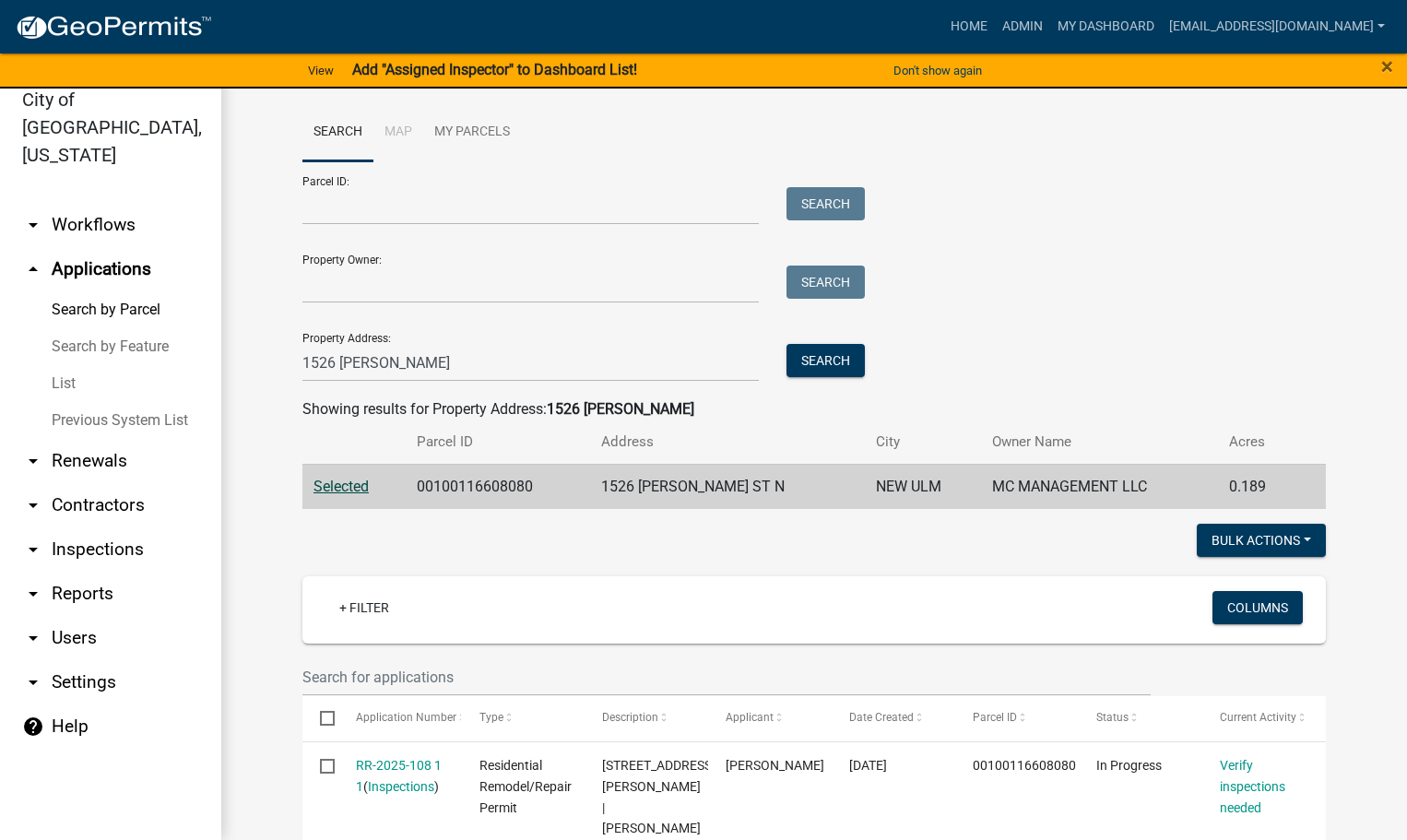
scroll to position [93, 0]
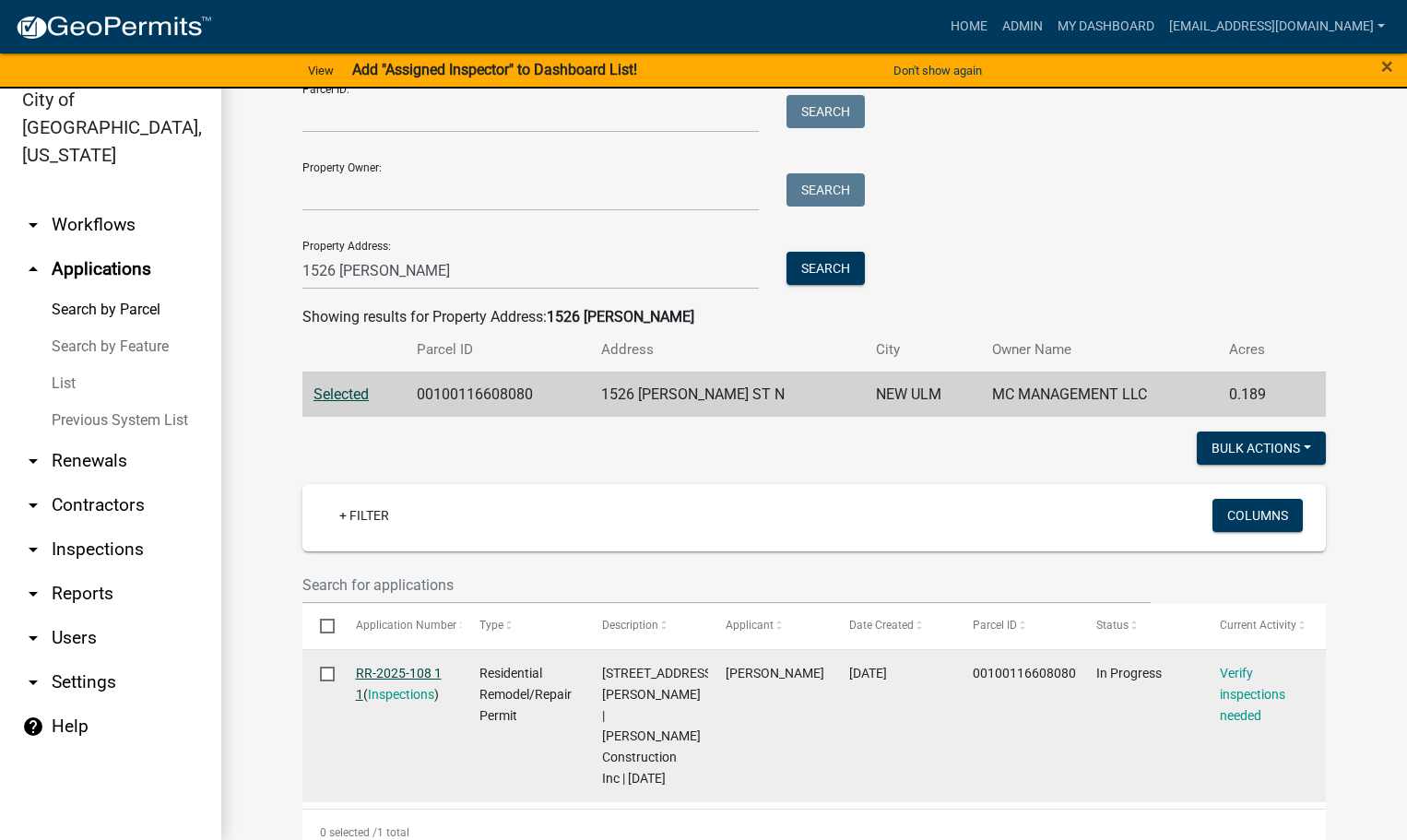
click at [407, 674] on link "RR-2025-108 1 1" at bounding box center [399, 684] width 86 height 36
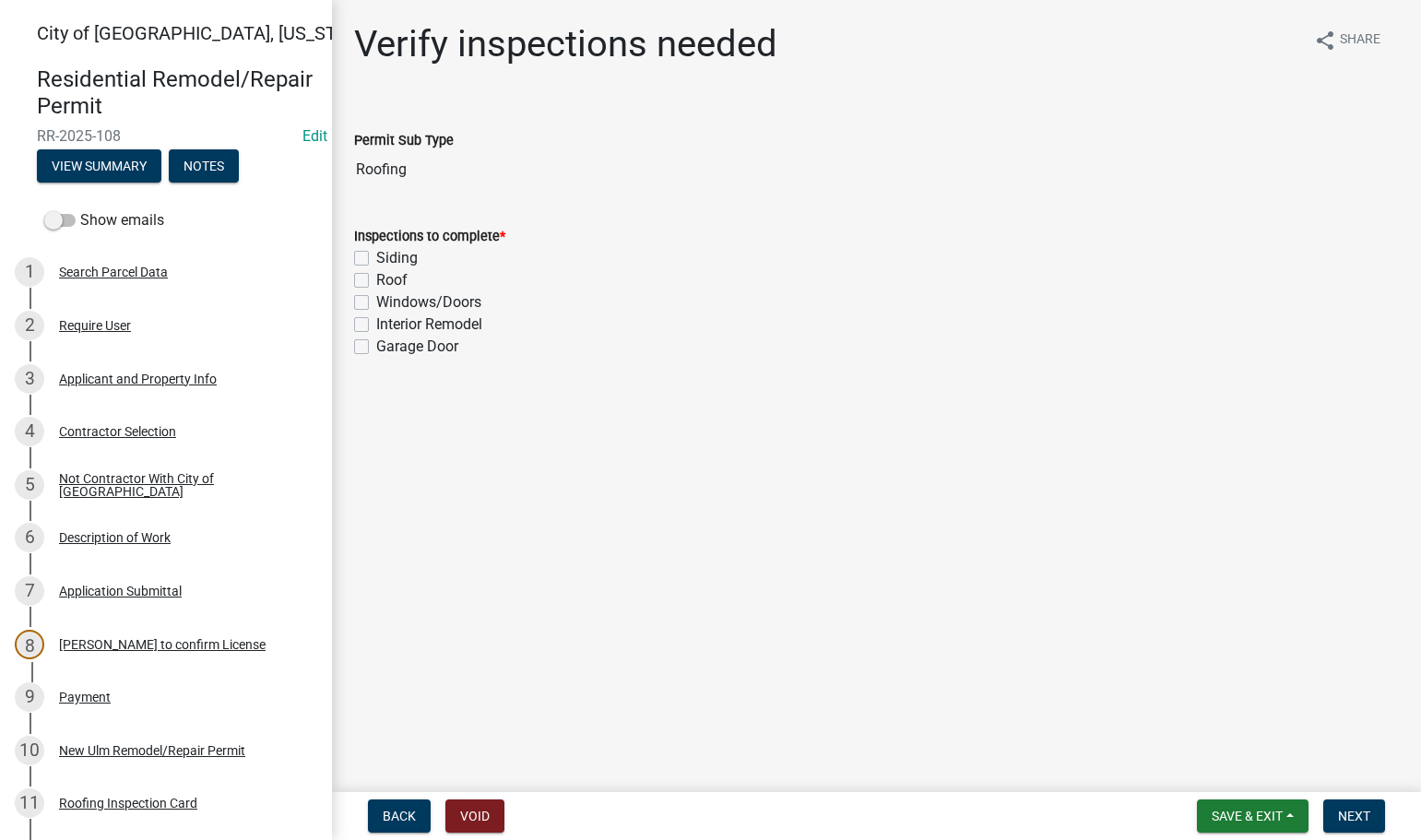
click at [377, 276] on label "Roof" at bounding box center [392, 280] width 31 height 22
click at [377, 276] on input "Roof" at bounding box center [382, 275] width 12 height 12
checkbox input "true"
checkbox input "false"
checkbox input "true"
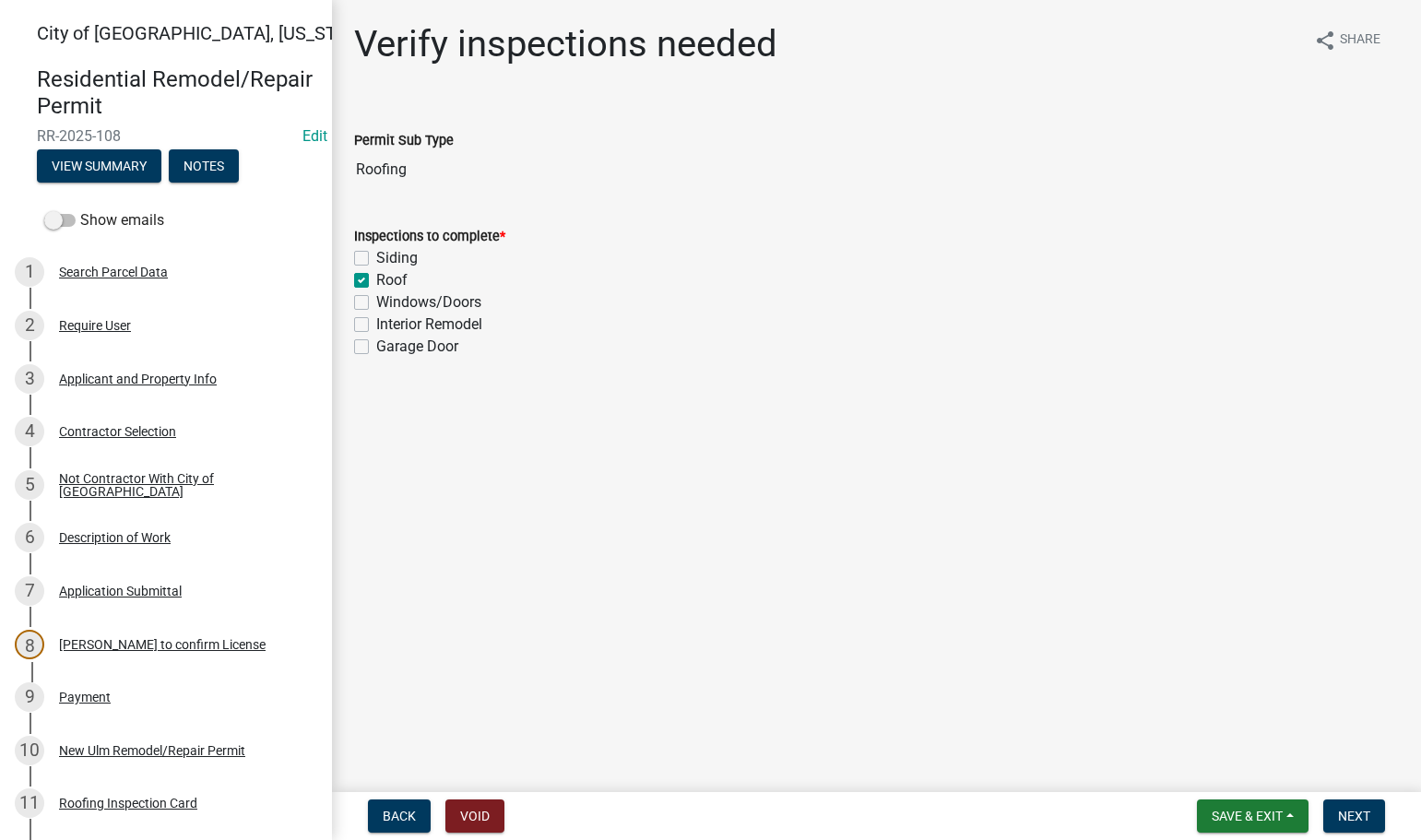
checkbox input "false"
click at [1338, 816] on span "Next" at bounding box center [1353, 816] width 32 height 15
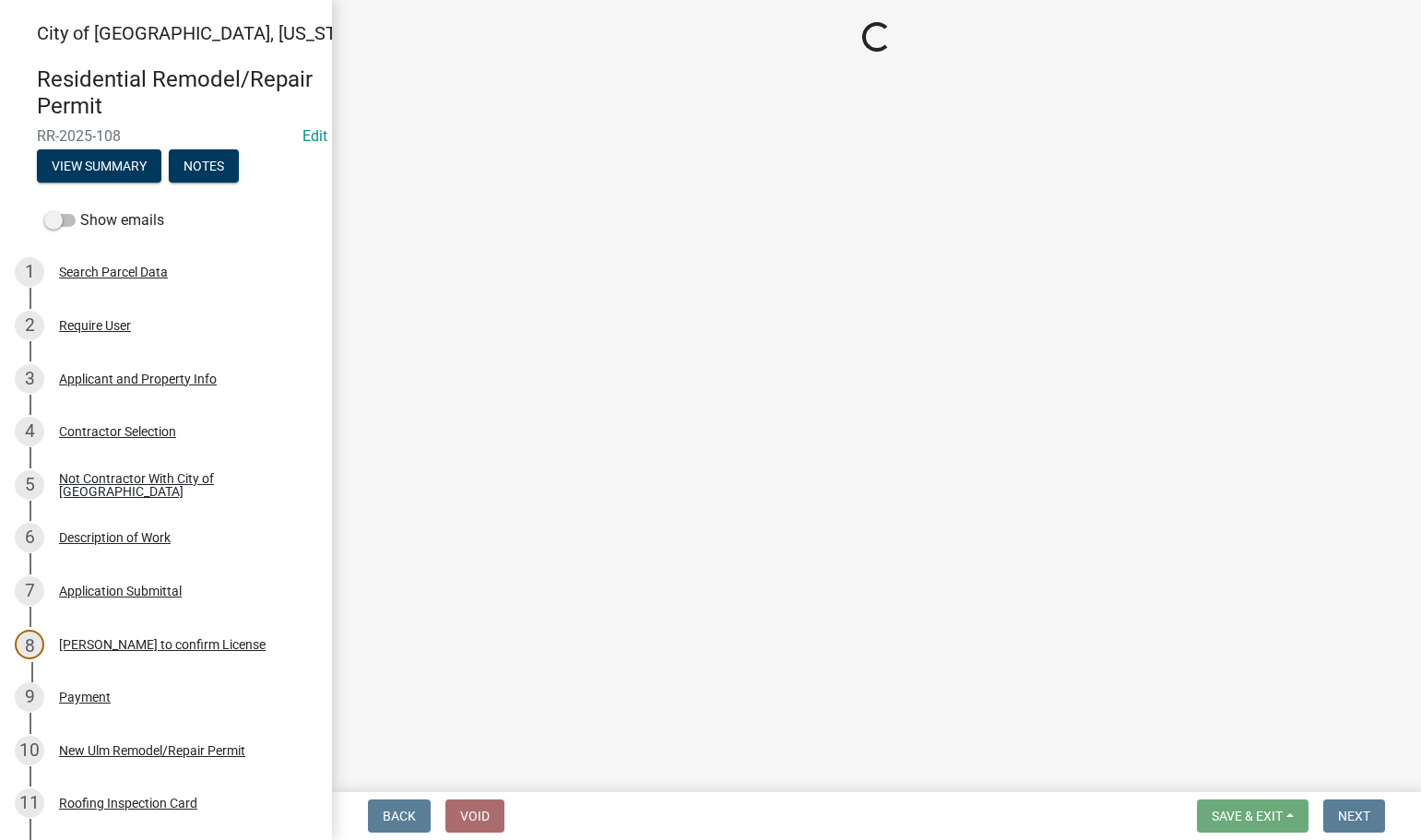
select select "805d55ac-e238-4e04-8f8e-acc067f36c3e"
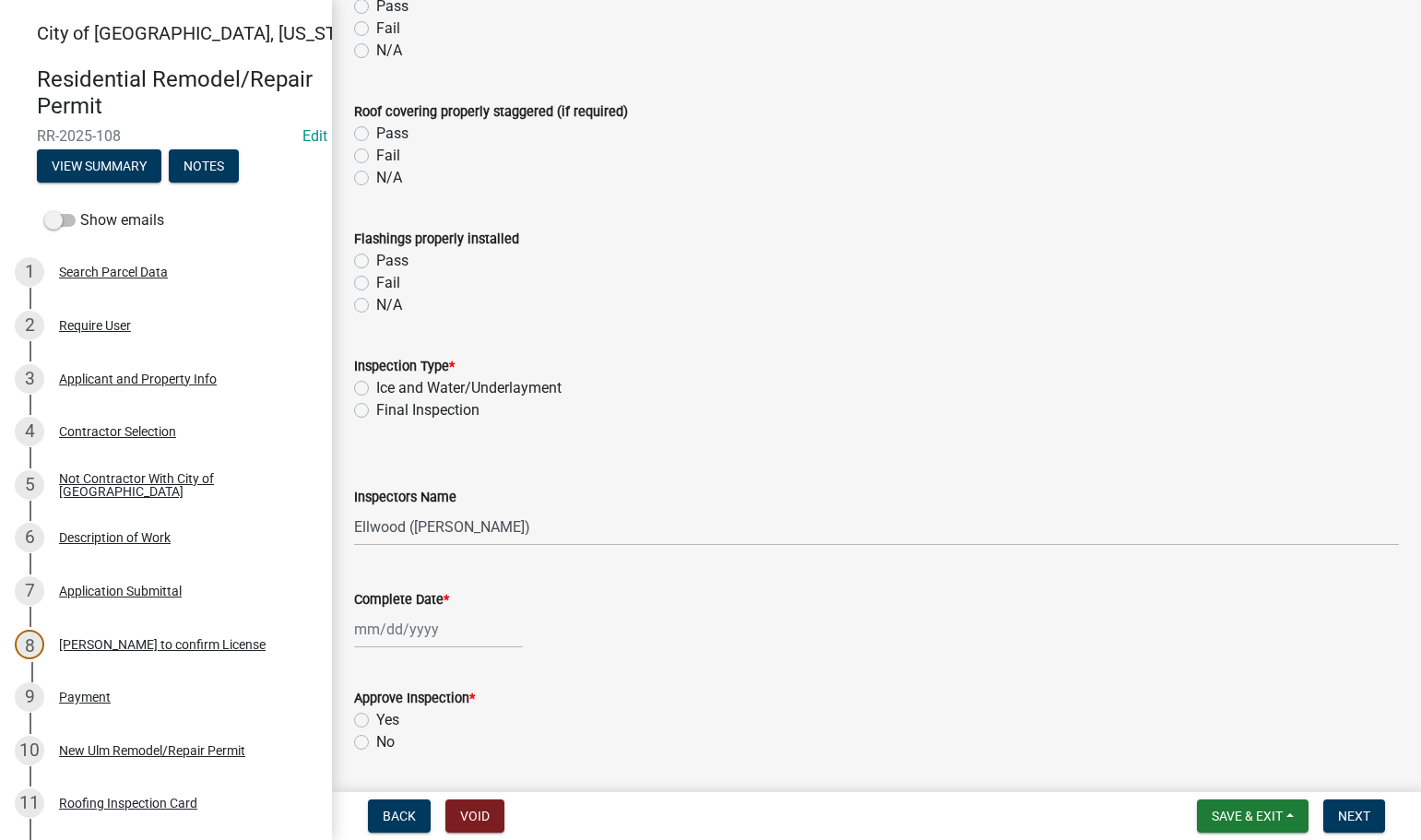
scroll to position [553, 0]
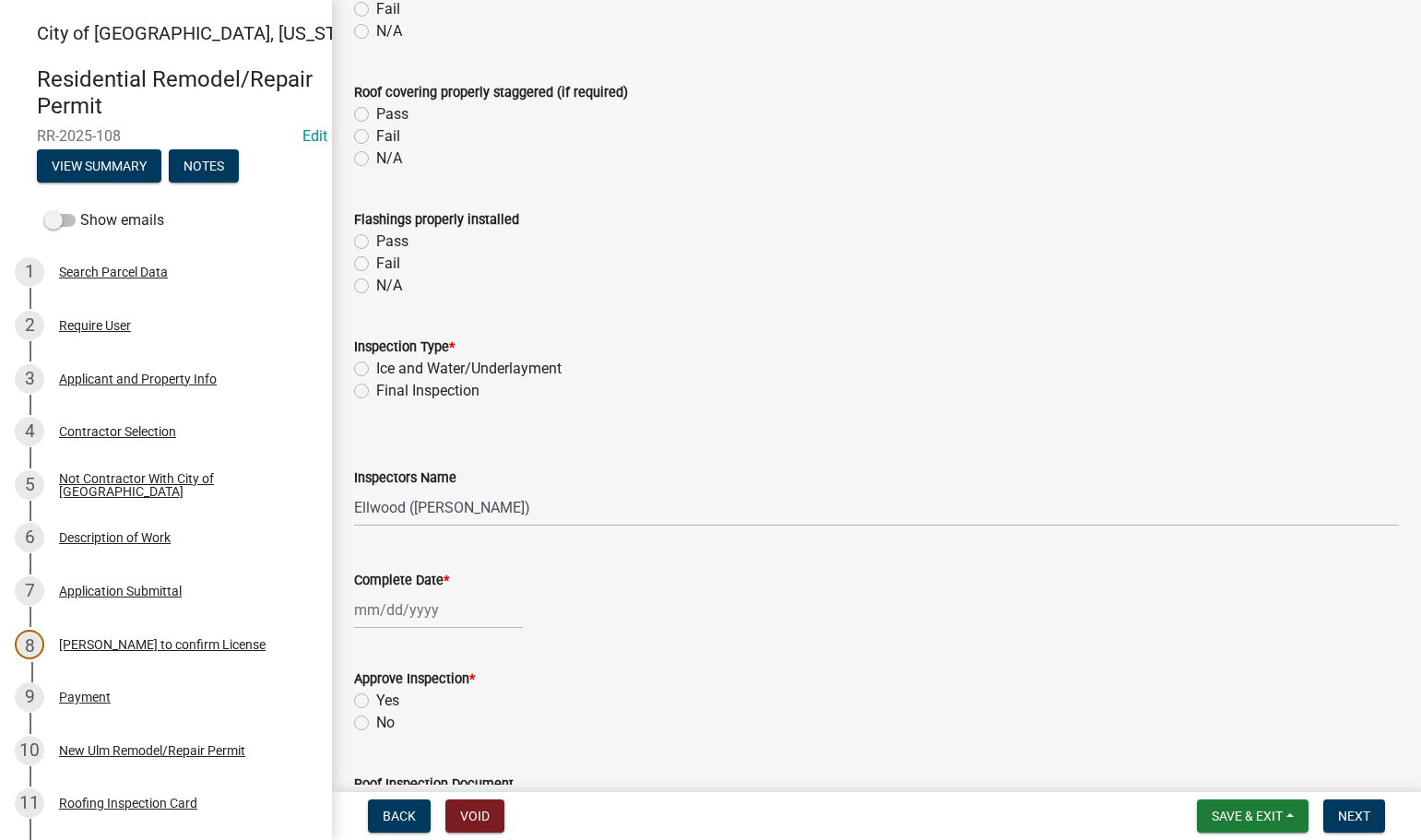
click at [377, 390] on label "Final Inspection" at bounding box center [428, 391] width 104 height 22
click at [377, 390] on input "Final Inspection" at bounding box center [382, 386] width 12 height 12
radio input "true"
click at [425, 500] on select "Select Item... Ellwood ([PERSON_NAME]) [EMAIL_ADDRESS][DOMAIN_NAME] ([PERSON_NA…" at bounding box center [876, 507] width 1044 height 38
select select "cd72df13-1819-4c17-818e-bd68a66556fb"
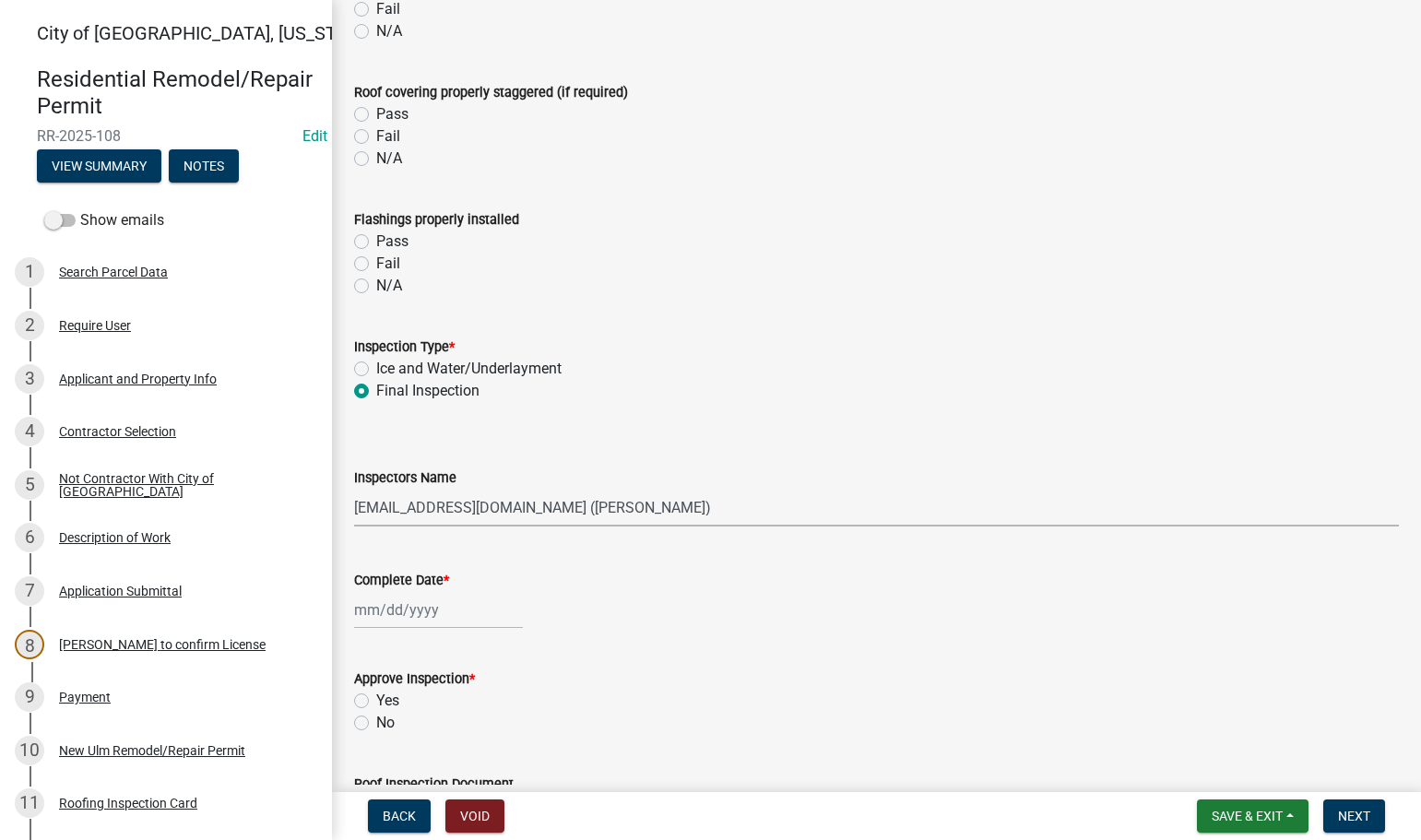
click at [354, 488] on select "Select Item... Ellwood ([PERSON_NAME]) [EMAIL_ADDRESS][DOMAIN_NAME] ([PERSON_NA…" at bounding box center [876, 507] width 1044 height 38
select select "8"
select select "2025"
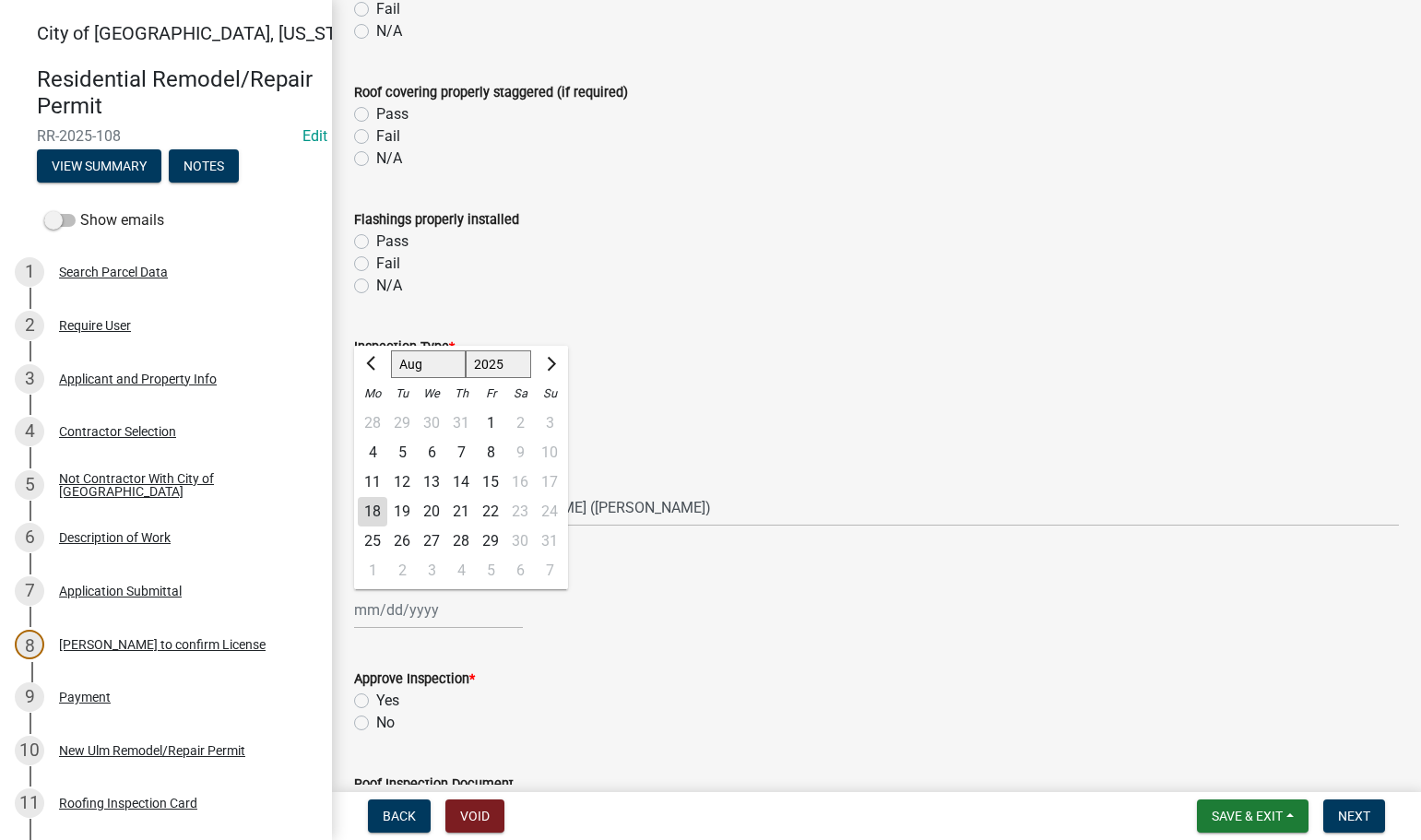
click at [409, 611] on div "[PERSON_NAME] Feb Mar Apr [PERSON_NAME][DATE] Oct Nov [DATE] 1526 1527 1528 152…" at bounding box center [439, 610] width 168 height 38
click at [367, 512] on div "18" at bounding box center [373, 512] width 30 height 30
type input "[DATE]"
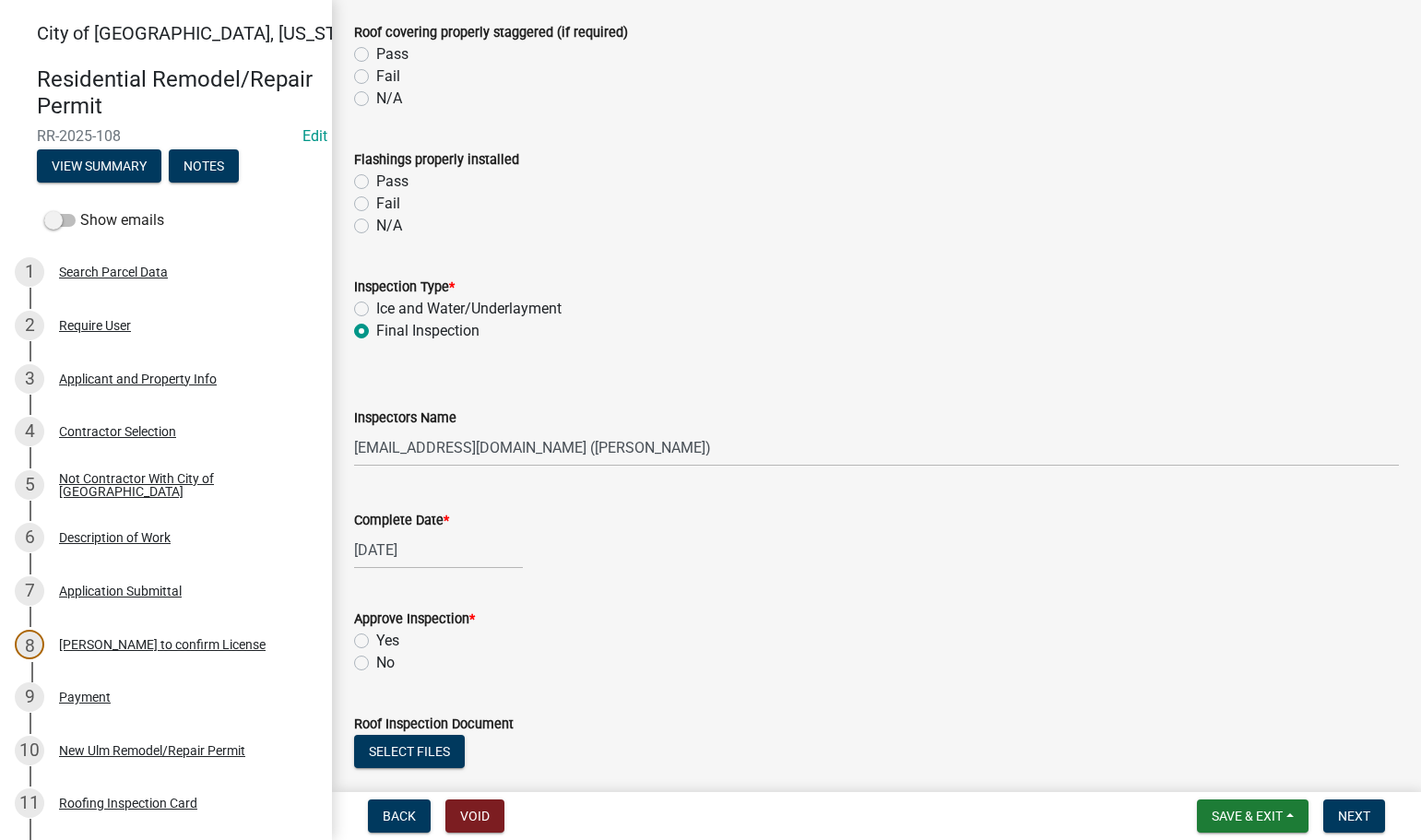
scroll to position [646, 0]
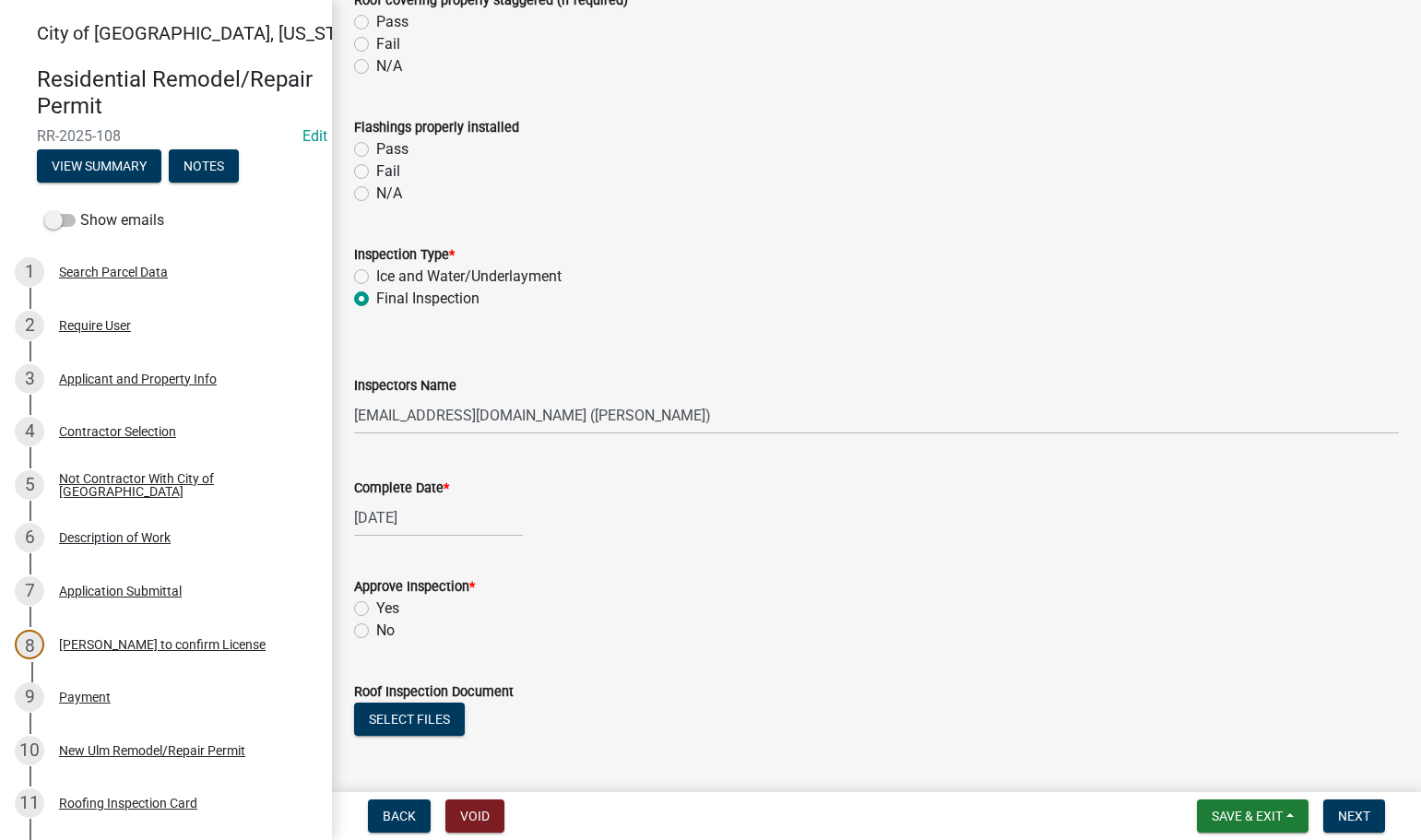
click at [377, 607] on label "Yes" at bounding box center [388, 609] width 23 height 22
click at [377, 607] on input "Yes" at bounding box center [382, 603] width 12 height 12
radio input "true"
click at [1371, 787] on div "City of [GEOGRAPHIC_DATA], [US_STATE] Residential Remodel/Repair Permit RR-2025…" at bounding box center [710, 420] width 1421 height 840
click at [1360, 806] on button "Next" at bounding box center [1353, 816] width 62 height 33
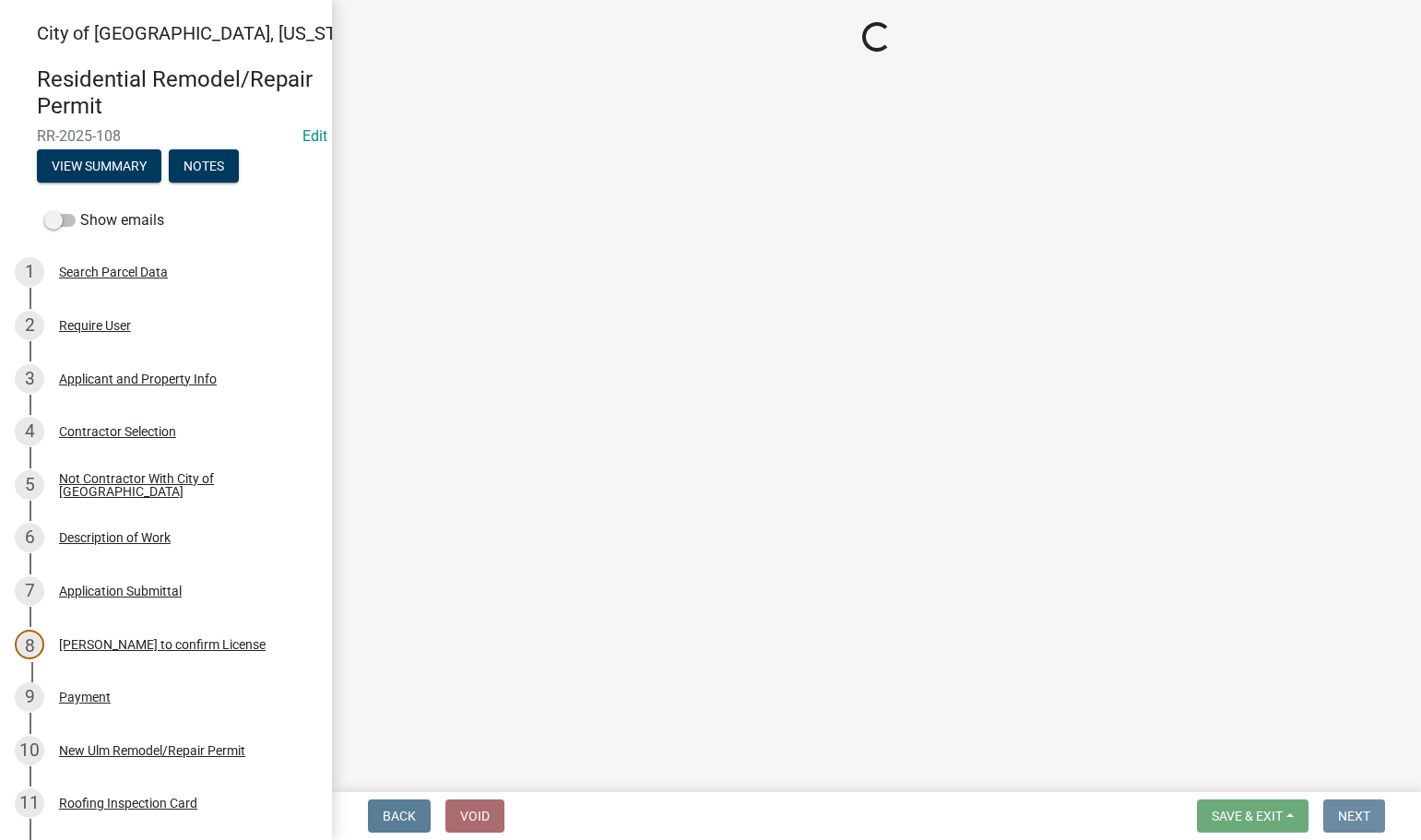
scroll to position [0, 0]
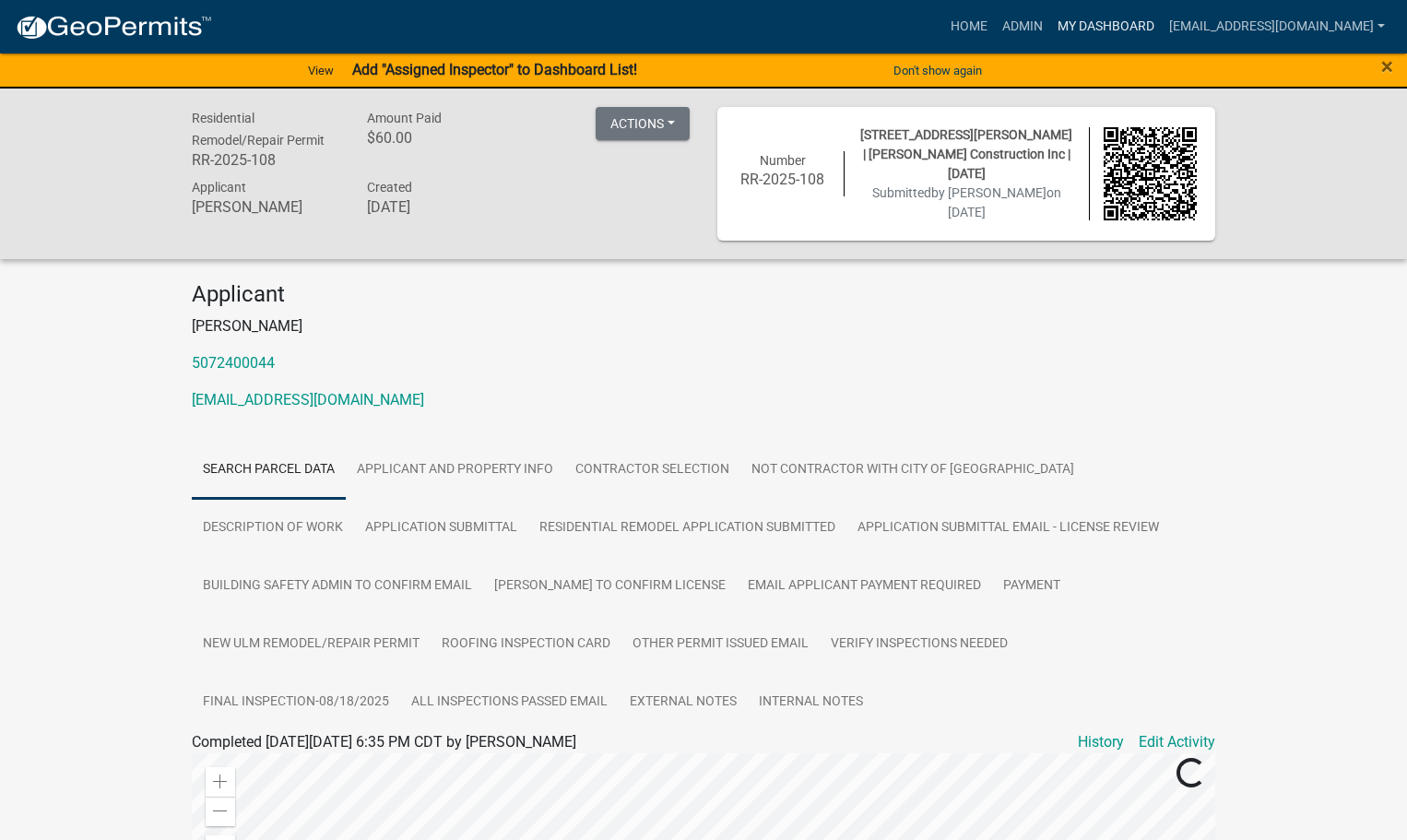
click at [1153, 27] on link "My Dashboard" at bounding box center [1105, 27] width 112 height 35
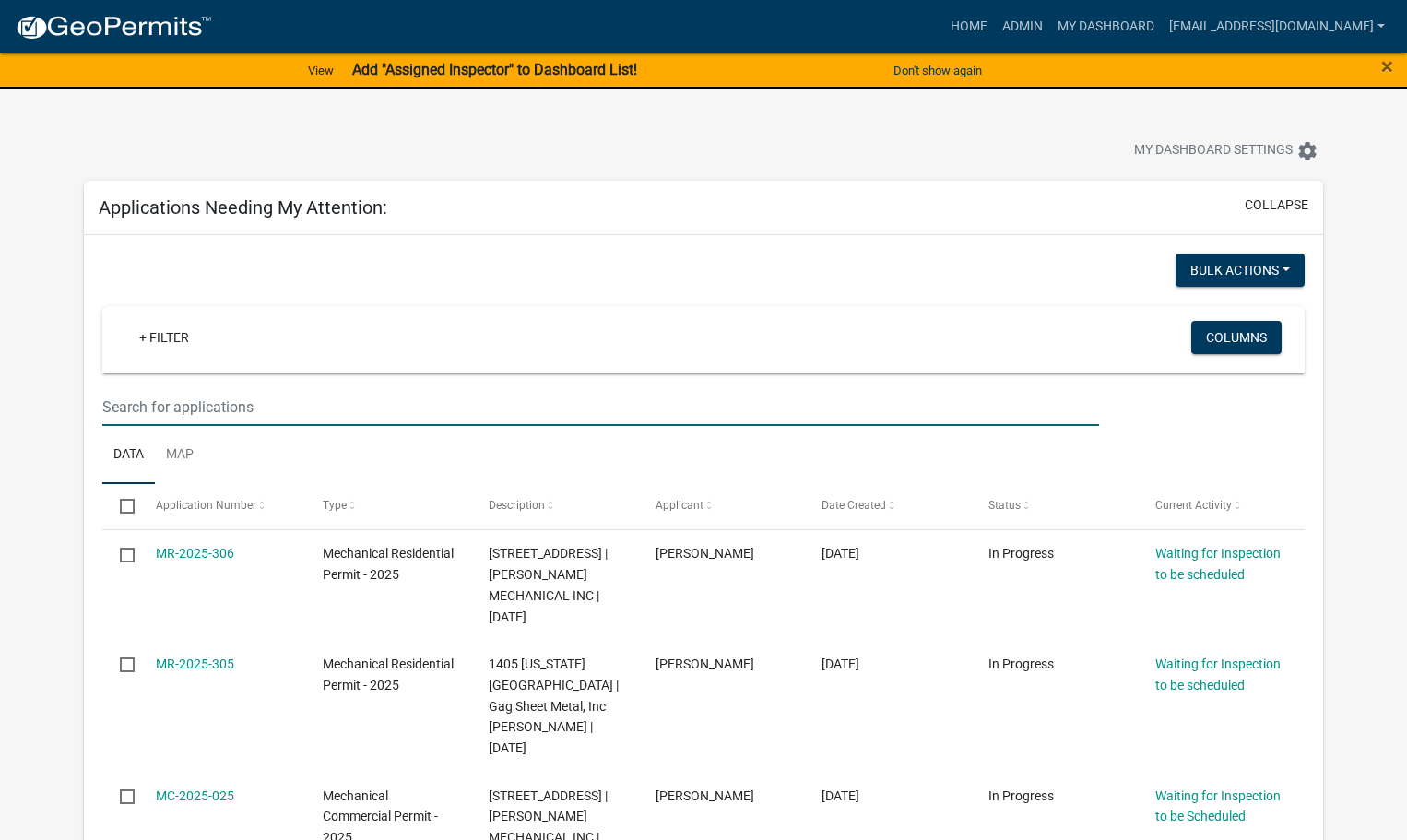
click at [146, 401] on input "text" at bounding box center [601, 407] width 997 height 38
type input "1437"
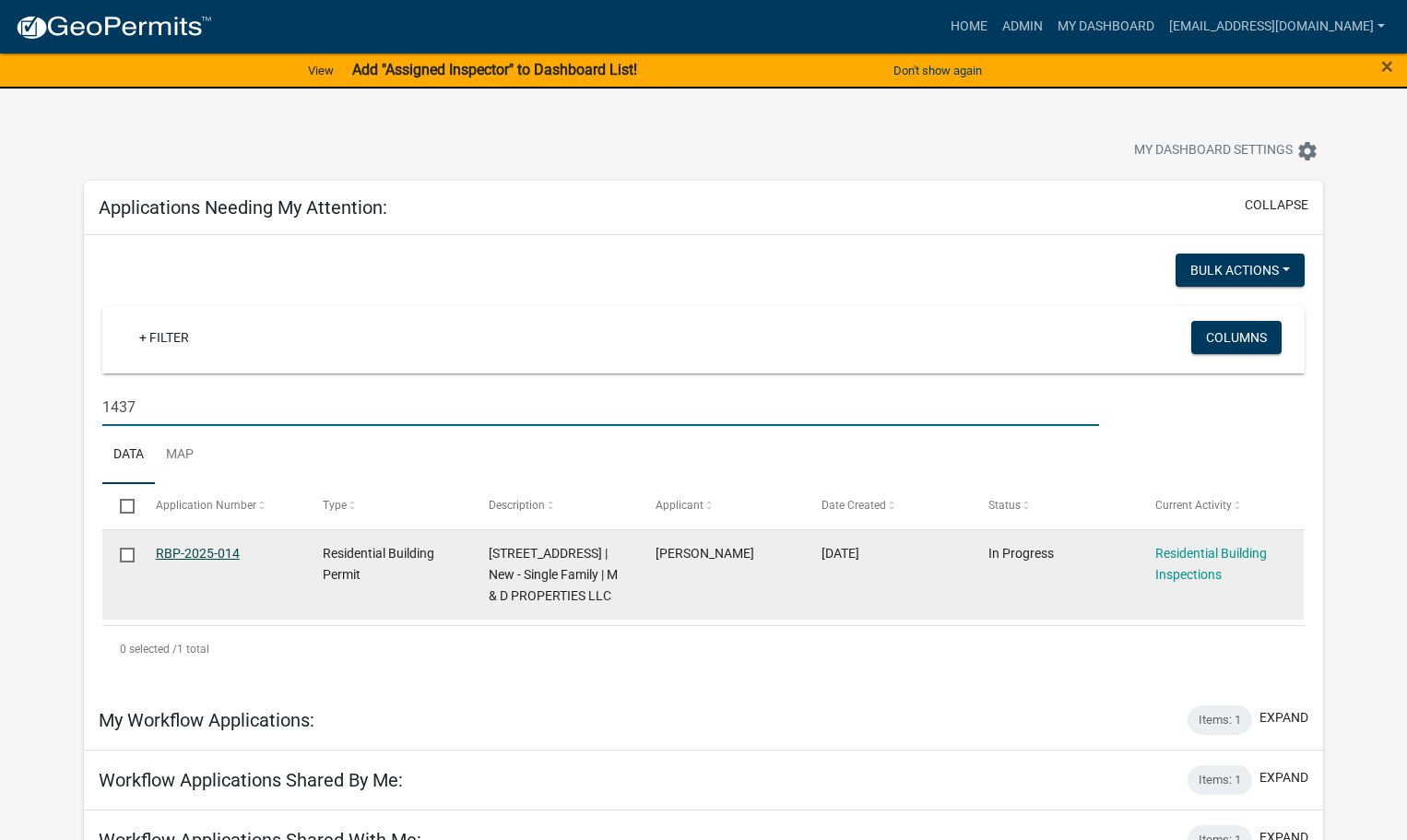
click at [213, 560] on link "RBP-2025-014" at bounding box center [197, 553] width 84 height 15
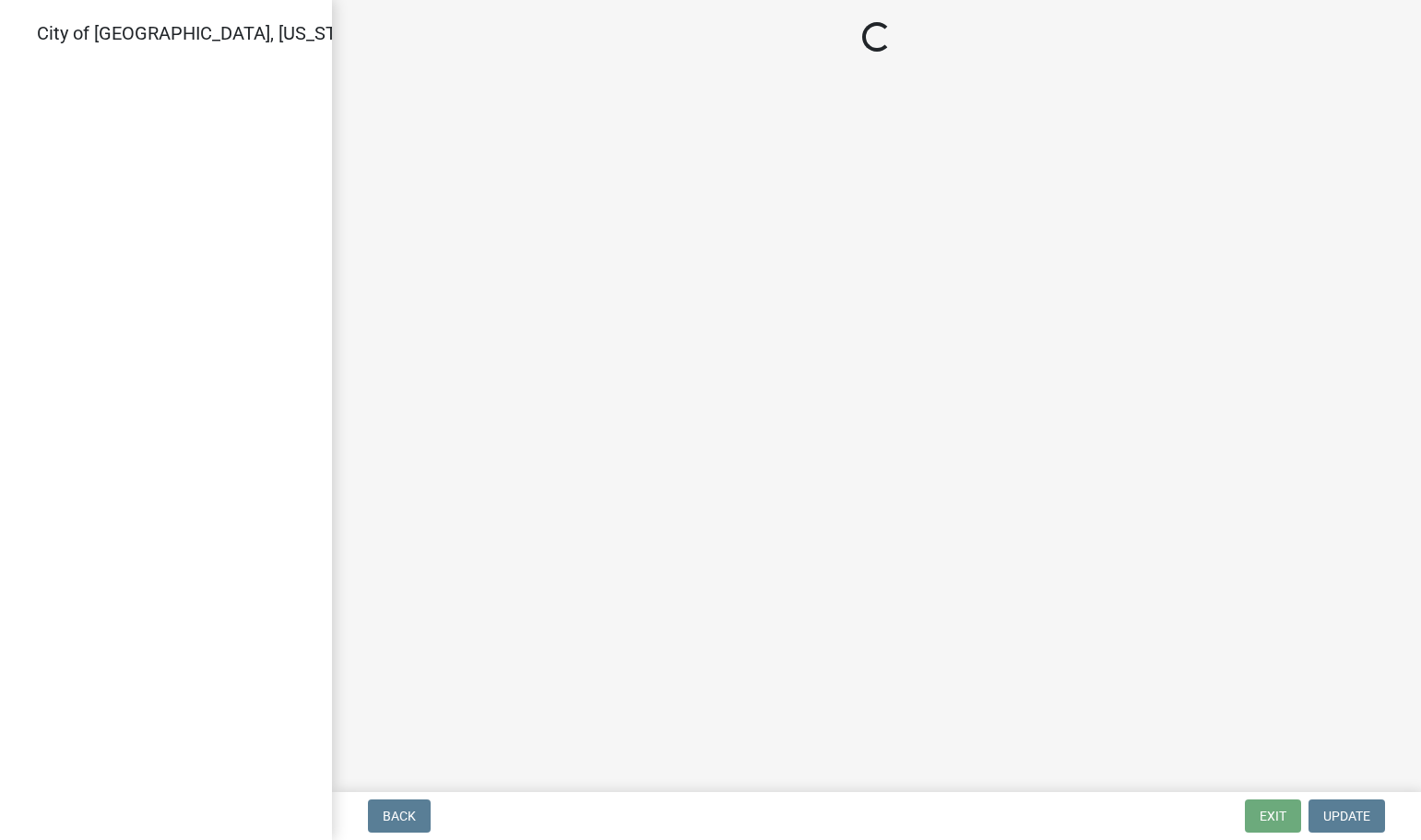
select select "805d55ac-e238-4e04-8f8e-acc067f36c3e"
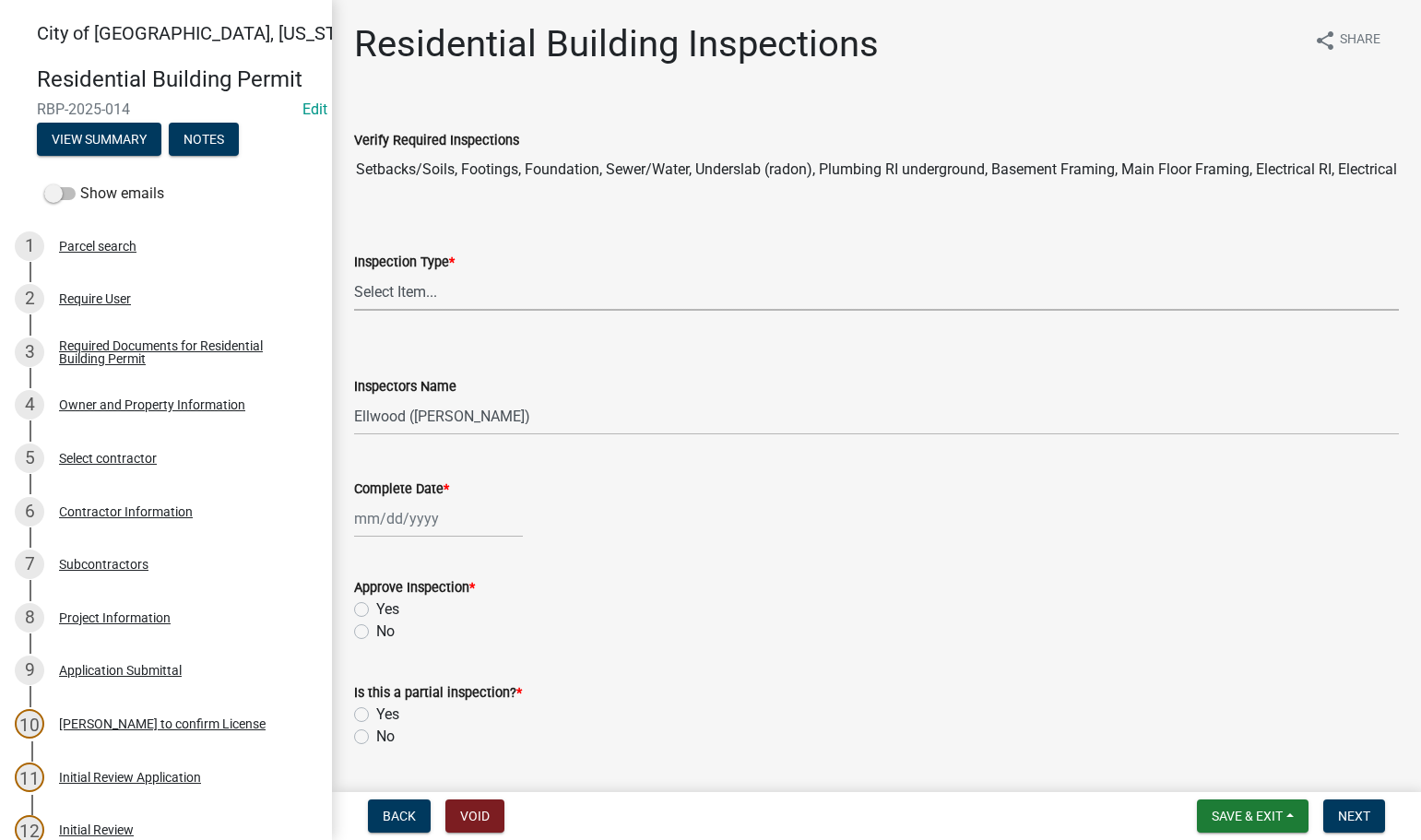
click at [389, 287] on select "Select Item... None All Inspections Required Energy Code Certificate Setback/So…" at bounding box center [876, 291] width 1044 height 38
click at [354, 273] on select "Select Item... None All Inspections Required Energy Code Certificate Setback/So…" at bounding box center [876, 291] width 1044 height 38
select select "9f2632b1-19a6-4f13-a803-e6d1db728626"
click at [415, 418] on select "Select Item... Ellwood ([PERSON_NAME]) [EMAIL_ADDRESS][DOMAIN_NAME] ([PERSON_NA…" at bounding box center [876, 416] width 1044 height 38
select select "cd72df13-1819-4c17-818e-bd68a66556fb"
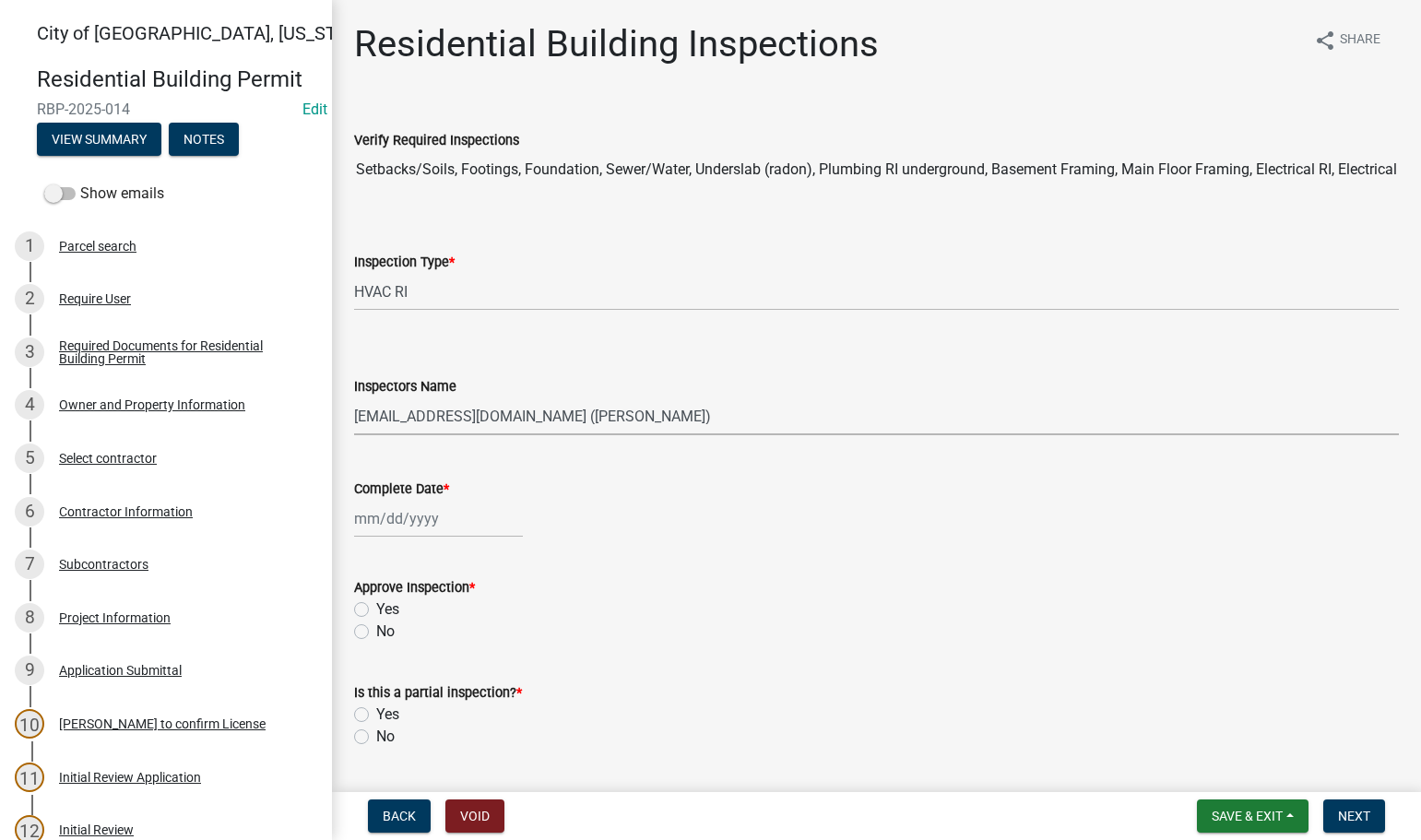
click at [354, 398] on select "Select Item... Ellwood ([PERSON_NAME]) [EMAIL_ADDRESS][DOMAIN_NAME] ([PERSON_NA…" at bounding box center [876, 416] width 1044 height 38
click at [400, 511] on div at bounding box center [439, 518] width 168 height 38
select select "8"
select select "2025"
click at [377, 702] on div "18" at bounding box center [373, 706] width 30 height 30
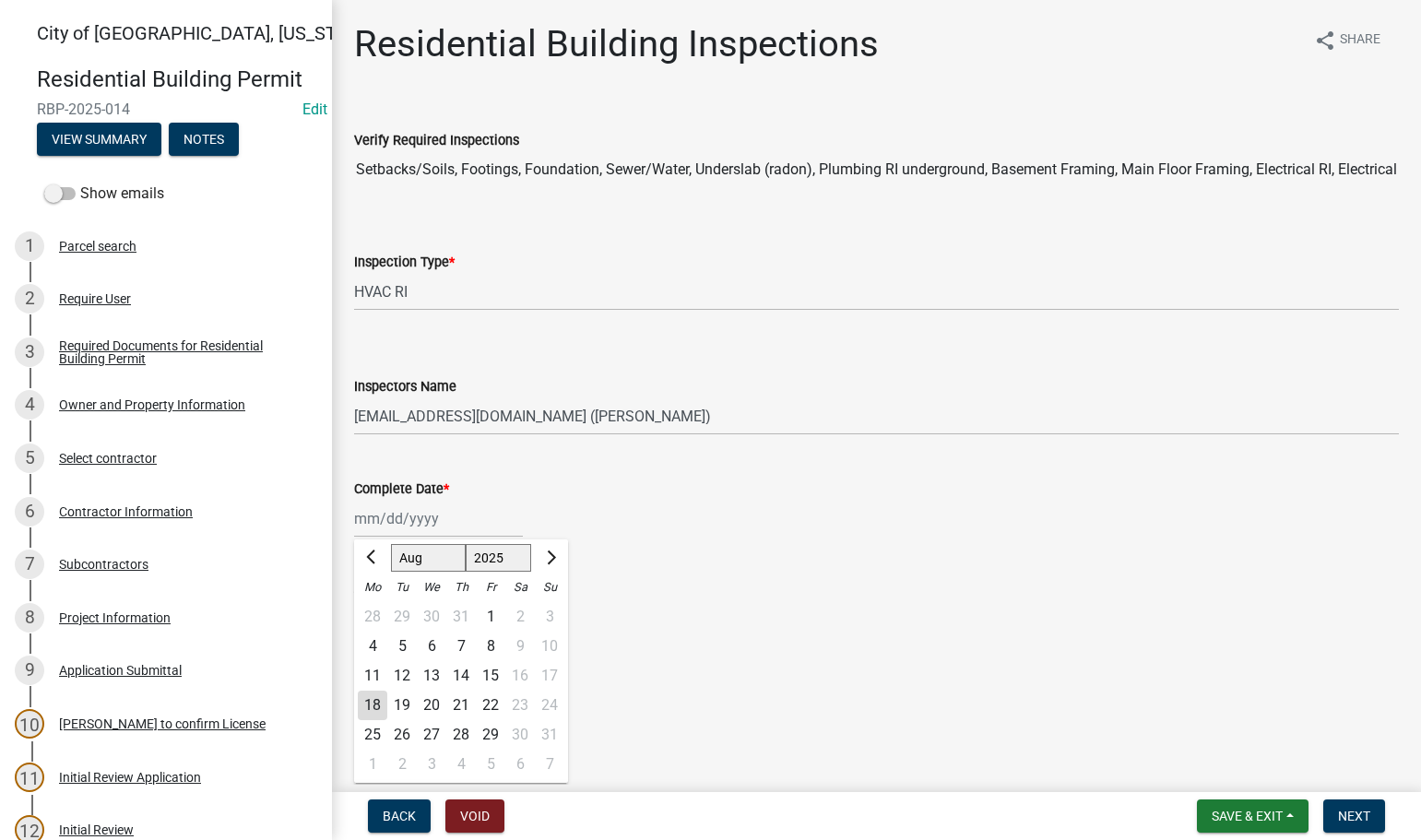
type input "[DATE]"
click at [377, 611] on label "Yes" at bounding box center [388, 610] width 23 height 22
click at [377, 611] on input "Yes" at bounding box center [382, 604] width 12 height 12
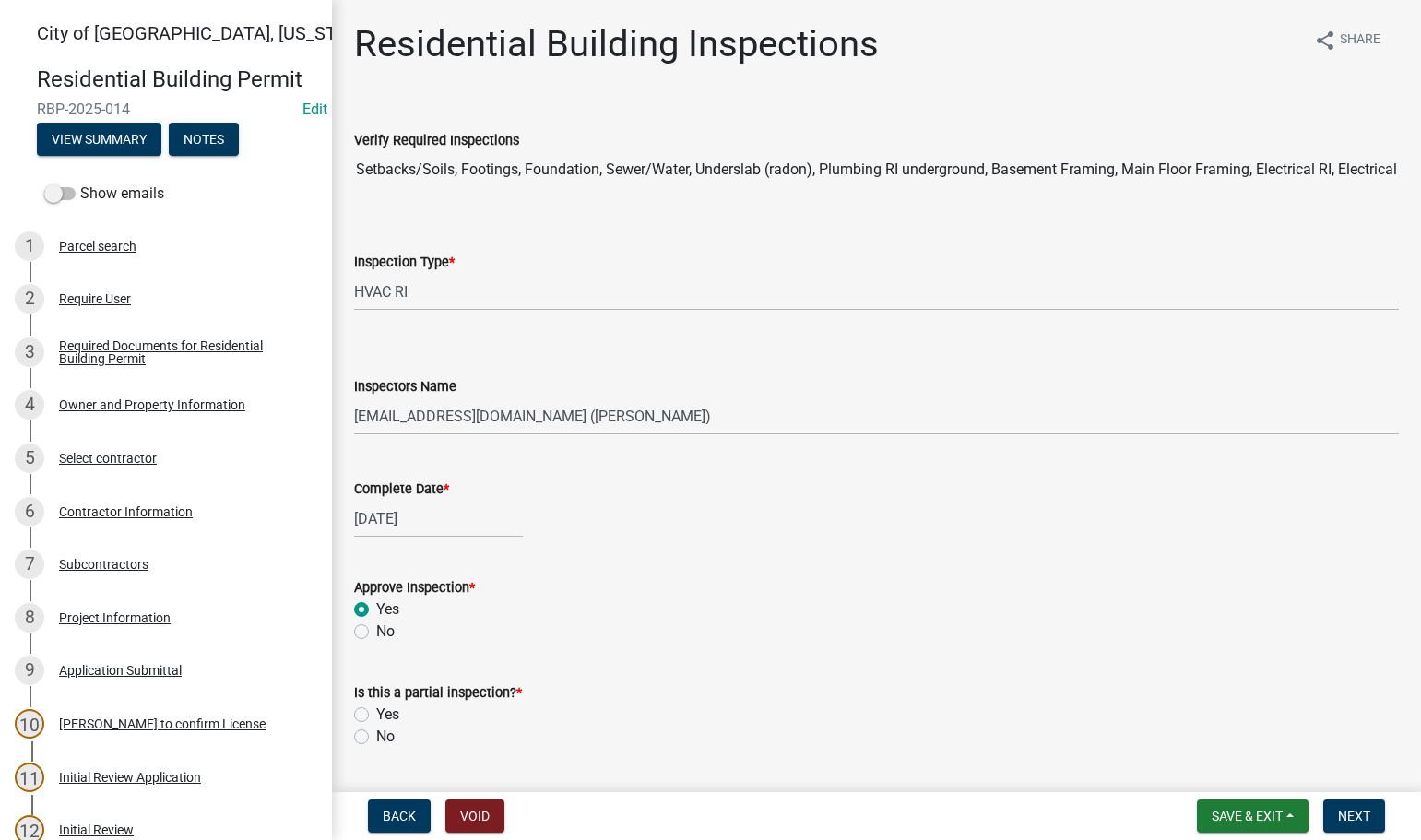
radio input "true"
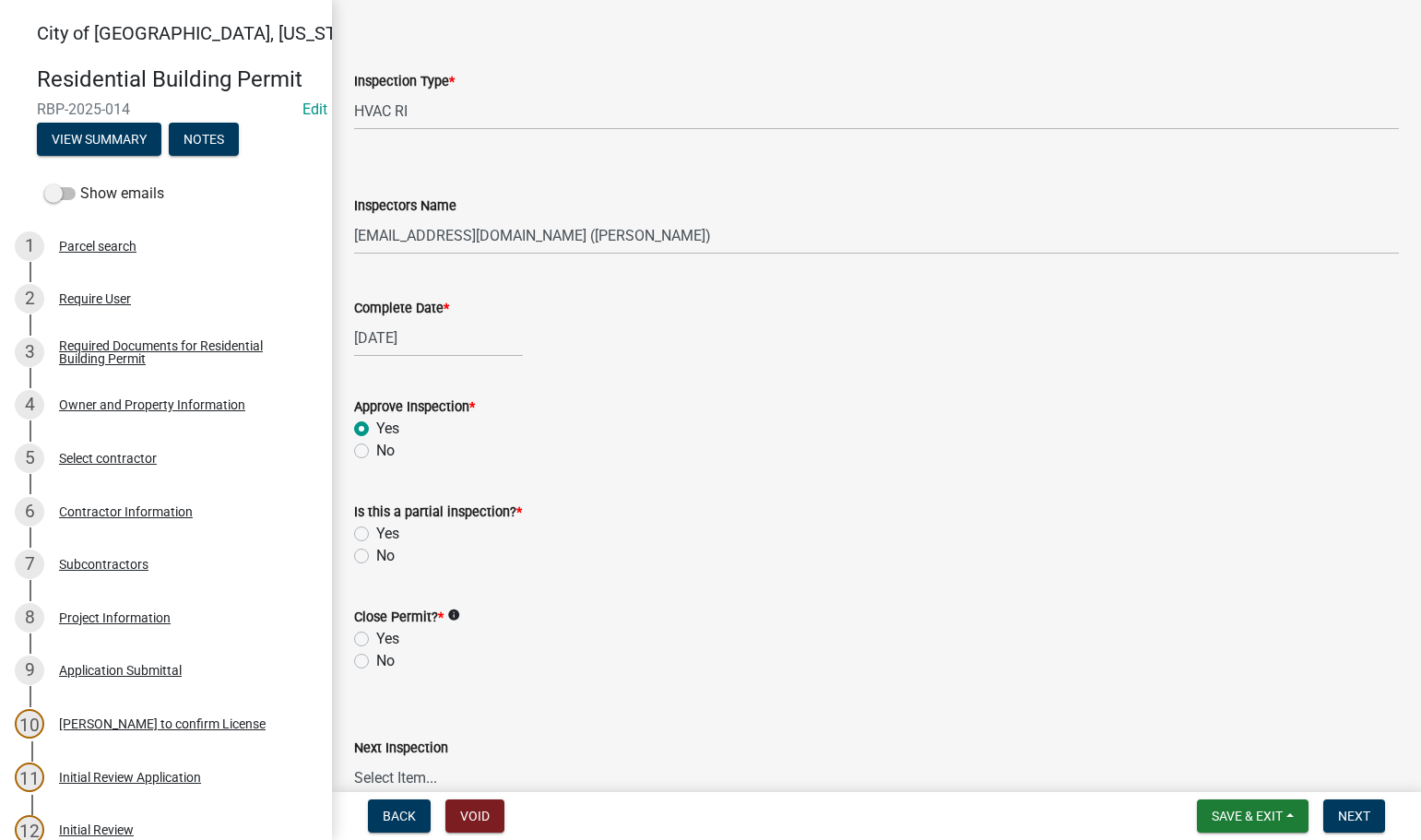
scroll to position [184, 0]
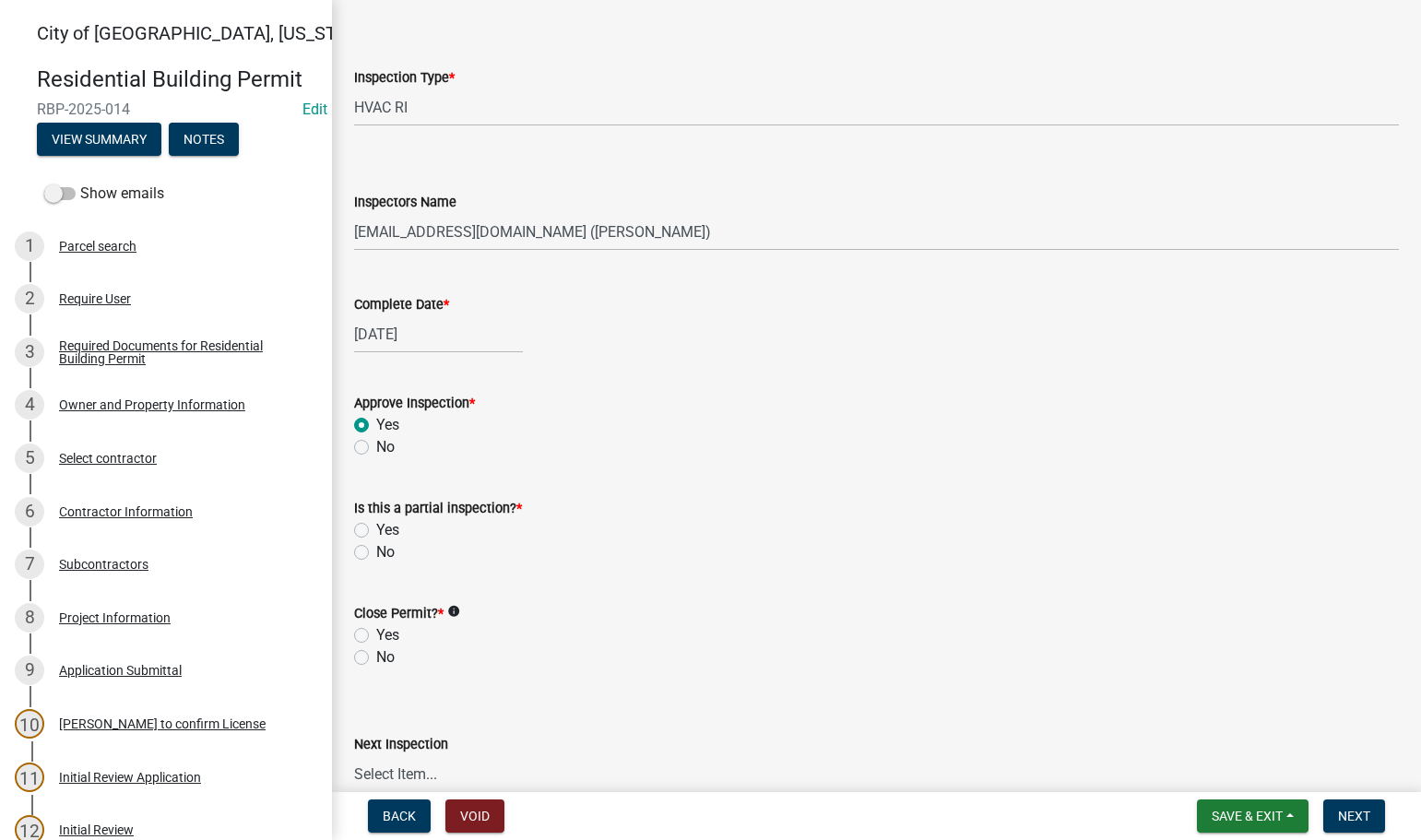
click at [377, 548] on label "No" at bounding box center [386, 552] width 19 height 22
click at [377, 548] on input "No" at bounding box center [382, 547] width 12 height 12
radio input "true"
click at [377, 655] on label "No" at bounding box center [386, 658] width 19 height 22
click at [377, 655] on input "No" at bounding box center [382, 652] width 12 height 12
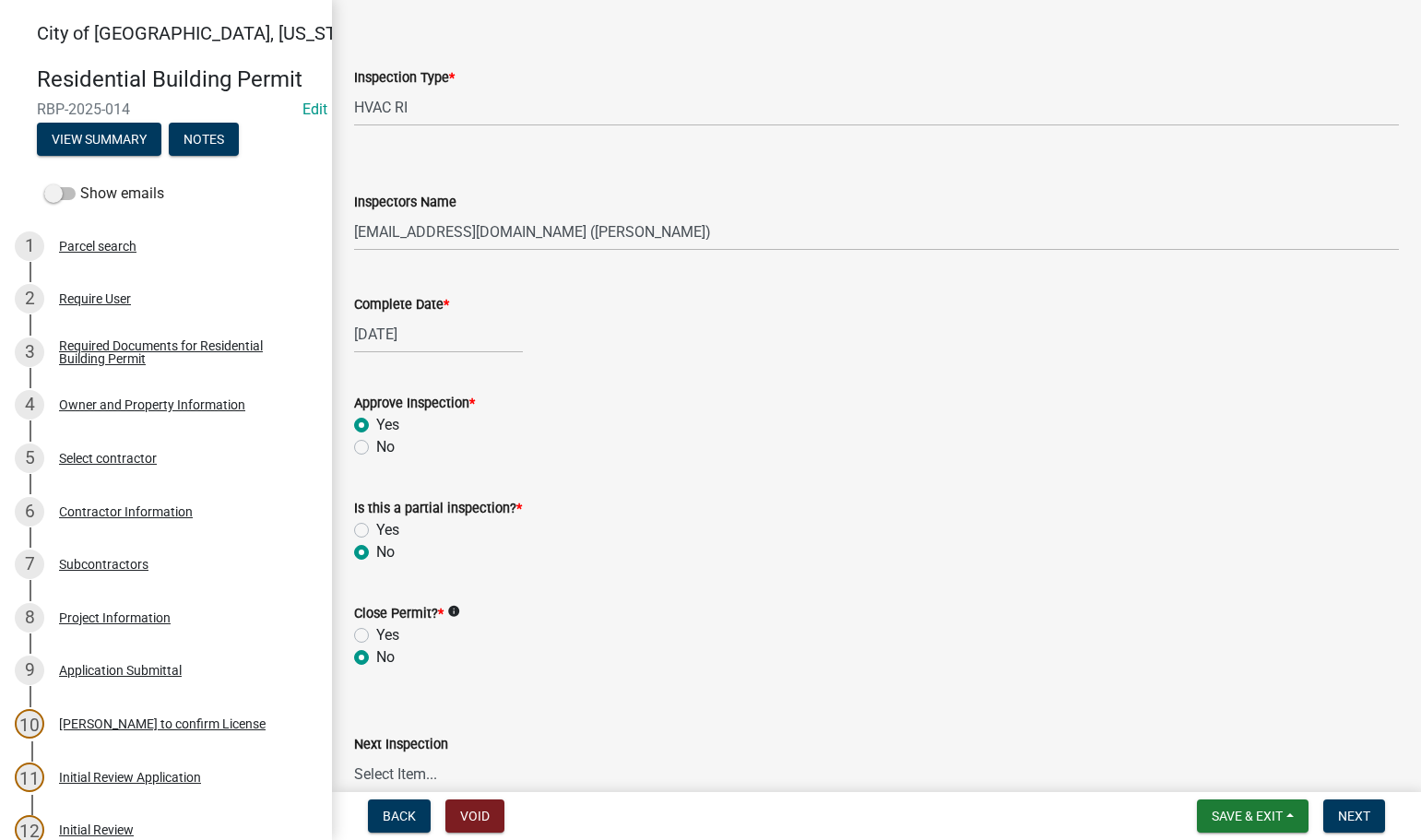
radio input "true"
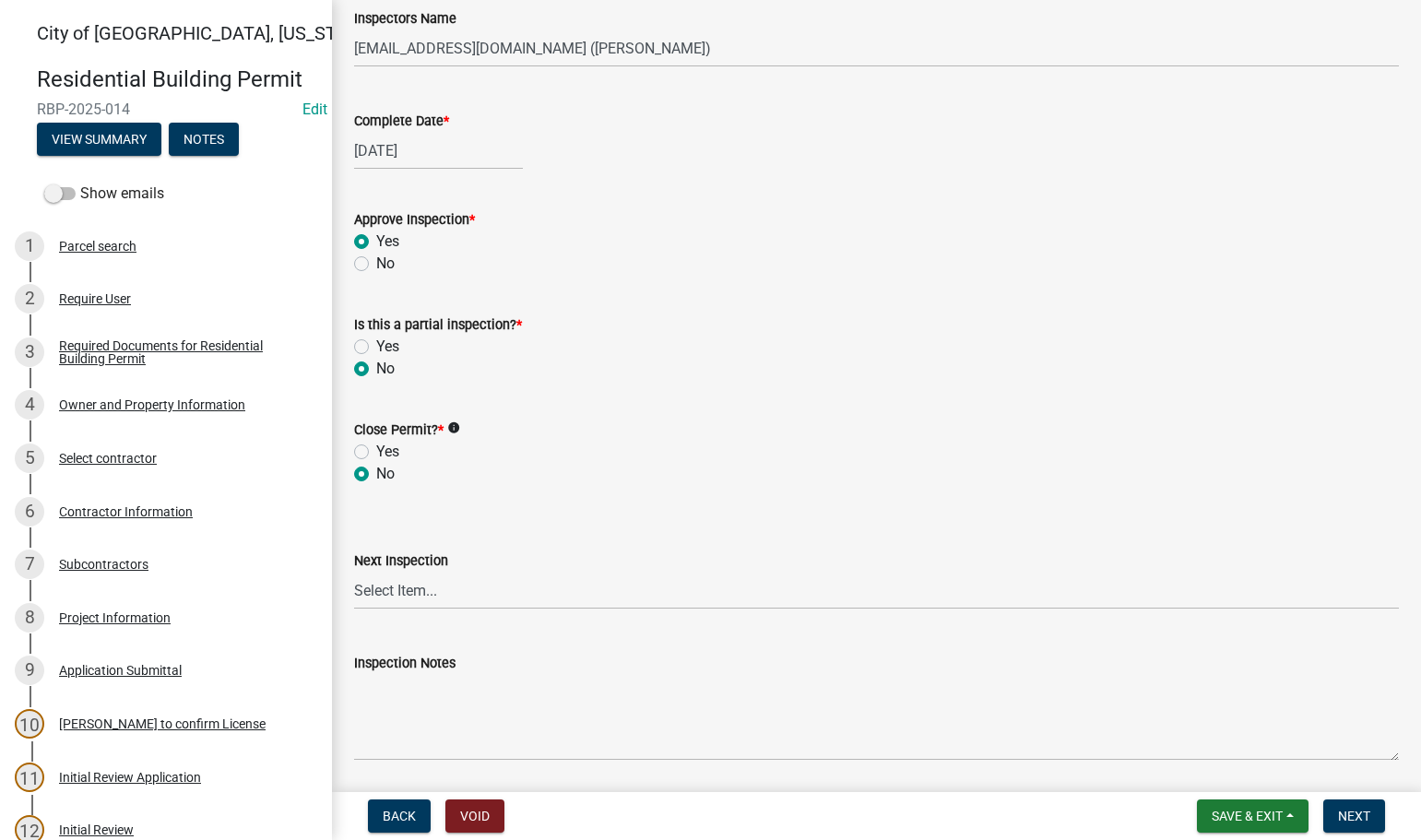
scroll to position [544, 0]
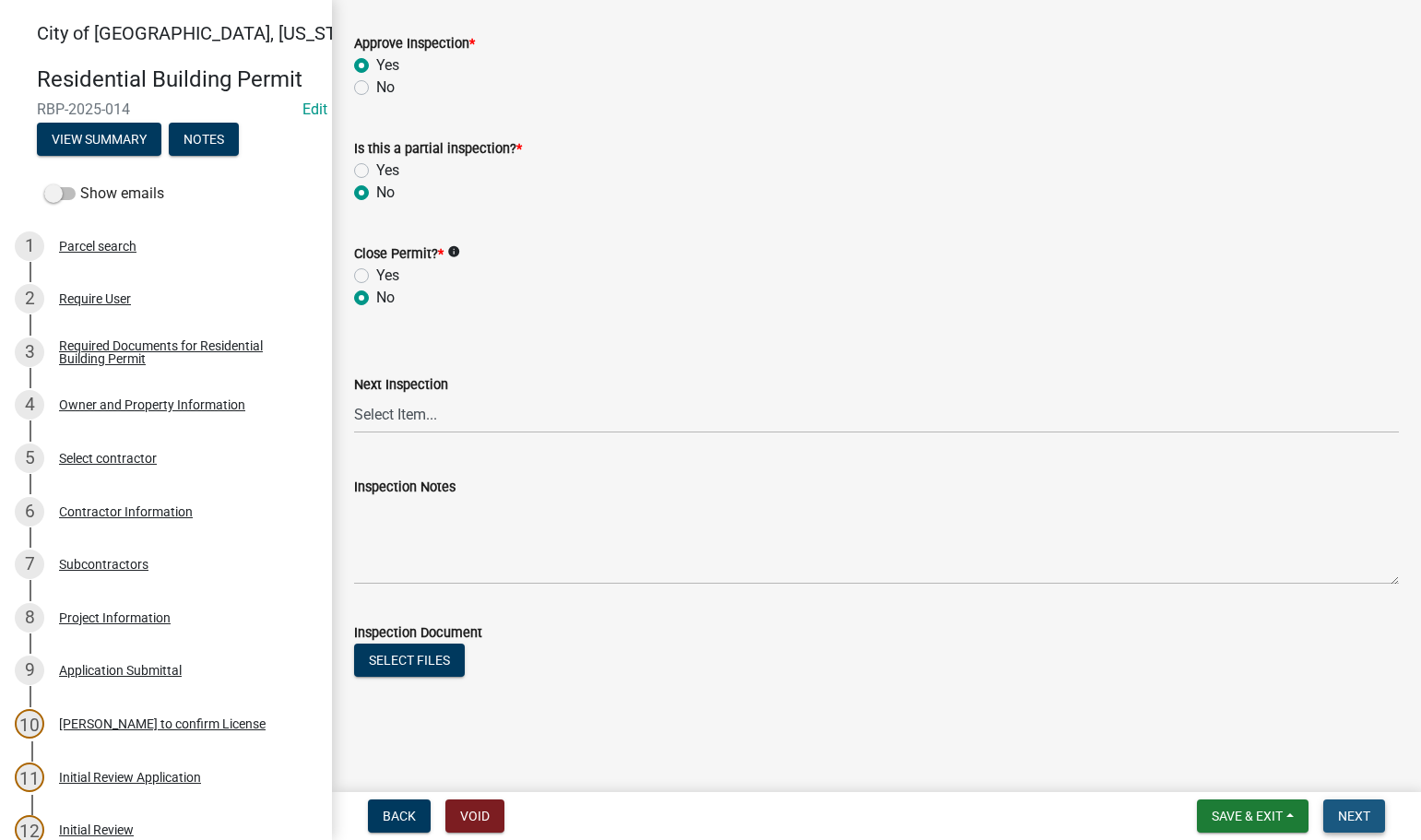
click at [1344, 809] on span "Next" at bounding box center [1353, 816] width 32 height 15
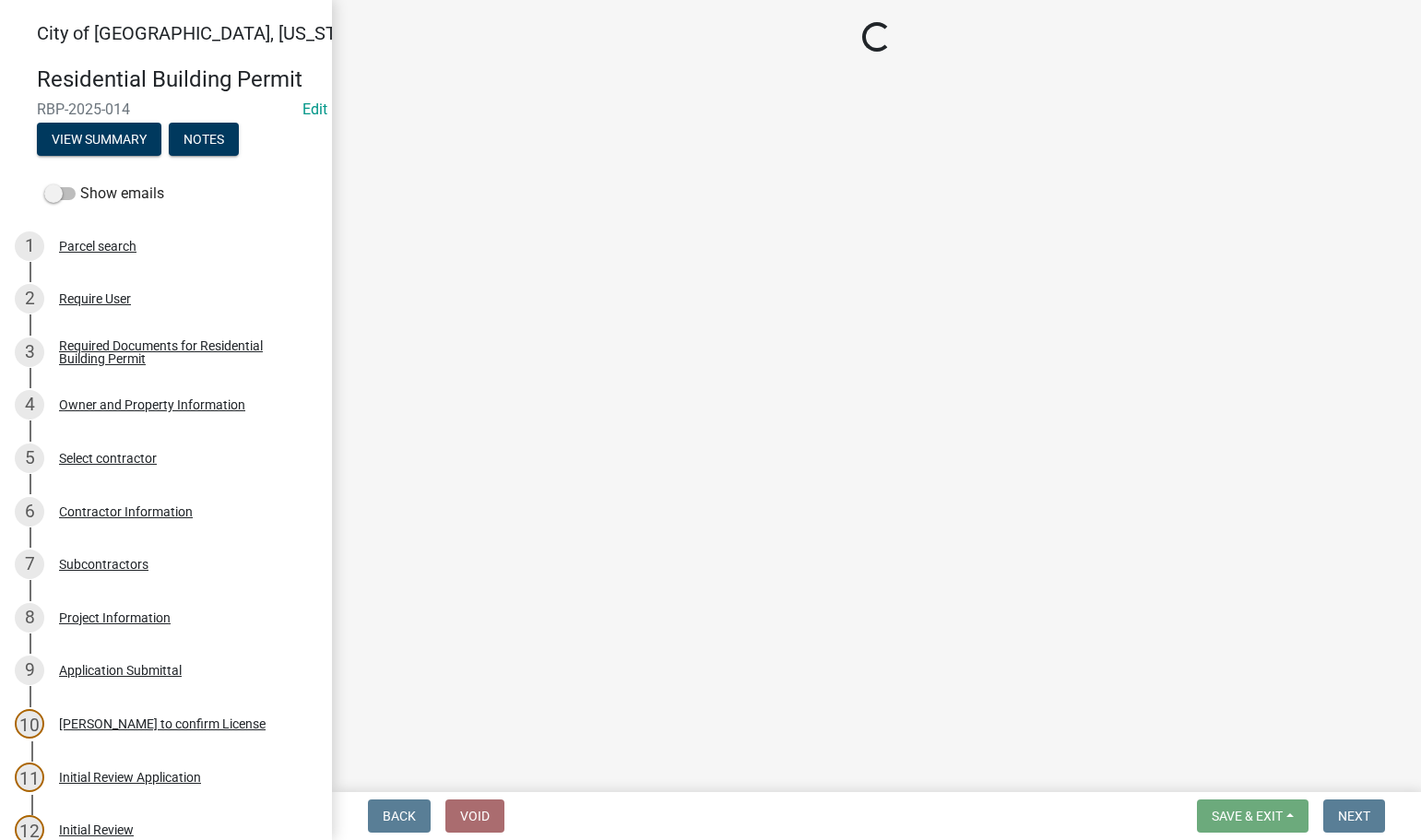
select select "805d55ac-e238-4e04-8f8e-acc067f36c3e"
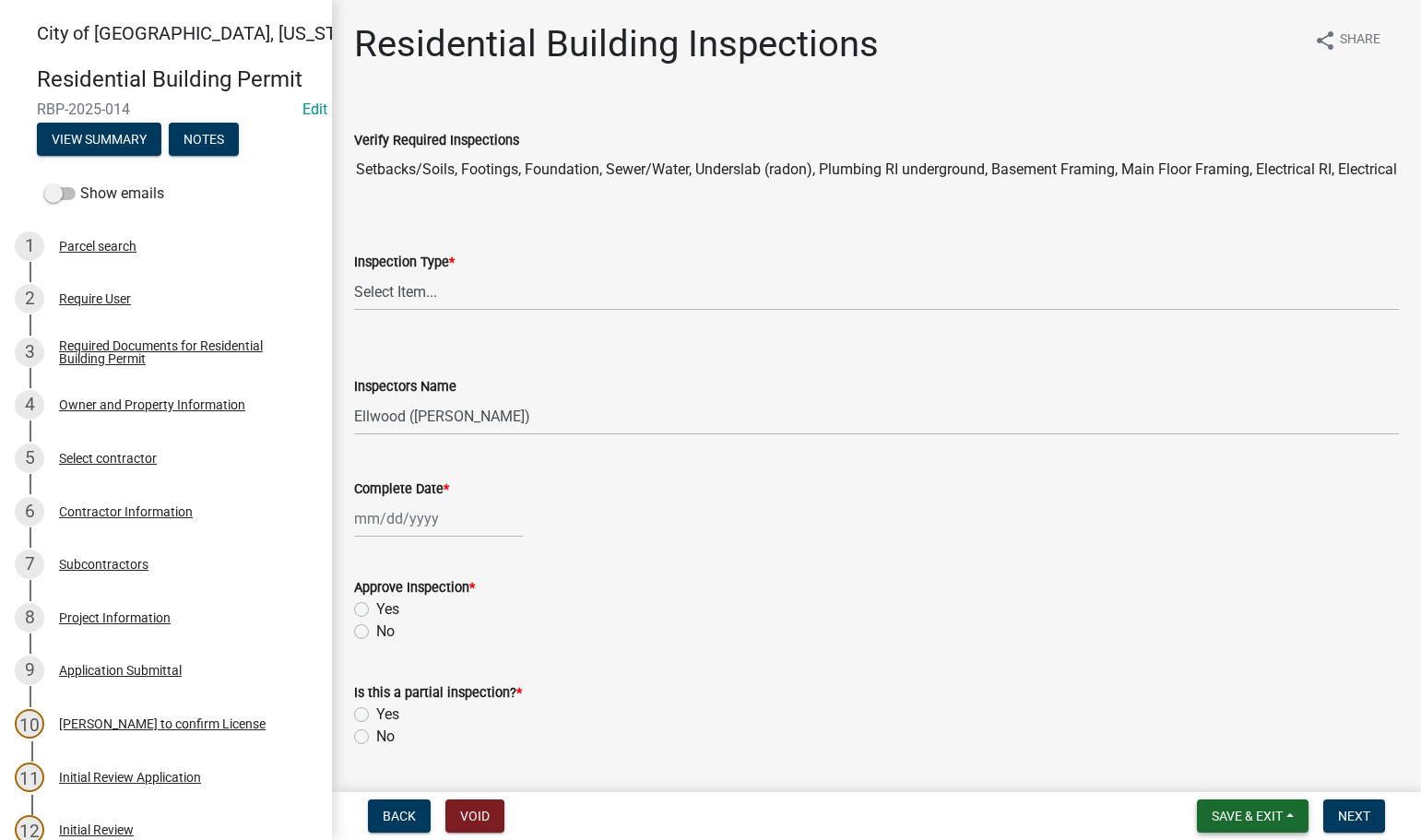
click at [1279, 804] on button "Save & Exit" at bounding box center [1253, 816] width 112 height 33
drag, startPoint x: 1198, startPoint y: 765, endPoint x: 1143, endPoint y: 756, distance: 55.7
click at [1198, 764] on button "Save & Exit" at bounding box center [1234, 768] width 147 height 44
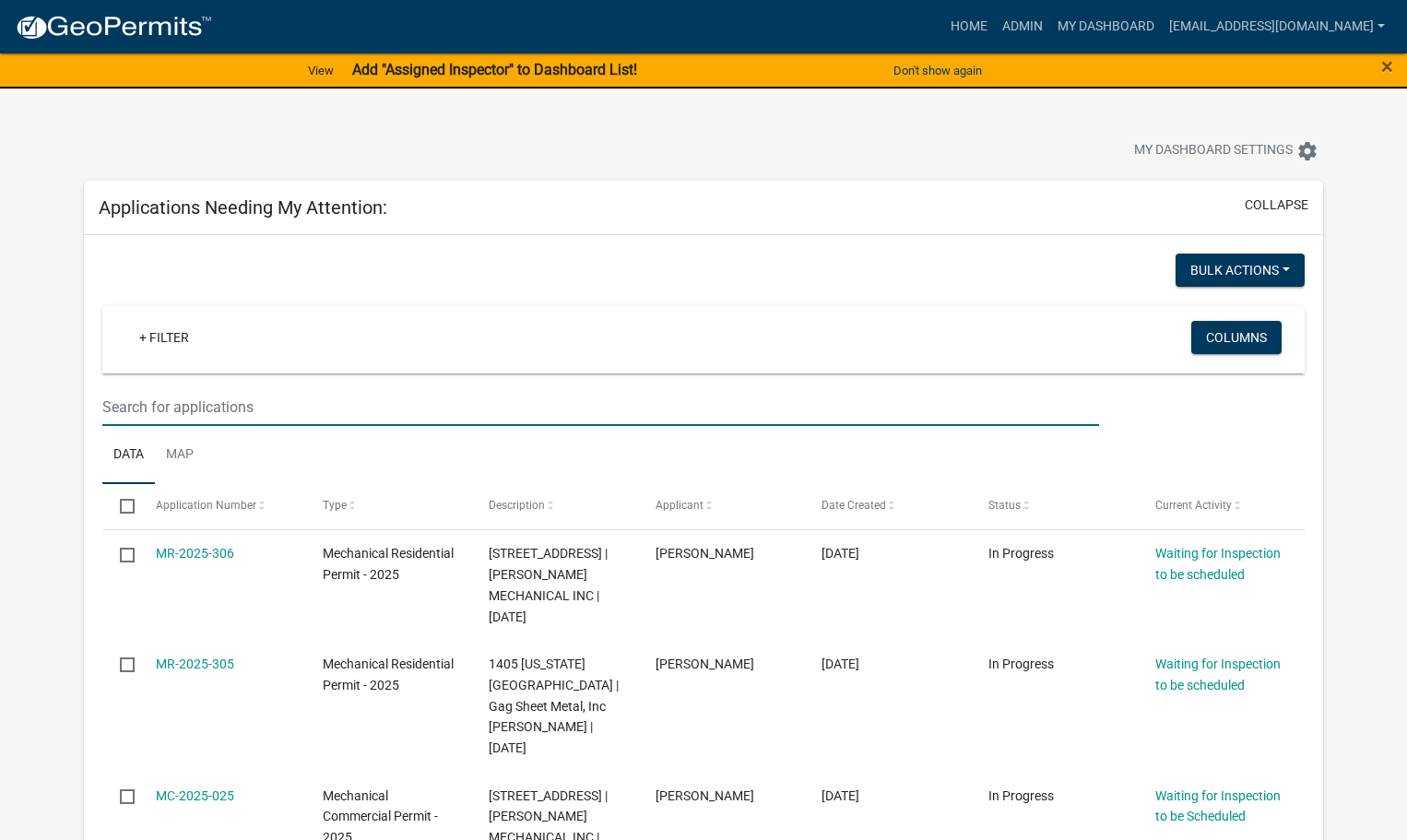
click at [217, 410] on input "text" at bounding box center [601, 407] width 997 height 38
type input "1118"
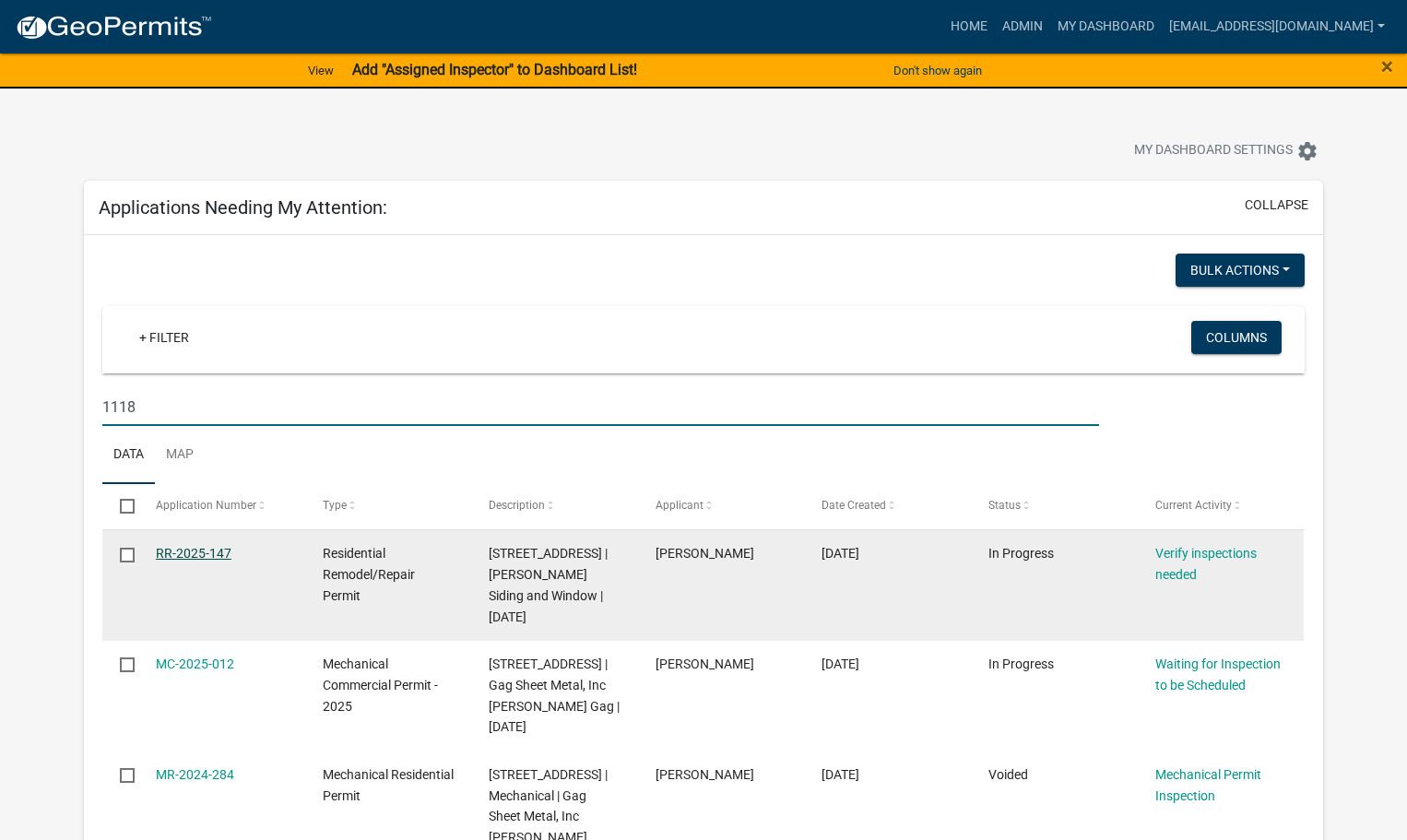
click at [201, 562] on div "RR-2025-147" at bounding box center [221, 553] width 131 height 21
click at [193, 552] on link "RR-2025-147" at bounding box center [193, 553] width 76 height 15
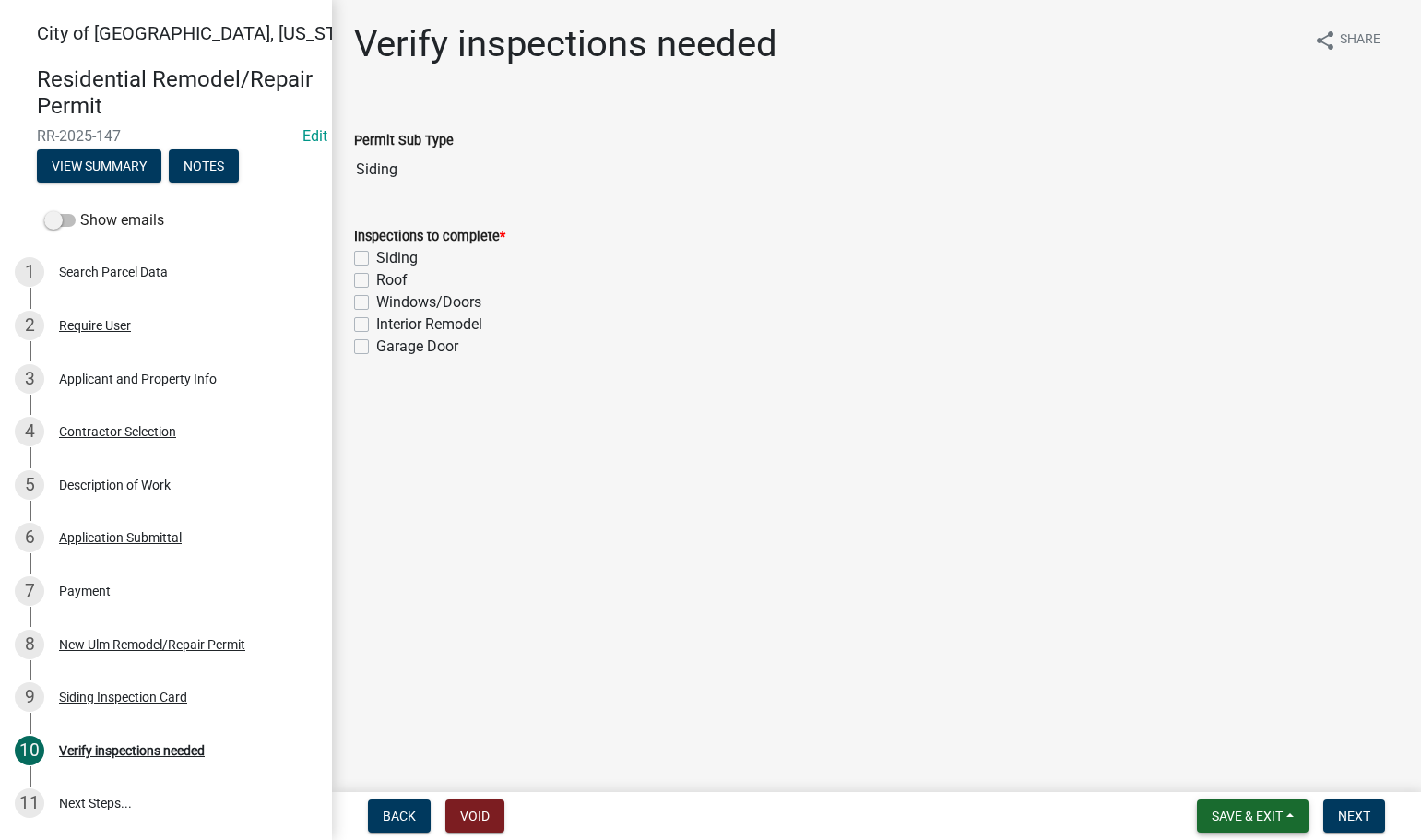
click at [1279, 819] on span "Save & Exit" at bounding box center [1247, 816] width 71 height 15
click at [1228, 776] on button "Save & Exit" at bounding box center [1234, 768] width 147 height 44
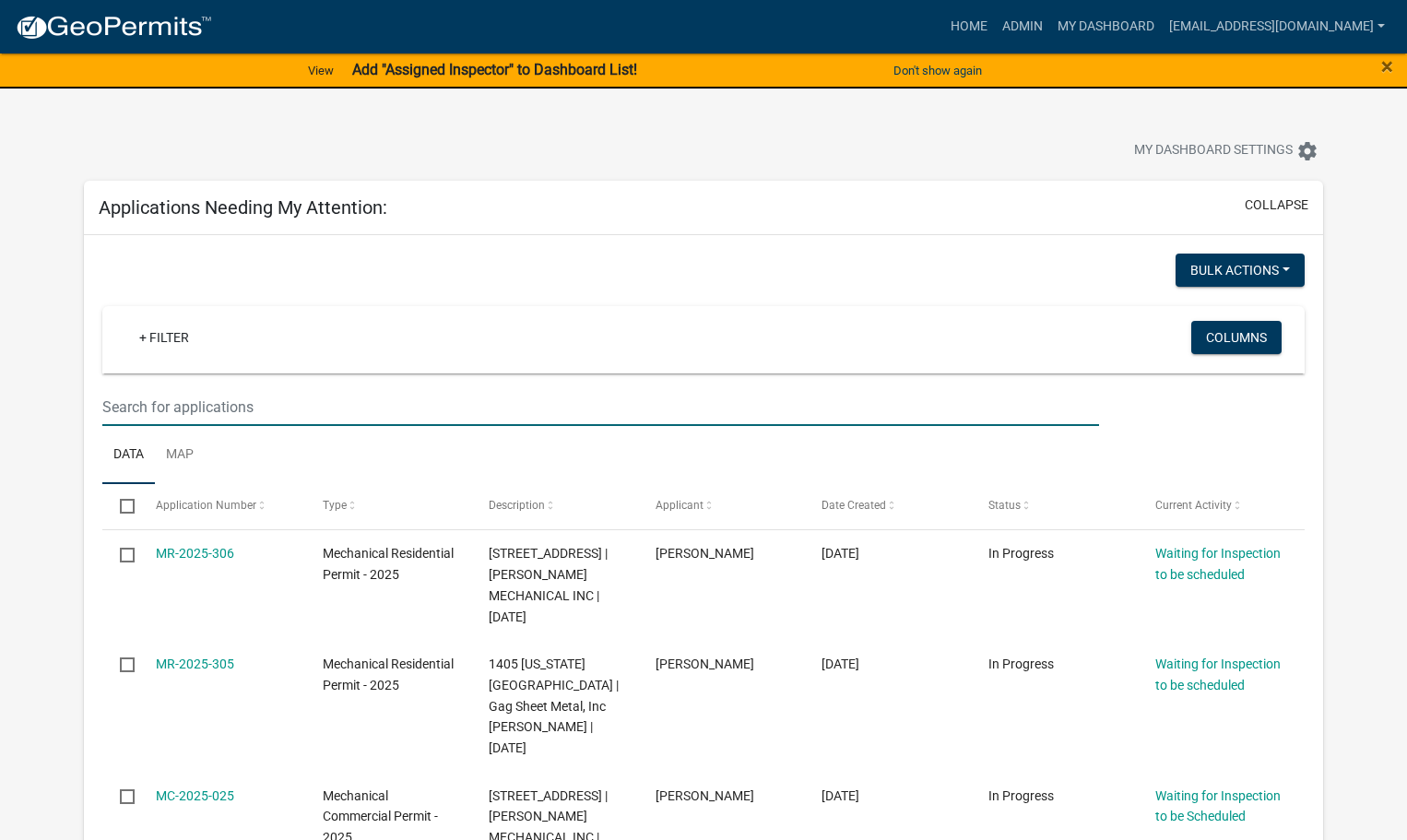
click at [226, 417] on input "text" at bounding box center [601, 407] width 997 height 38
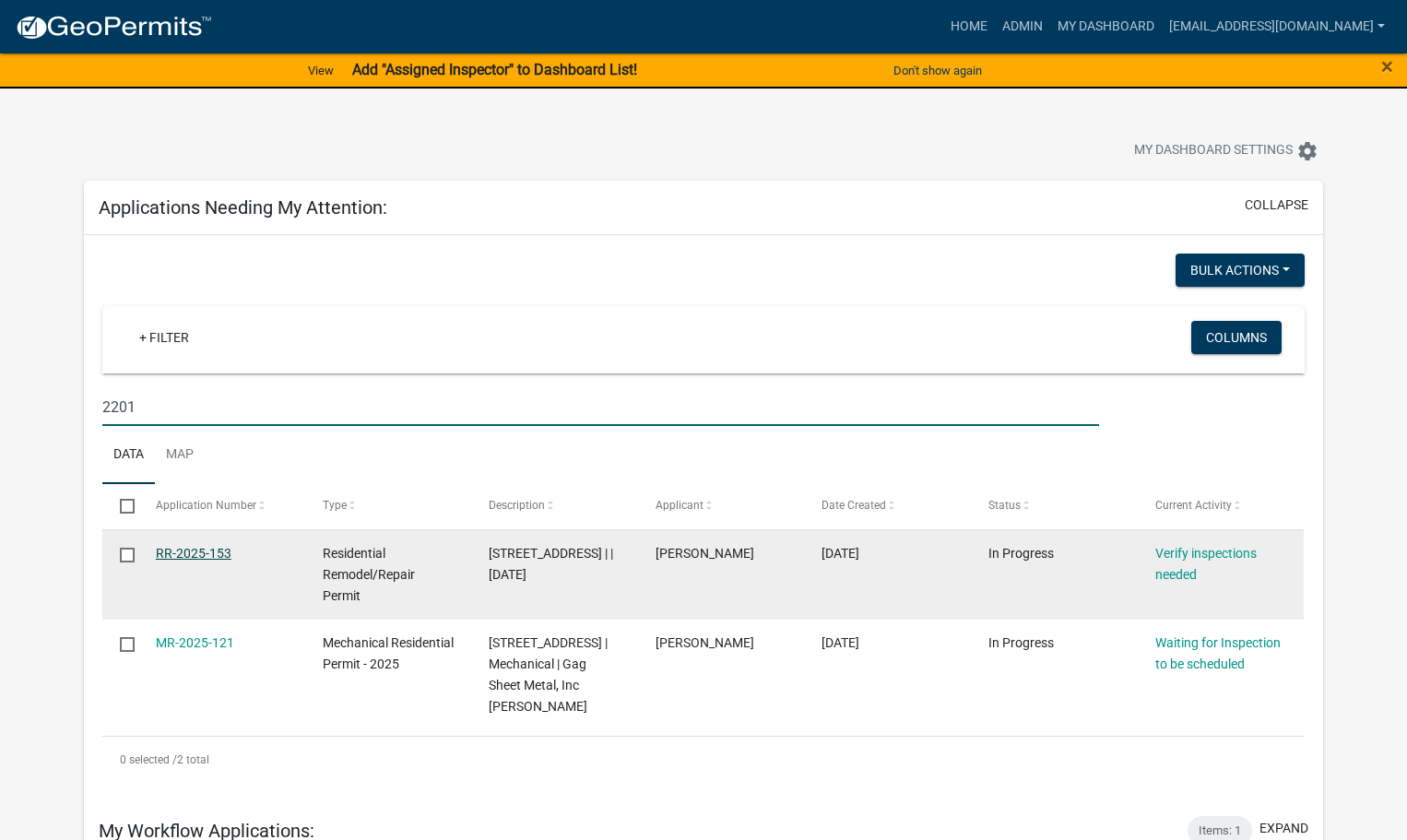
type input "2201"
click at [212, 557] on link "RR-2025-153" at bounding box center [193, 553] width 76 height 15
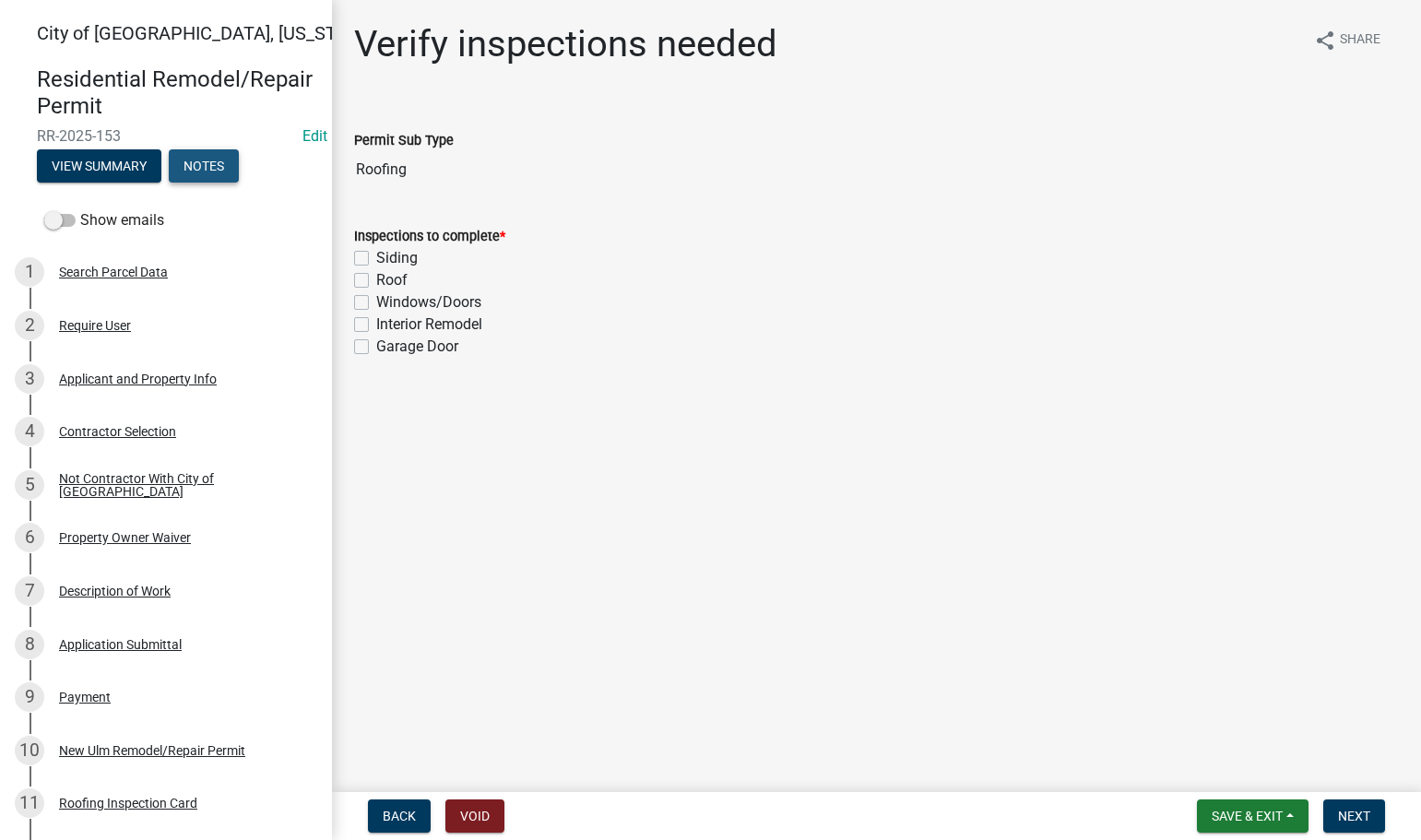
click at [190, 167] on button "Notes" at bounding box center [204, 166] width 70 height 33
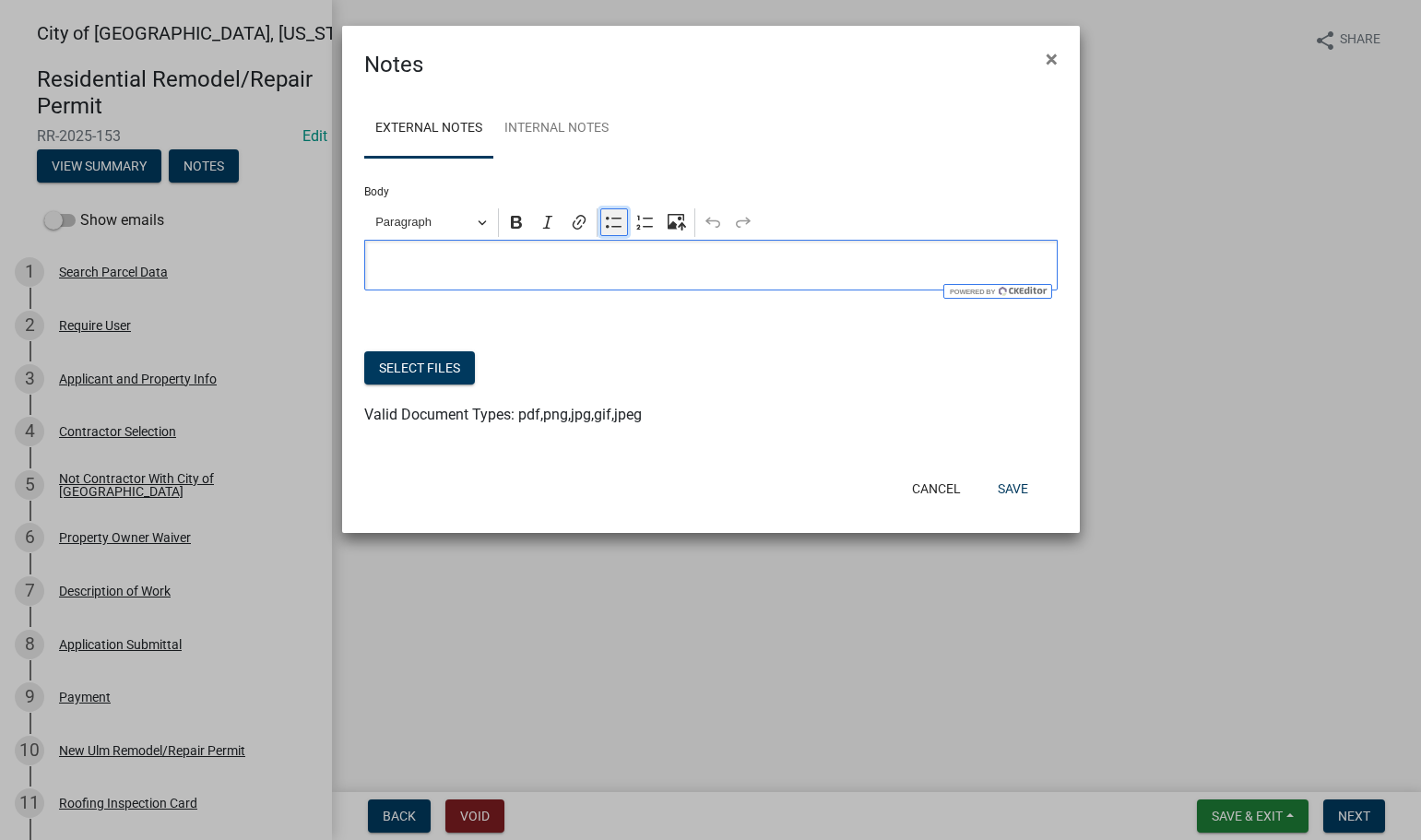
click at [607, 222] on icon "Editor toolbar" at bounding box center [614, 222] width 19 height 19
click at [558, 263] on span "Drove by [DATE], worknot done" at bounding box center [729, 266] width 637 height 22
click at [665, 278] on div "Drove by [DATE], work not done" at bounding box center [711, 265] width 694 height 51
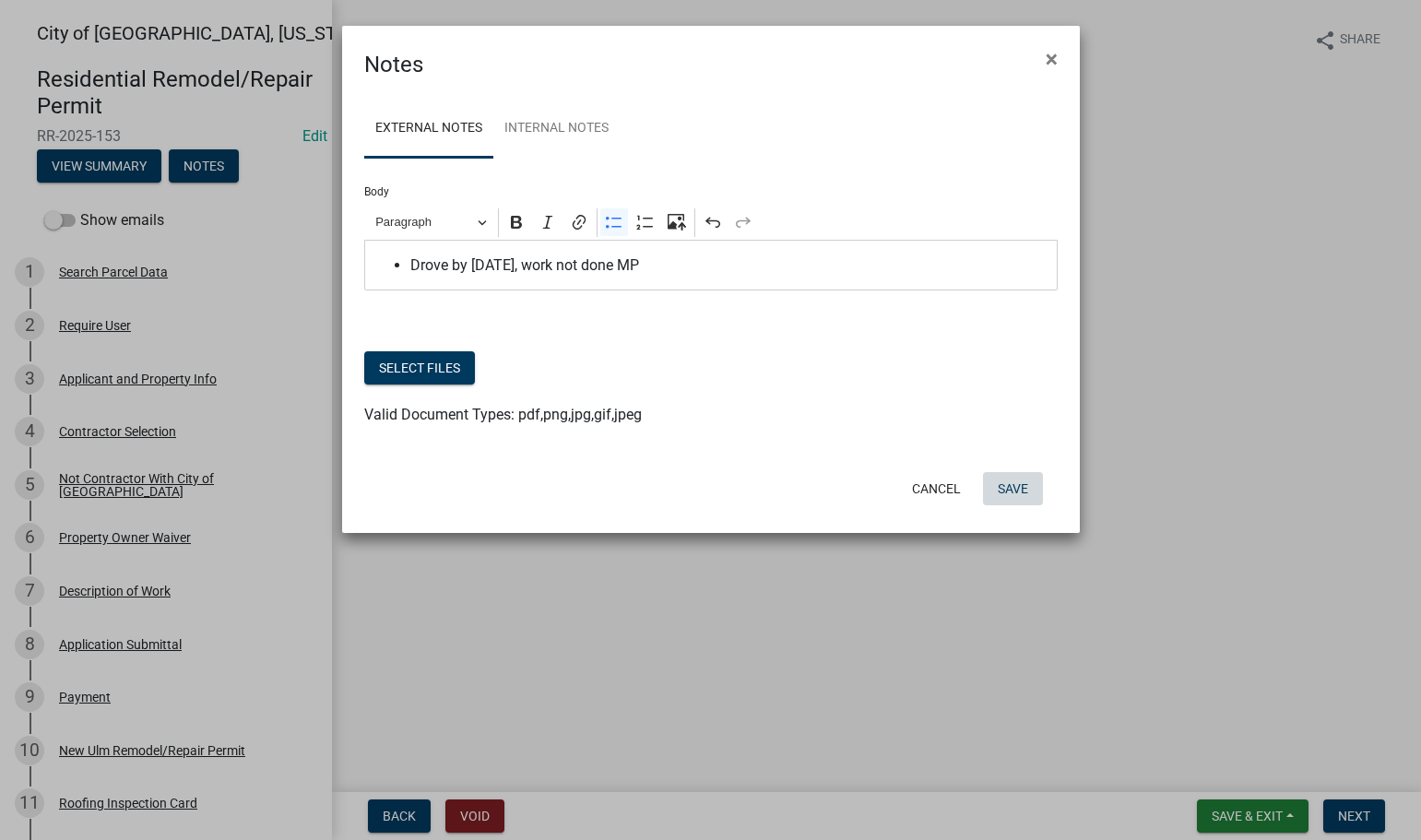
click at [1004, 474] on button "Save" at bounding box center [1013, 488] width 60 height 33
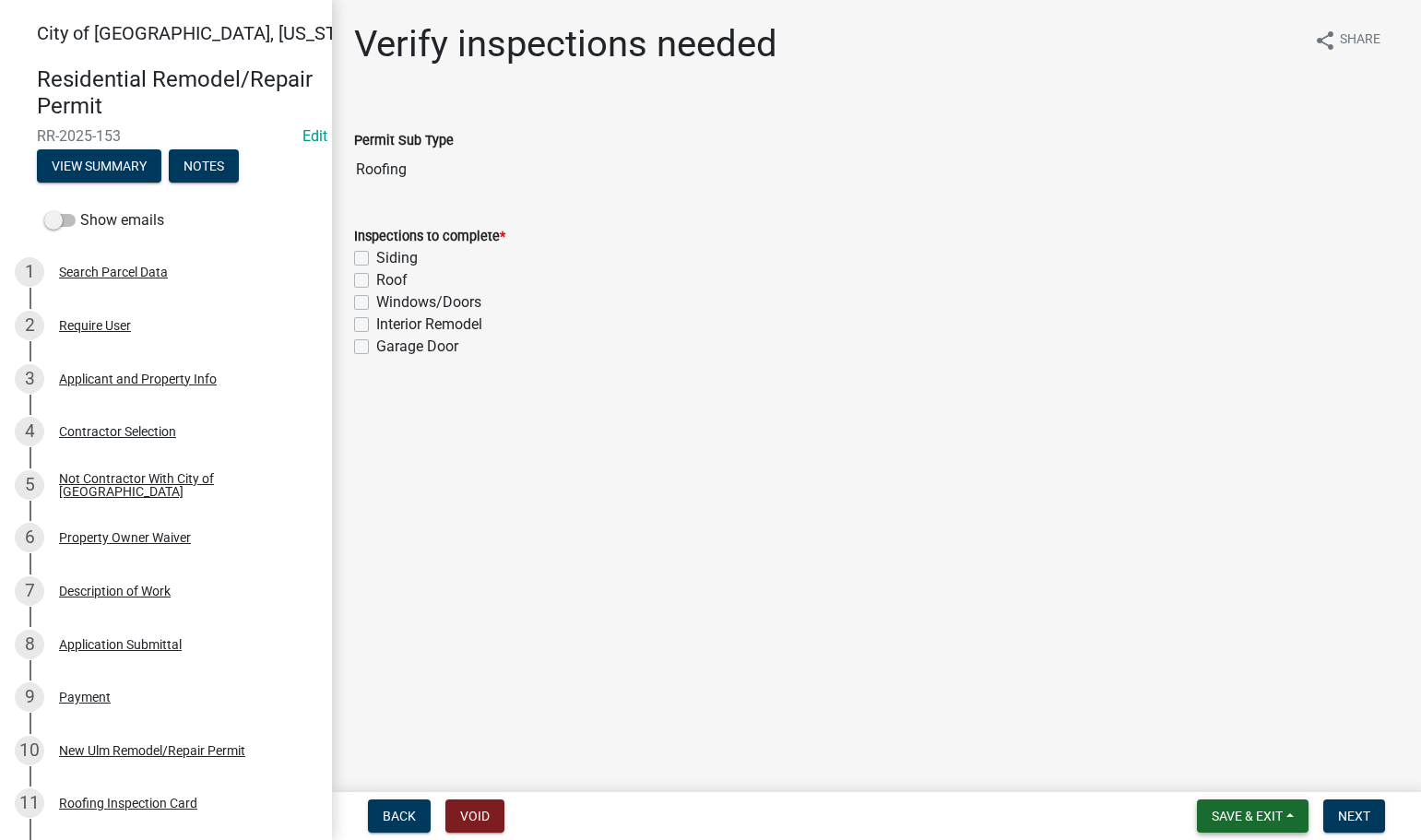
click at [1253, 810] on span "Save & Exit" at bounding box center [1247, 816] width 71 height 15
drag, startPoint x: 1231, startPoint y: 763, endPoint x: 1217, endPoint y: 765, distance: 14.1
click at [1231, 762] on button "Save & Exit" at bounding box center [1234, 768] width 147 height 44
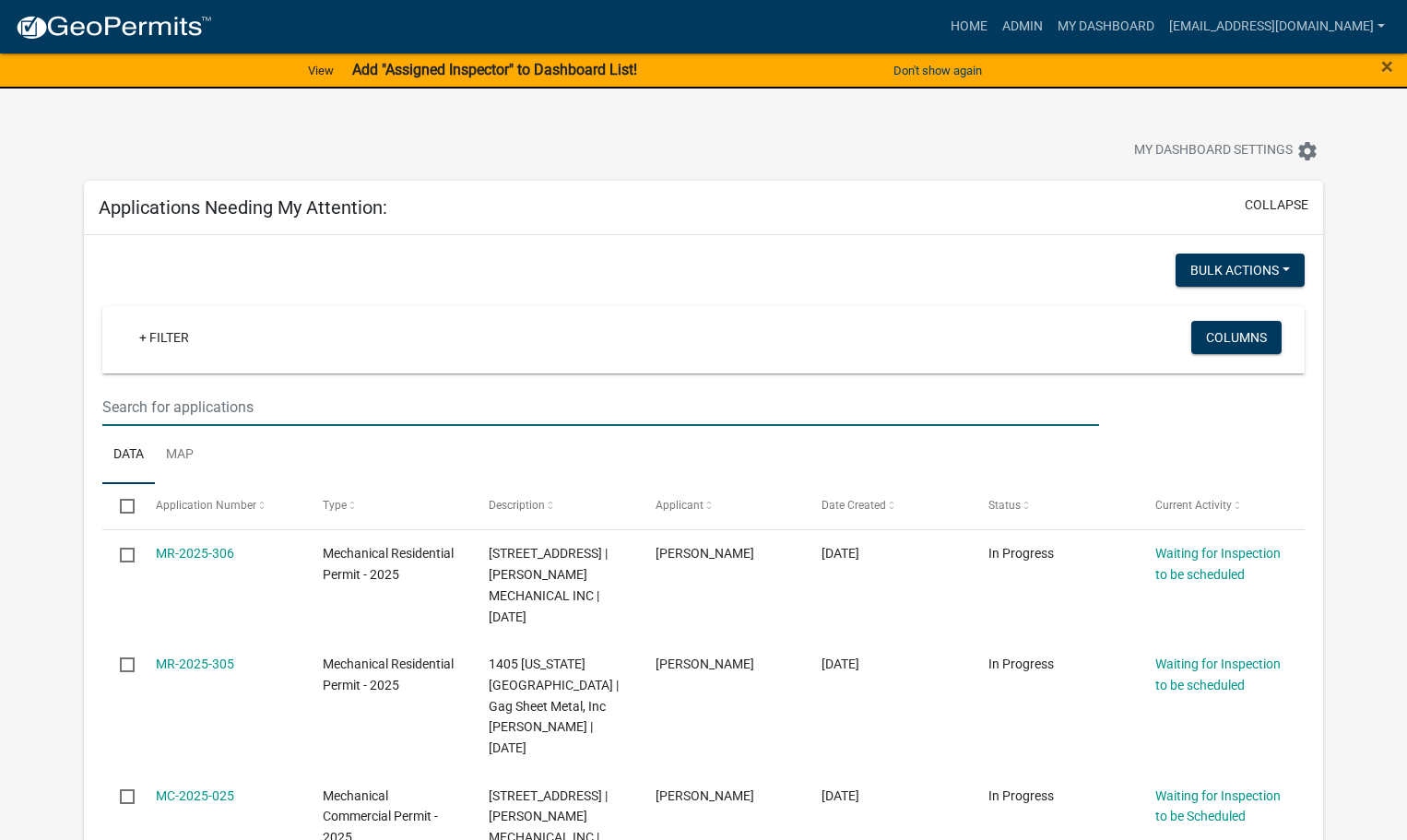
click at [142, 401] on input "text" at bounding box center [601, 407] width 997 height 38
type input "1722"
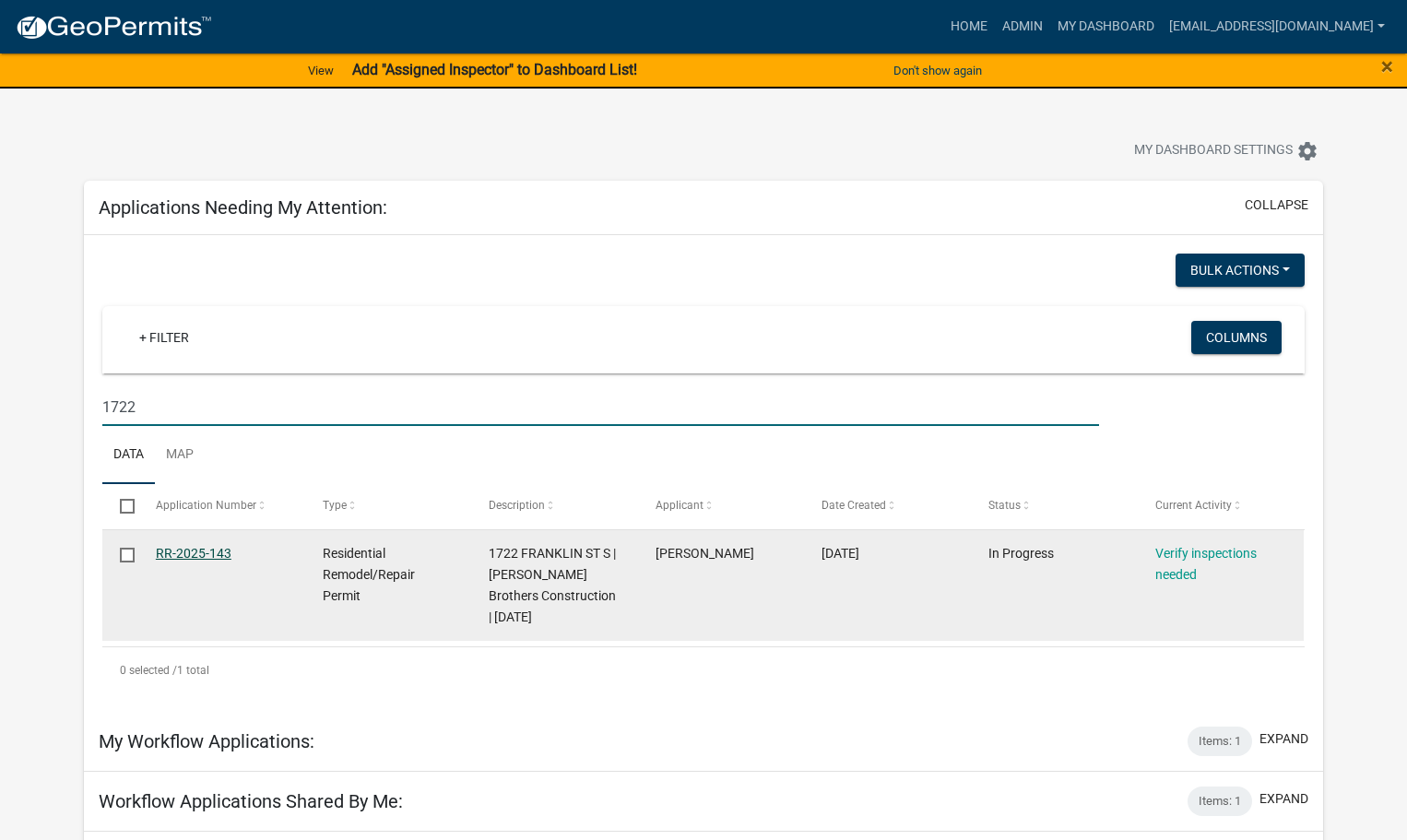
click at [195, 550] on link "RR-2025-143" at bounding box center [193, 553] width 76 height 15
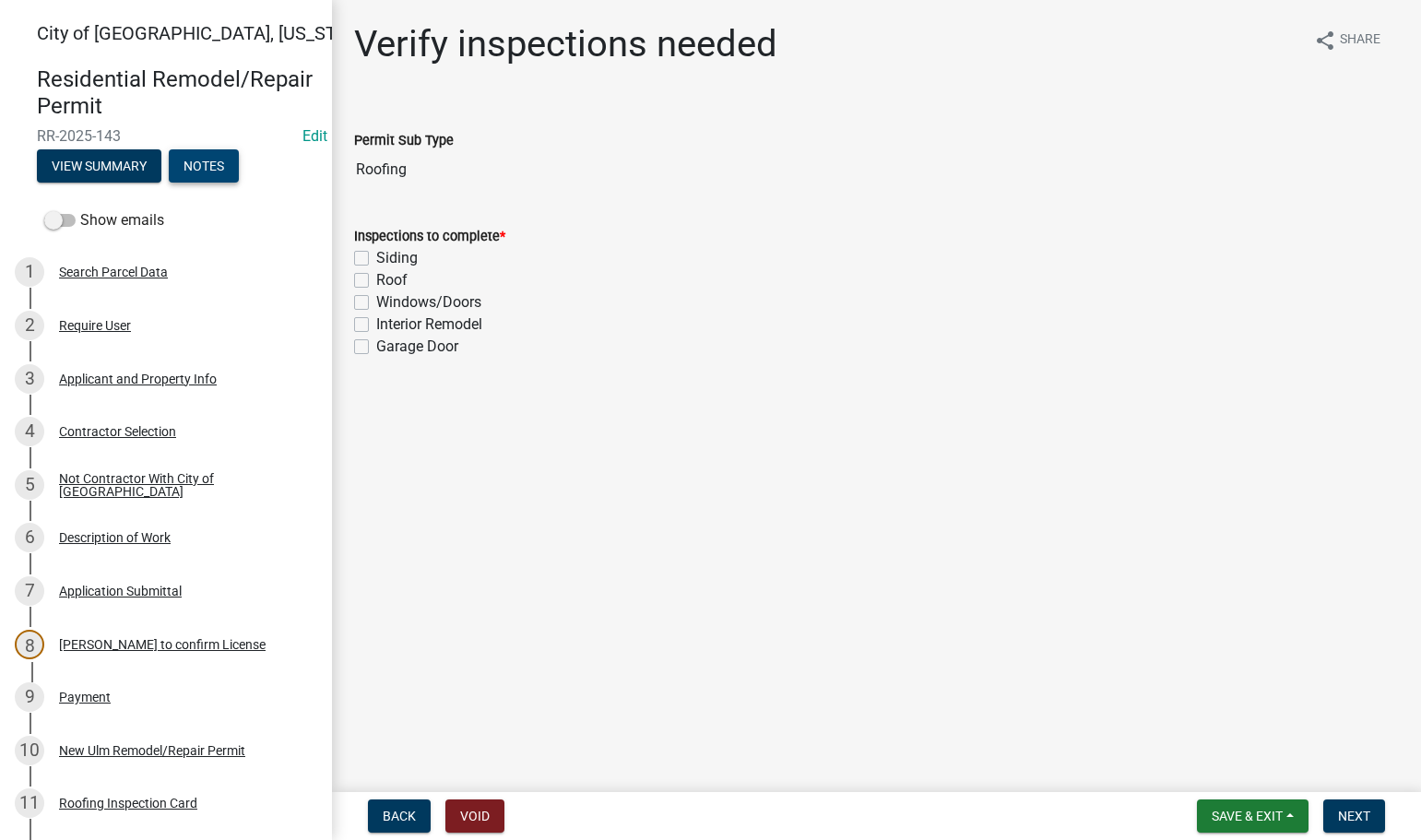
click at [204, 178] on button "Notes" at bounding box center [204, 166] width 70 height 33
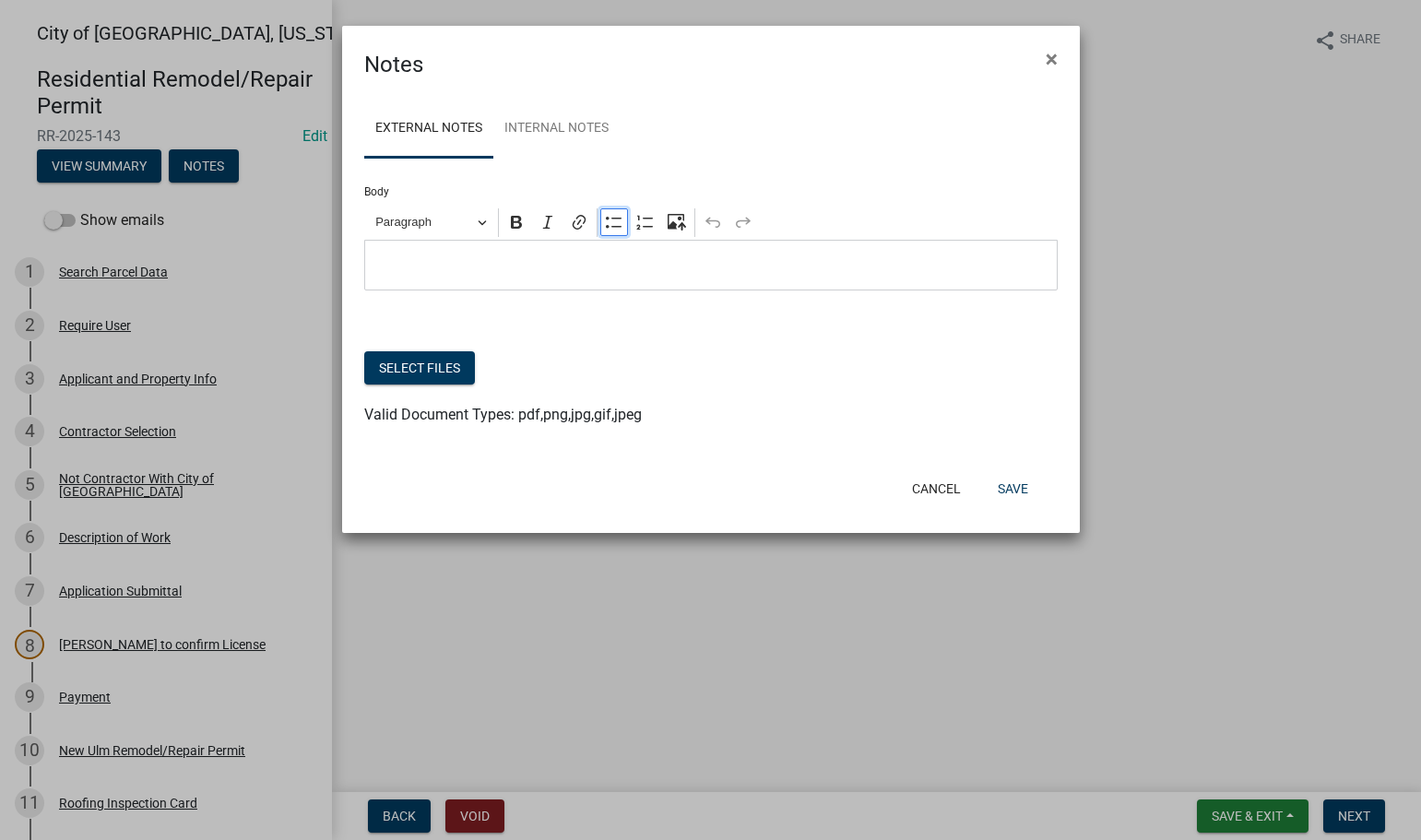
drag, startPoint x: 612, startPoint y: 223, endPoint x: 586, endPoint y: 240, distance: 31.1
click at [611, 223] on icon "Editor toolbar" at bounding box center [614, 222] width 19 height 19
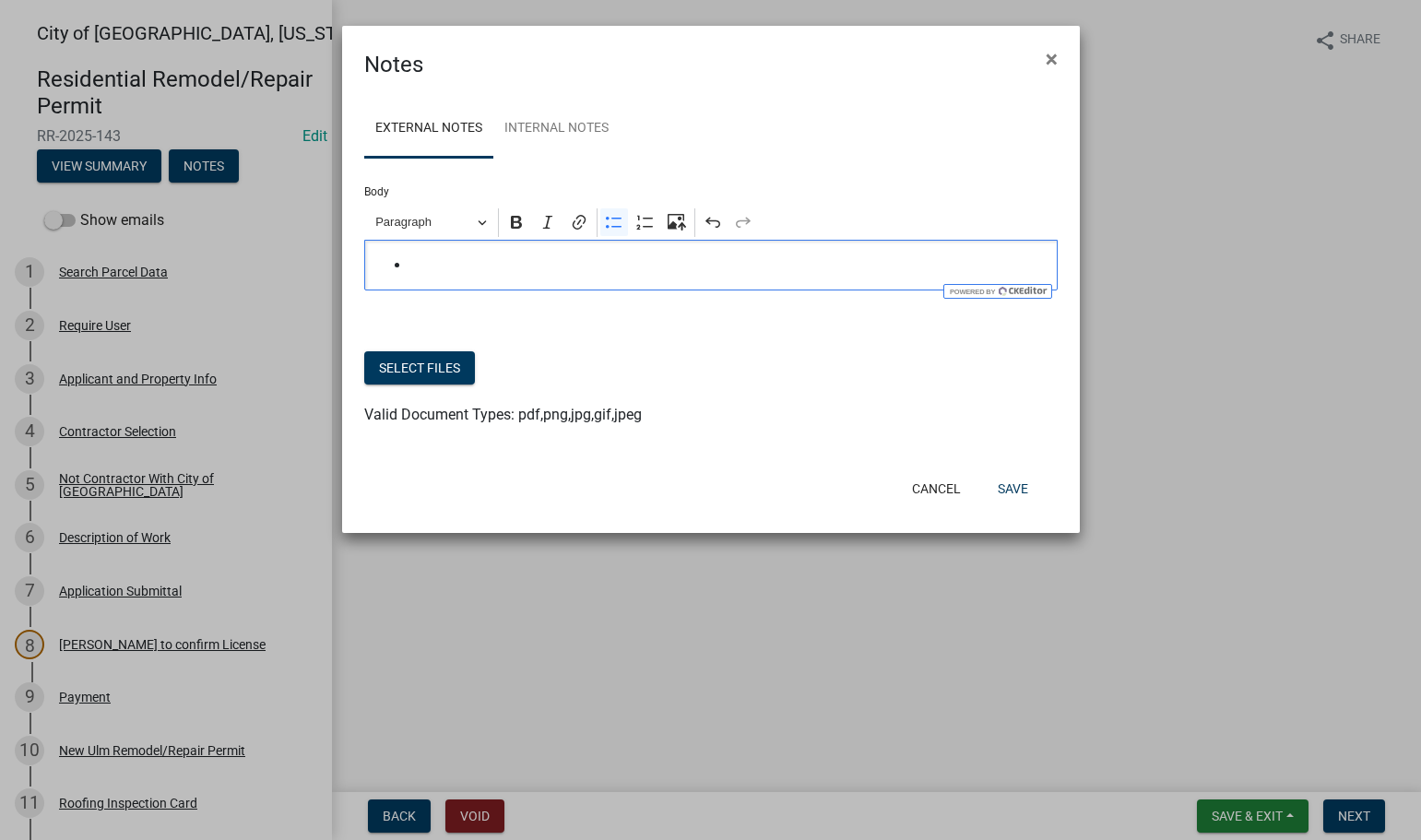
click at [523, 254] on span "Editor editing area: main. Press Alt+0 for help." at bounding box center [729, 266] width 637 height 22
click at [1004, 501] on button "Save" at bounding box center [1013, 488] width 60 height 33
